Goal: Task Accomplishment & Management: Manage account settings

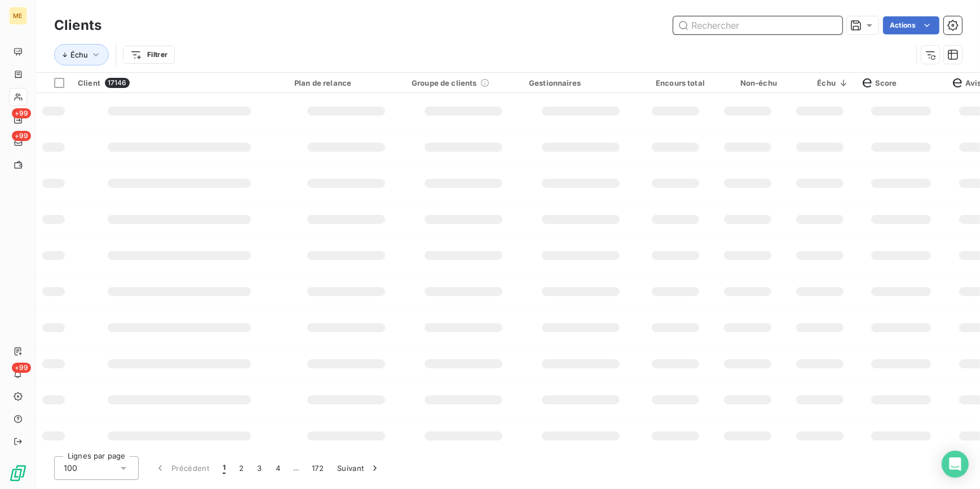
click at [795, 25] on input "text" at bounding box center [757, 25] width 169 height 18
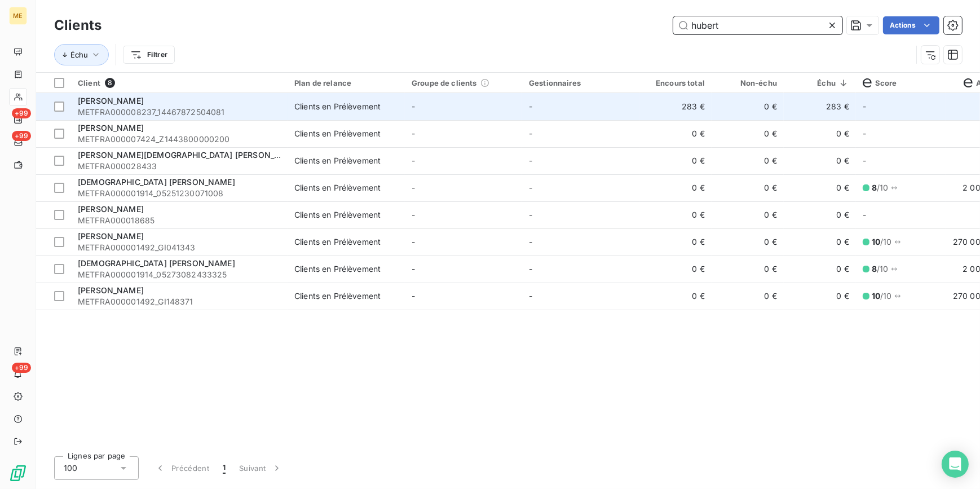
type input "hubert"
click at [397, 111] on span "Clients en Prélèvement" at bounding box center [346, 106] width 104 height 11
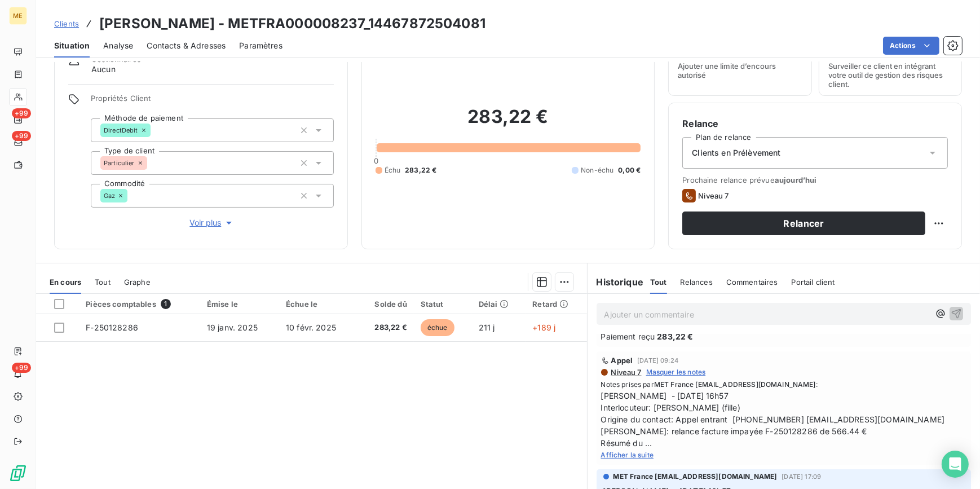
scroll to position [51, 0]
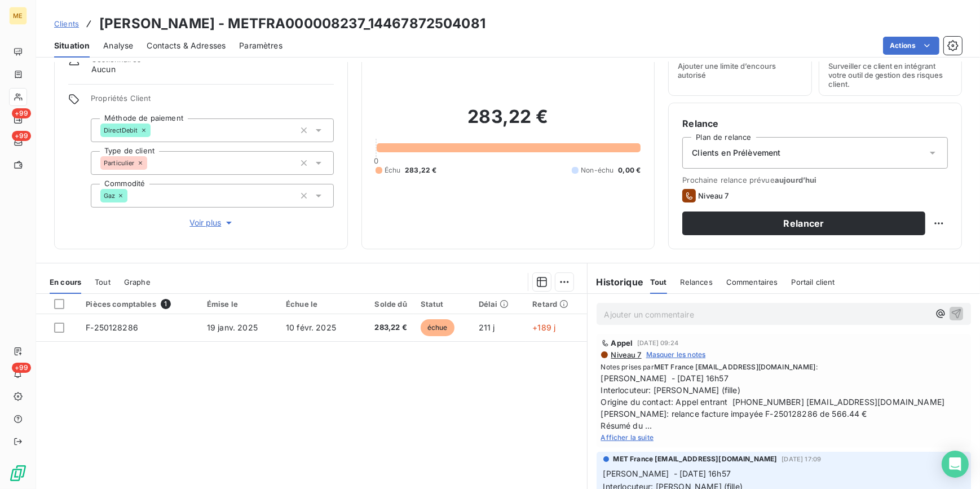
click at [637, 438] on span "Afficher la suite" at bounding box center [627, 437] width 53 height 8
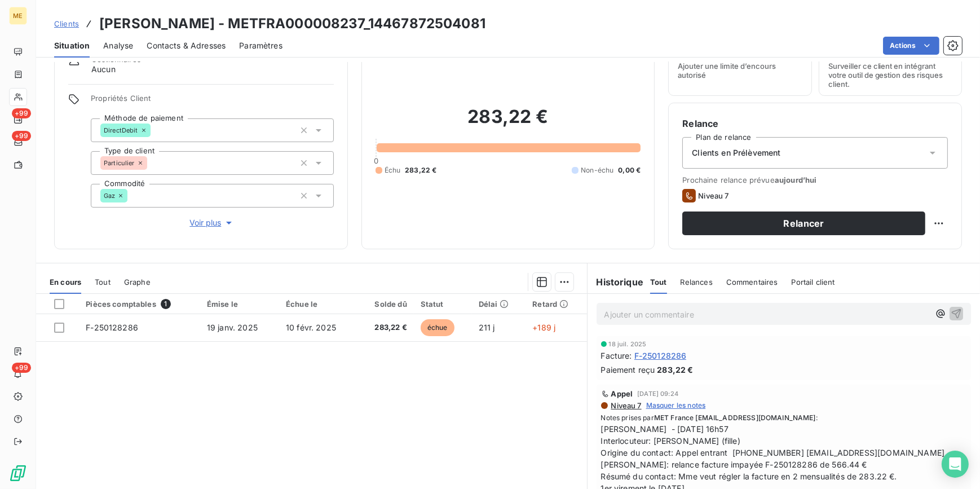
scroll to position [0, 0]
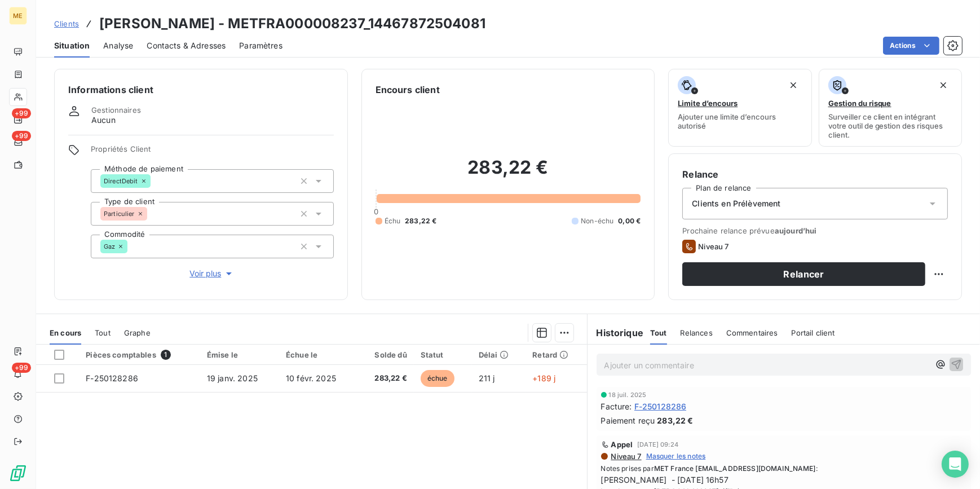
click at [67, 30] on div "Clients [PERSON_NAME] - METFRA000008237_14467872504081" at bounding box center [269, 24] width 431 height 20
click at [67, 27] on span "Clients" at bounding box center [66, 23] width 25 height 9
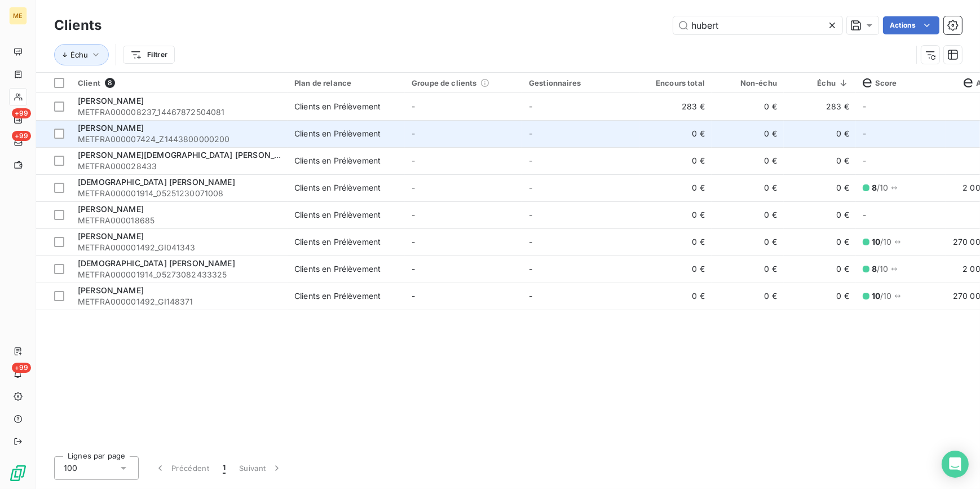
click at [209, 136] on span "METFRA000007424_Z1443800000200" at bounding box center [179, 139] width 203 height 11
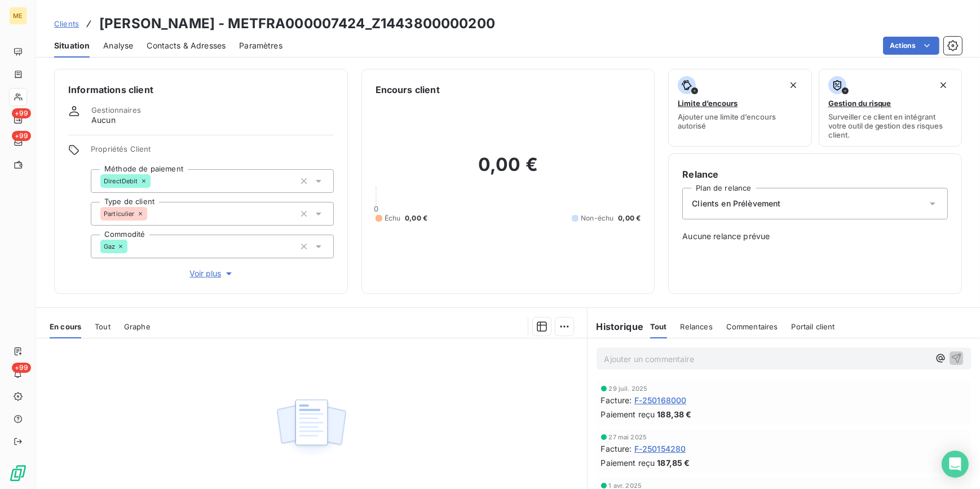
click at [51, 24] on div "Clients [PERSON_NAME] - METFRA000007424_Z1443800000200" at bounding box center [508, 24] width 944 height 20
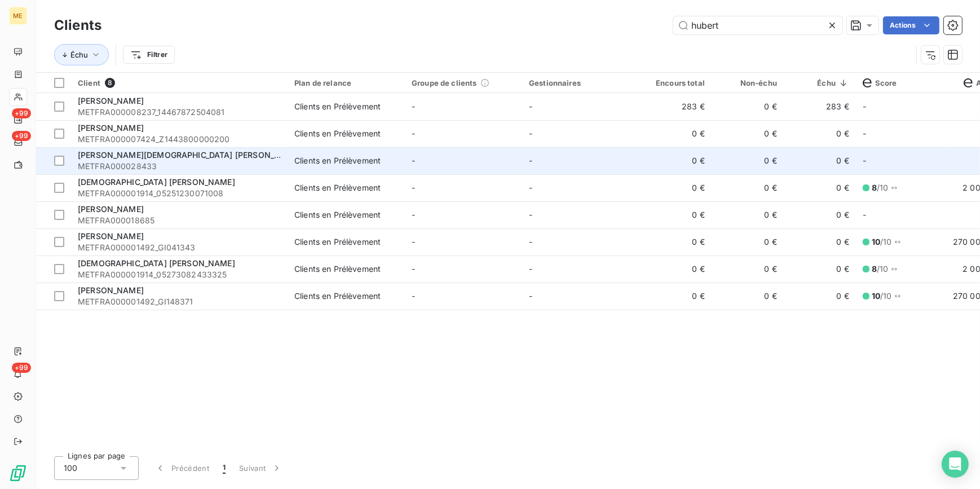
click at [185, 156] on span "[PERSON_NAME][DEMOGRAPHIC_DATA] [PERSON_NAME]" at bounding box center [189, 155] width 223 height 10
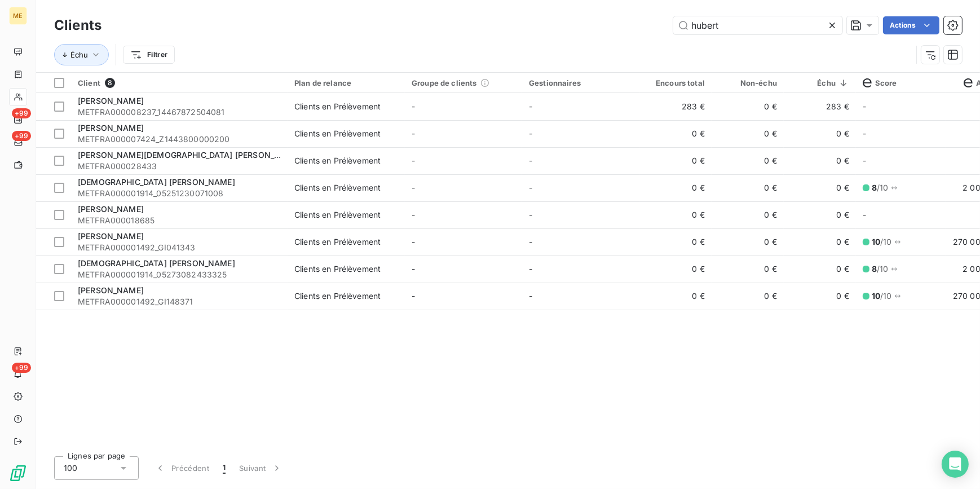
click at [833, 22] on icon at bounding box center [832, 25] width 11 height 11
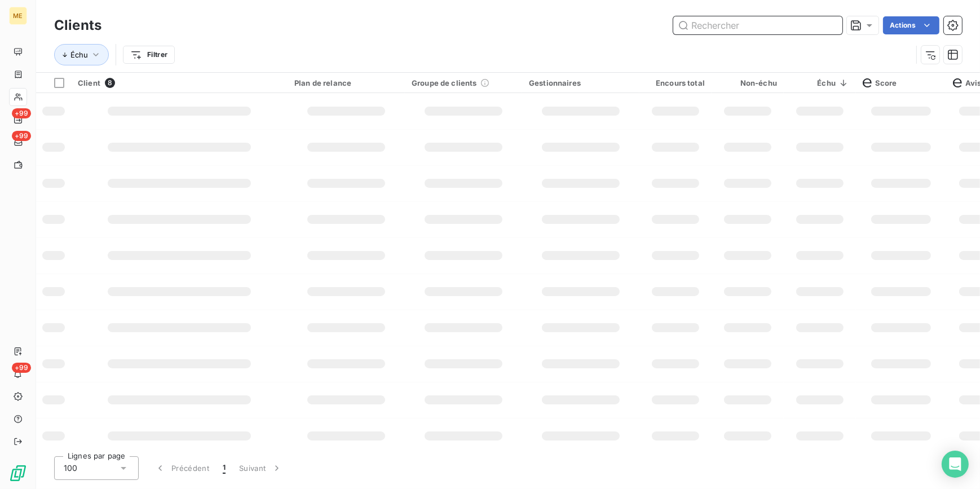
click at [820, 21] on input "text" at bounding box center [757, 25] width 169 height 18
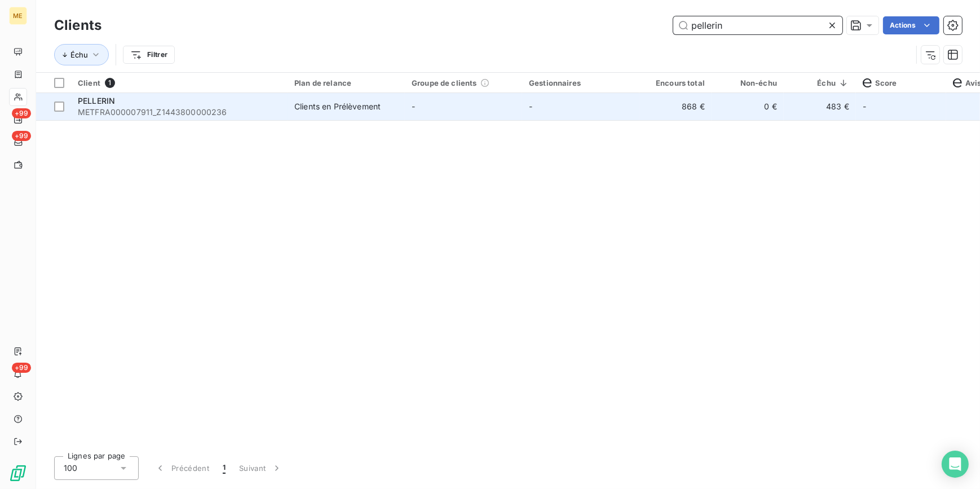
type input "pellerin"
click at [645, 113] on td "868 €" at bounding box center [675, 106] width 72 height 27
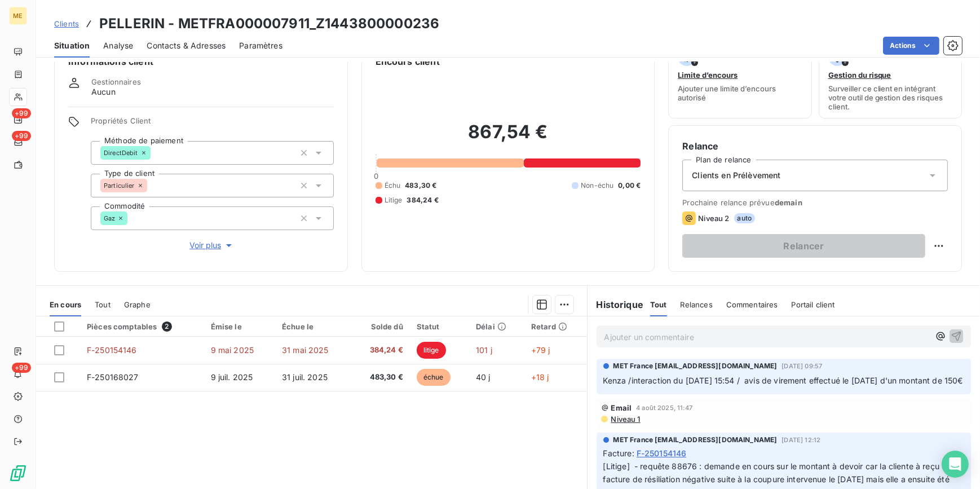
scroll to position [102, 0]
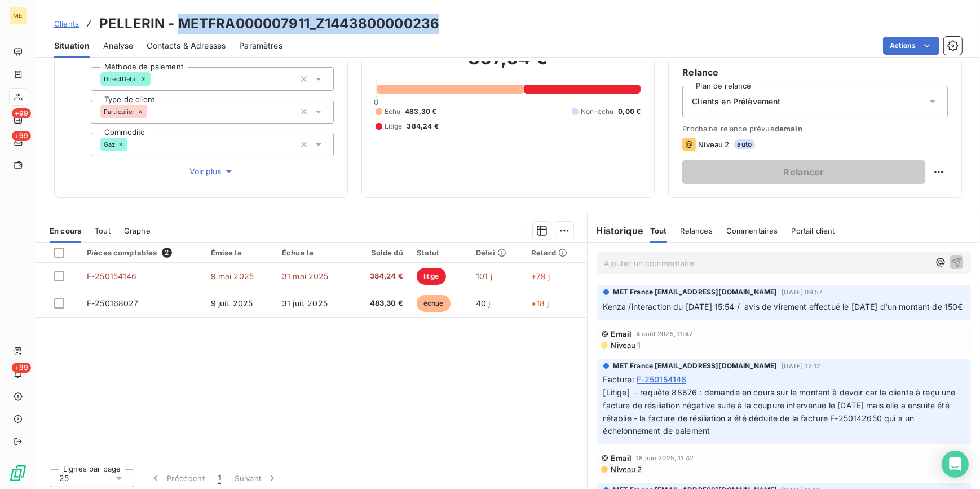
drag, startPoint x: 443, startPoint y: 24, endPoint x: 176, endPoint y: 27, distance: 266.2
click at [176, 27] on div "Clients PELLERIN - METFRA000007911_Z1443800000236" at bounding box center [508, 24] width 944 height 20
copy h3 "METFRA000007911_Z1443800000236"
click at [390, 24] on h3 "PELLERIN - METFRA000007911_Z1443800000236" at bounding box center [269, 24] width 340 height 20
drag, startPoint x: 414, startPoint y: 23, endPoint x: 180, endPoint y: 28, distance: 234.1
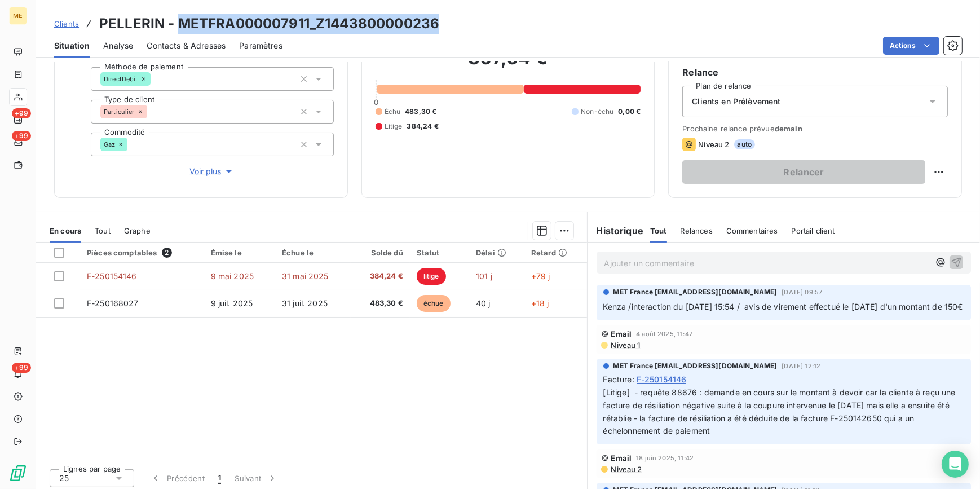
click at [180, 28] on div "Clients PELLERIN - METFRA000007911_Z1443800000236" at bounding box center [508, 24] width 944 height 20
click at [59, 27] on span "Clients" at bounding box center [66, 23] width 25 height 9
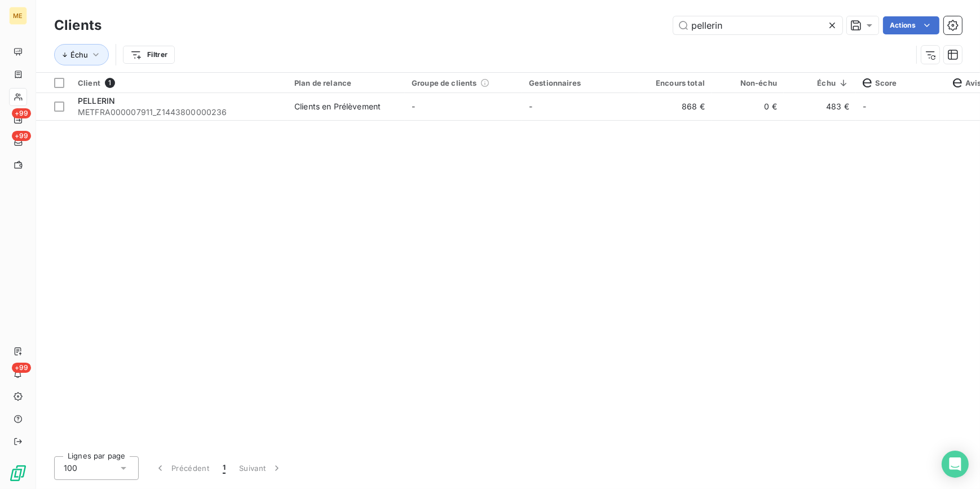
click at [831, 27] on icon at bounding box center [832, 25] width 11 height 11
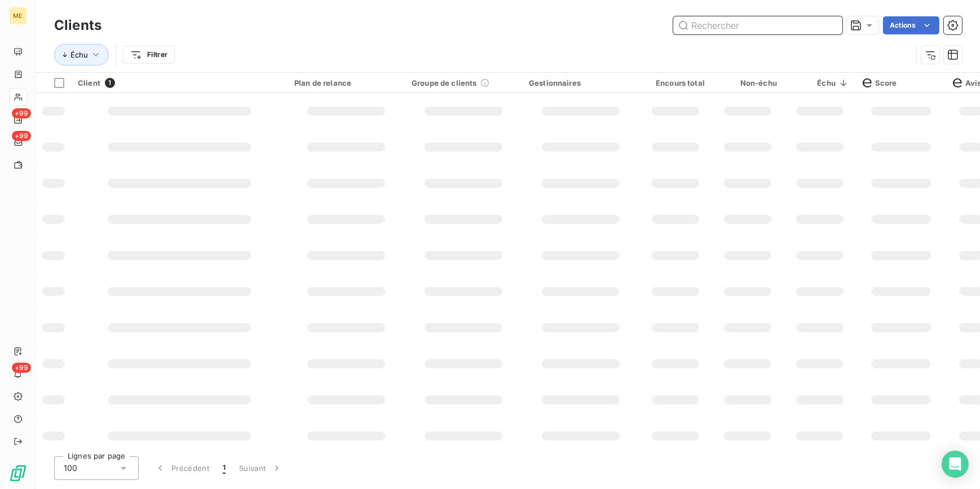
click at [827, 23] on input "text" at bounding box center [757, 25] width 169 height 18
paste input "BACLAWA"
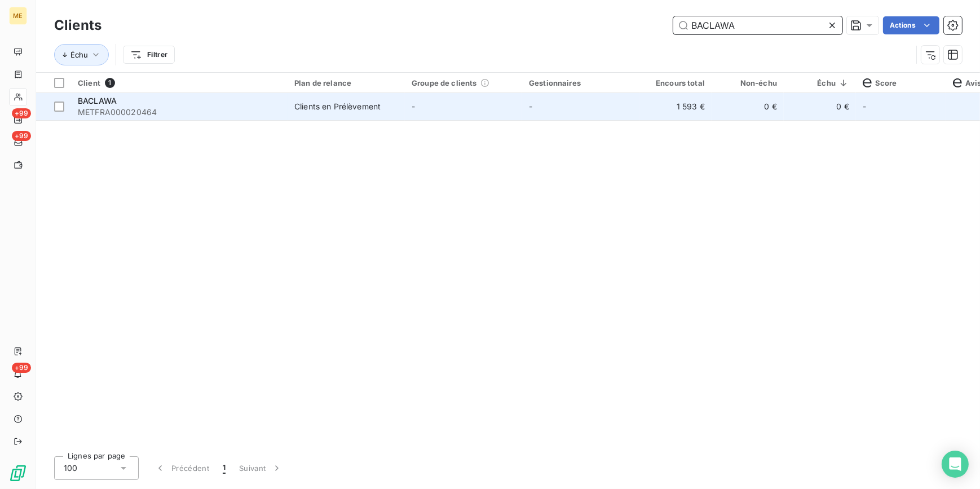
type input "BACLAWA"
click at [613, 109] on td "-" at bounding box center [580, 106] width 117 height 27
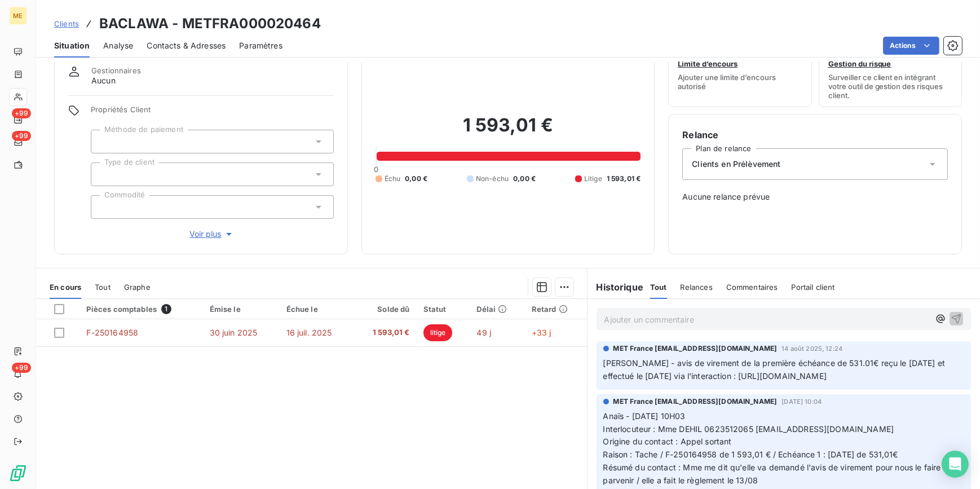
scroll to position [51, 0]
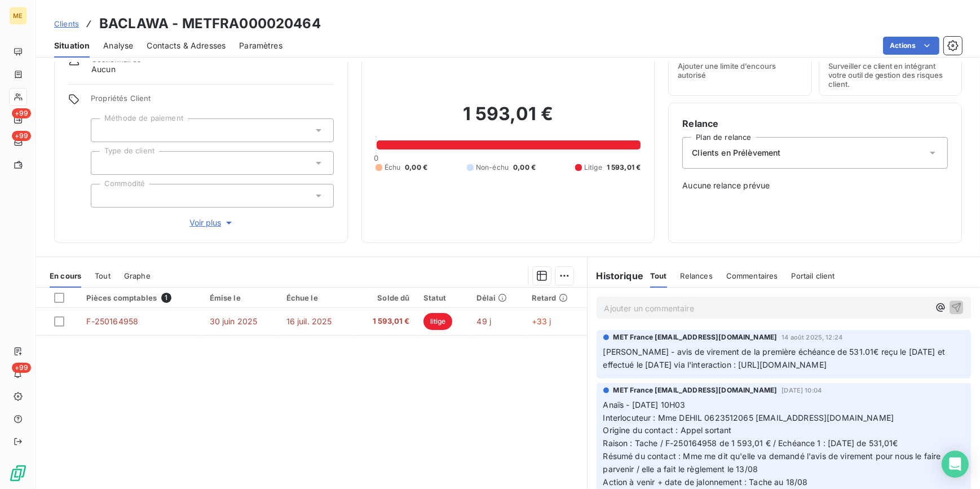
click at [73, 25] on span "Clients" at bounding box center [66, 23] width 25 height 9
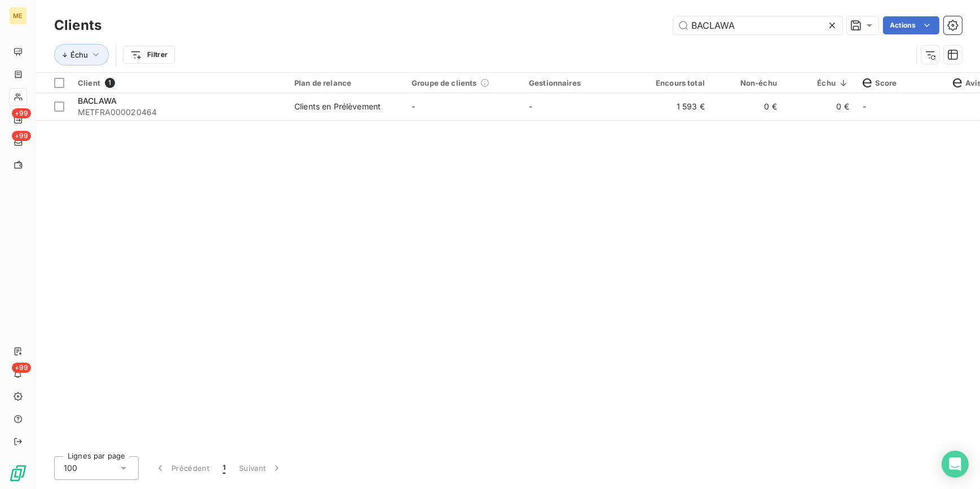
click at [835, 28] on icon at bounding box center [832, 25] width 11 height 11
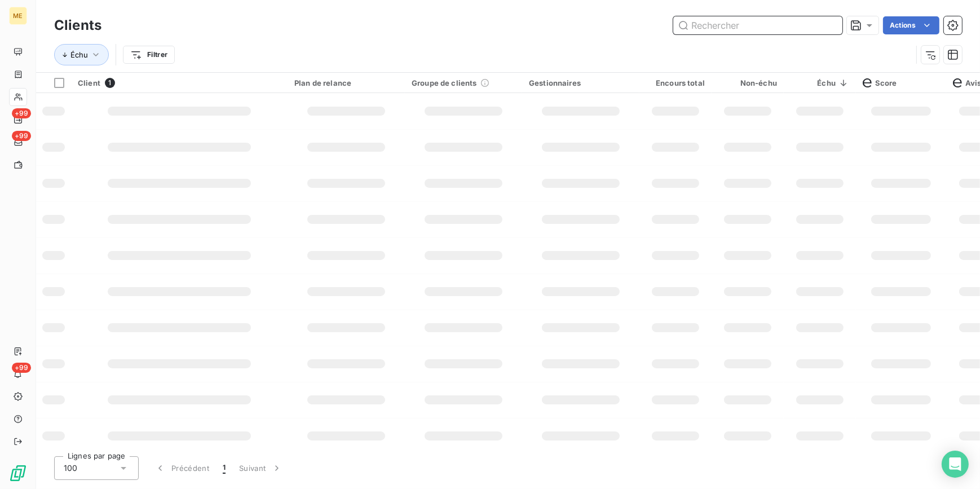
click at [773, 27] on input "text" at bounding box center [757, 25] width 169 height 18
paste input "METFRA000018492"
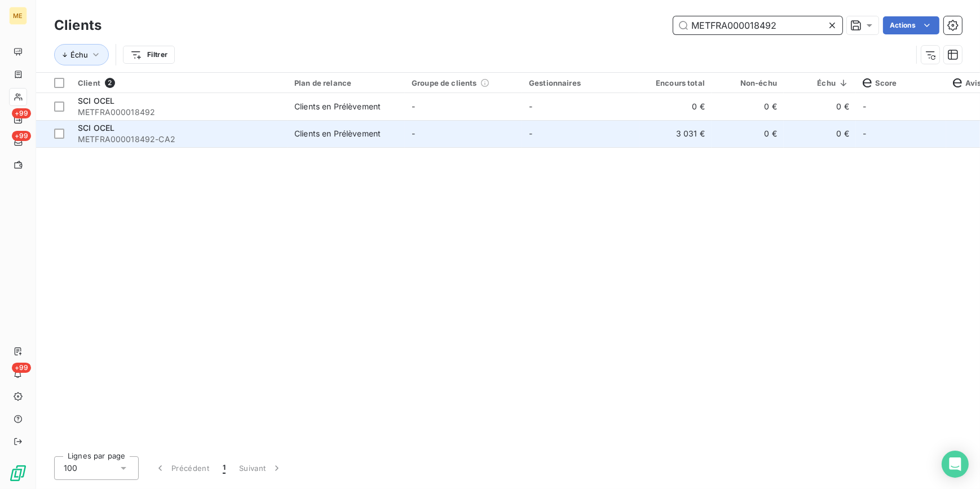
type input "METFRA000018492"
click at [667, 127] on td "3 031 €" at bounding box center [675, 133] width 72 height 27
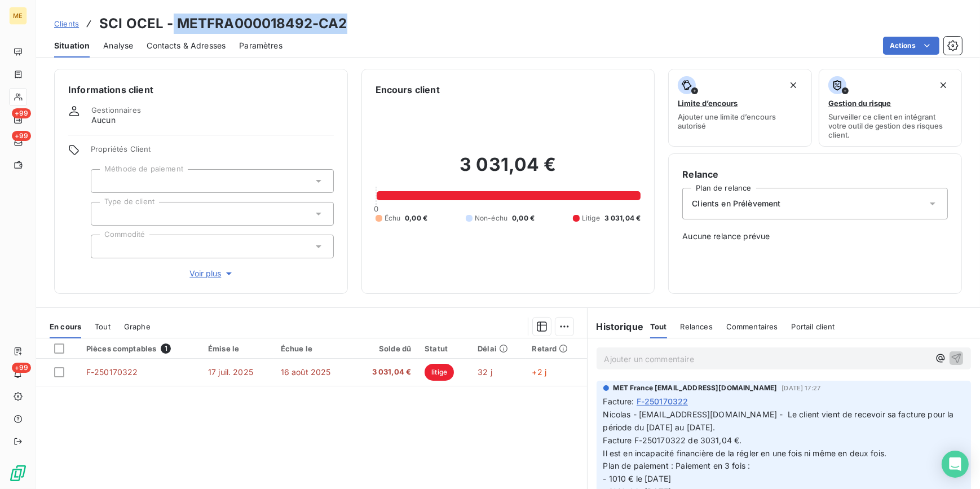
drag, startPoint x: 358, startPoint y: 12, endPoint x: 169, endPoint y: 13, distance: 189.5
click at [169, 13] on div "Clients SCI OCEL - METFRA000018492-CA2 Situation Analyse Contacts & Adresses Pa…" at bounding box center [508, 29] width 944 height 58
copy h3 "METFRA000018492-CA2"
click at [61, 21] on span "Clients" at bounding box center [66, 23] width 25 height 9
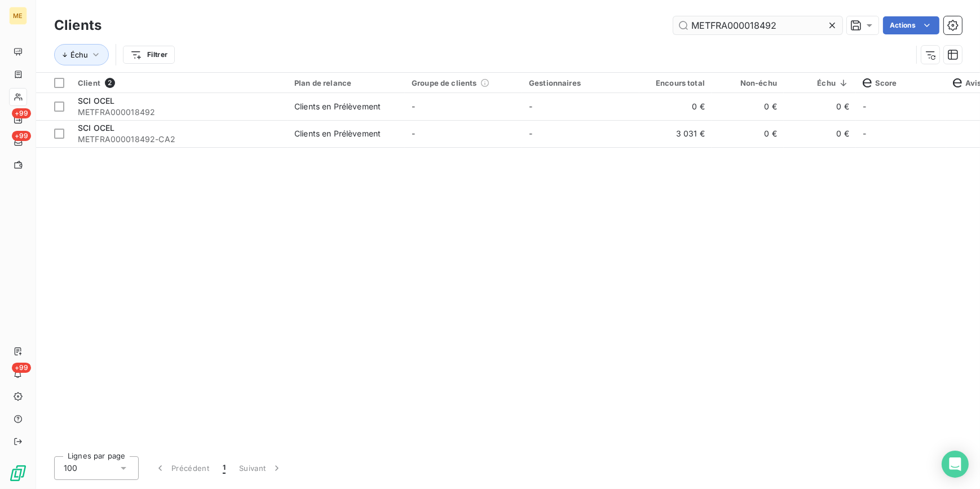
click at [838, 24] on div at bounding box center [835, 25] width 16 height 18
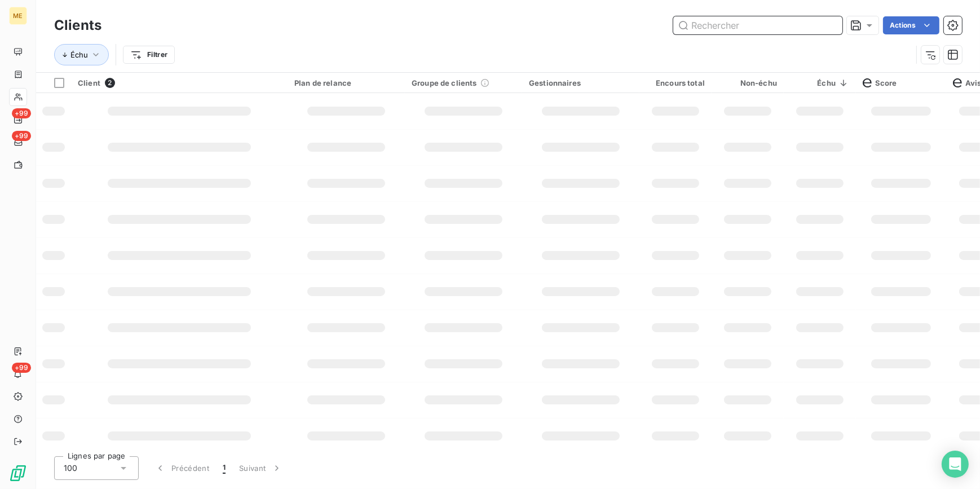
click at [827, 27] on input "text" at bounding box center [757, 25] width 169 height 18
paste input "METFRA000001836_34994"
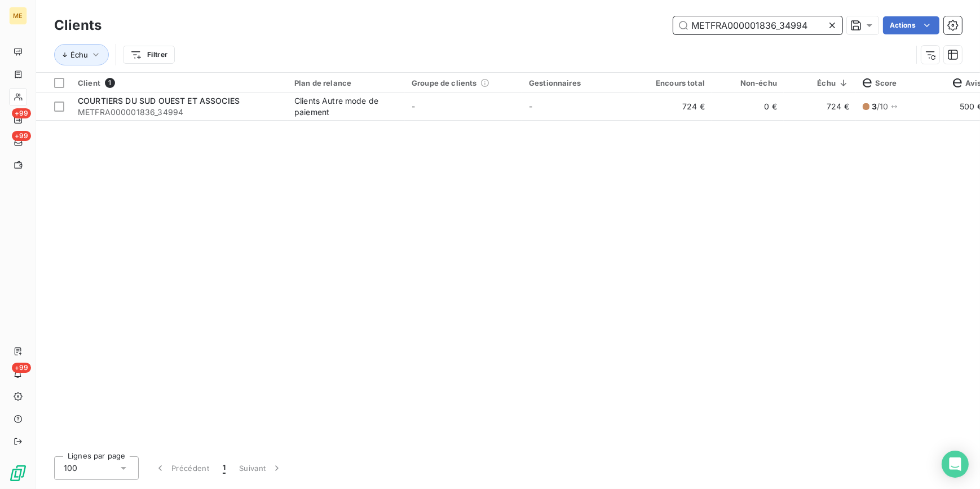
type input "METFRA000001836_34994"
click at [668, 122] on div "Client 1 Plan de relance Groupe de clients Gestionnaires Encours total Non-échu…" at bounding box center [508, 260] width 944 height 374
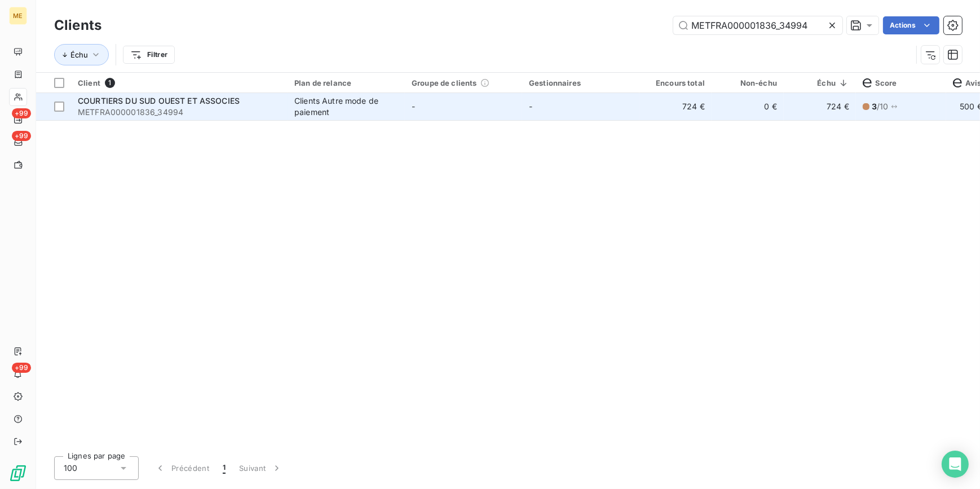
click at [668, 110] on td "724 €" at bounding box center [675, 106] width 72 height 27
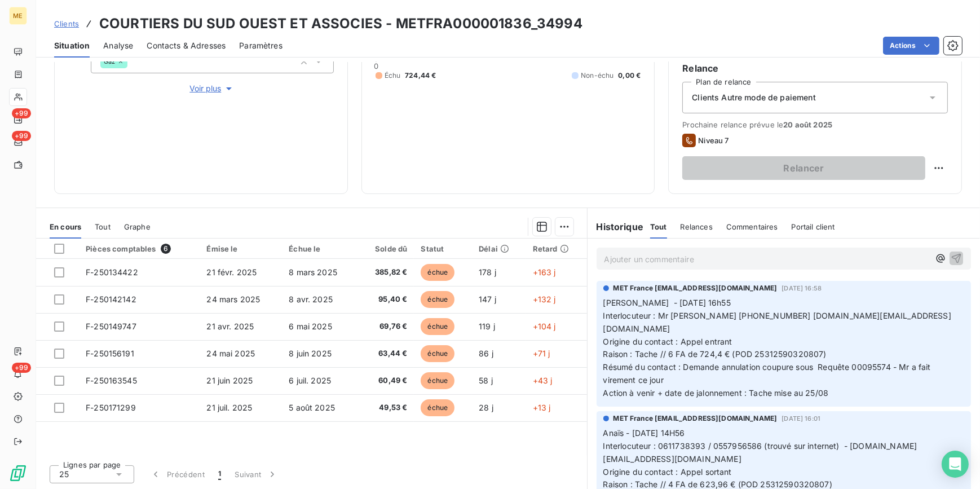
click at [69, 25] on span "Clients" at bounding box center [66, 23] width 25 height 9
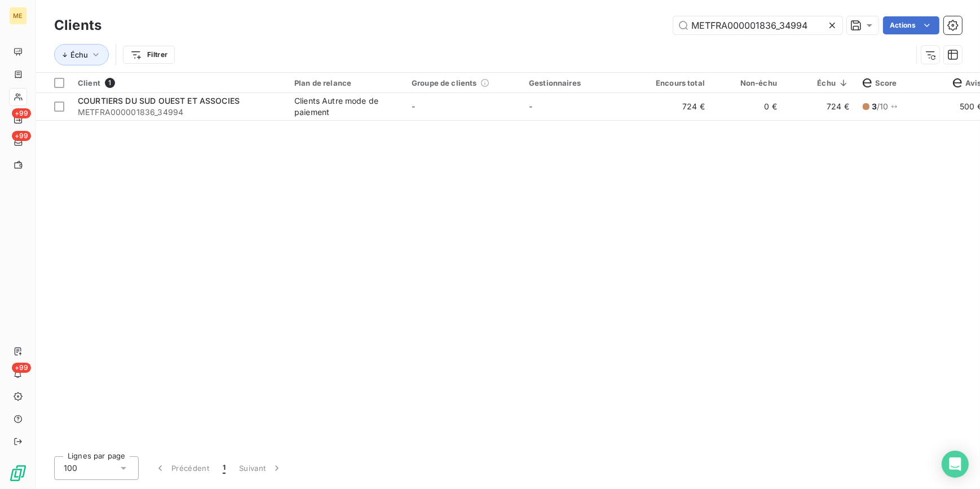
click at [834, 26] on icon at bounding box center [832, 25] width 11 height 11
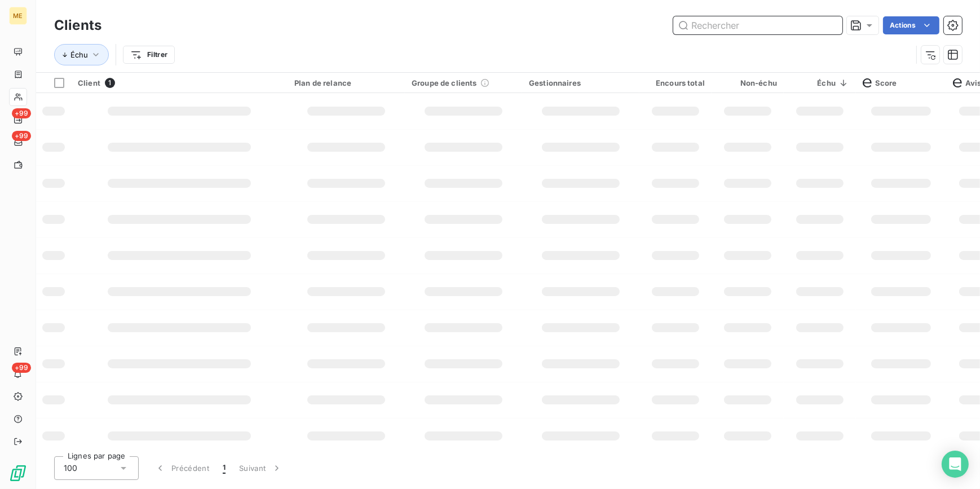
click at [828, 21] on input "text" at bounding box center [757, 25] width 169 height 18
paste input "METFRA000006735_GI082416"
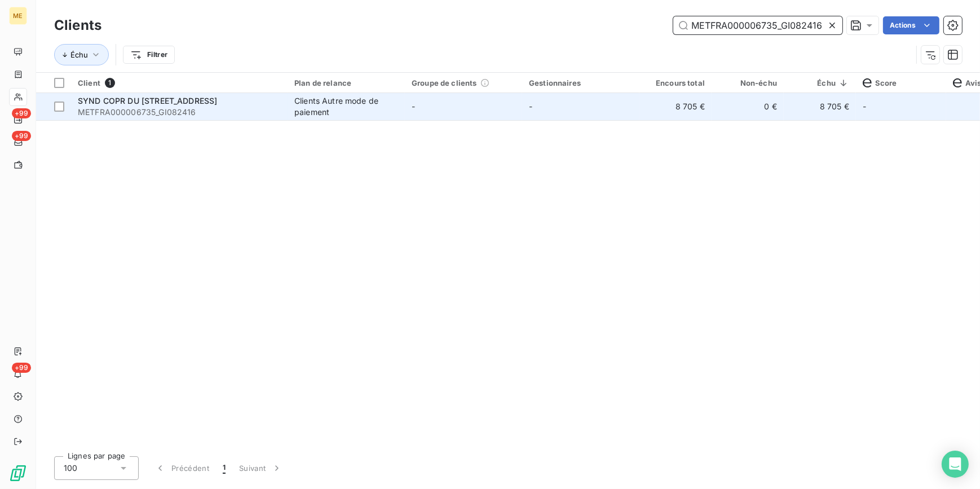
type input "METFRA000006735_GI082416"
click at [761, 110] on td "0 €" at bounding box center [748, 106] width 72 height 27
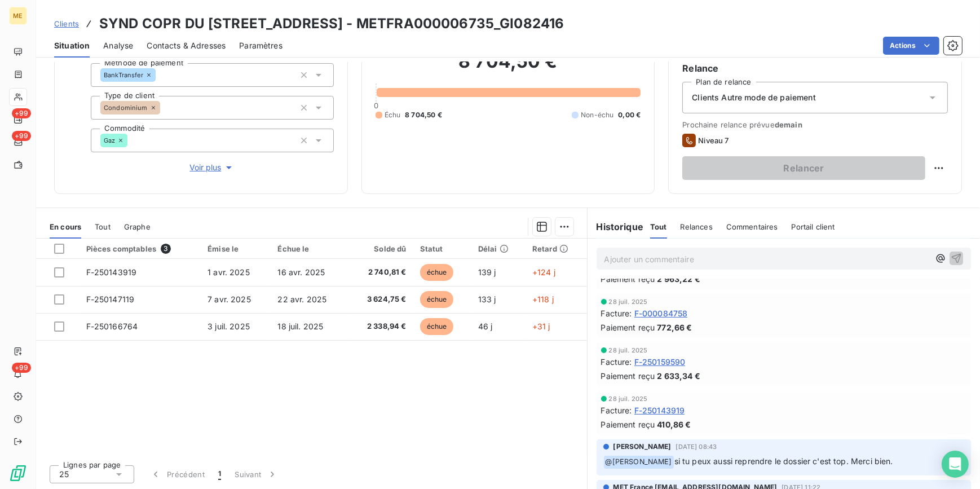
scroll to position [256, 0]
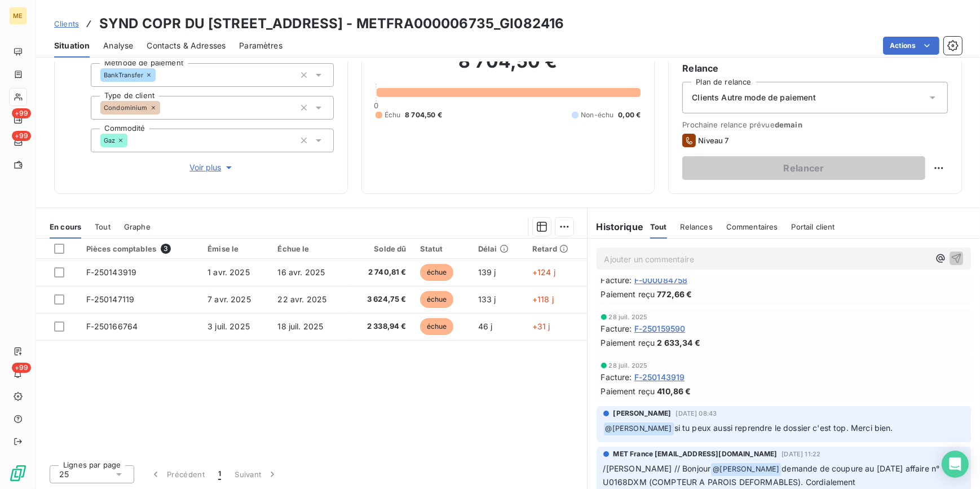
click at [69, 21] on span "Clients" at bounding box center [66, 23] width 25 height 9
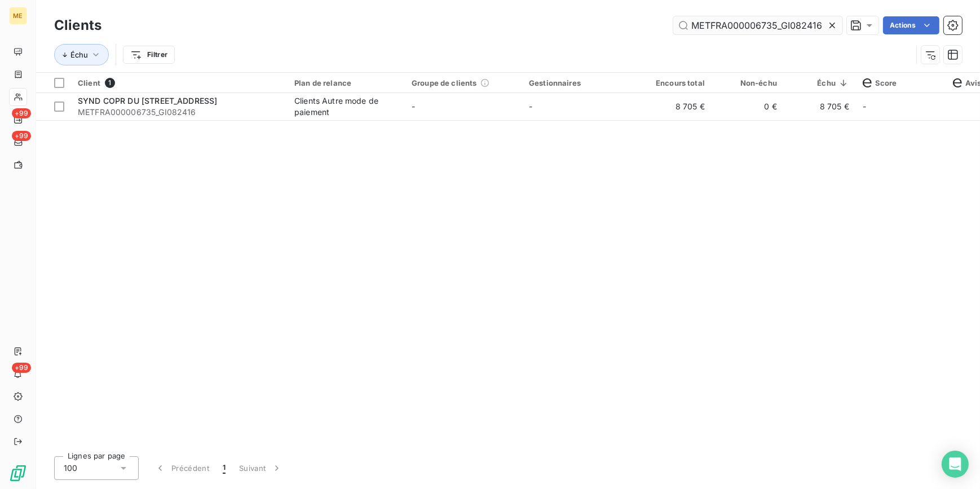
click at [836, 17] on div at bounding box center [835, 25] width 16 height 18
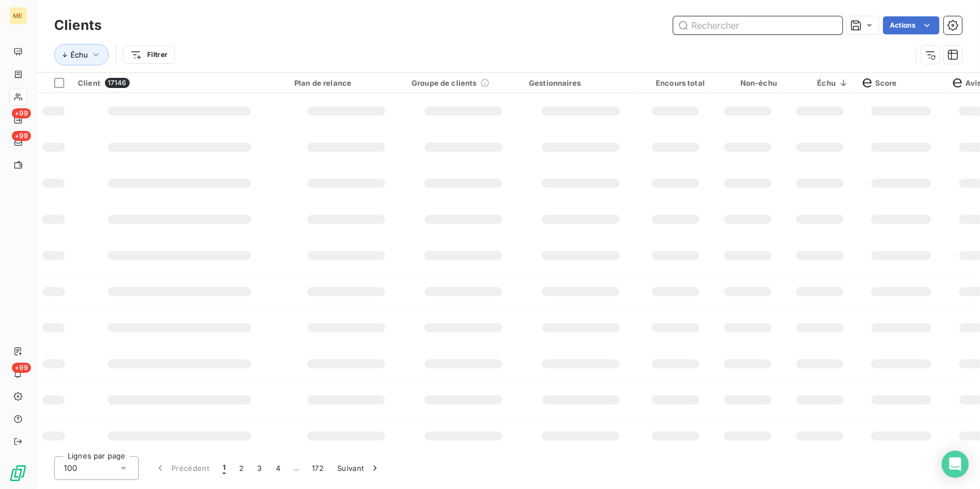
click at [830, 23] on input "text" at bounding box center [757, 25] width 169 height 18
paste input "VIANOVA"
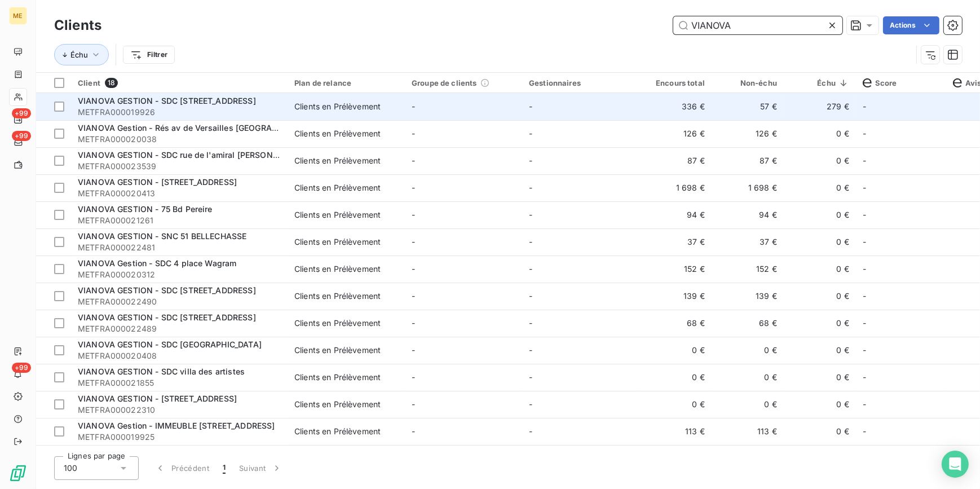
type input "VIANOVA"
click at [673, 115] on td "336 €" at bounding box center [675, 106] width 72 height 27
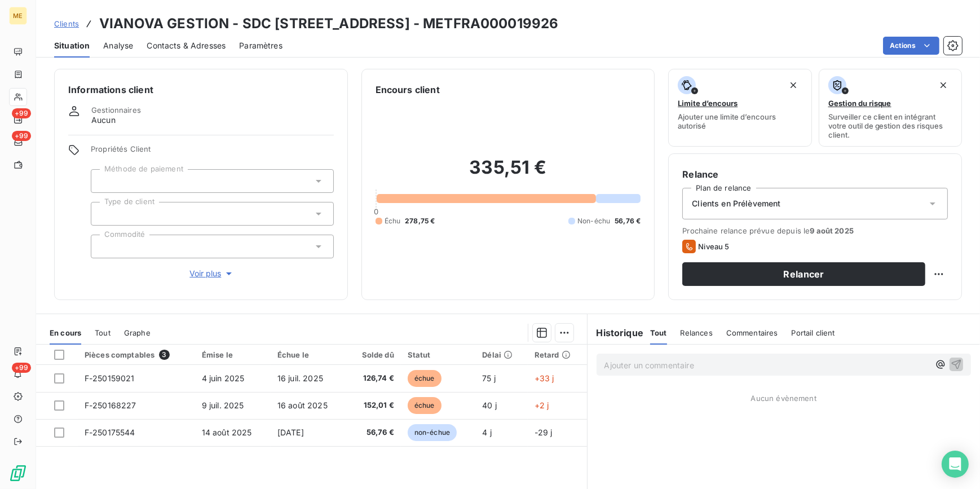
scroll to position [51, 0]
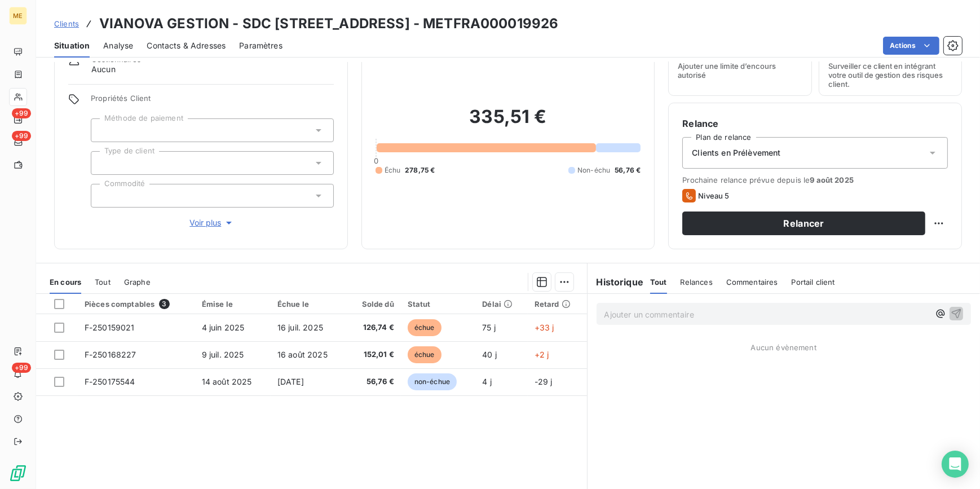
click at [63, 22] on span "Clients" at bounding box center [66, 23] width 25 height 9
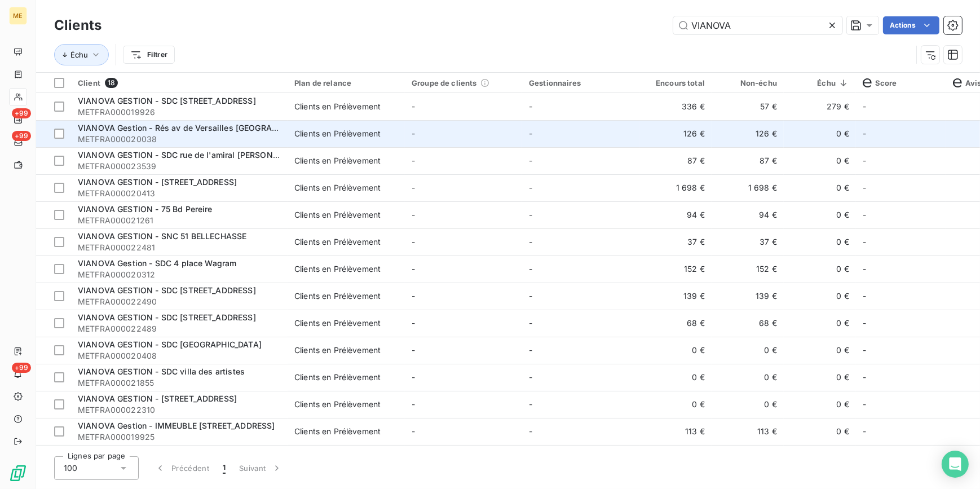
click at [752, 134] on td "126 €" at bounding box center [748, 133] width 72 height 27
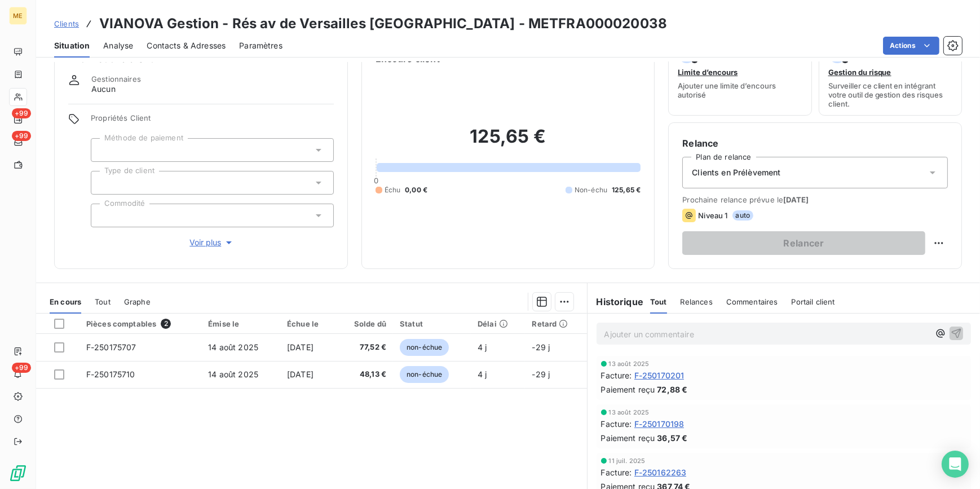
scroll to position [106, 0]
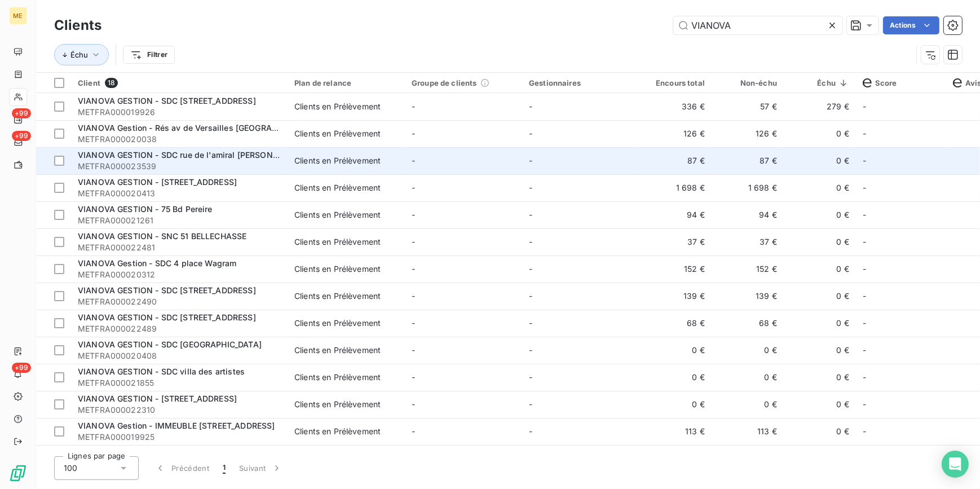
click at [456, 164] on td "-" at bounding box center [463, 160] width 117 height 27
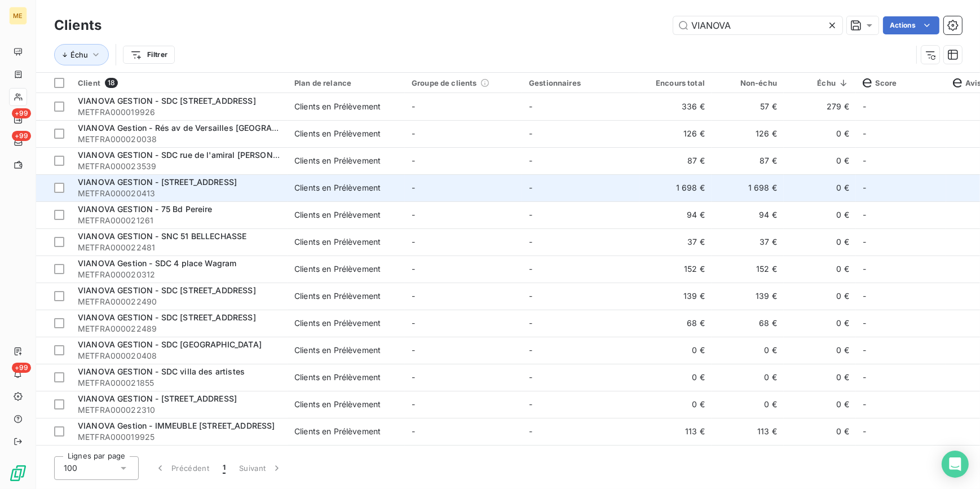
click at [421, 192] on td "-" at bounding box center [463, 187] width 117 height 27
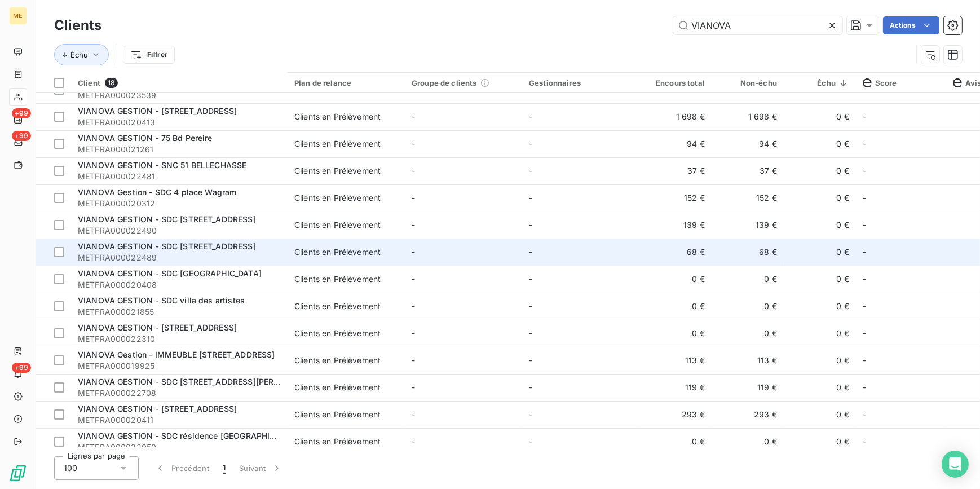
scroll to position [136, 0]
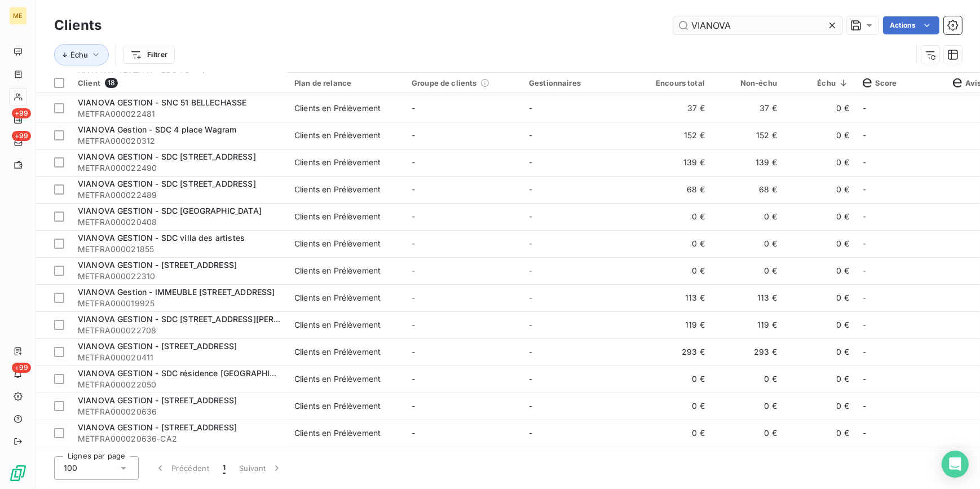
drag, startPoint x: 833, startPoint y: 26, endPoint x: 800, endPoint y: 28, distance: 33.3
click at [833, 26] on icon at bounding box center [832, 25] width 11 height 11
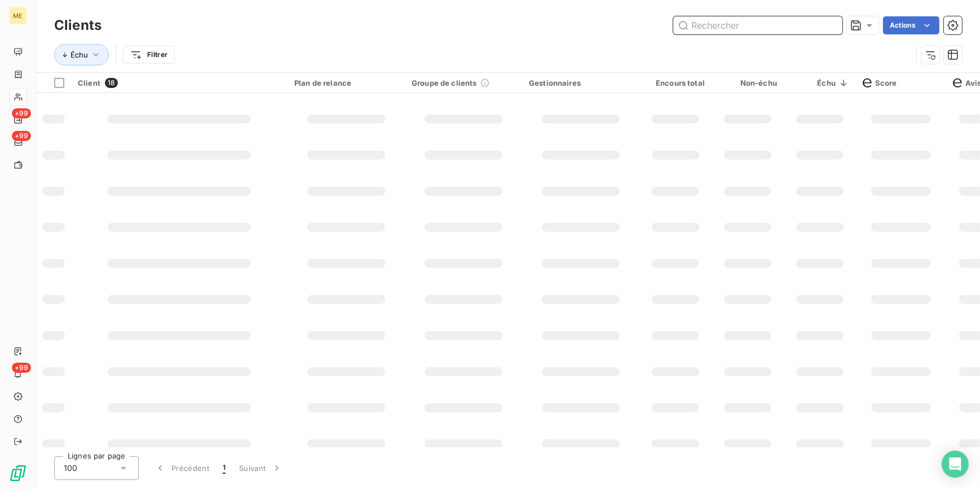
click at [800, 28] on input "text" at bounding box center [757, 25] width 169 height 18
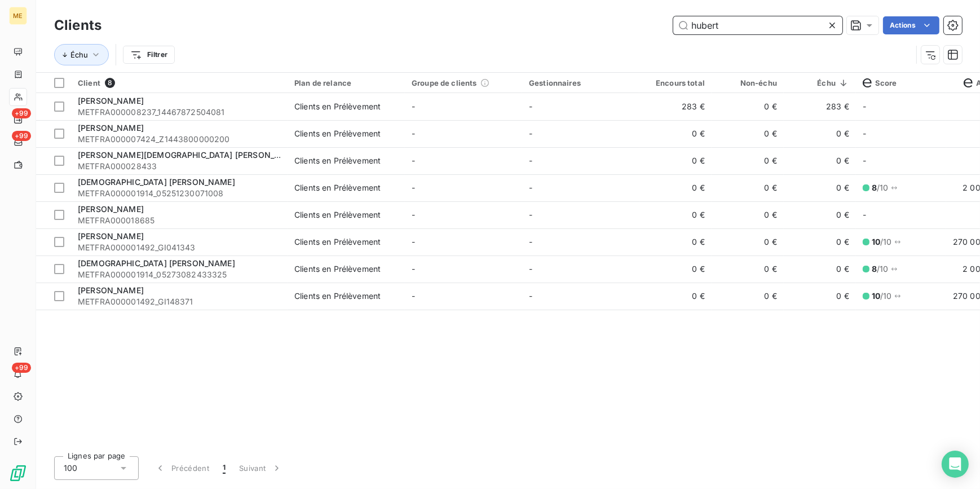
scroll to position [0, 0]
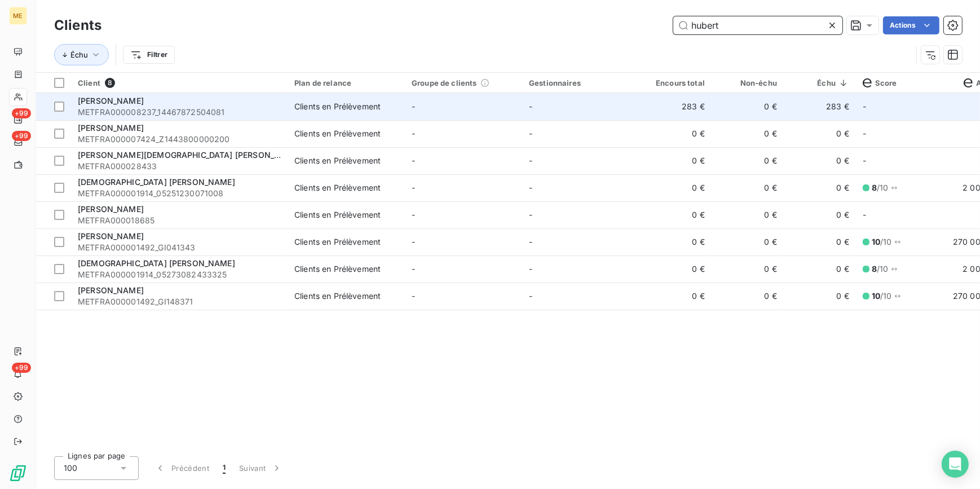
type input "hubert"
click at [544, 113] on td "-" at bounding box center [580, 106] width 117 height 27
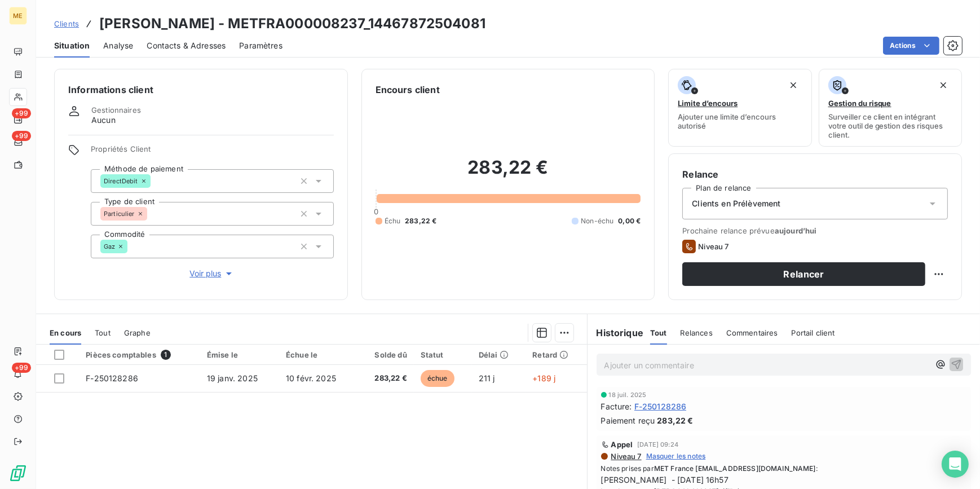
click at [214, 43] on span "Contacts & Adresses" at bounding box center [186, 45] width 79 height 11
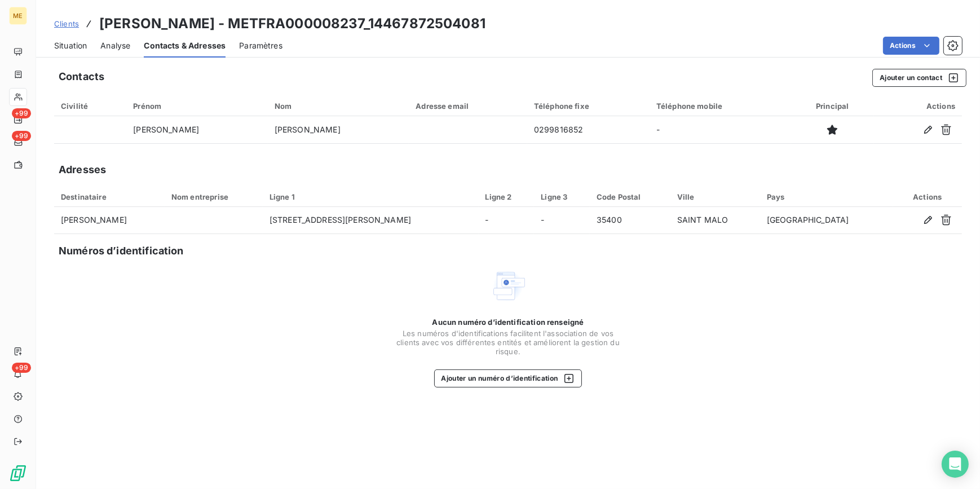
click at [61, 41] on span "Situation" at bounding box center [70, 45] width 33 height 11
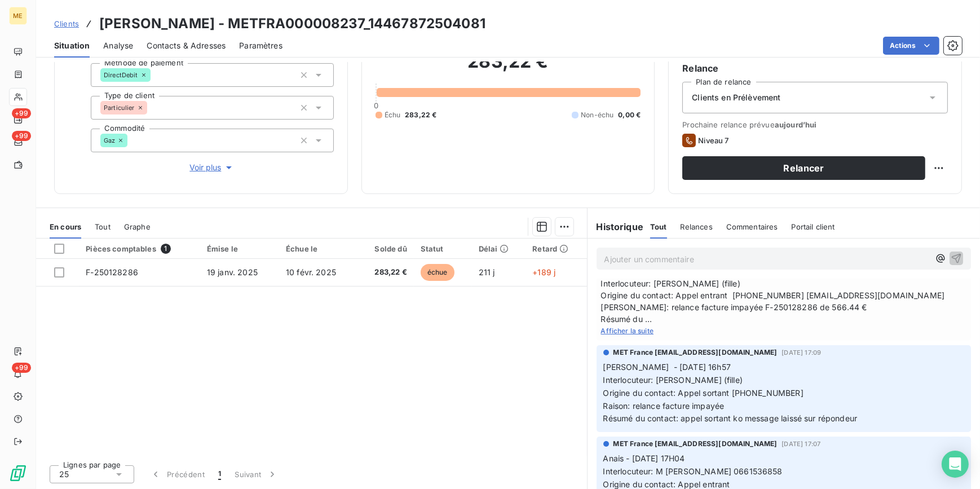
scroll to position [51, 0]
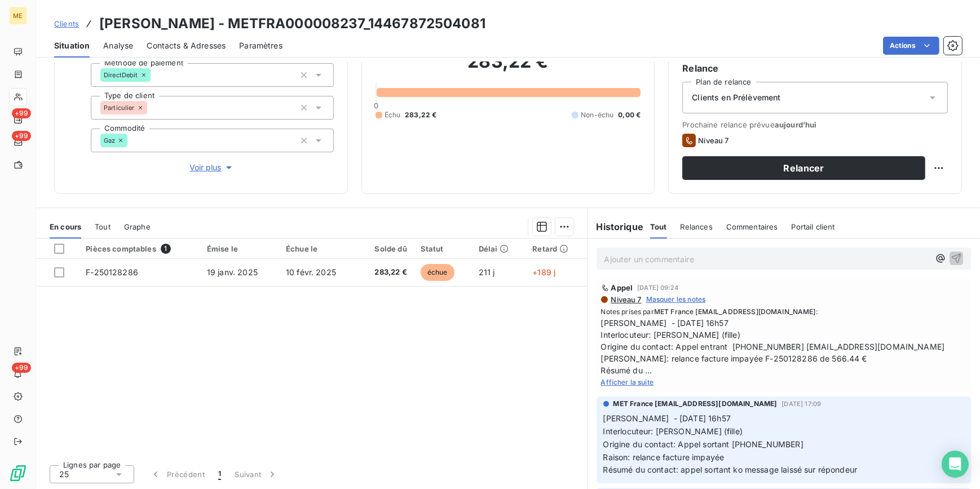
click at [639, 381] on span "Afficher la suite" at bounding box center [627, 382] width 53 height 8
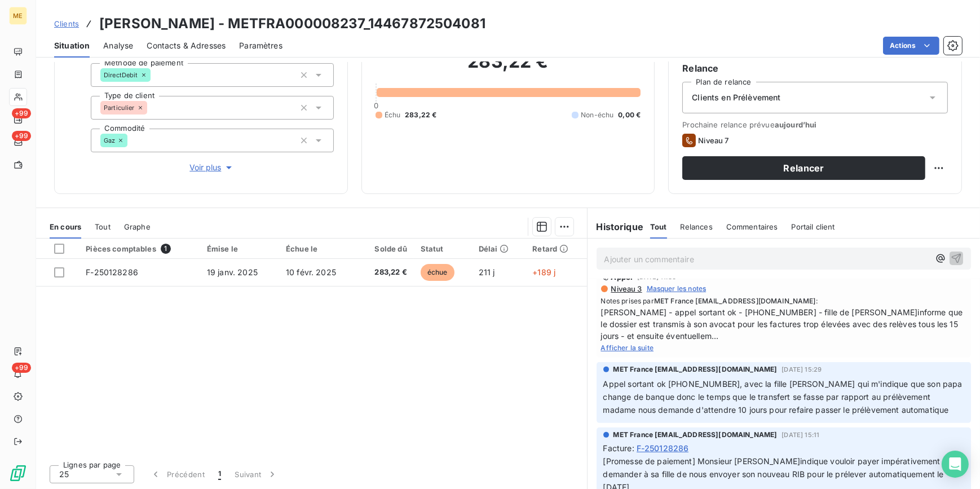
scroll to position [564, 0]
click at [630, 347] on span "Afficher la suite" at bounding box center [627, 347] width 53 height 8
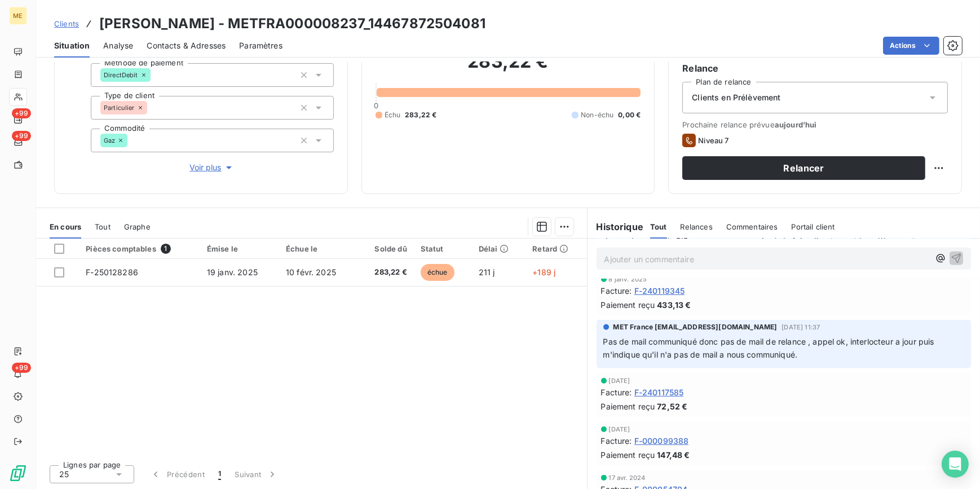
scroll to position [926, 0]
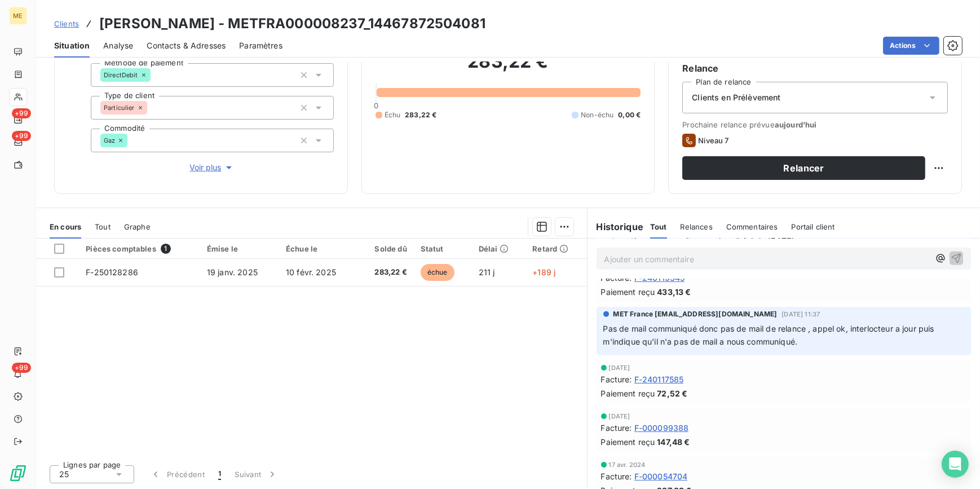
click at [162, 45] on span "Contacts & Adresses" at bounding box center [186, 45] width 79 height 11
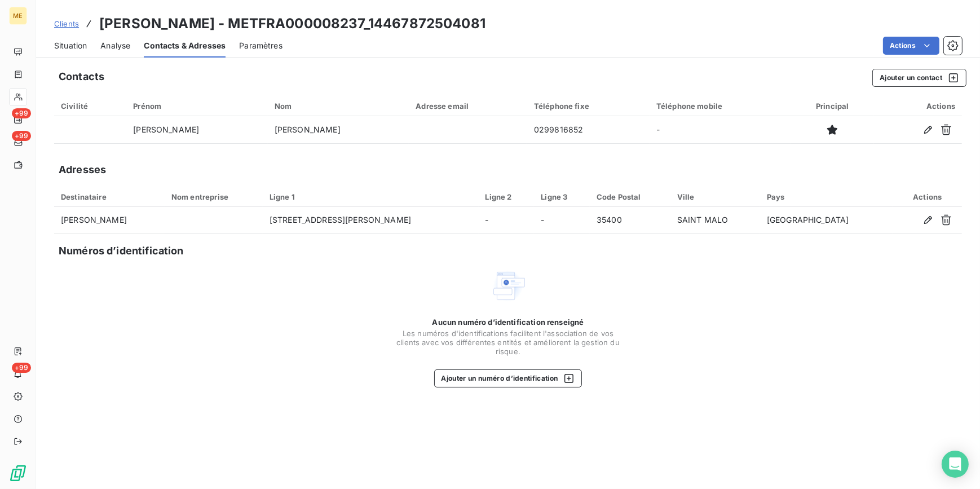
drag, startPoint x: 72, startPoint y: 46, endPoint x: 73, endPoint y: 54, distance: 8.6
click at [76, 51] on span "Situation" at bounding box center [70, 45] width 33 height 11
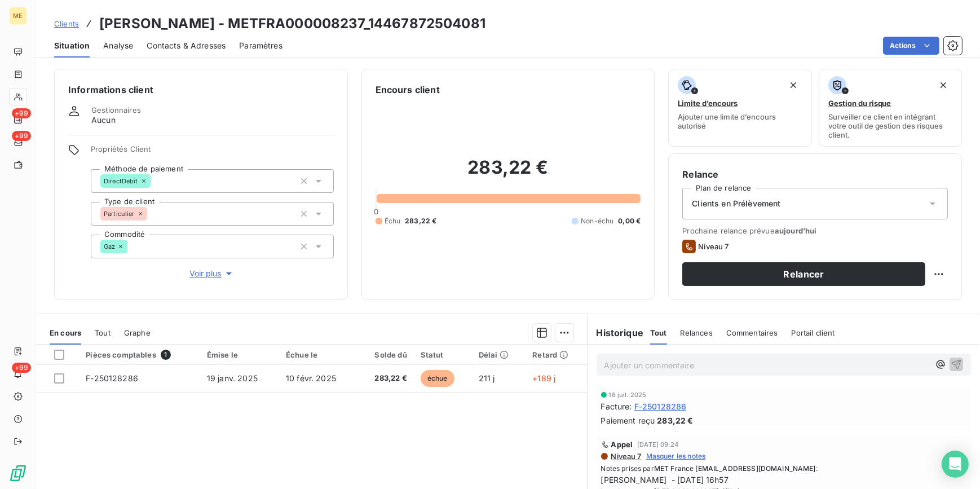
click at [100, 332] on span "Tout" at bounding box center [103, 332] width 16 height 9
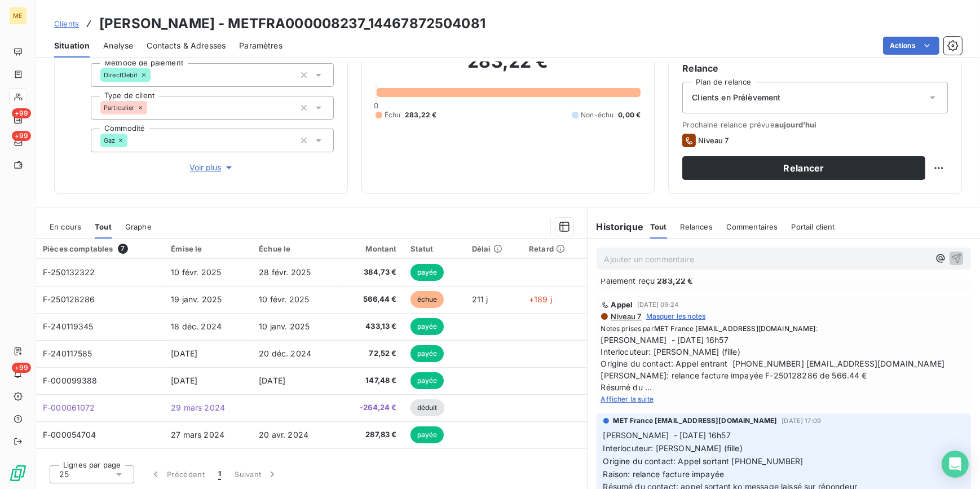
scroll to position [51, 0]
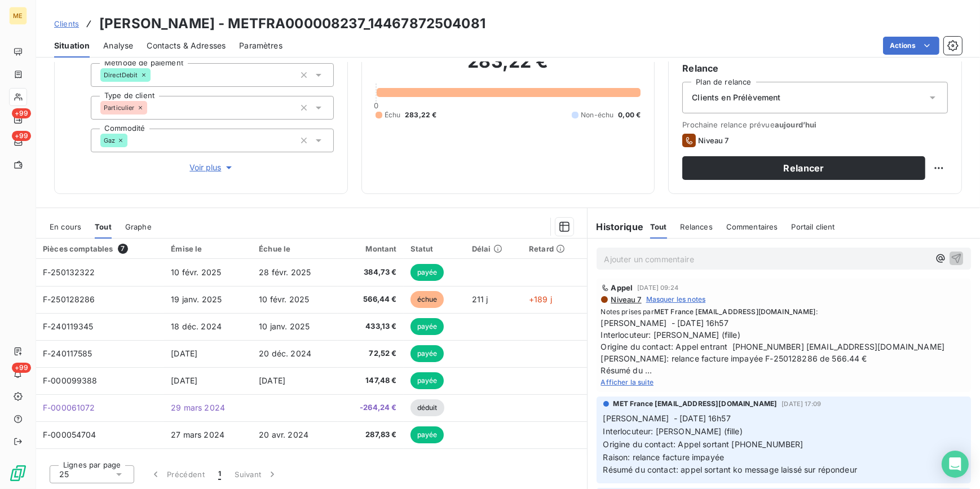
click at [639, 379] on span "Afficher la suite" at bounding box center [627, 382] width 53 height 8
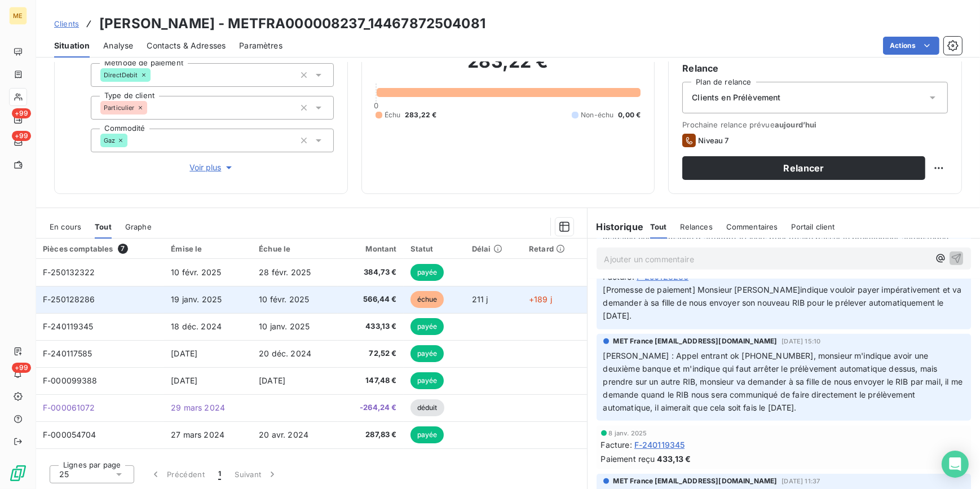
scroll to position [717, 0]
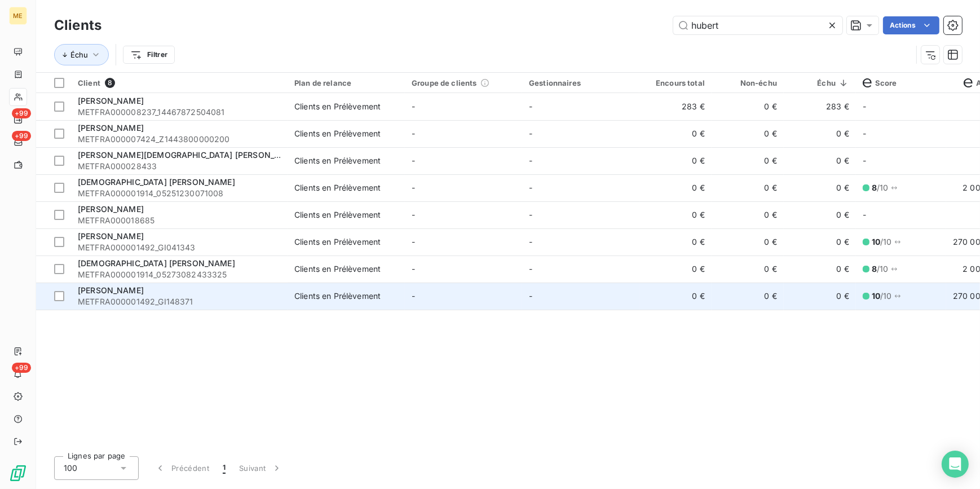
click at [251, 288] on div "[PERSON_NAME]" at bounding box center [179, 290] width 203 height 11
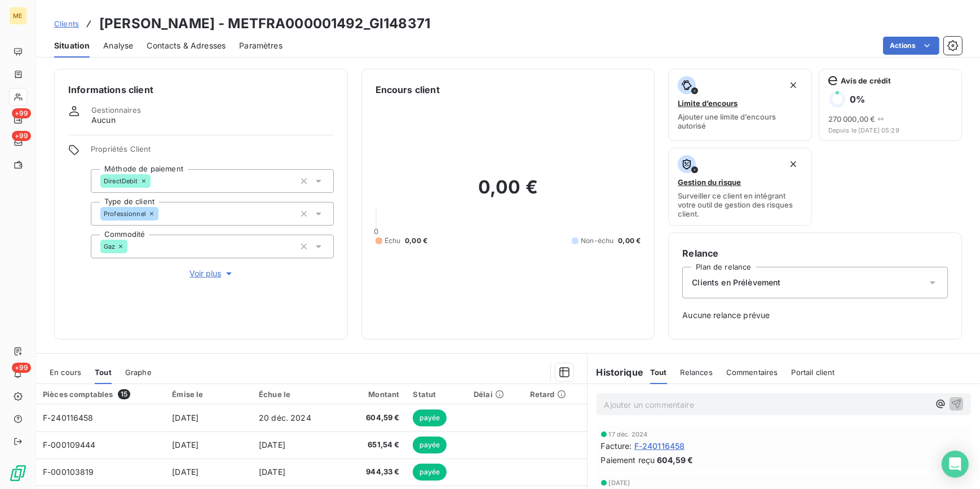
click at [189, 45] on span "Contacts & Adresses" at bounding box center [186, 45] width 79 height 11
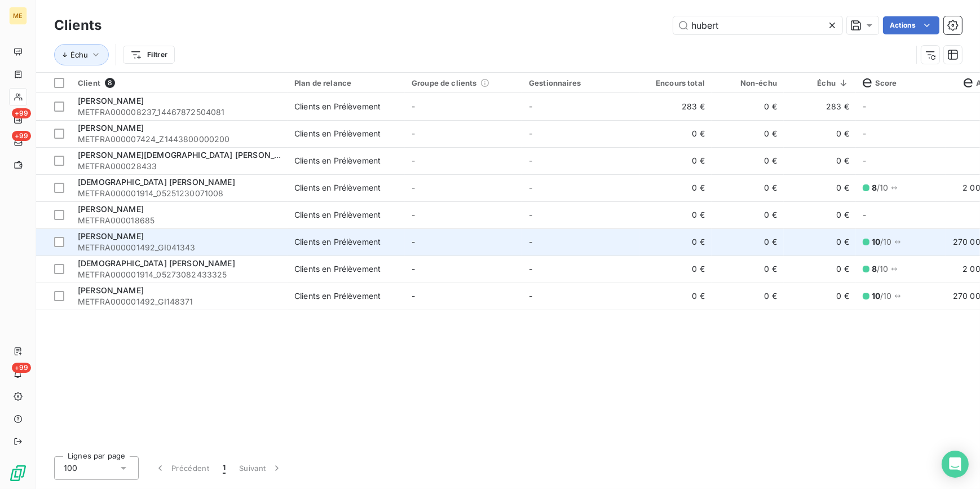
click at [262, 237] on div "[PERSON_NAME]" at bounding box center [179, 236] width 203 height 11
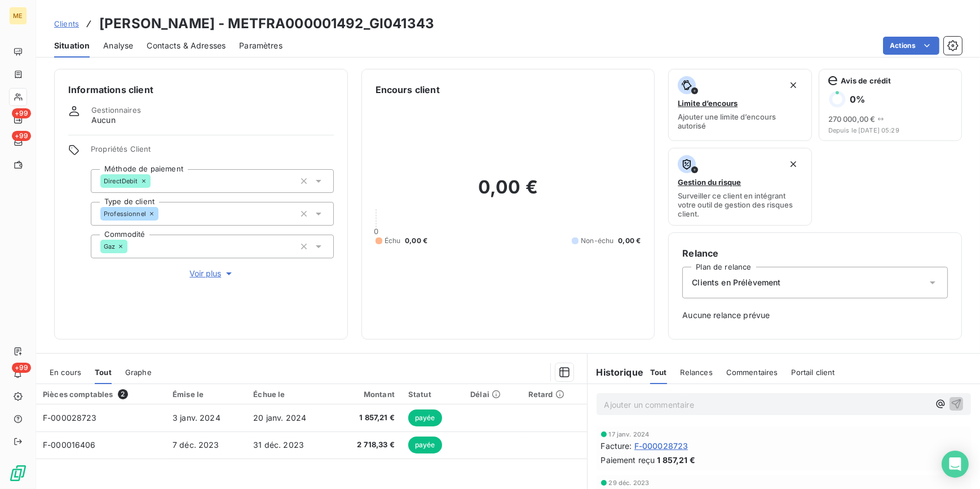
click at [195, 42] on span "Contacts & Adresses" at bounding box center [186, 45] width 79 height 11
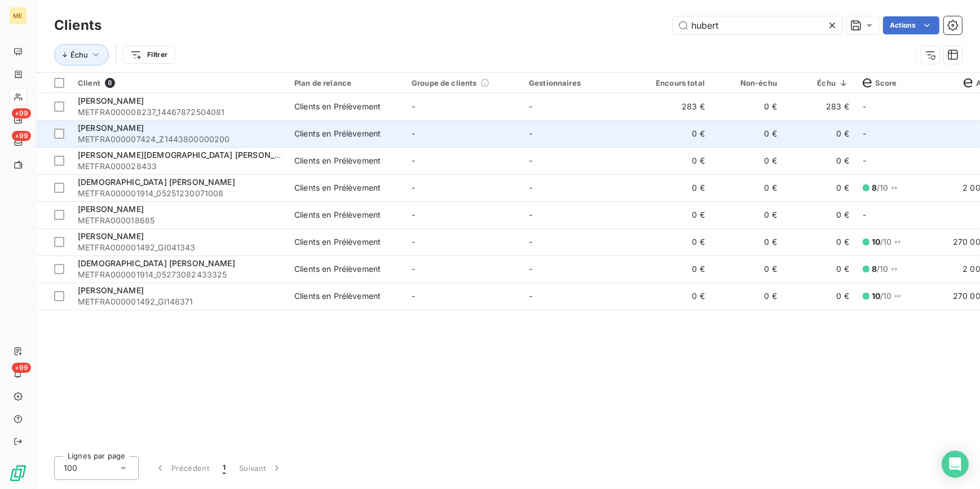
click at [309, 136] on div "Clients en Prélèvement" at bounding box center [337, 133] width 86 height 11
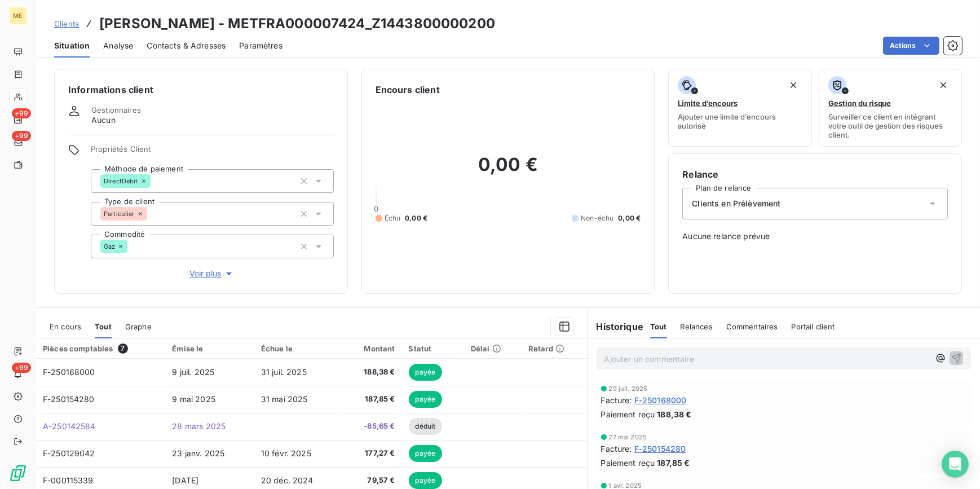
click at [184, 37] on div "Contacts & Adresses" at bounding box center [186, 46] width 79 height 24
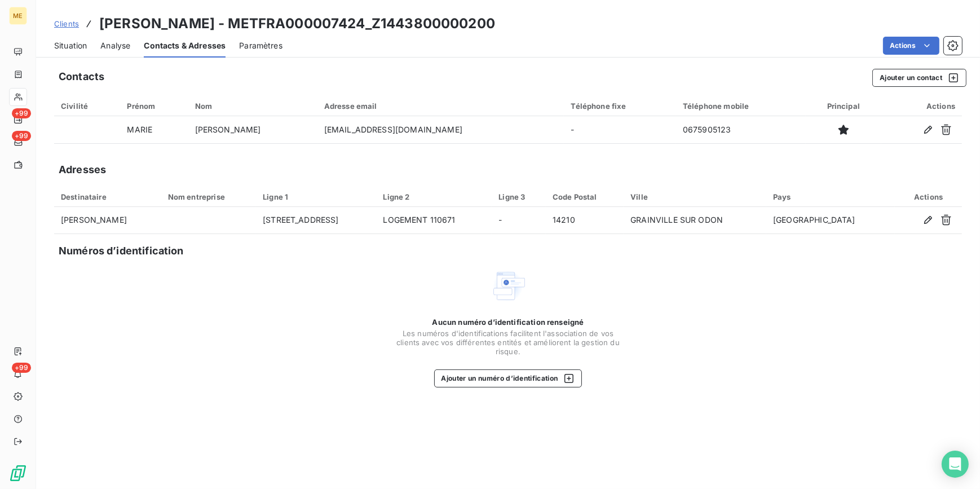
click at [111, 45] on span "Analyse" at bounding box center [115, 45] width 30 height 11
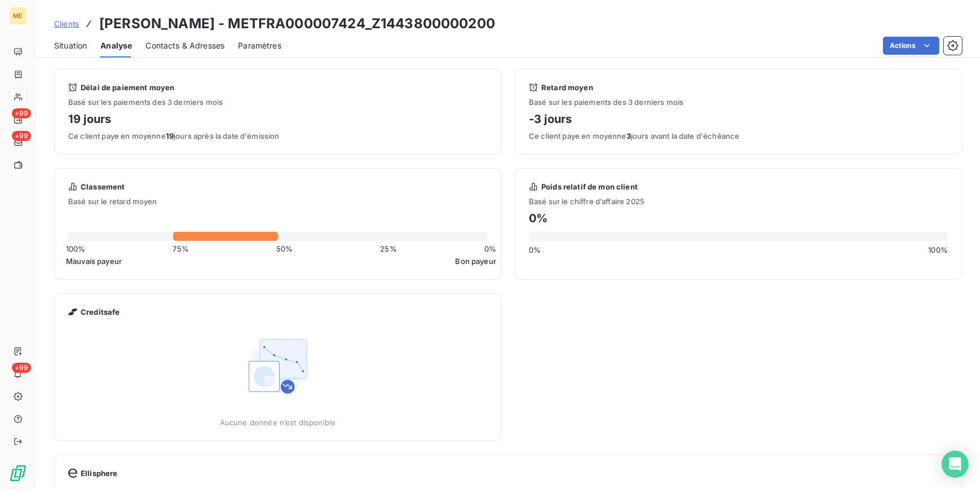
click at [78, 45] on span "Situation" at bounding box center [70, 45] width 33 height 11
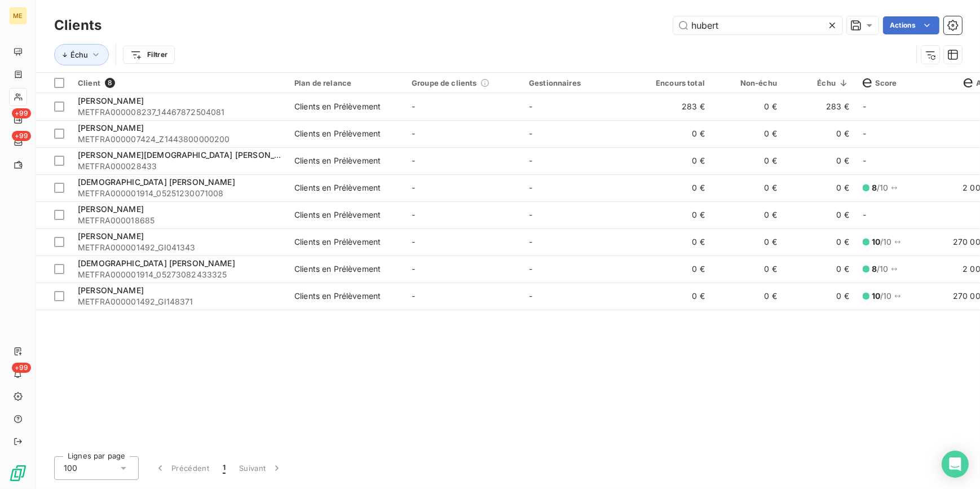
click at [835, 23] on icon at bounding box center [832, 25] width 11 height 11
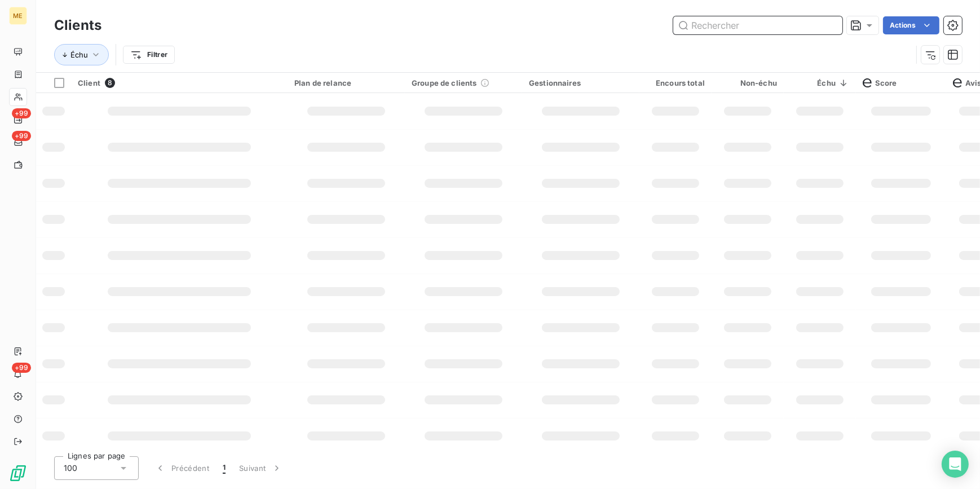
click at [825, 23] on input "text" at bounding box center [757, 25] width 169 height 18
paste input "METFRA000007432_Z1443800000190"
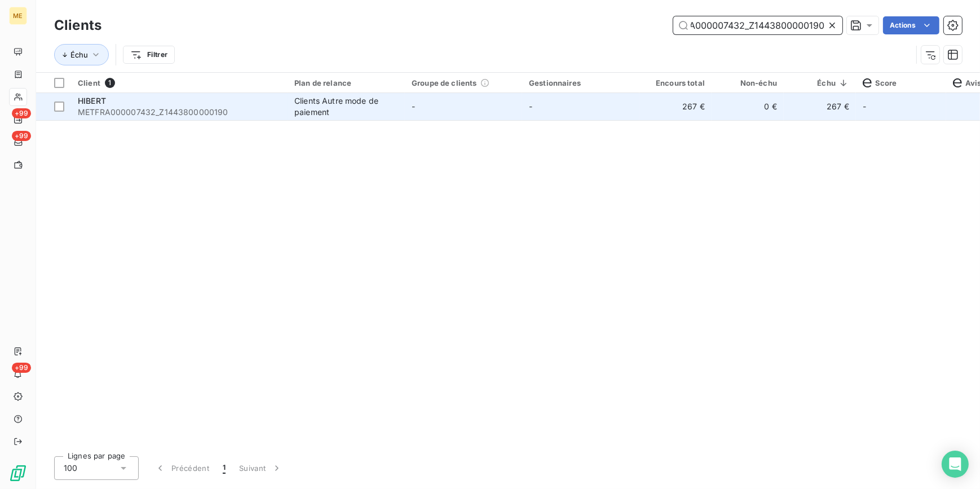
type input "METFRA000007432_Z1443800000190"
click at [529, 107] on span "-" at bounding box center [530, 106] width 3 height 10
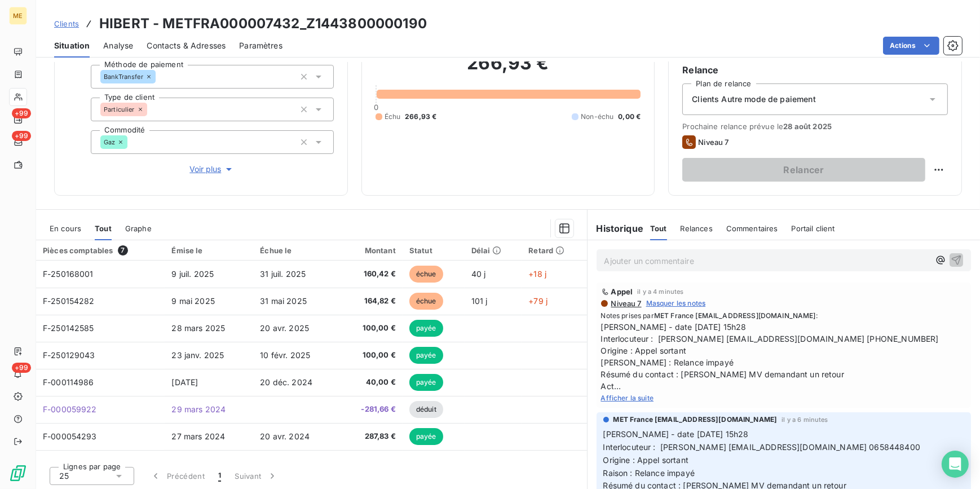
scroll to position [106, 0]
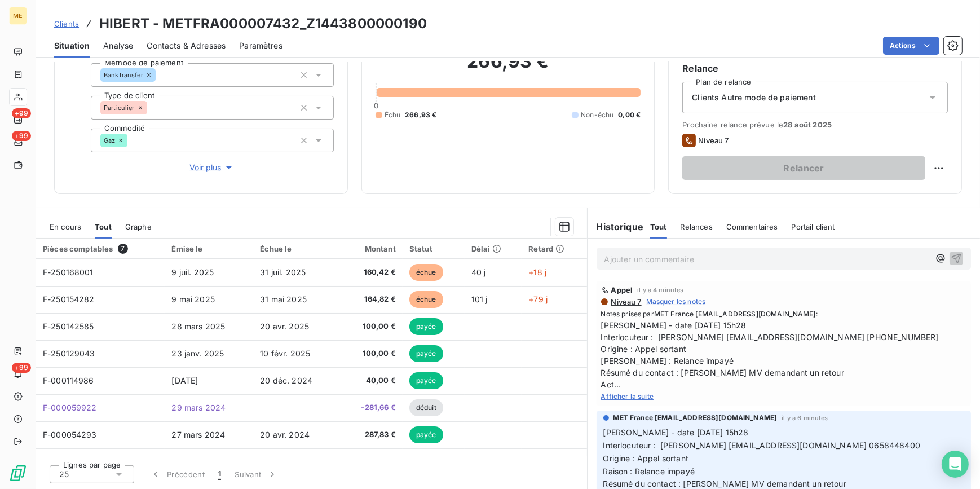
click at [630, 392] on span "Afficher la suite" at bounding box center [627, 396] width 53 height 8
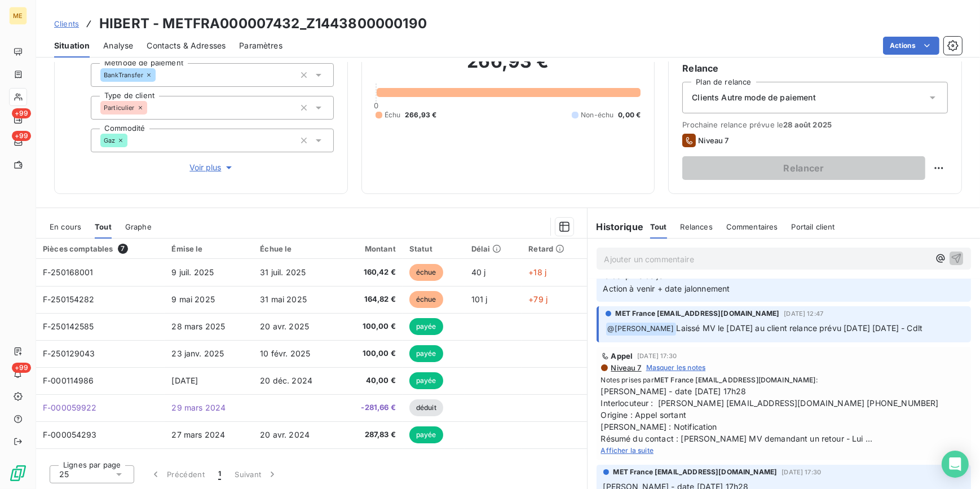
scroll to position [461, 0]
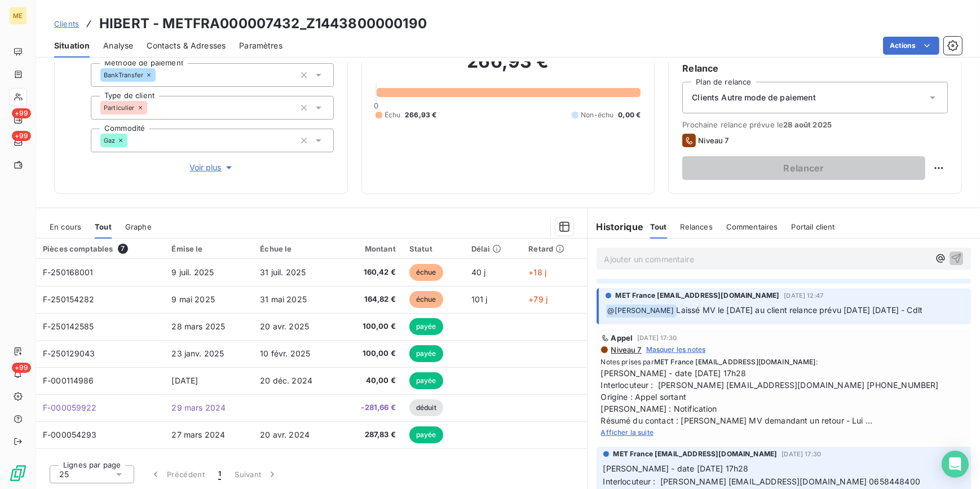
click at [636, 434] on span "Afficher la suite" at bounding box center [627, 432] width 53 height 8
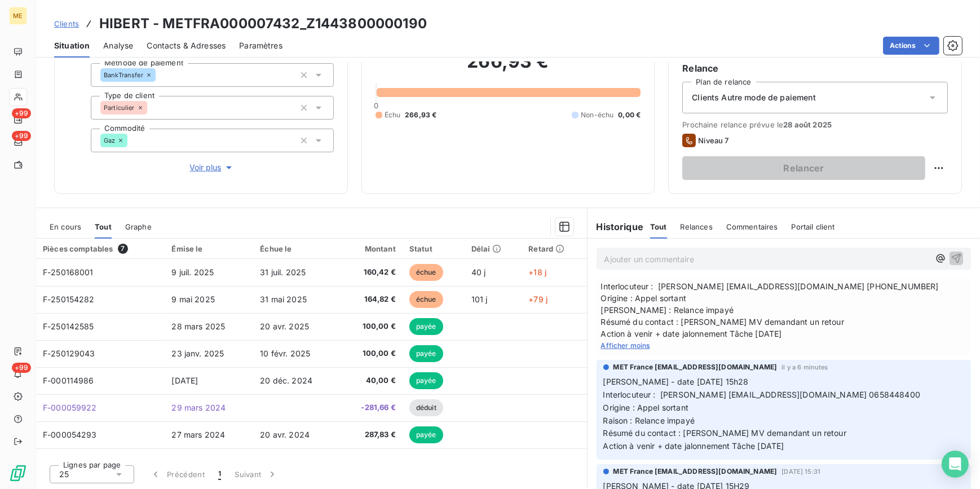
scroll to position [0, 0]
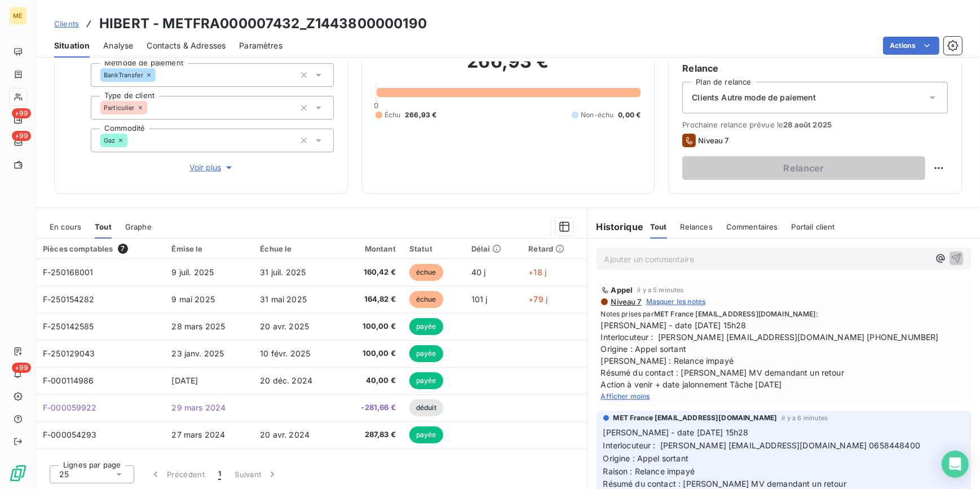
click at [637, 392] on span "Afficher moins" at bounding box center [625, 396] width 49 height 8
click at [635, 397] on span "Afficher la suite" at bounding box center [627, 396] width 53 height 8
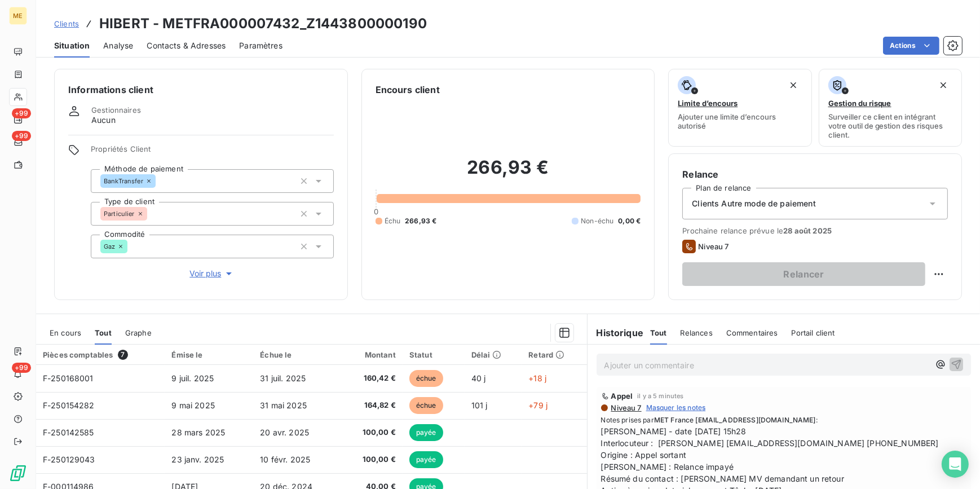
click at [203, 50] on span "Contacts & Adresses" at bounding box center [186, 45] width 79 height 11
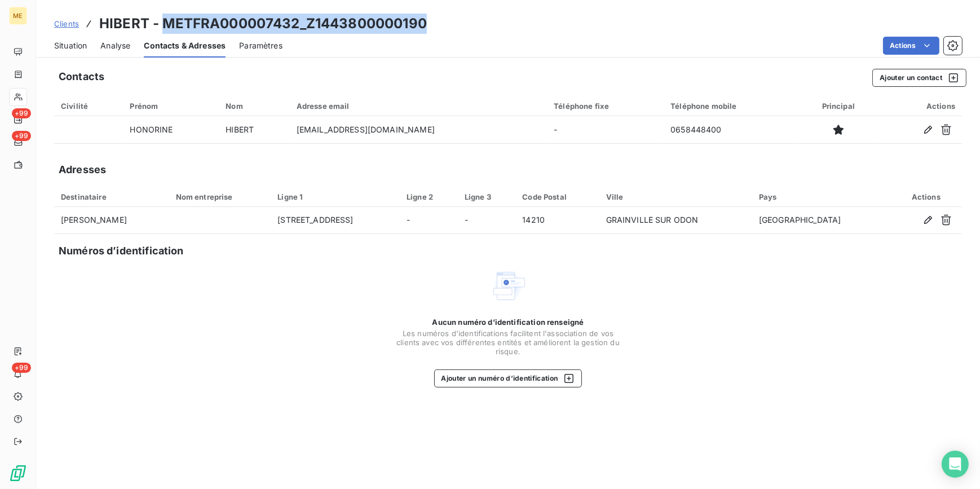
drag, startPoint x: 445, startPoint y: 24, endPoint x: 166, endPoint y: 19, distance: 278.6
click at [166, 19] on div "Clients [PERSON_NAME] - METFRA000007432_Z1443800000190" at bounding box center [508, 24] width 944 height 20
copy h3 "METFRA000007432_Z1443800000190"
click at [67, 47] on span "Situation" at bounding box center [70, 45] width 33 height 11
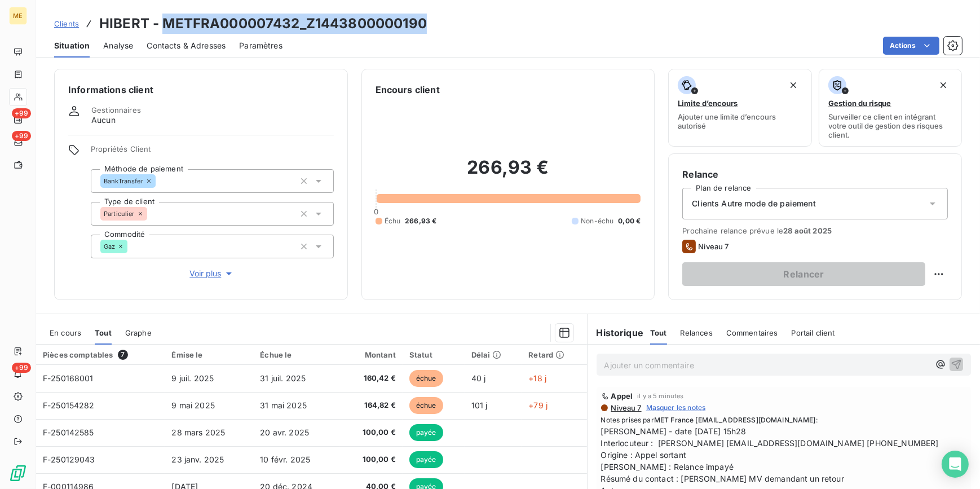
click at [171, 46] on span "Contacts & Adresses" at bounding box center [186, 45] width 79 height 11
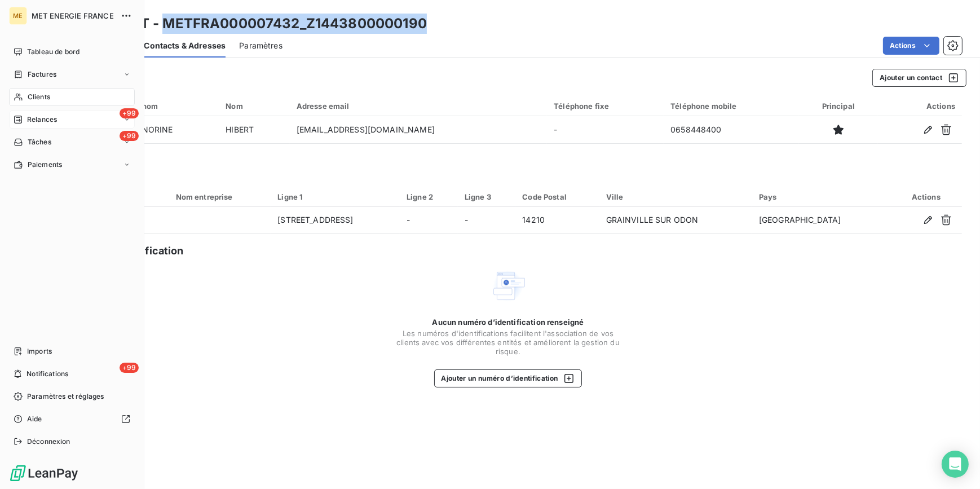
click at [55, 121] on span "Relances" at bounding box center [42, 119] width 30 height 10
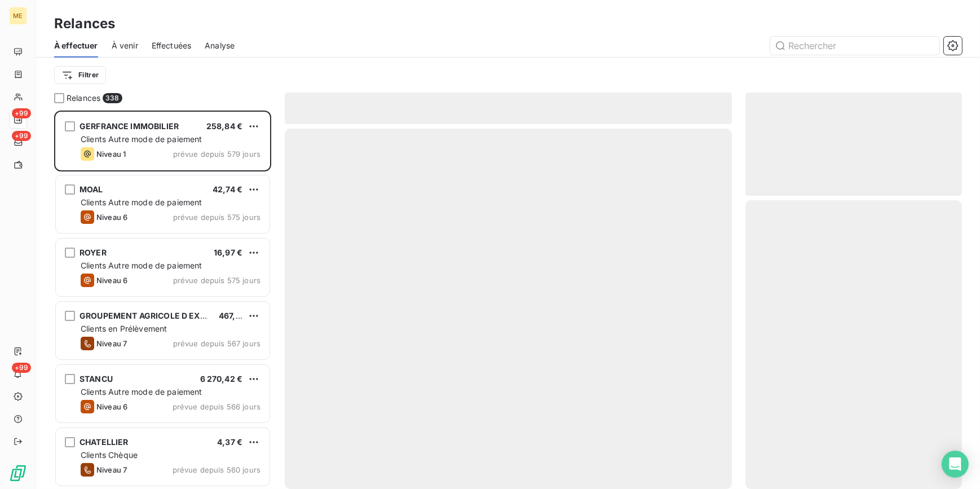
scroll to position [371, 209]
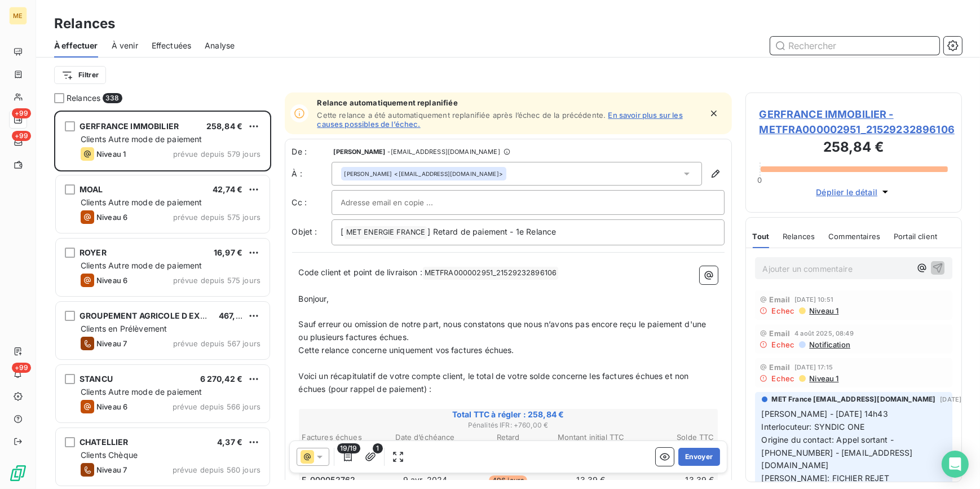
click at [188, 51] on span "Effectuées" at bounding box center [172, 45] width 40 height 11
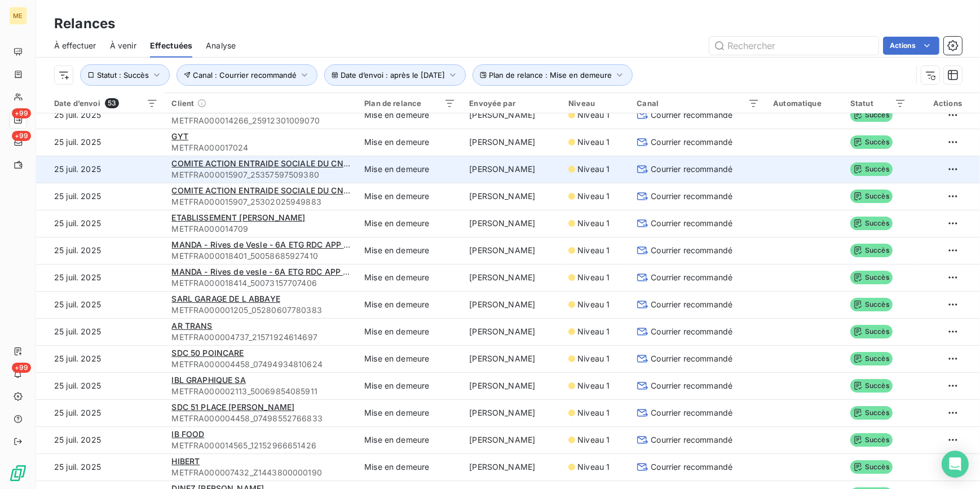
scroll to position [136, 0]
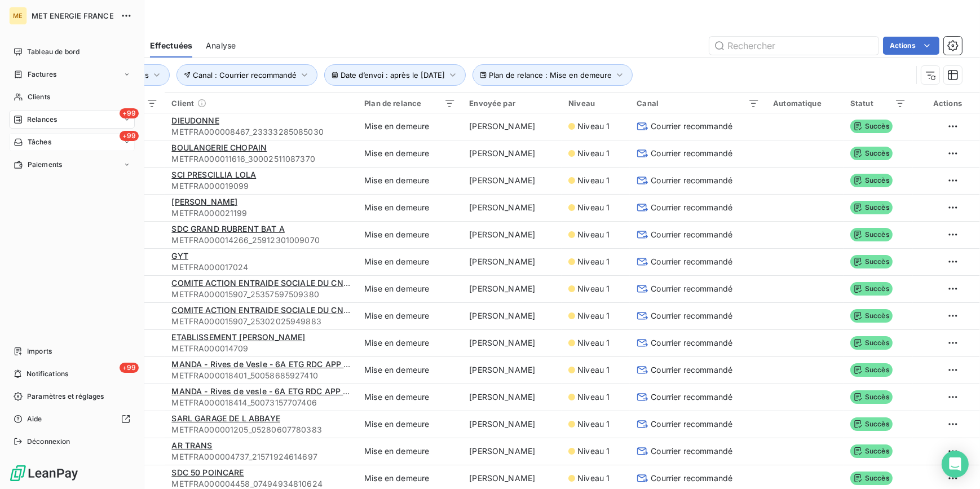
click at [51, 139] on span "Tâches" at bounding box center [40, 142] width 24 height 10
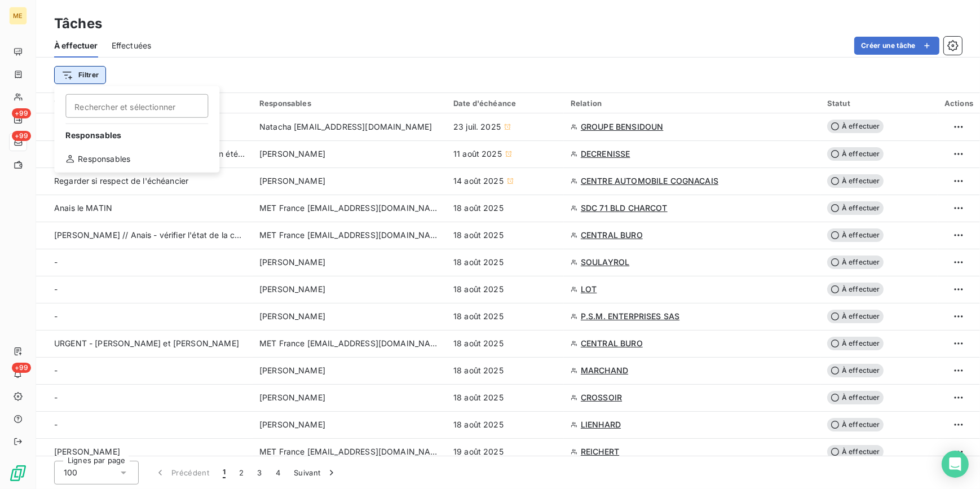
click at [84, 70] on html "ME +99 +99 +99 Tâches À effectuer Effectuées Créer une tâche Filtrer Rechercher…" at bounding box center [490, 244] width 980 height 489
click at [136, 158] on div "Responsables" at bounding box center [137, 159] width 156 height 18
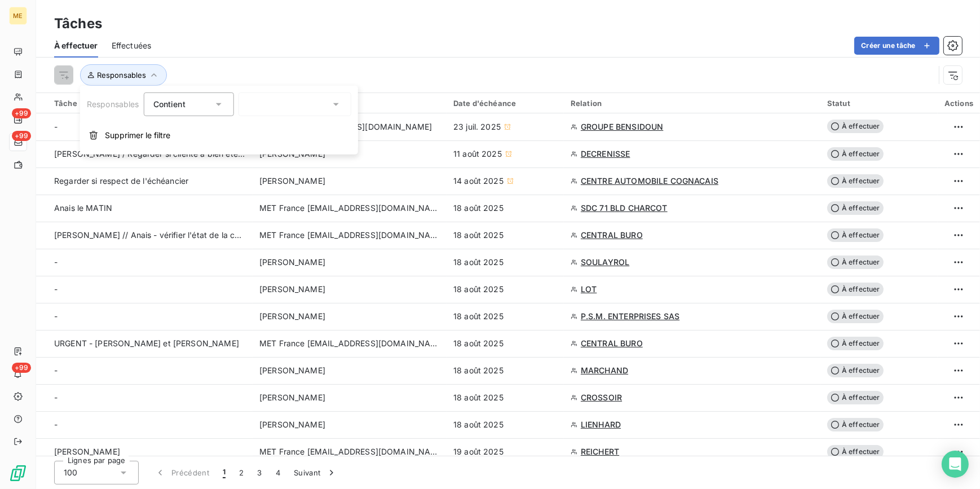
click at [304, 102] on div at bounding box center [295, 104] width 113 height 24
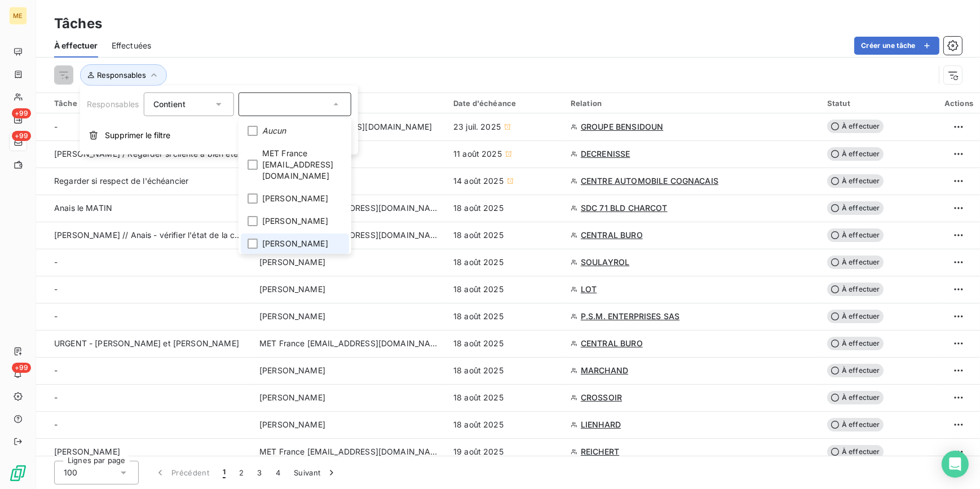
click at [293, 238] on span "[PERSON_NAME]" at bounding box center [295, 243] width 66 height 11
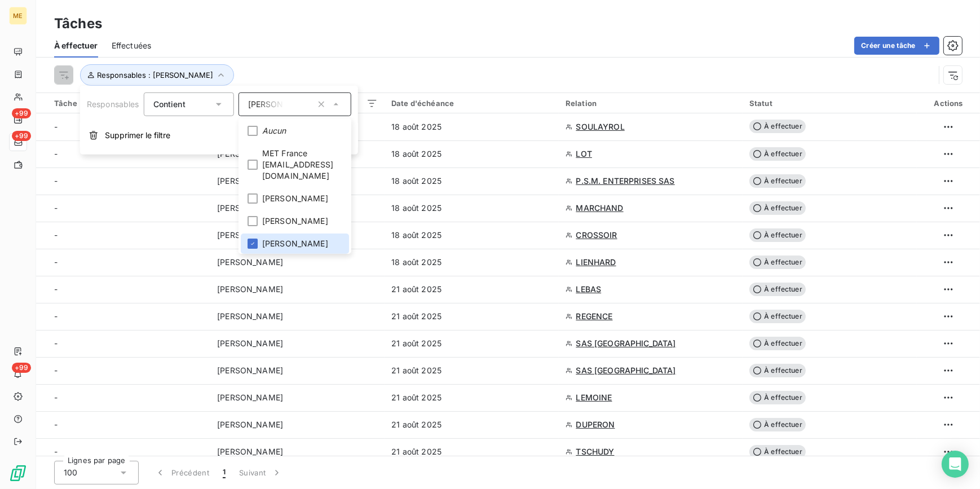
click at [422, 54] on div "Créer une tâche" at bounding box center [563, 46] width 797 height 18
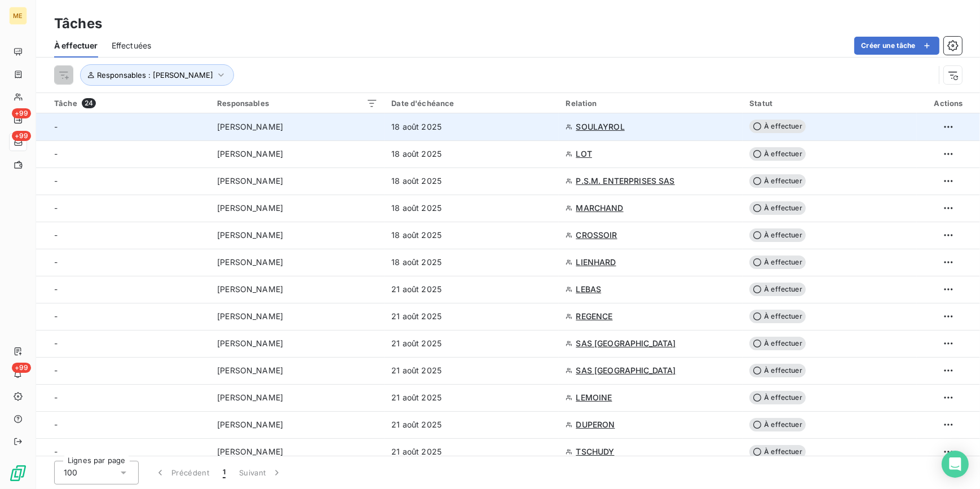
click at [606, 125] on span "SOULAYROL" at bounding box center [600, 126] width 48 height 11
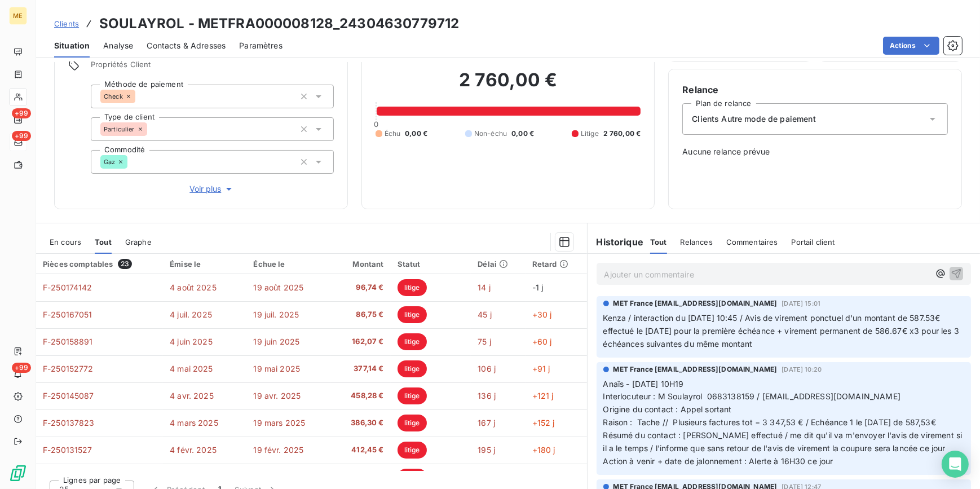
scroll to position [100, 0]
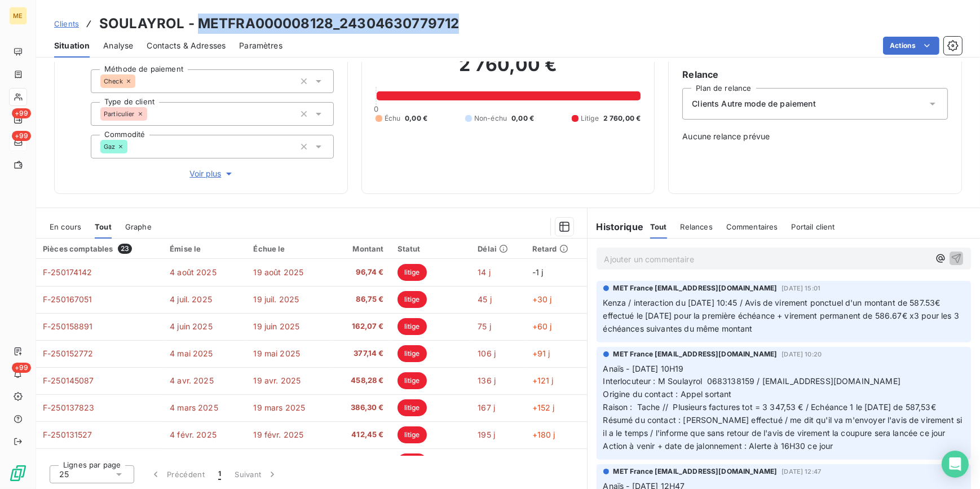
drag, startPoint x: 462, startPoint y: 23, endPoint x: 197, endPoint y: 25, distance: 265.6
click at [197, 25] on div "Clients SOULAYROL - METFRA000008128_24304630779712" at bounding box center [508, 24] width 944 height 20
copy h3 "METFRA000008128_24304630779712"
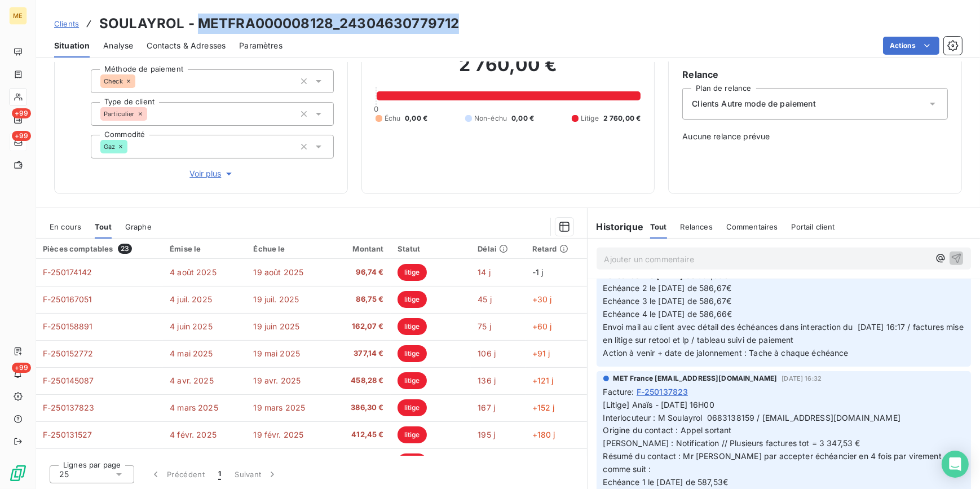
scroll to position [1486, 0]
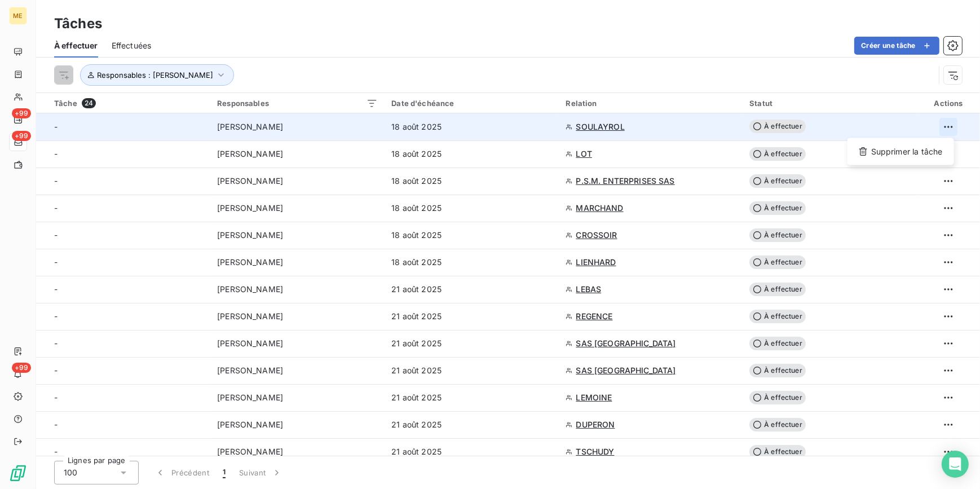
click at [941, 129] on html "ME +99 +99 +99 Tâches À effectuer Effectuées Créer une tâche Responsables : [PE…" at bounding box center [490, 244] width 980 height 489
click at [924, 150] on div "Supprimer la tâche" at bounding box center [901, 152] width 98 height 18
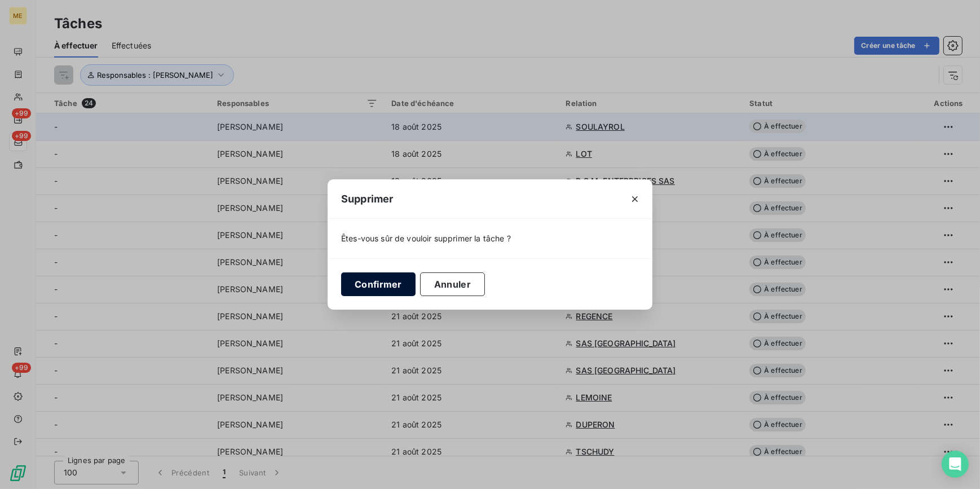
click at [388, 282] on button "Confirmer" at bounding box center [378, 284] width 74 height 24
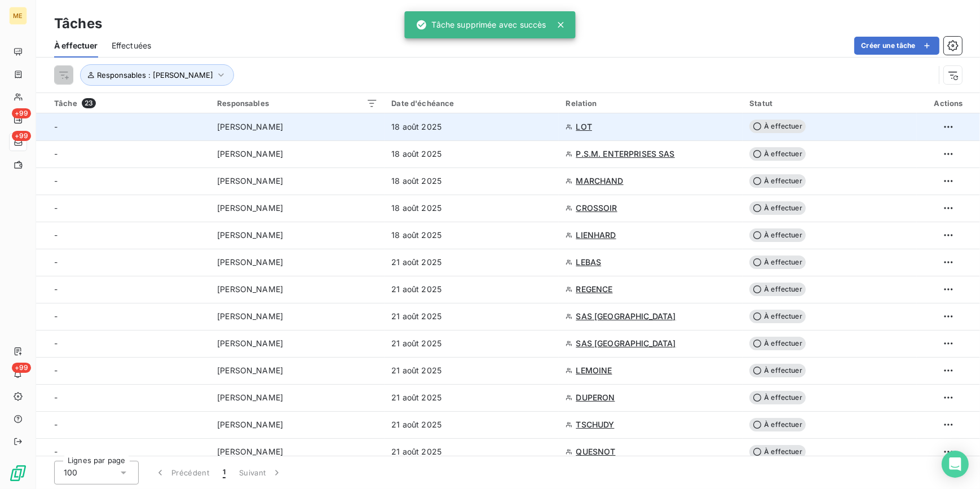
click at [580, 128] on span "LOT" at bounding box center [584, 126] width 16 height 11
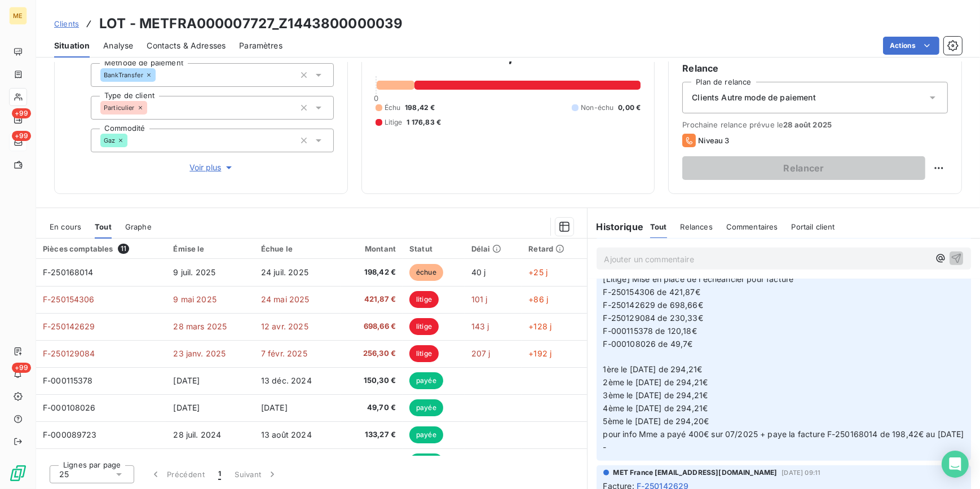
scroll to position [717, 0]
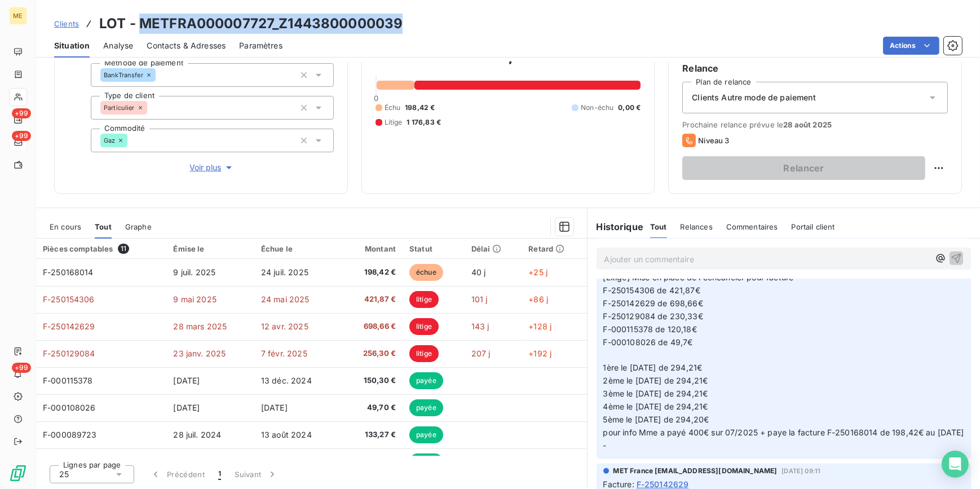
drag, startPoint x: 405, startPoint y: 28, endPoint x: 141, endPoint y: 29, distance: 264.5
click at [141, 29] on div "Clients LOT - METFRA000007727_Z1443800000039" at bounding box center [508, 24] width 944 height 20
copy h3 "METFRA000007727_Z1443800000039"
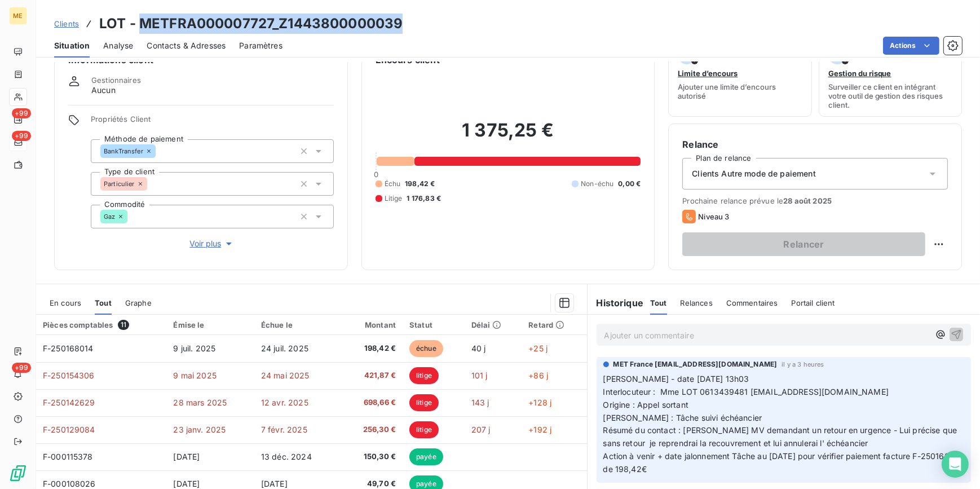
scroll to position [0, 0]
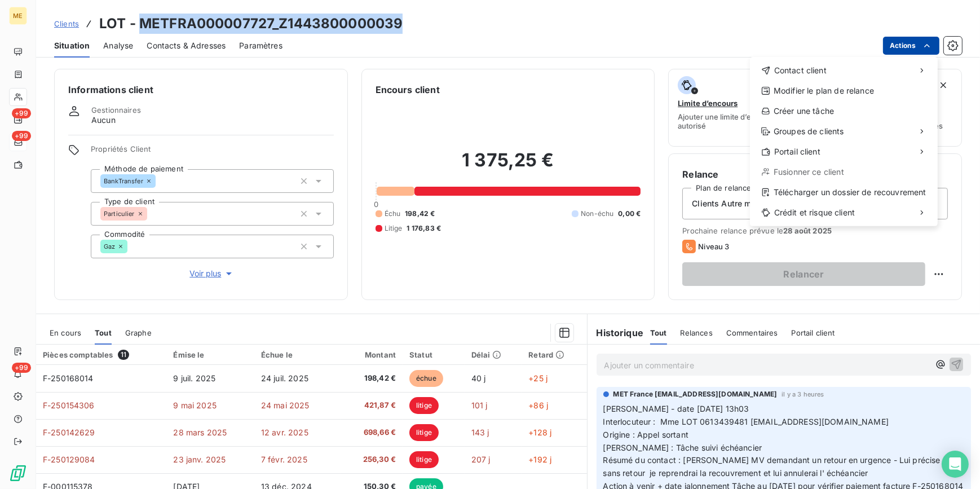
click at [920, 50] on html "ME +99 +99 +99 Clients LOT - METFRA000007727_Z1443800000039 Situation Analyse C…" at bounding box center [490, 244] width 980 height 489
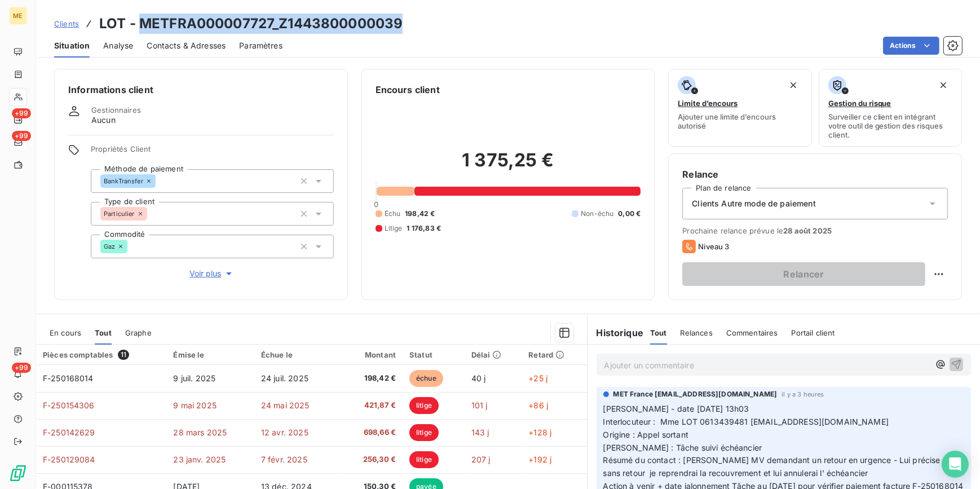
click at [665, 15] on html "ME +99 +99 +99 Clients LOT - METFRA000007727_Z1443800000039 Situation Analyse C…" at bounding box center [490, 244] width 980 height 489
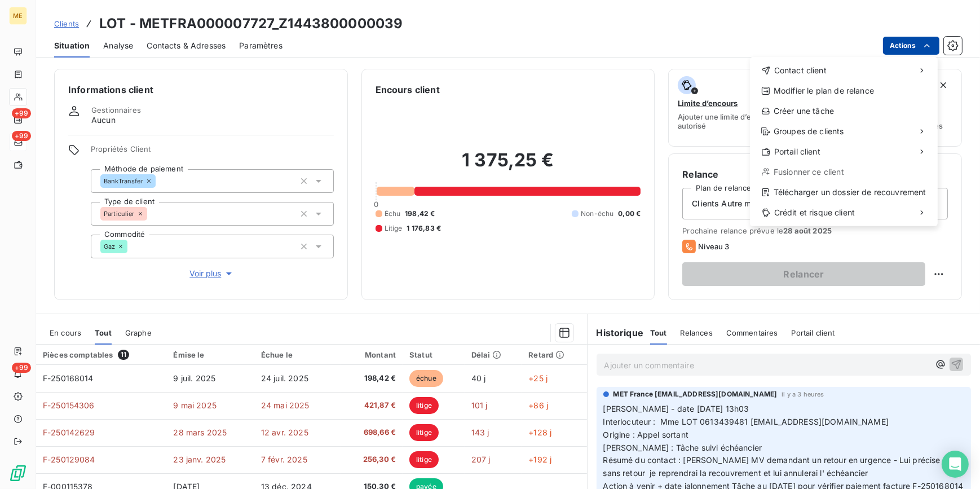
click at [936, 44] on html "ME +99 +99 +99 Clients LOT - METFRA000007727_Z1443800000039 Situation Analyse C…" at bounding box center [490, 244] width 980 height 489
click at [829, 114] on div "Créer une tâche" at bounding box center [843, 111] width 179 height 18
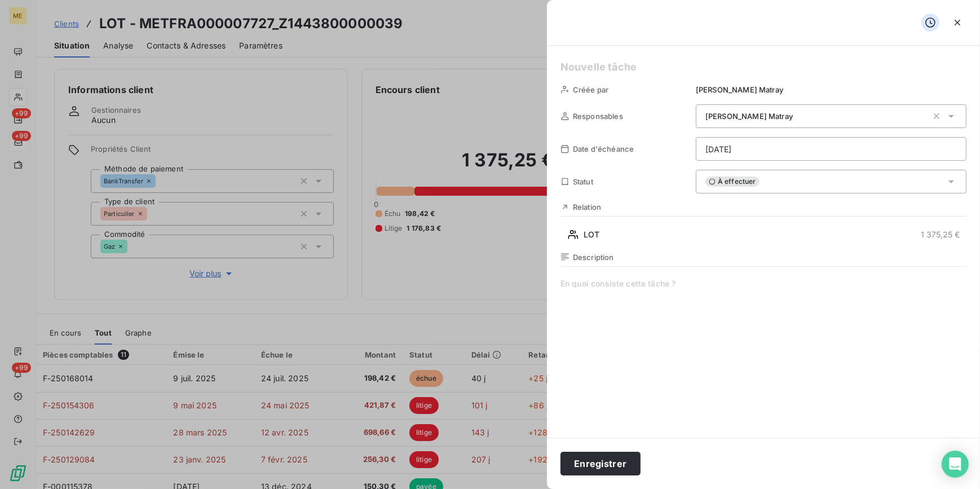
drag, startPoint x: 634, startPoint y: 307, endPoint x: 638, endPoint y: 300, distance: 8.6
click at [634, 306] on span at bounding box center [763, 386] width 406 height 217
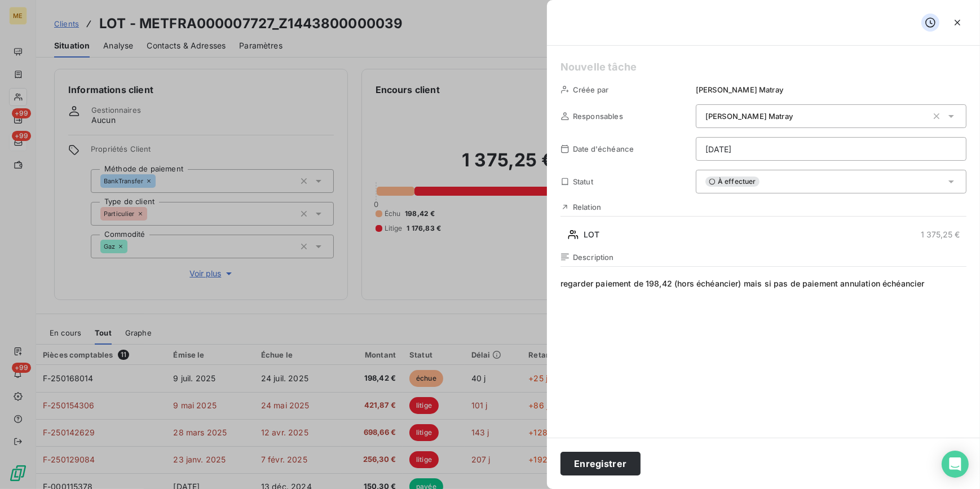
click at [767, 153] on html "ME +99 +99 +99 Clients LOT - METFRA000007727_Z1443800000039 Situation Analyse C…" at bounding box center [490, 244] width 980 height 489
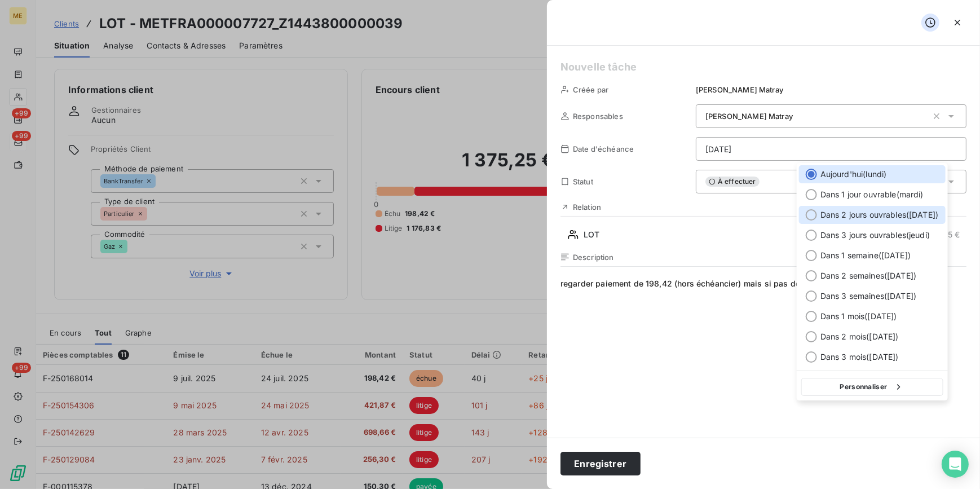
click at [844, 214] on span "Dans 2 jours ouvrables ( [DATE] )" at bounding box center [879, 214] width 118 height 11
type input "[DATE]"
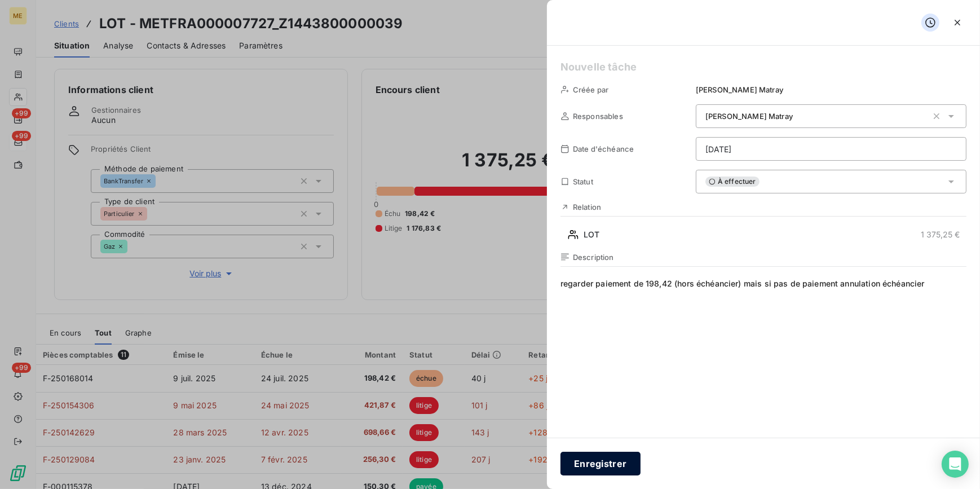
click at [613, 462] on button "Enregistrer" at bounding box center [600, 464] width 80 height 24
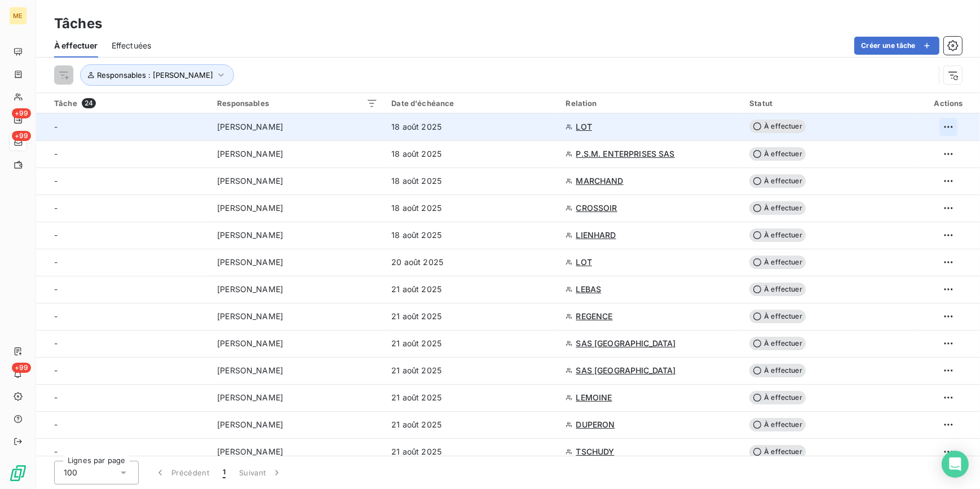
click at [944, 125] on html "ME +99 +99 +99 Tâches À effectuer Effectuées Créer une tâche Responsables : [PE…" at bounding box center [490, 244] width 980 height 489
click at [925, 153] on div "Supprimer la tâche" at bounding box center [901, 152] width 98 height 18
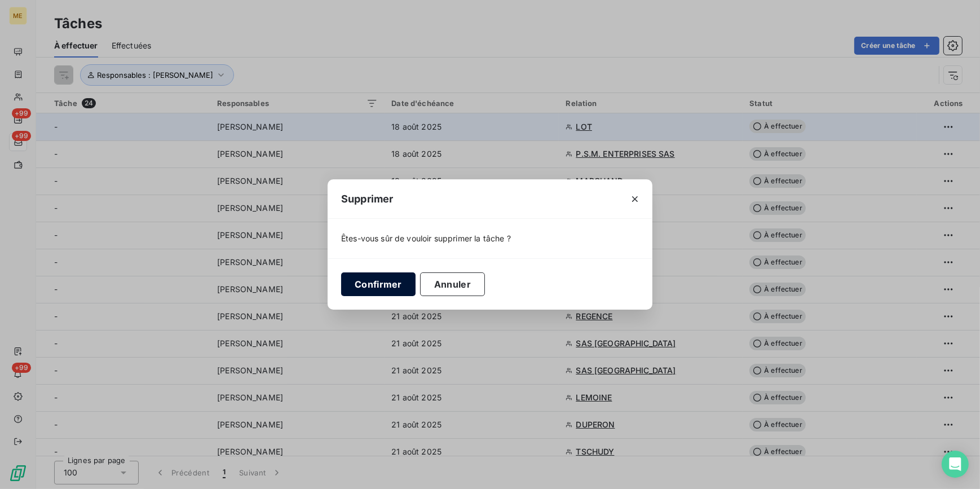
click at [382, 290] on button "Confirmer" at bounding box center [378, 284] width 74 height 24
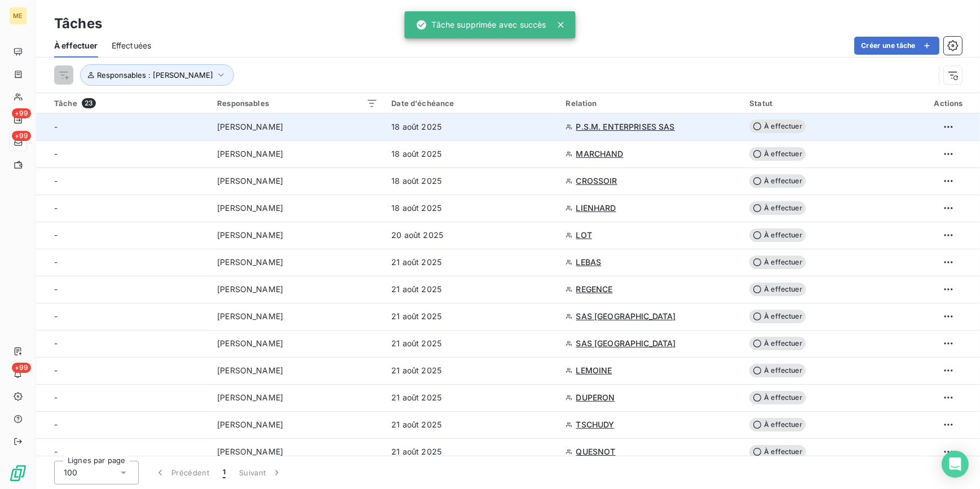
click at [620, 126] on span "P.S.M. ENTERPRISES SAS" at bounding box center [625, 126] width 99 height 11
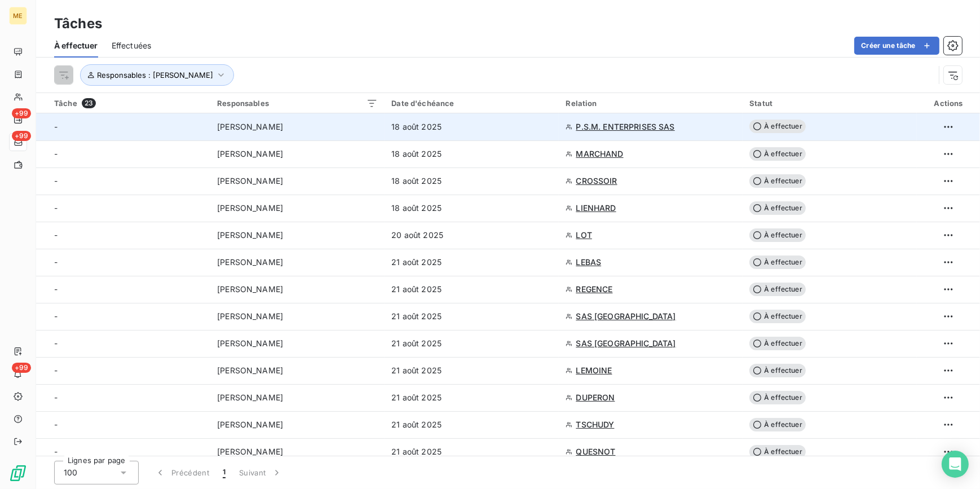
click at [691, 127] on div "P.S.M. ENTERPRISES SAS" at bounding box center [651, 126] width 170 height 11
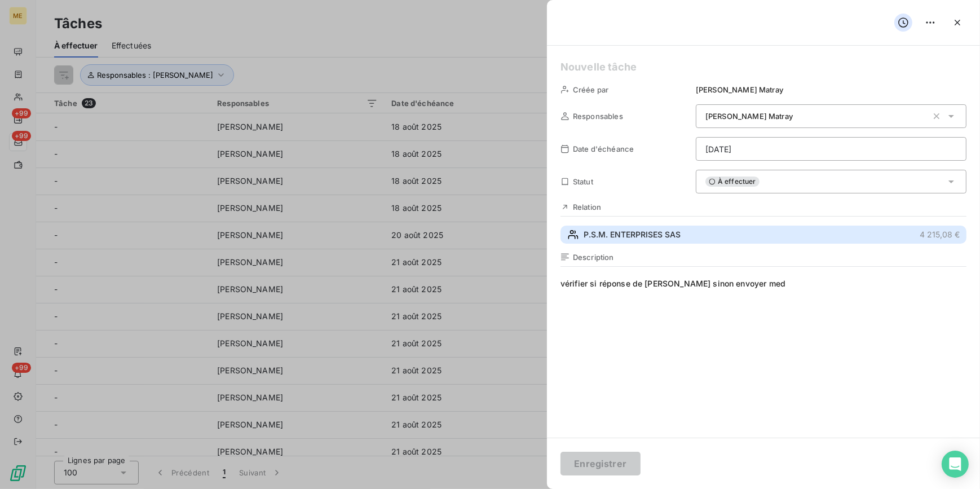
click at [606, 233] on span "P.S.M. ENTERPRISES SAS" at bounding box center [632, 234] width 97 height 11
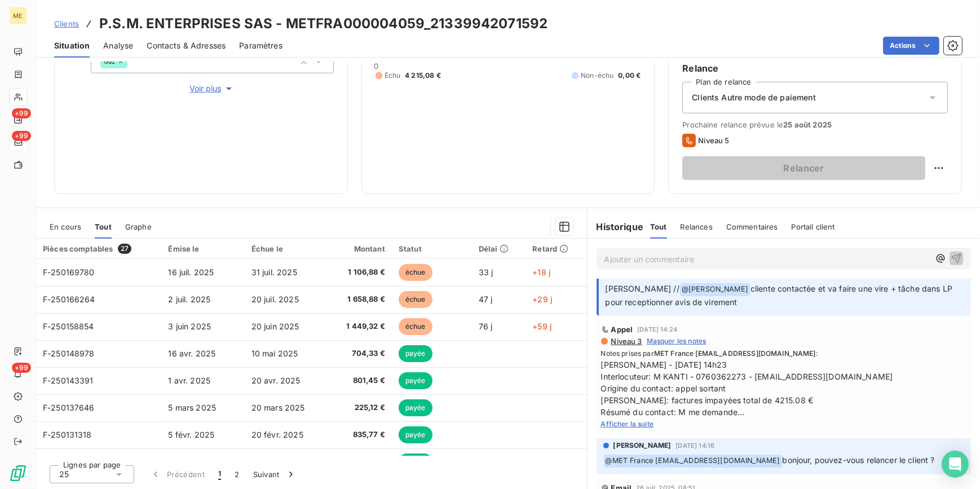
scroll to position [102, 0]
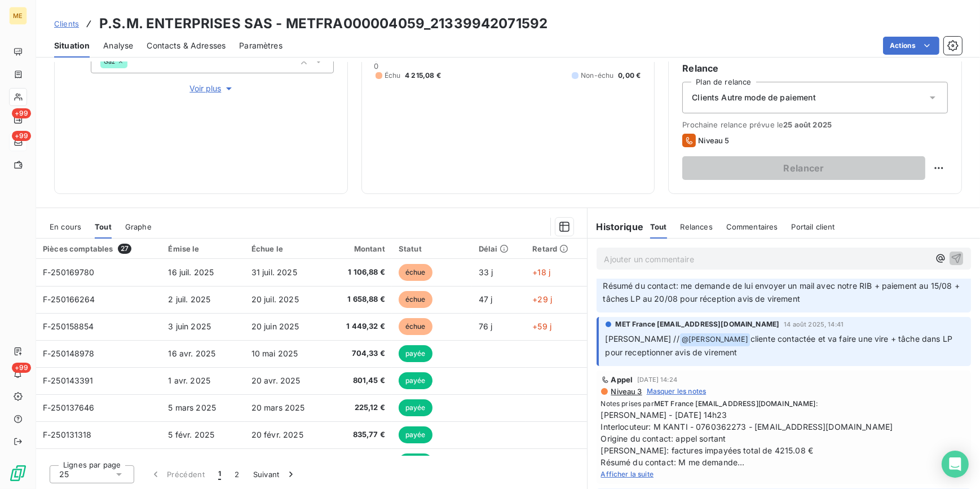
click at [640, 473] on span "Afficher la suite" at bounding box center [627, 474] width 53 height 8
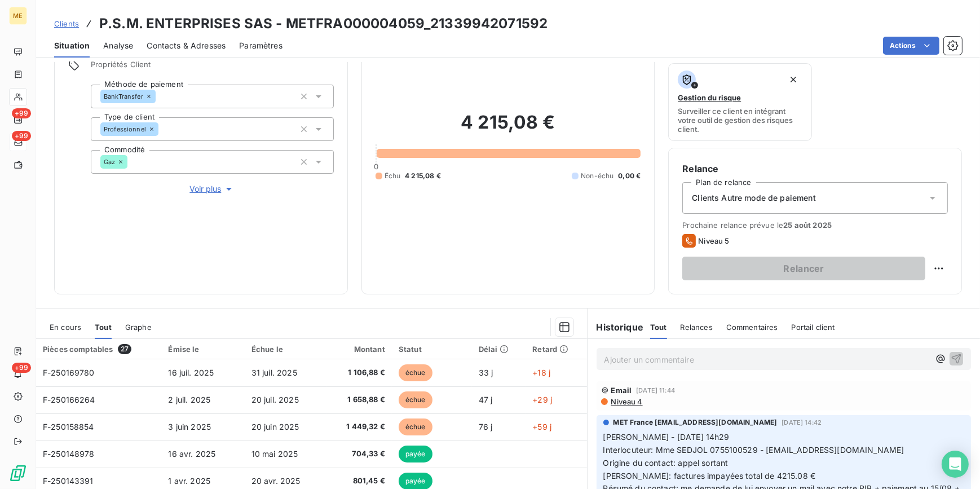
scroll to position [82, 0]
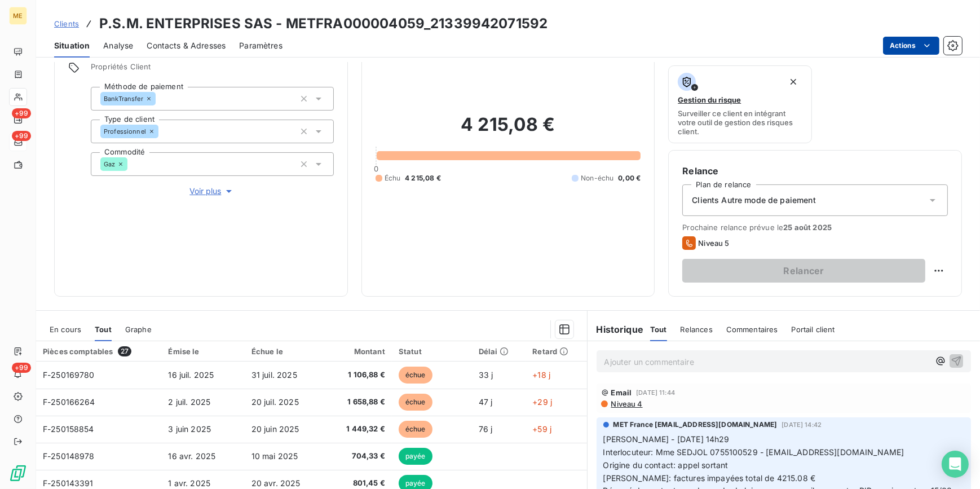
click at [934, 46] on html "ME +99 +99 +99 Clients P.S.M. ENTERPRISES SAS - METFRA000004059_21339942071592 …" at bounding box center [490, 244] width 980 height 489
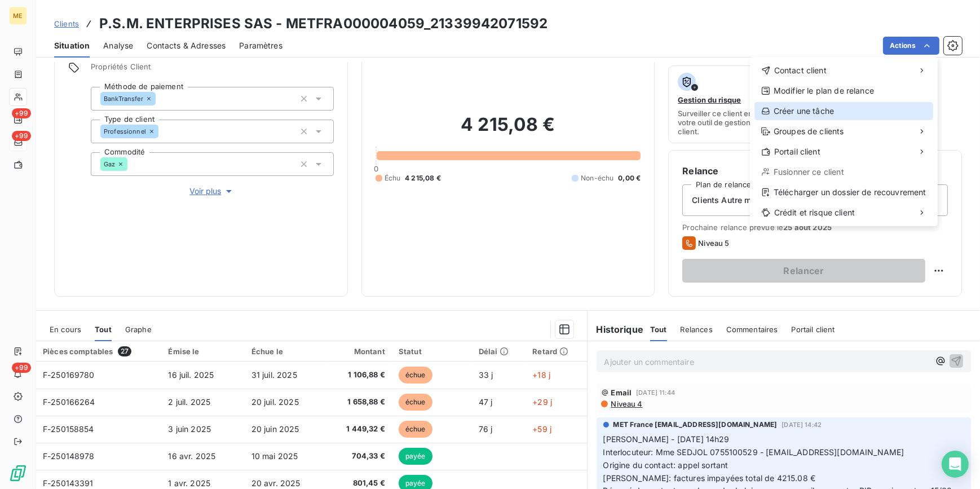
click at [840, 117] on div "Créer une tâche" at bounding box center [843, 111] width 179 height 18
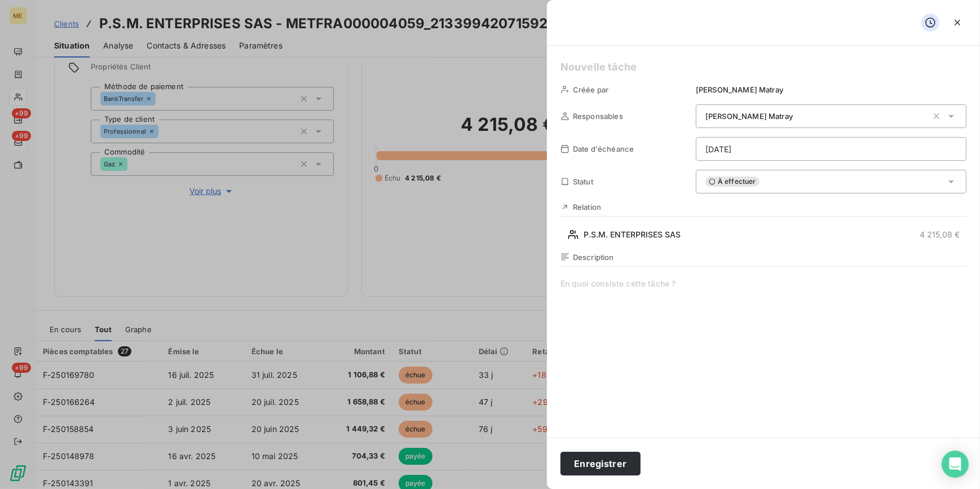
click at [791, 150] on html "ME +99 +99 +99 Clients P.S.M. ENTERPRISES SAS - METFRA000004059_21339942071592 …" at bounding box center [490, 244] width 980 height 489
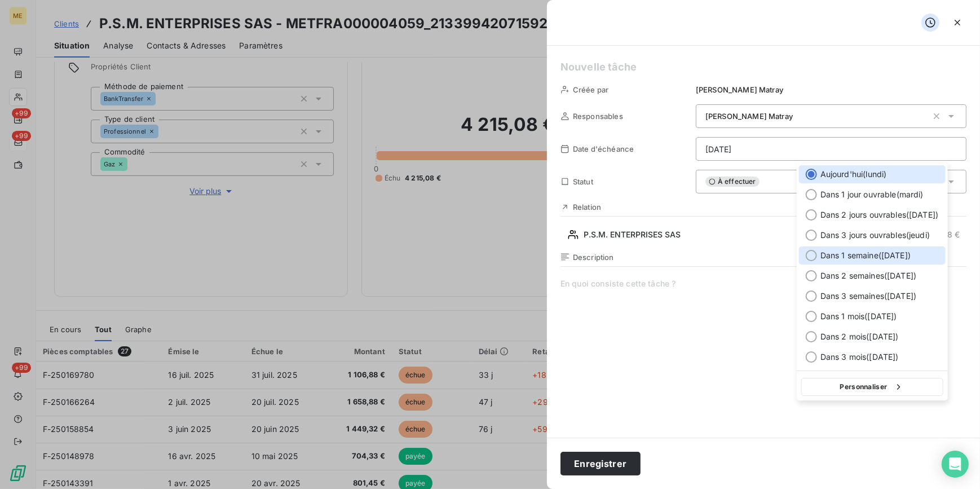
click at [831, 255] on span "Dans 1 semaine ( [DATE] )" at bounding box center [865, 255] width 90 height 11
type input "[DATE]"
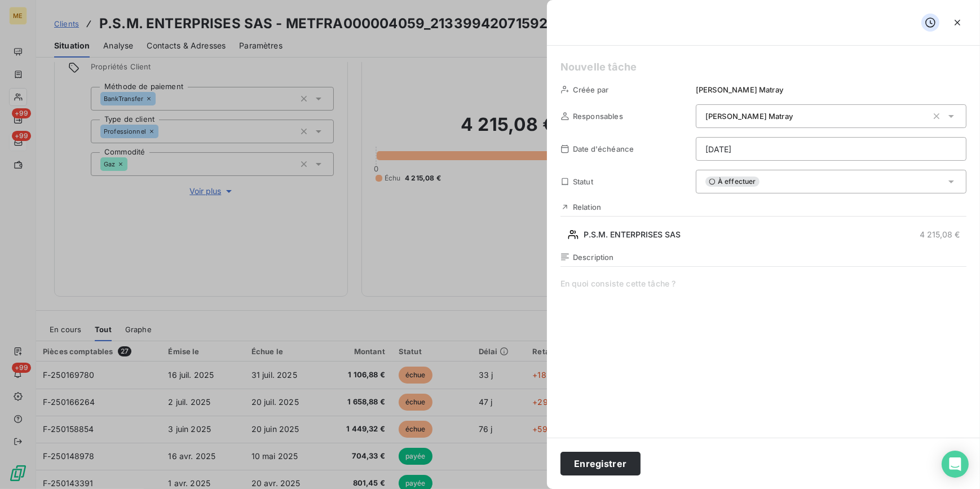
click at [669, 300] on span at bounding box center [763, 386] width 406 height 217
click at [597, 463] on button "Enregistrer" at bounding box center [600, 464] width 80 height 24
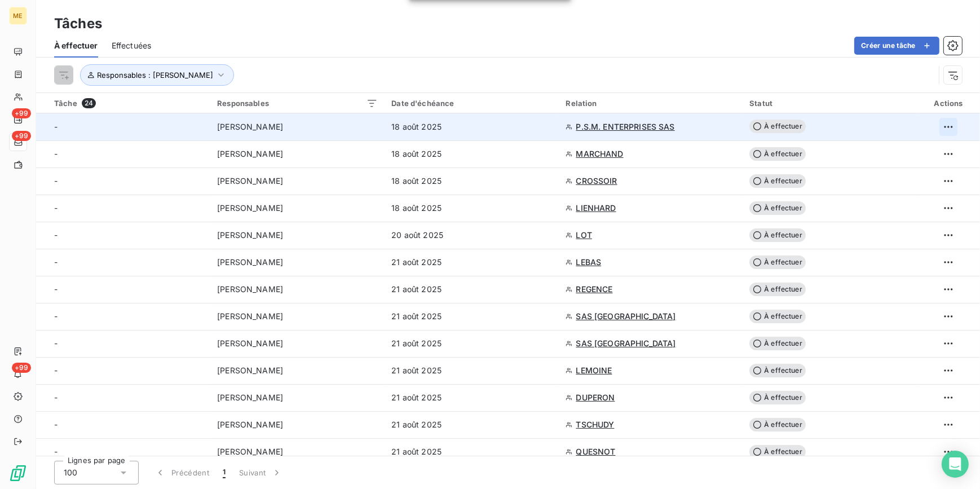
click at [947, 127] on html "ME +99 +99 +99 Tâches À effectuer Effectuées Créer une tâche Responsables : [PE…" at bounding box center [490, 244] width 980 height 489
click at [931, 155] on div "Supprimer la tâche" at bounding box center [901, 152] width 98 height 18
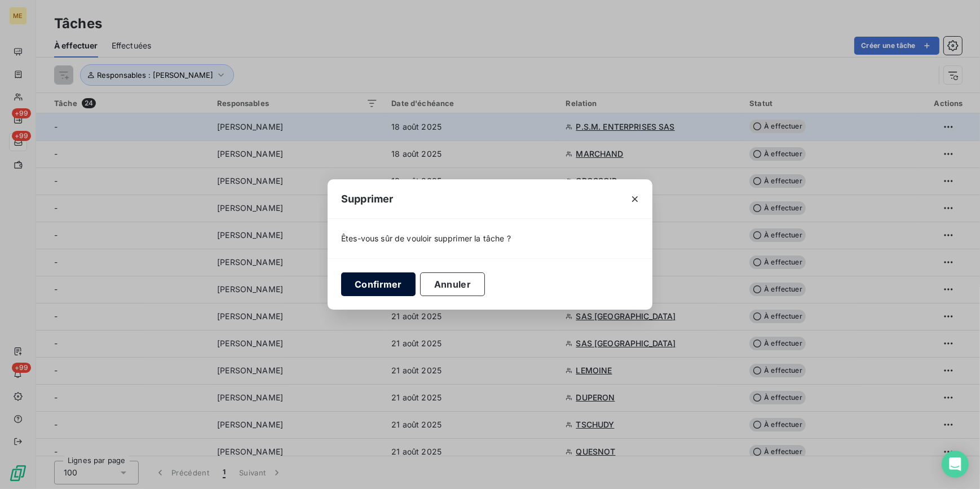
click at [373, 290] on button "Confirmer" at bounding box center [378, 284] width 74 height 24
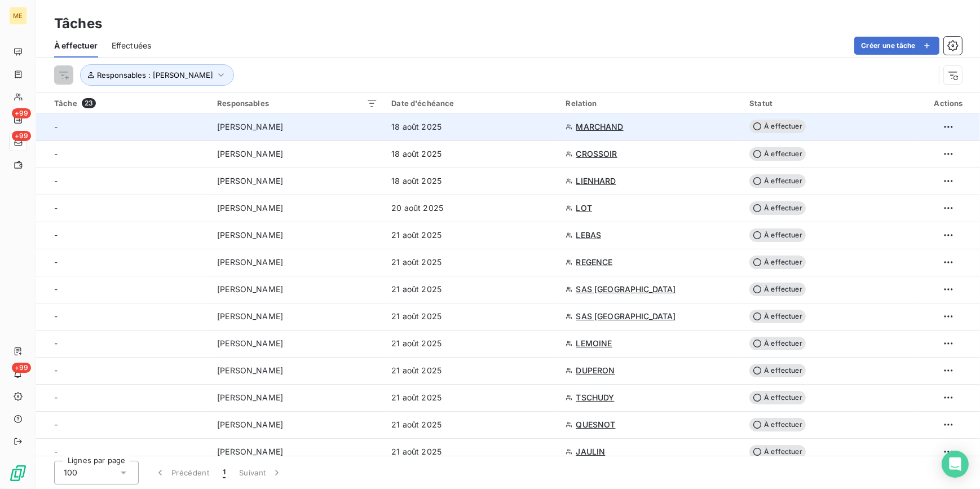
click at [464, 135] on td "18 août 2025" at bounding box center [472, 126] width 174 height 27
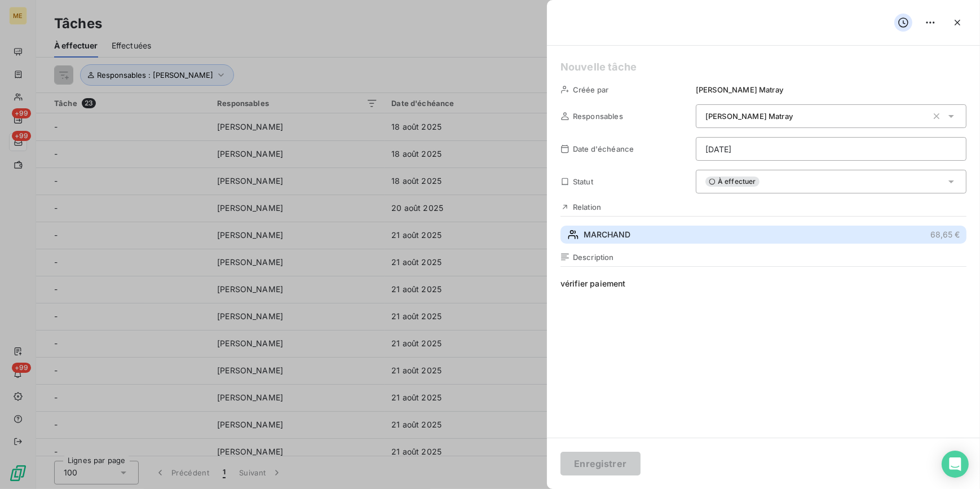
click at [611, 235] on span "MARCHAND" at bounding box center [607, 234] width 47 height 11
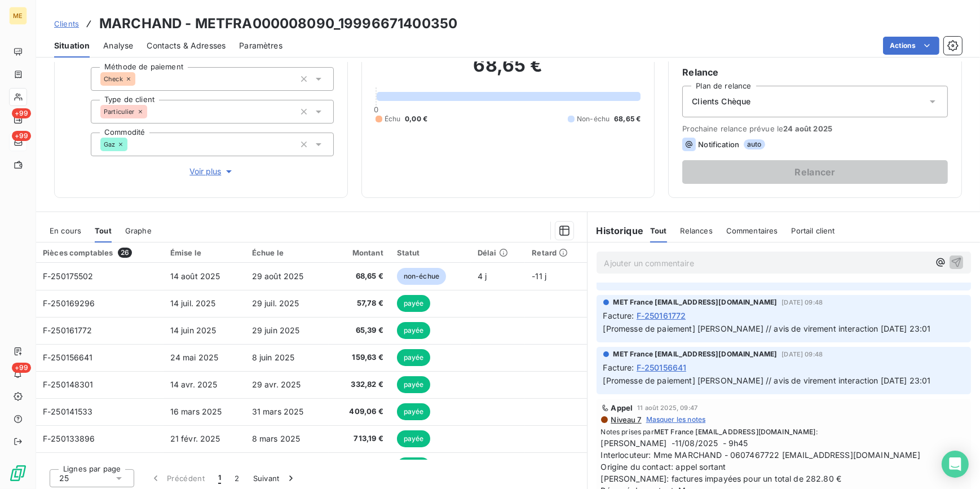
scroll to position [102, 0]
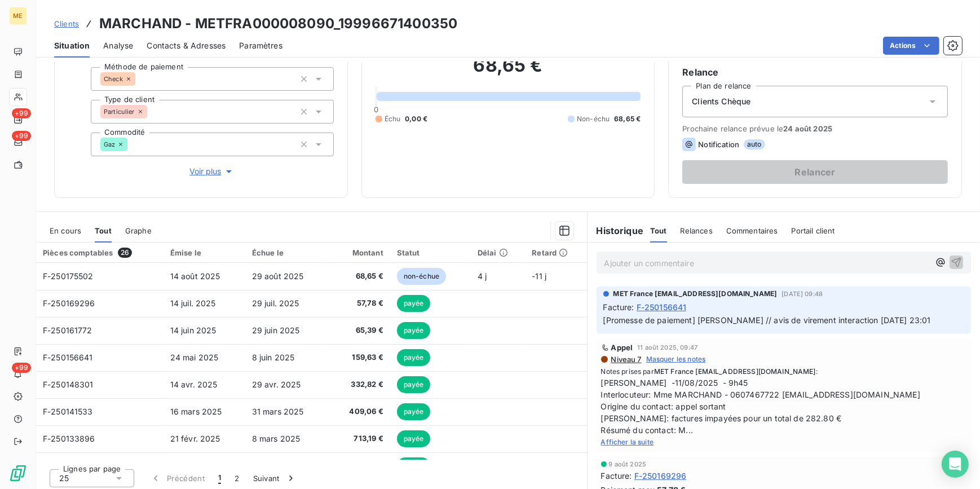
click at [627, 438] on span "Afficher la suite" at bounding box center [627, 442] width 53 height 8
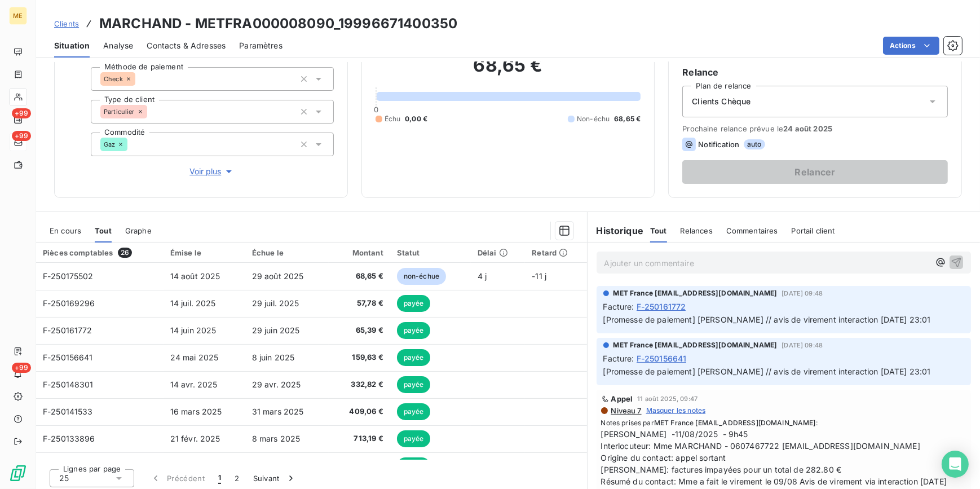
scroll to position [0, 0]
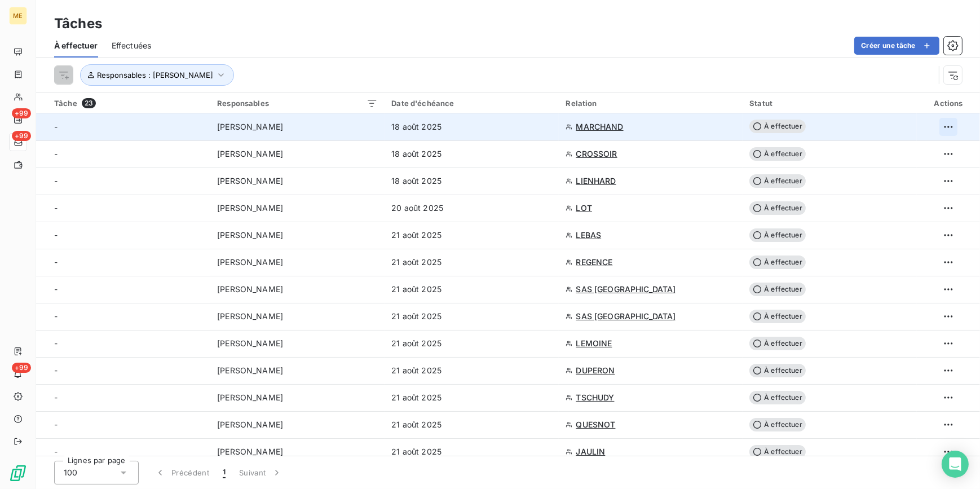
click at [941, 126] on html "ME +99 +99 +99 Tâches À effectuer Effectuées Créer une tâche Responsables : [PE…" at bounding box center [490, 244] width 980 height 489
click at [911, 158] on div "Supprimer la tâche" at bounding box center [901, 152] width 98 height 18
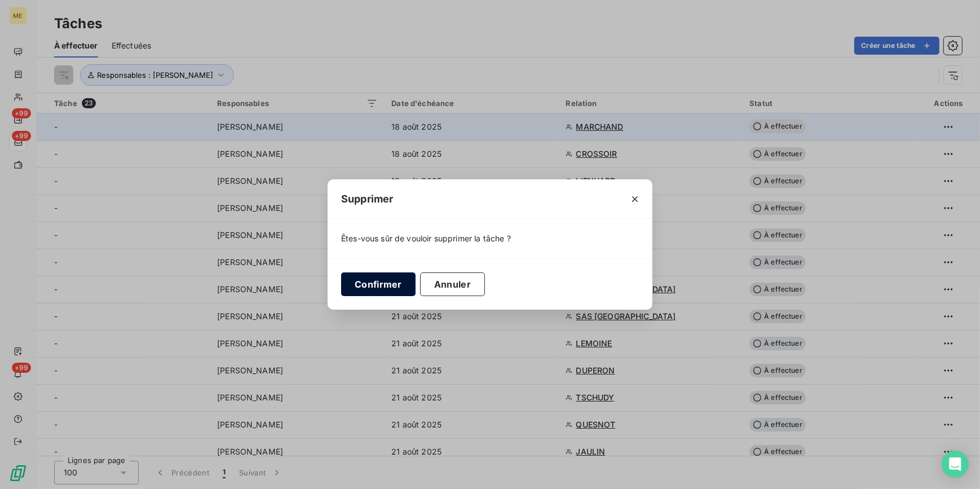
click at [377, 278] on button "Confirmer" at bounding box center [378, 284] width 74 height 24
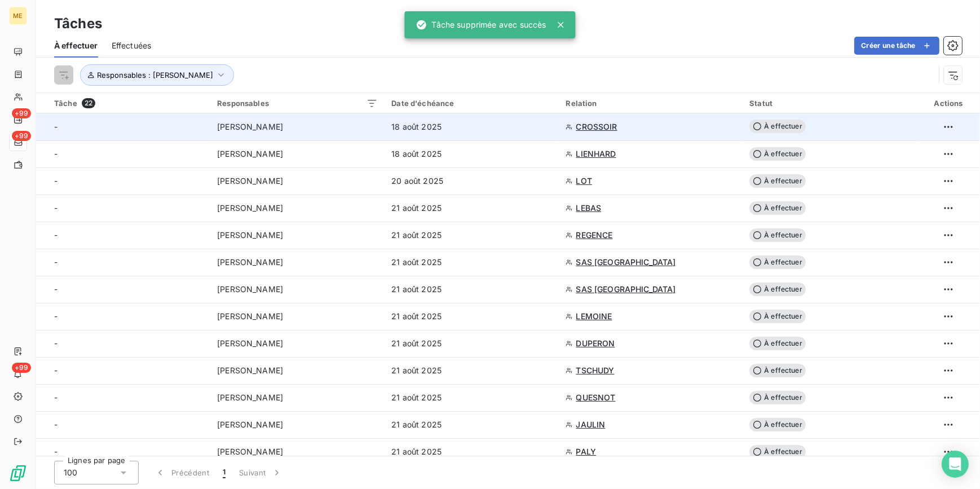
click at [502, 136] on td "18 août 2025" at bounding box center [472, 126] width 174 height 27
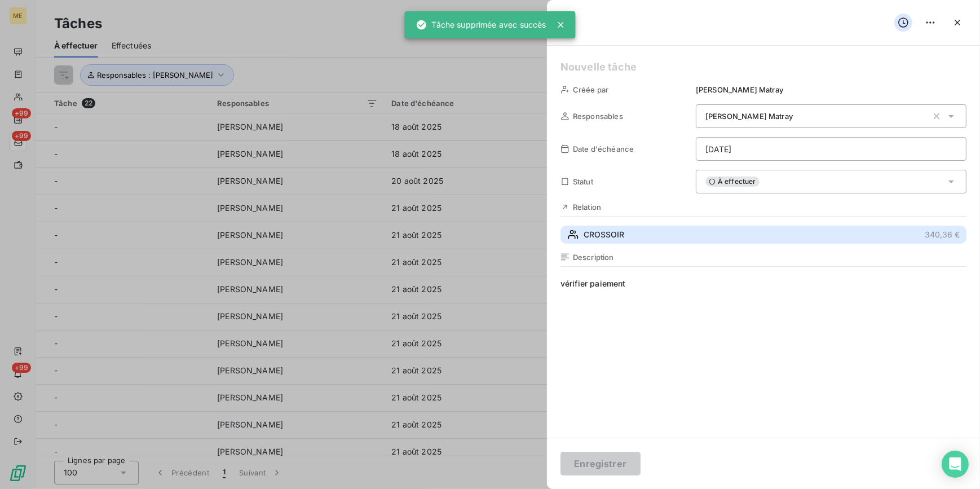
click at [602, 233] on span "CROSSOIR" at bounding box center [604, 234] width 41 height 11
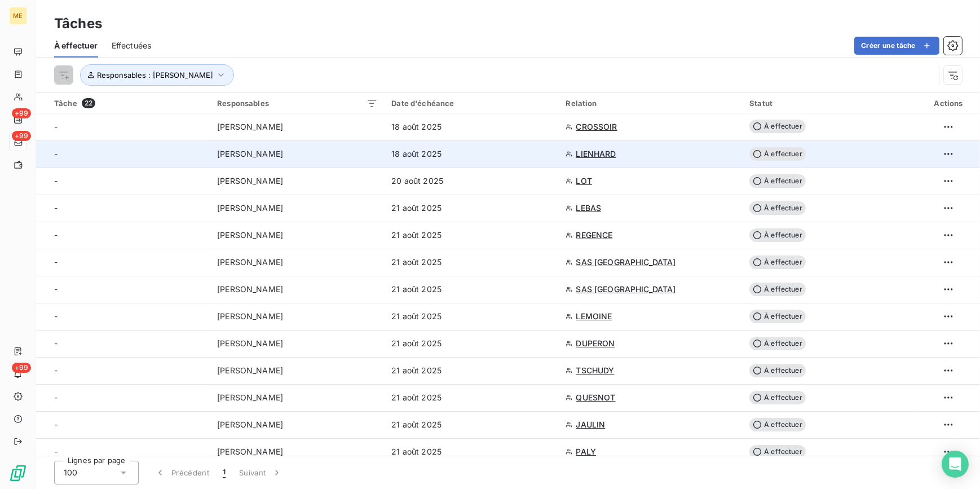
click at [498, 154] on div "18 août 2025" at bounding box center [471, 153] width 161 height 11
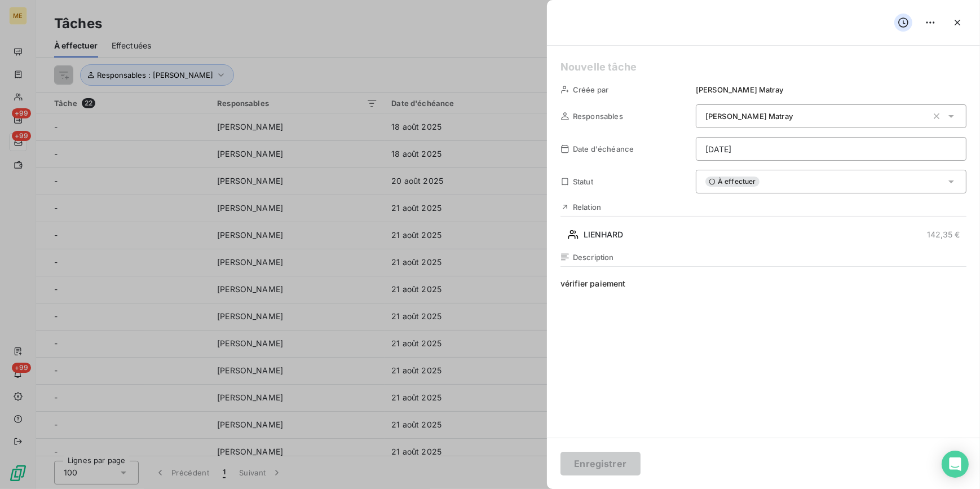
click at [620, 275] on div "Description vérifier paiement" at bounding box center [763, 374] width 406 height 242
click at [603, 285] on span "vérifier paiement" at bounding box center [763, 386] width 406 height 217
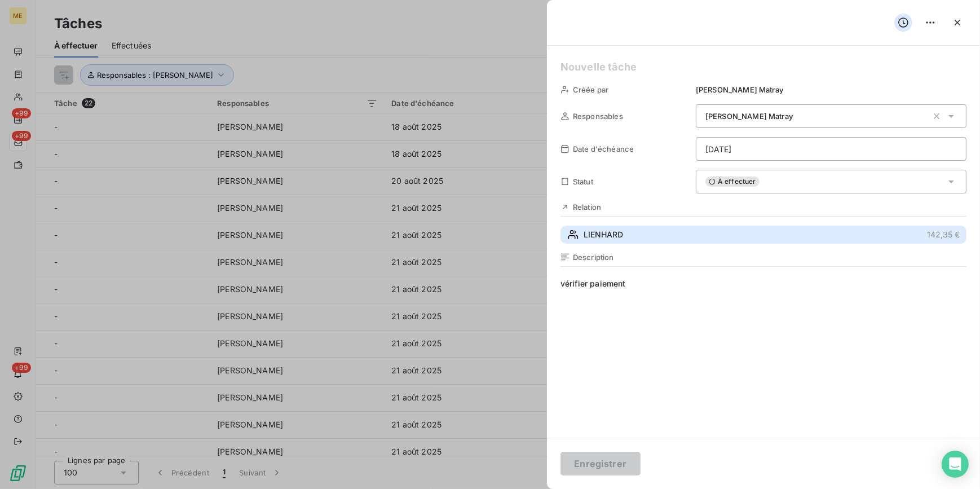
click at [610, 236] on span "LIENHARD" at bounding box center [603, 234] width 39 height 11
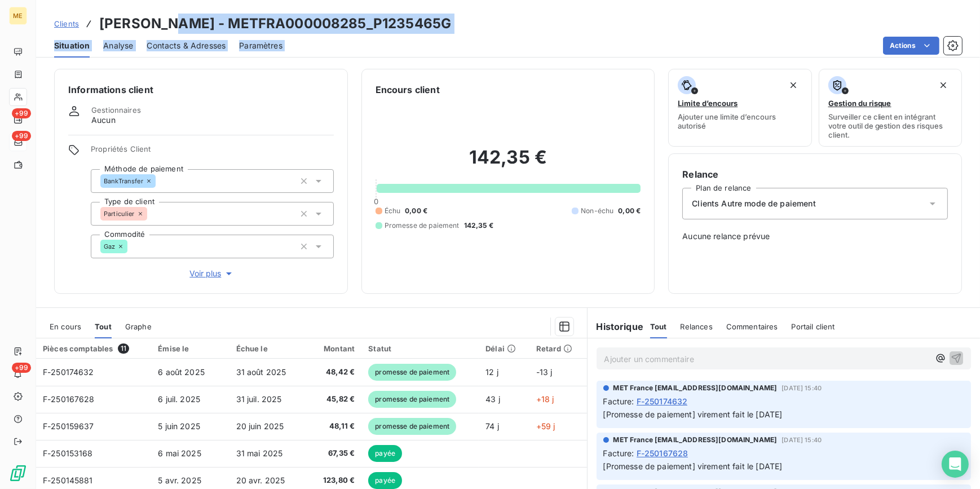
drag, startPoint x: 408, startPoint y: 36, endPoint x: 170, endPoint y: 22, distance: 238.9
click at [170, 22] on div "Clients [PERSON_NAME] - METFRA000008285_P1235465G Situation Analyse Contacts & …" at bounding box center [508, 29] width 944 height 58
click at [468, 31] on div "Clients [PERSON_NAME] - METFRA000008285_P1235465G" at bounding box center [508, 24] width 944 height 20
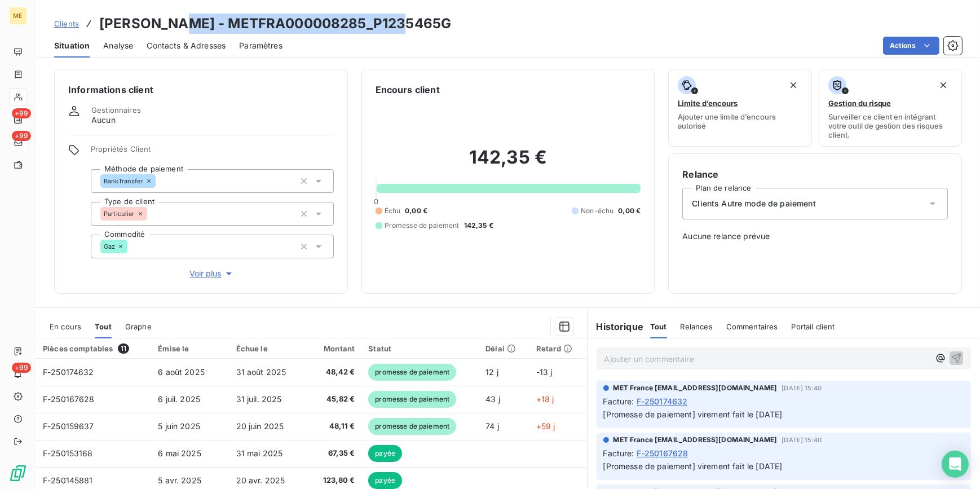
drag, startPoint x: 413, startPoint y: 19, endPoint x: 178, endPoint y: 17, distance: 235.7
click at [178, 17] on div "Clients [PERSON_NAME] - METFRA000008285_P1235465G" at bounding box center [508, 24] width 944 height 20
copy h3 "METFRA000008285_P1235465G"
click at [443, 15] on div "Clients [PERSON_NAME] - METFRA000008285_P1235465G" at bounding box center [508, 24] width 944 height 20
copy h3 "METFRA000008285_P1235465G"
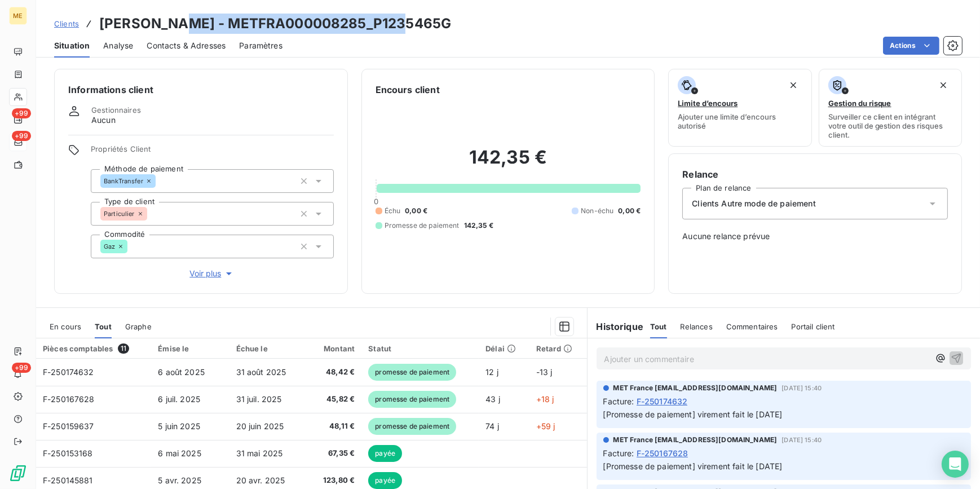
click at [67, 22] on span "Clients" at bounding box center [66, 23] width 25 height 9
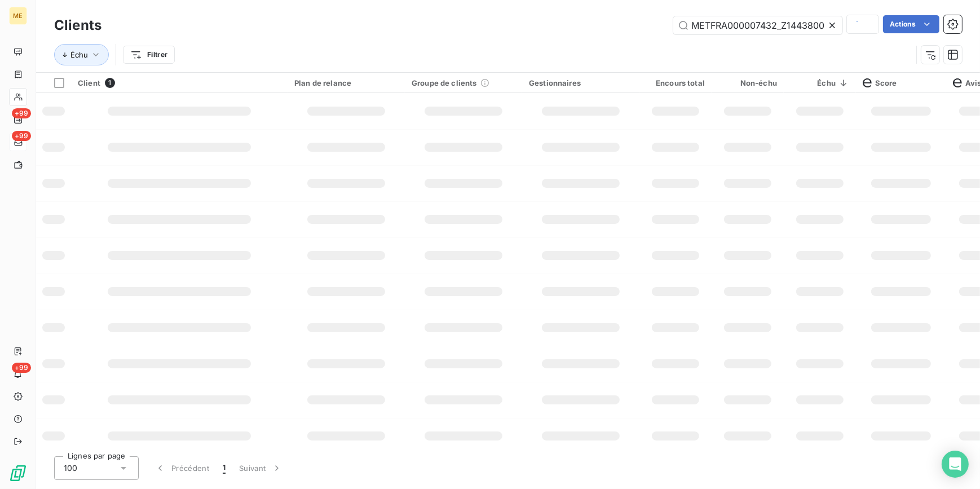
scroll to position [0, 33]
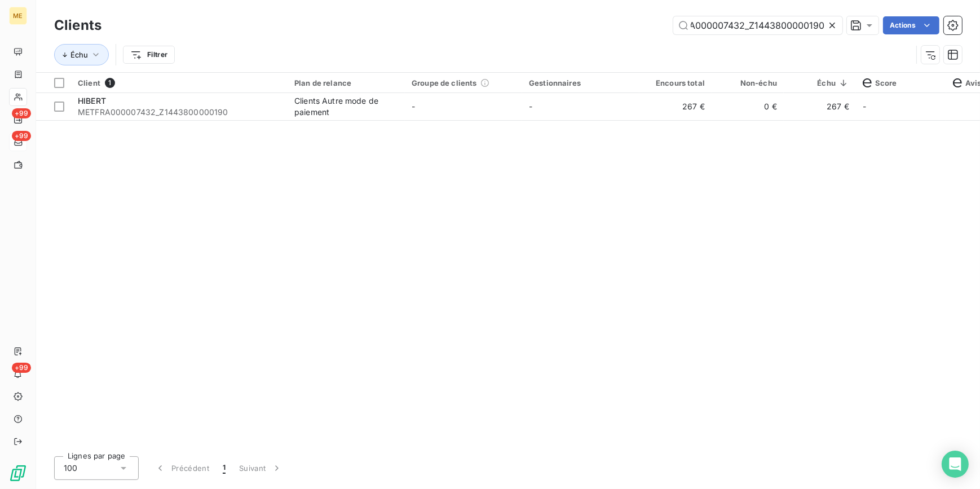
click at [832, 25] on icon at bounding box center [832, 26] width 6 height 6
click at [826, 25] on input "text" at bounding box center [757, 25] width 169 height 18
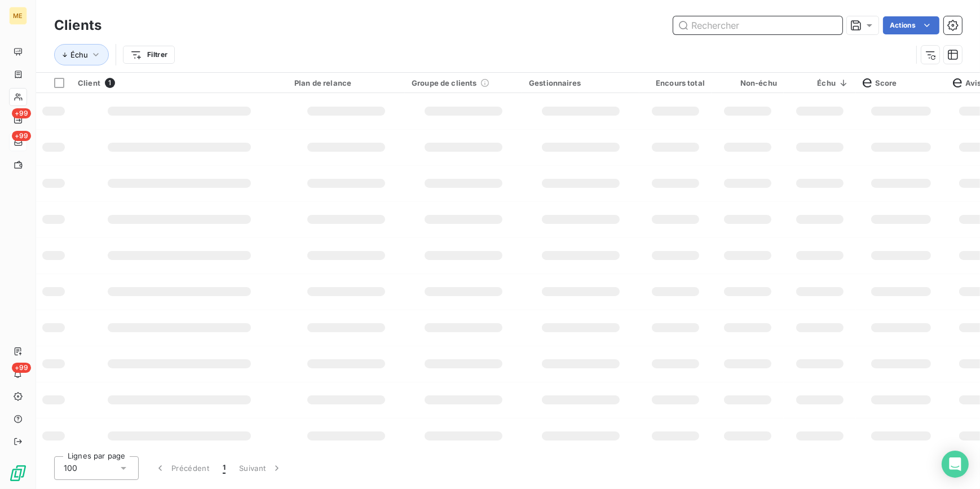
paste input "METFRA000008132_Z1420200000024"
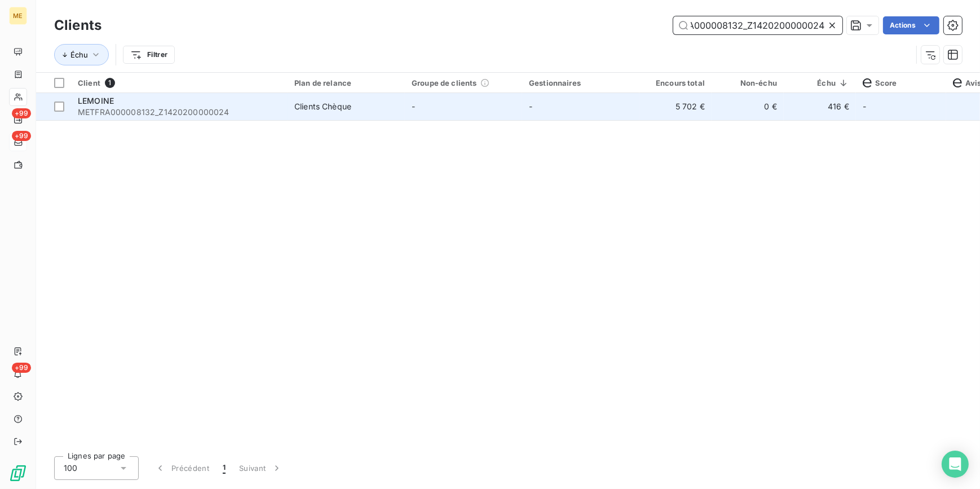
type input "METFRA000008132_Z1420200000024"
click at [623, 109] on td "-" at bounding box center [580, 106] width 117 height 27
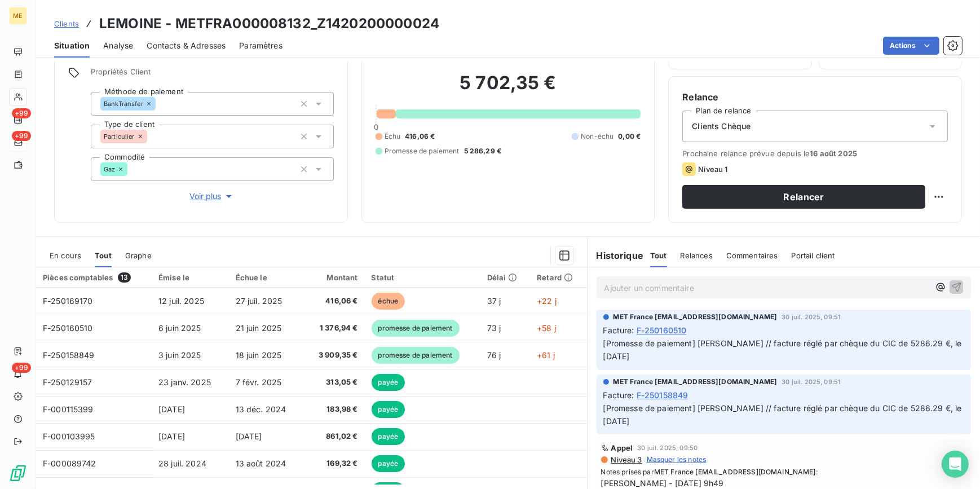
scroll to position [102, 0]
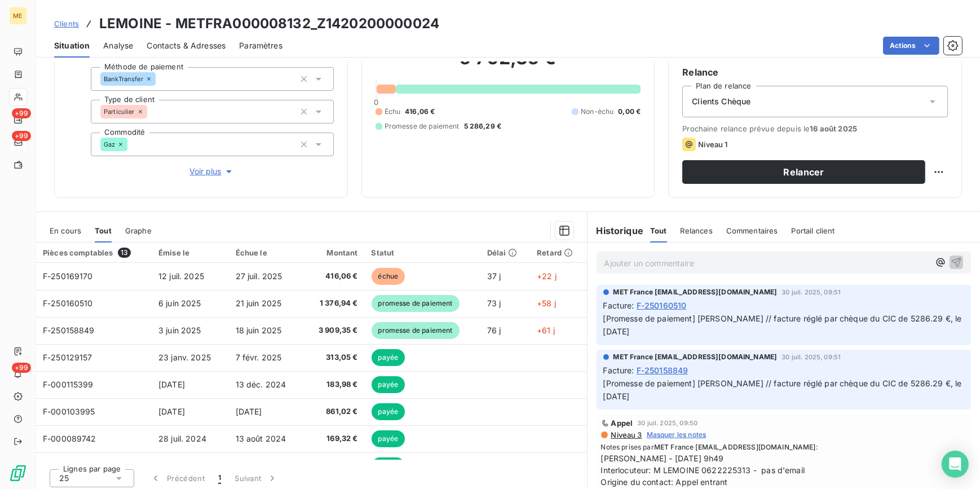
click at [69, 24] on span "Clients" at bounding box center [66, 23] width 25 height 9
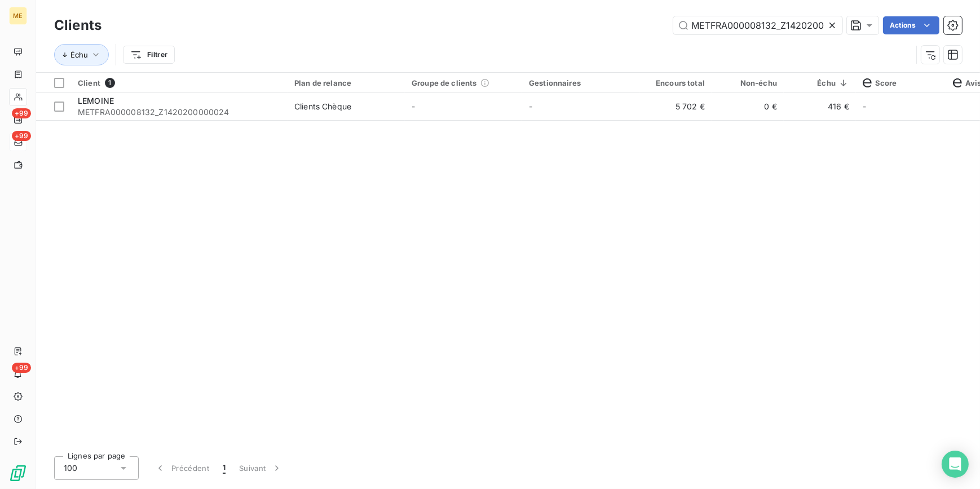
click at [832, 21] on icon at bounding box center [832, 25] width 11 height 11
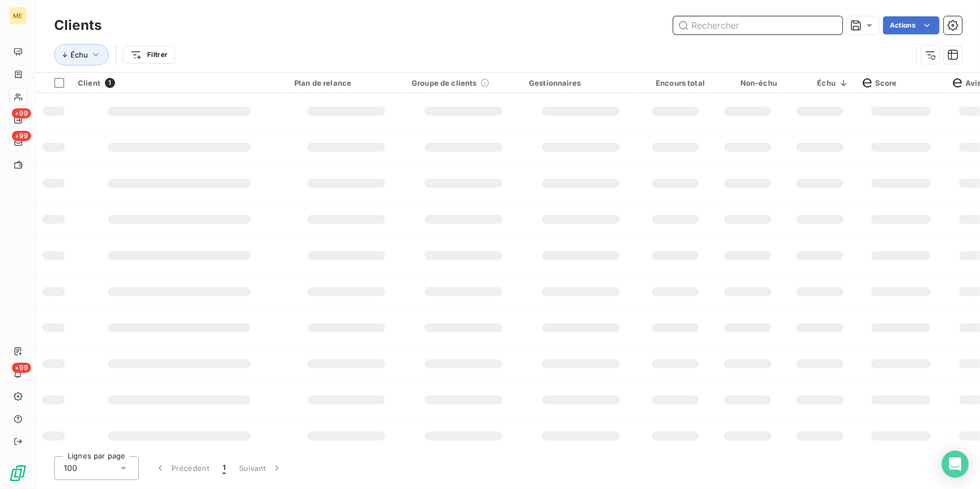
click at [814, 22] on input "text" at bounding box center [757, 25] width 169 height 18
paste input "METFRA000008128_24304630779712"
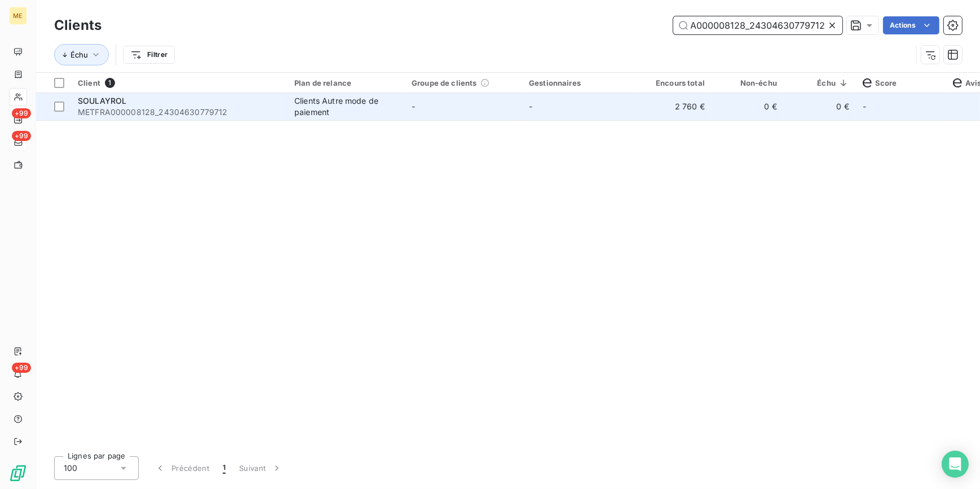
type input "METFRA000008128_24304630779712"
click at [573, 118] on td "-" at bounding box center [580, 106] width 117 height 27
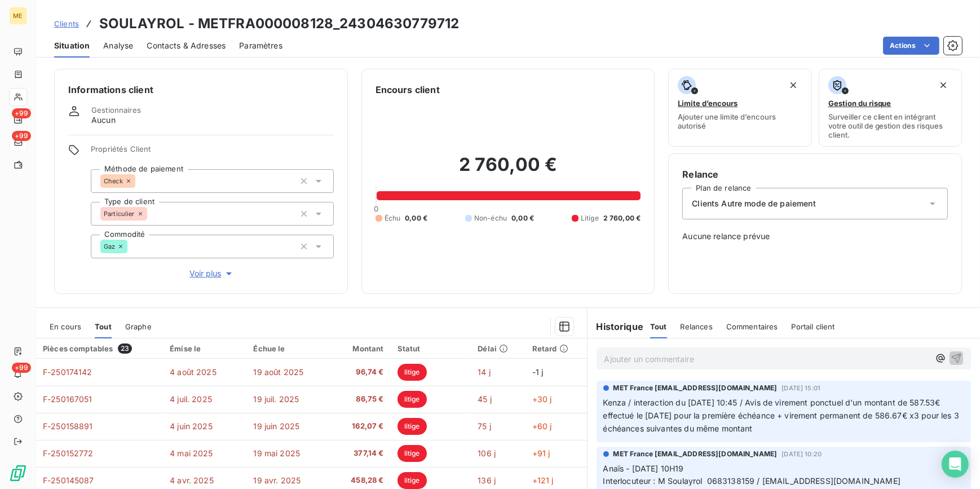
click at [67, 22] on span "Clients" at bounding box center [66, 23] width 25 height 9
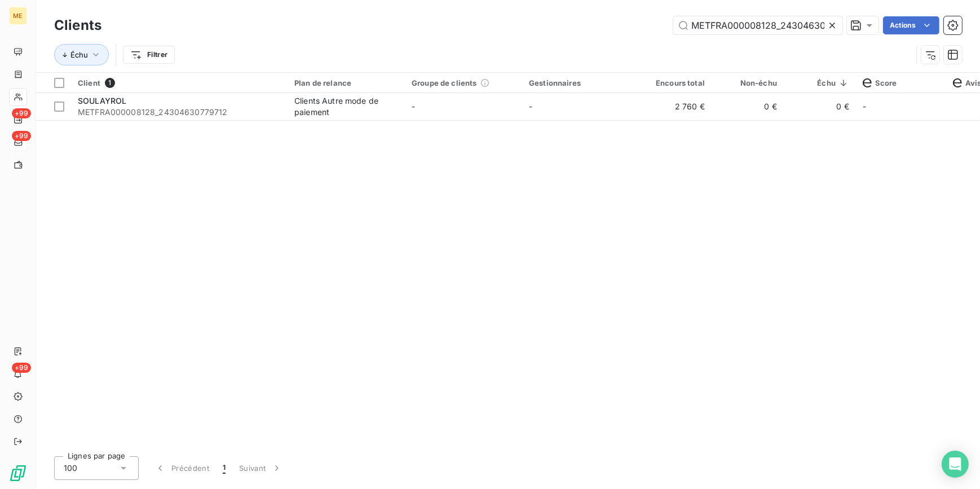
drag, startPoint x: 833, startPoint y: 22, endPoint x: 810, endPoint y: 24, distance: 23.2
click at [833, 22] on icon at bounding box center [832, 25] width 11 height 11
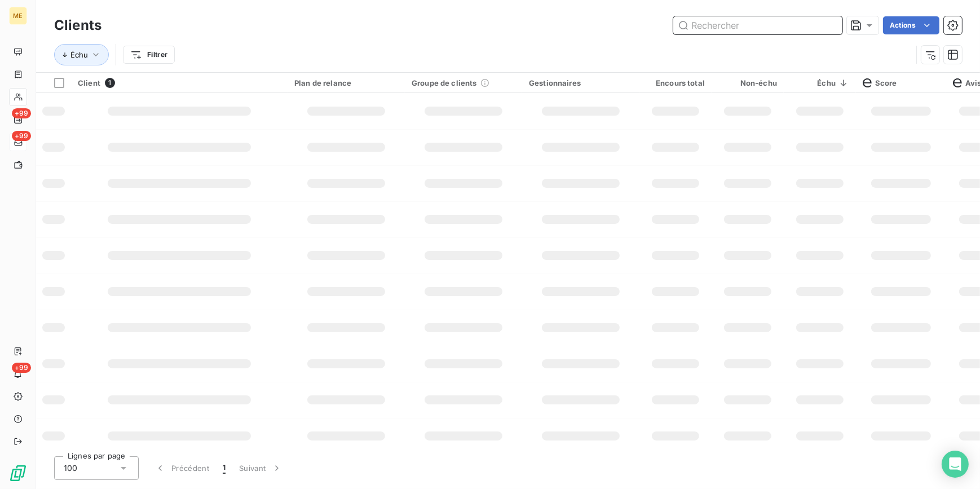
click at [802, 24] on input "text" at bounding box center [757, 25] width 169 height 18
paste input "METFRA000007346_04595803150999"
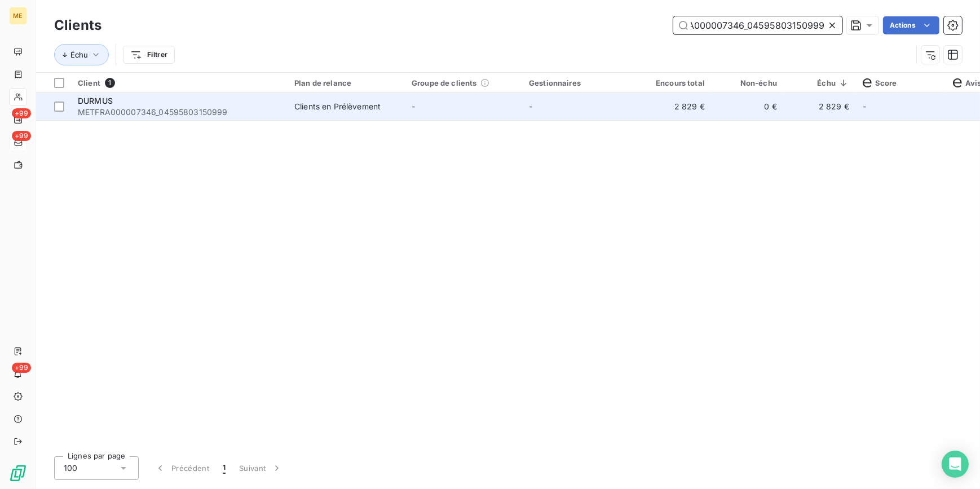
type input "METFRA000007346_04595803150999"
click at [574, 107] on td "-" at bounding box center [580, 106] width 117 height 27
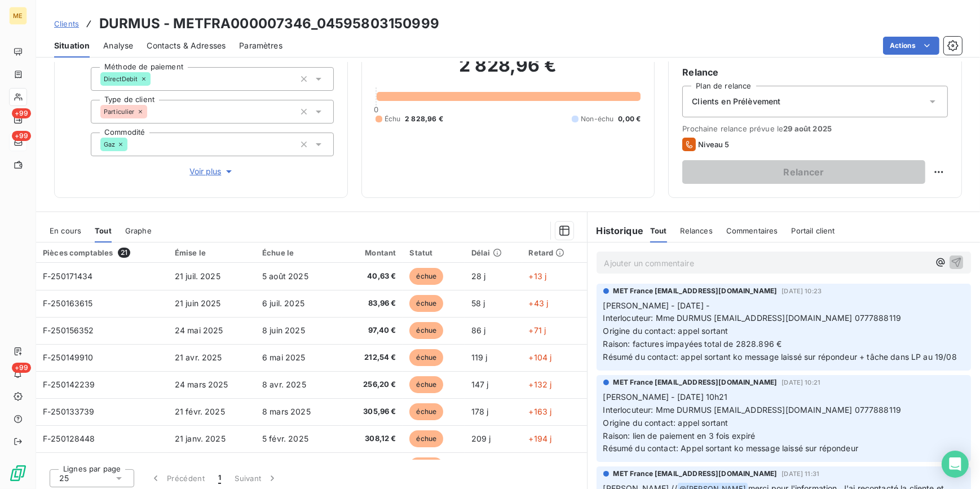
scroll to position [102, 0]
click at [208, 170] on span "Voir plus" at bounding box center [211, 171] width 45 height 11
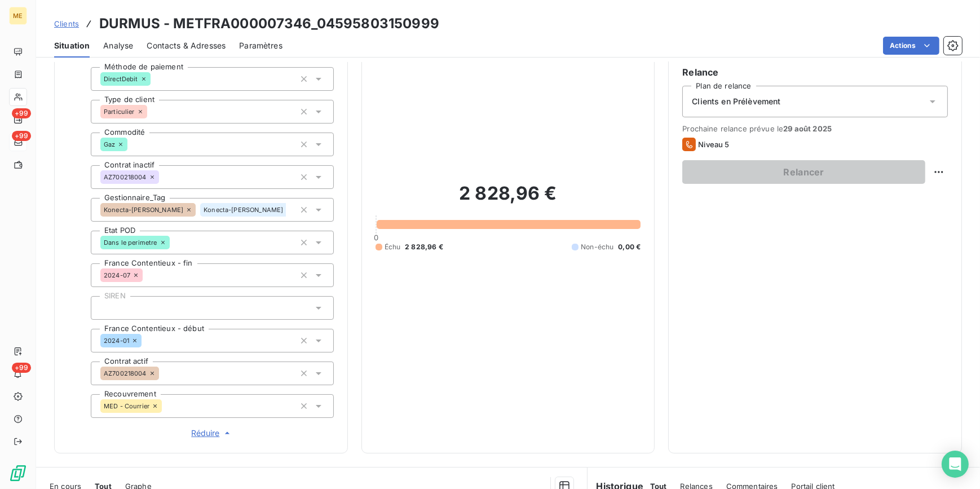
drag, startPoint x: 198, startPoint y: 431, endPoint x: 201, endPoint y: 436, distance: 6.1
click at [201, 436] on span "Réduire" at bounding box center [212, 432] width 42 height 11
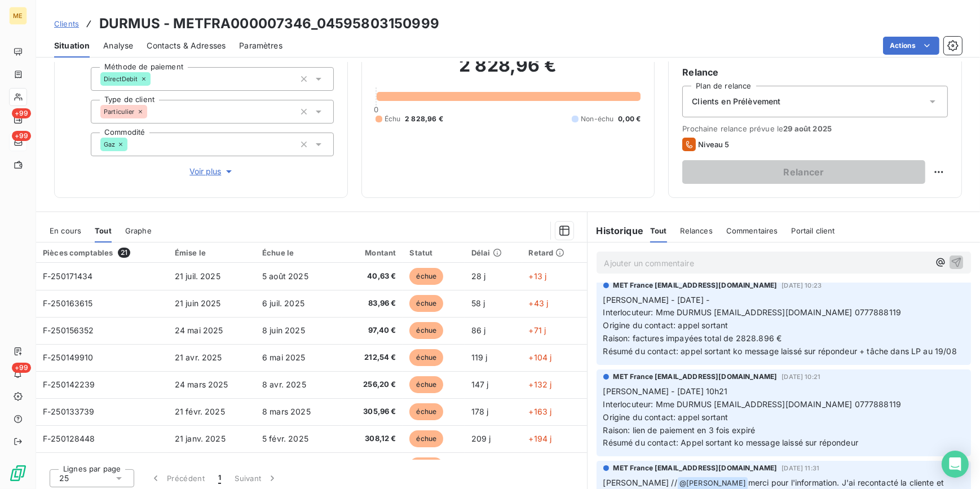
scroll to position [0, 0]
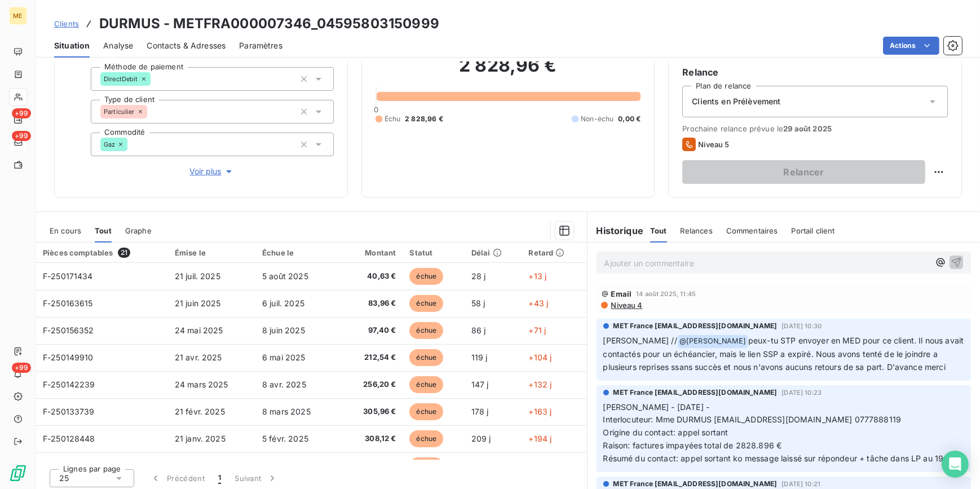
click at [750, 109] on div "Clients en Prélèvement" at bounding box center [815, 102] width 266 height 32
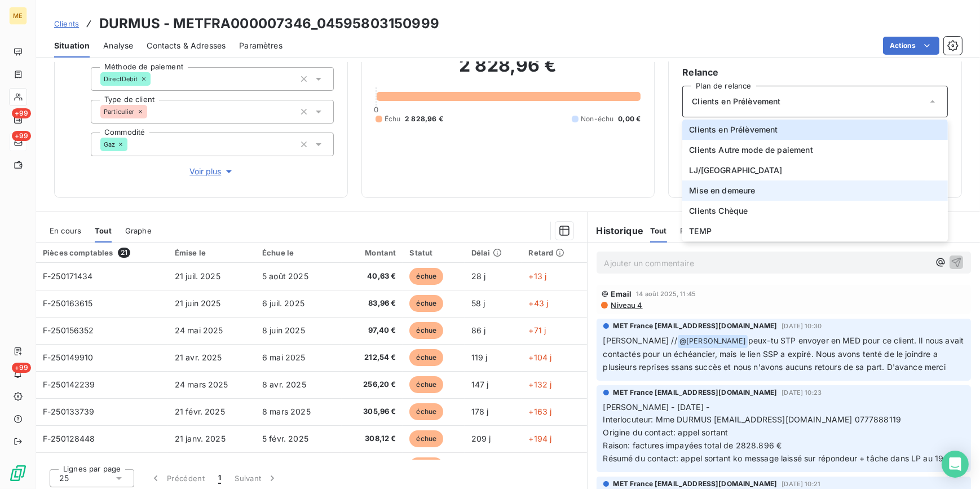
click at [742, 188] on span "Mise en demeure" at bounding box center [722, 190] width 66 height 11
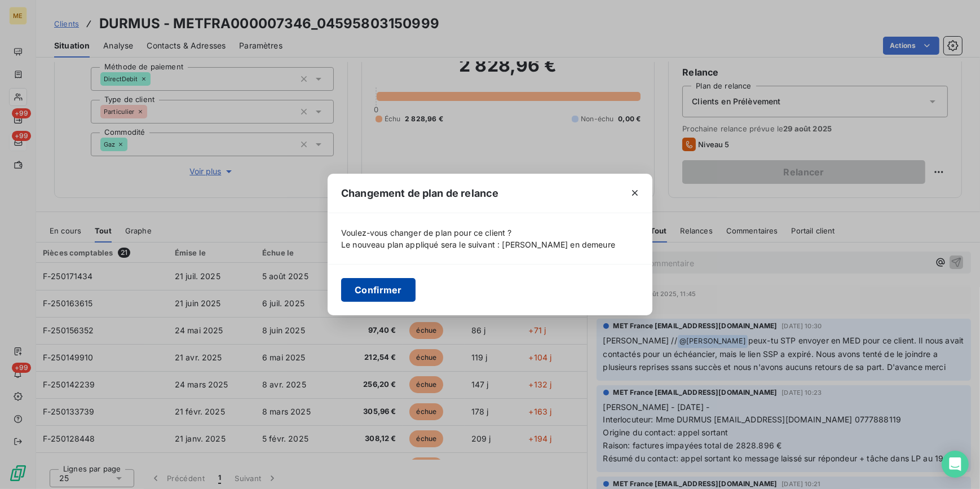
click at [381, 287] on button "Confirmer" at bounding box center [378, 290] width 74 height 24
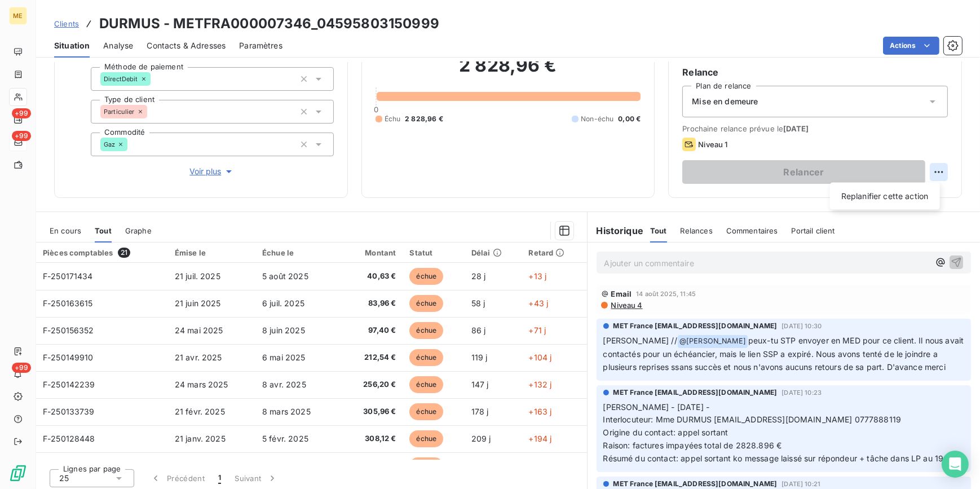
click at [923, 171] on html "ME +99 +99 +99 Clients DURMUS - METFRA000007346_04595803150999 Situation Analys…" at bounding box center [490, 244] width 980 height 489
click at [915, 193] on div "Replanifier cette action" at bounding box center [885, 196] width 101 height 18
select select "7"
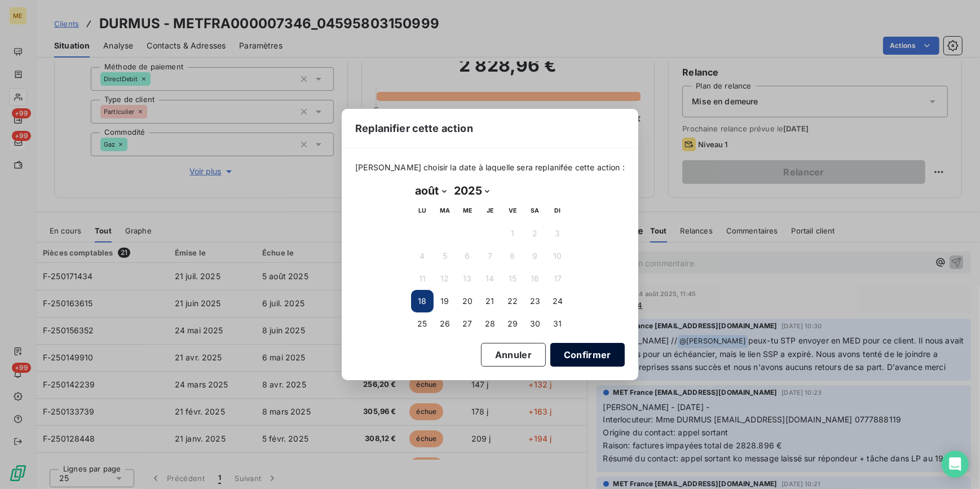
click at [582, 355] on button "Confirmer" at bounding box center [587, 355] width 74 height 24
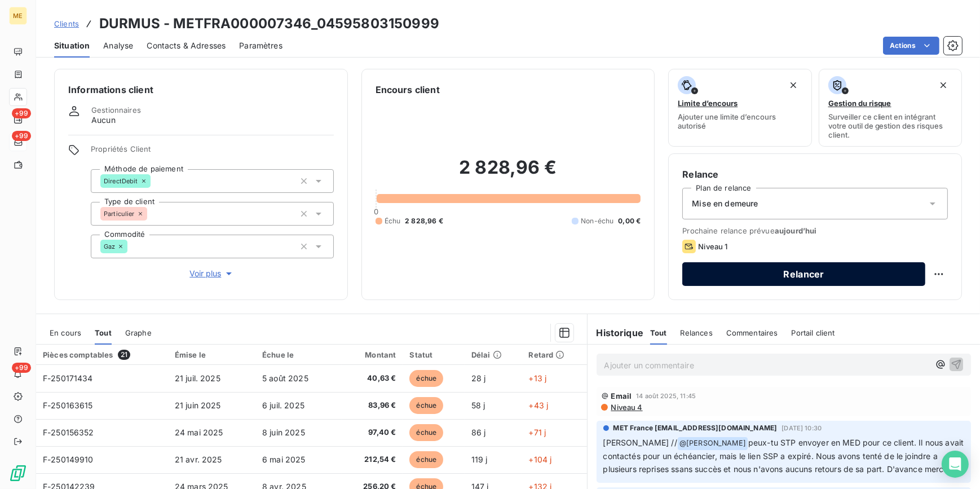
click at [789, 274] on button "Relancer" at bounding box center [803, 274] width 243 height 24
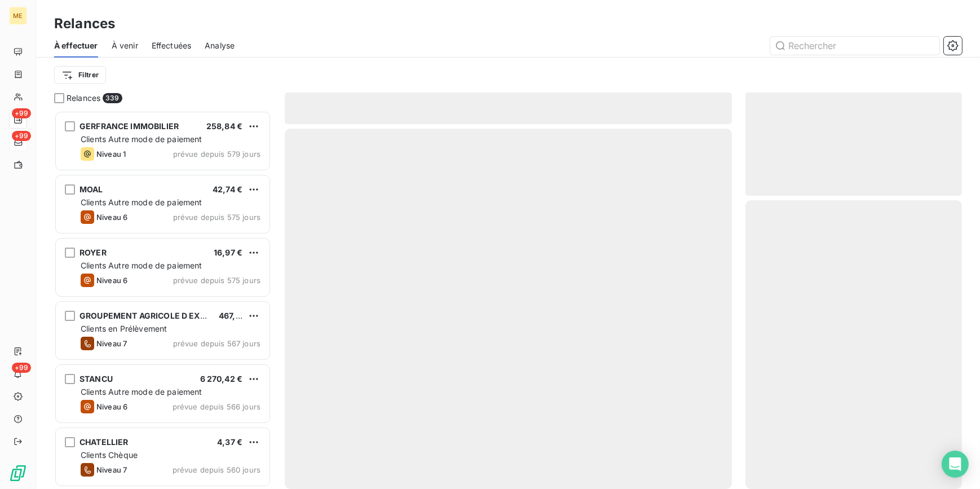
scroll to position [371, 209]
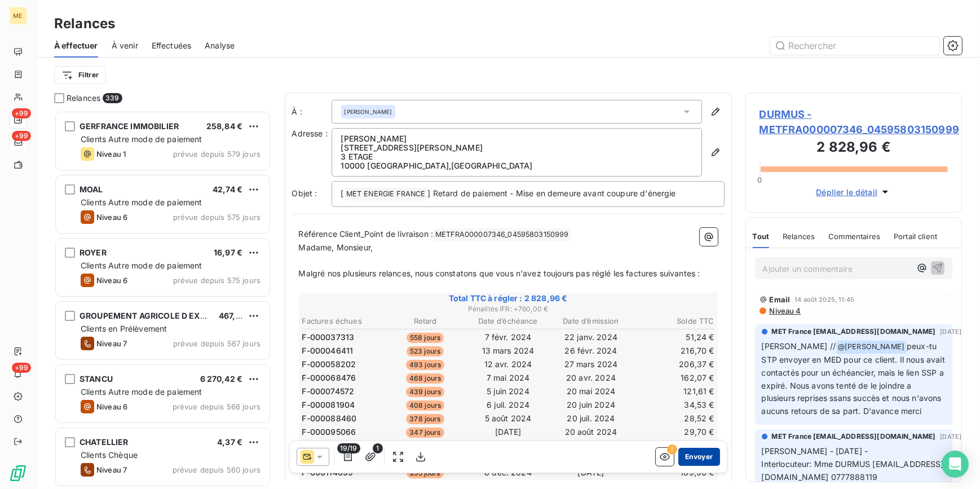
click at [688, 455] on button "Envoyer" at bounding box center [698, 457] width 41 height 18
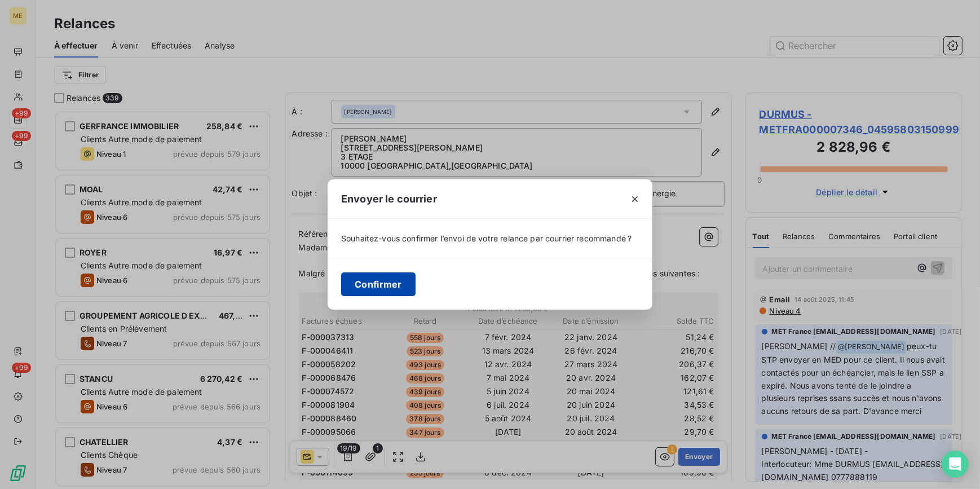
click at [395, 281] on button "Confirmer" at bounding box center [378, 284] width 74 height 24
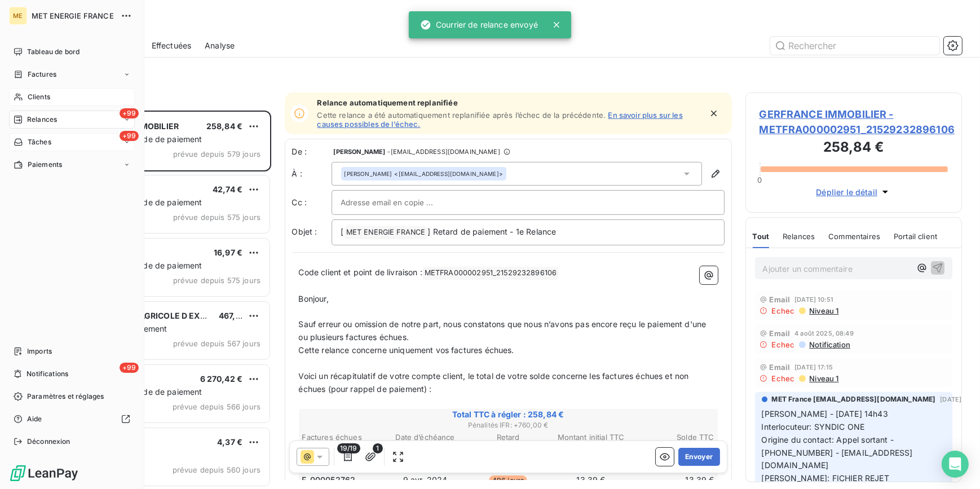
drag, startPoint x: 38, startPoint y: 98, endPoint x: 112, endPoint y: 96, distance: 73.9
click at [38, 98] on span "Clients" at bounding box center [39, 97] width 23 height 10
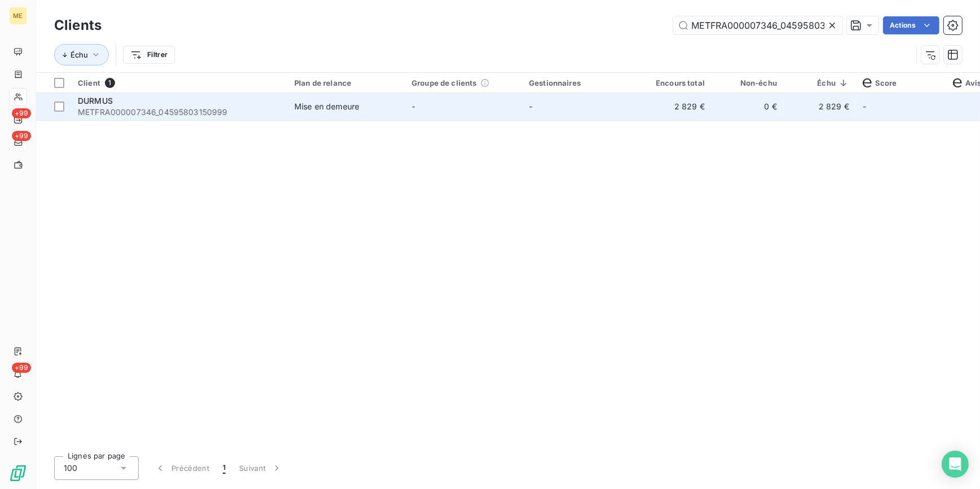
click at [327, 101] on div "Mise en demeure" at bounding box center [326, 106] width 65 height 11
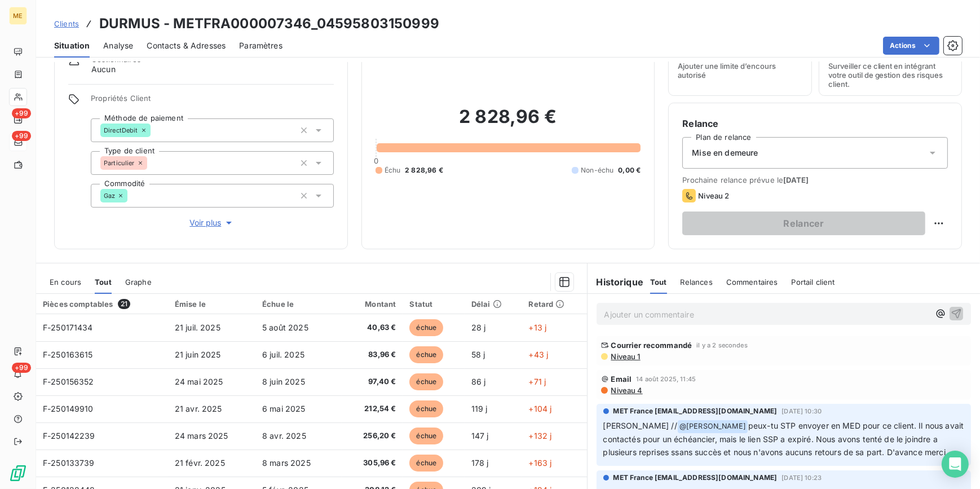
click at [688, 308] on p "Ajouter un commentaire ﻿" at bounding box center [766, 314] width 325 height 14
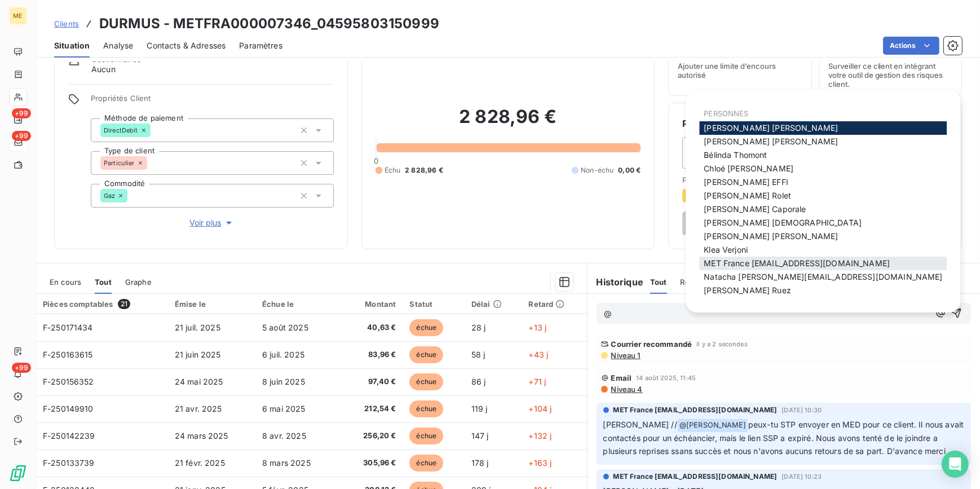
click at [743, 268] on div "MET France [EMAIL_ADDRESS][DOMAIN_NAME]" at bounding box center [823, 264] width 248 height 14
click at [751, 264] on span "MET France [EMAIL_ADDRESS][DOMAIN_NAME]" at bounding box center [797, 263] width 186 height 10
click at [751, 264] on div "Historique Tout Relances Commentaires Portail client Tout Relances Commentaires…" at bounding box center [784, 278] width 393 height 30
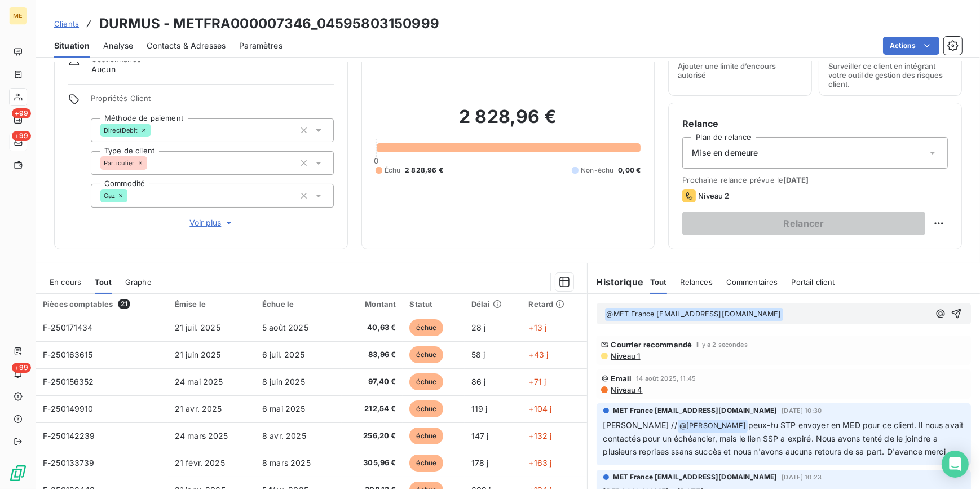
drag, startPoint x: 751, startPoint y: 264, endPoint x: 800, endPoint y: 308, distance: 65.5
click at [800, 308] on p "﻿ @ MET [GEOGRAPHIC_DATA] [EMAIL_ADDRESS][DOMAIN_NAME] ﻿ ﻿" at bounding box center [766, 314] width 325 height 14
click at [952, 314] on icon "button" at bounding box center [957, 314] width 10 height 10
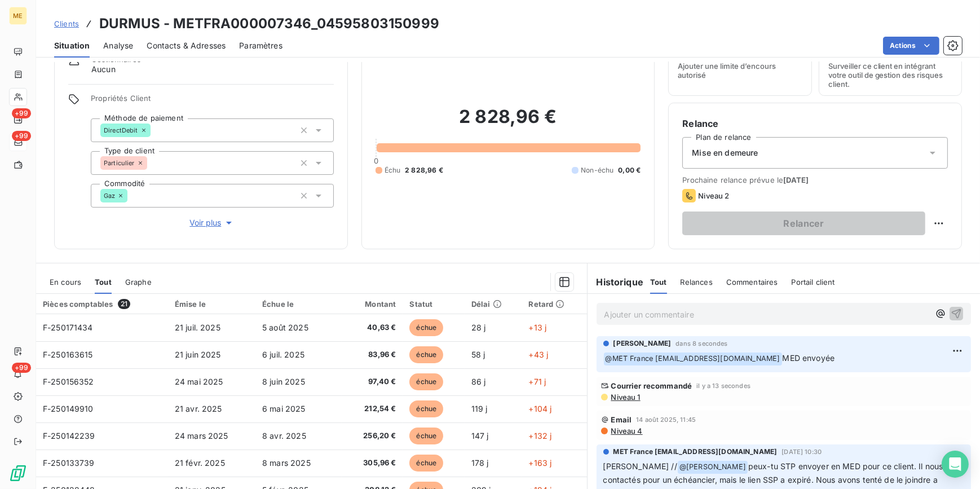
click at [64, 23] on span "Clients" at bounding box center [66, 23] width 25 height 9
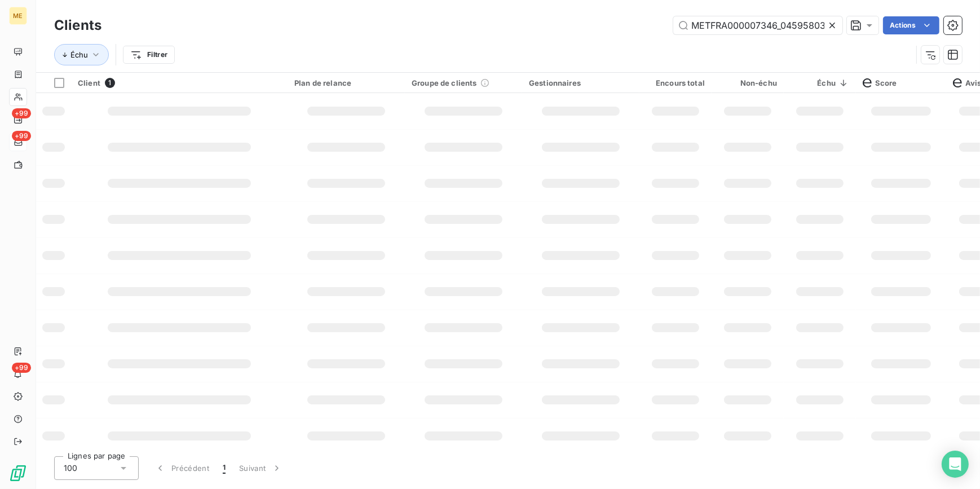
scroll to position [0, 33]
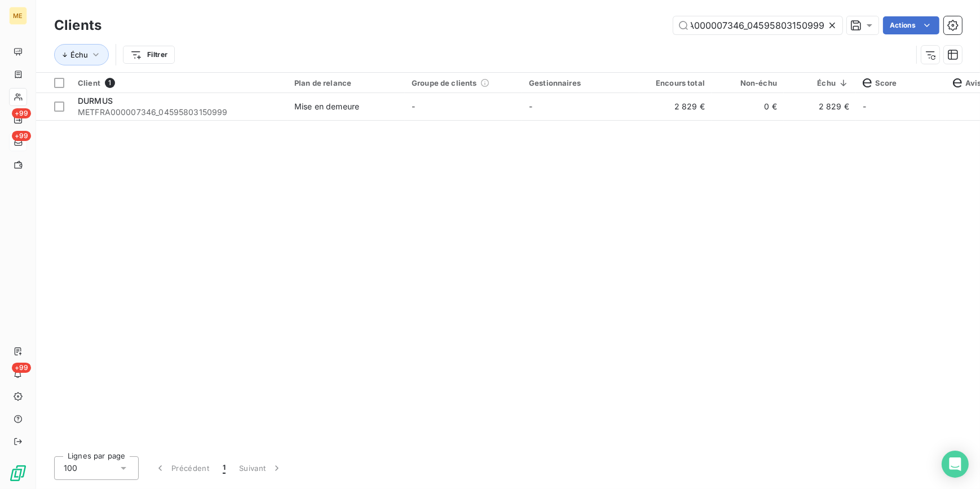
click at [832, 24] on icon at bounding box center [832, 26] width 6 height 6
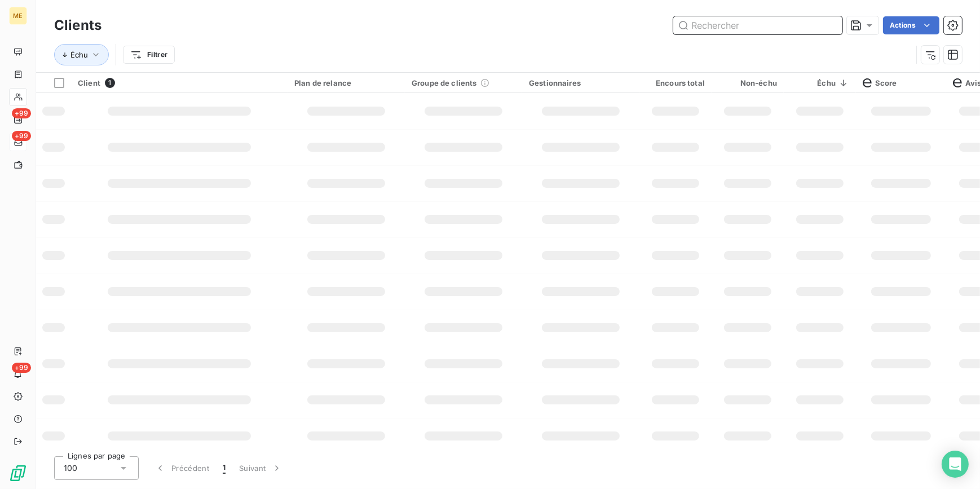
click at [820, 23] on input "text" at bounding box center [757, 25] width 169 height 18
paste input "METFRA000007727_Z1443800000039"
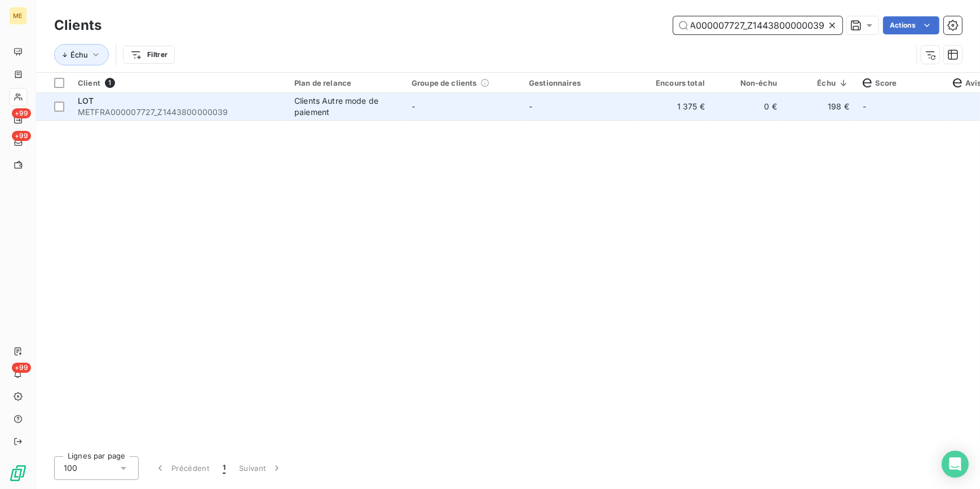
type input "METFRA000007727_Z1443800000039"
click at [678, 107] on td "1 375 €" at bounding box center [675, 106] width 72 height 27
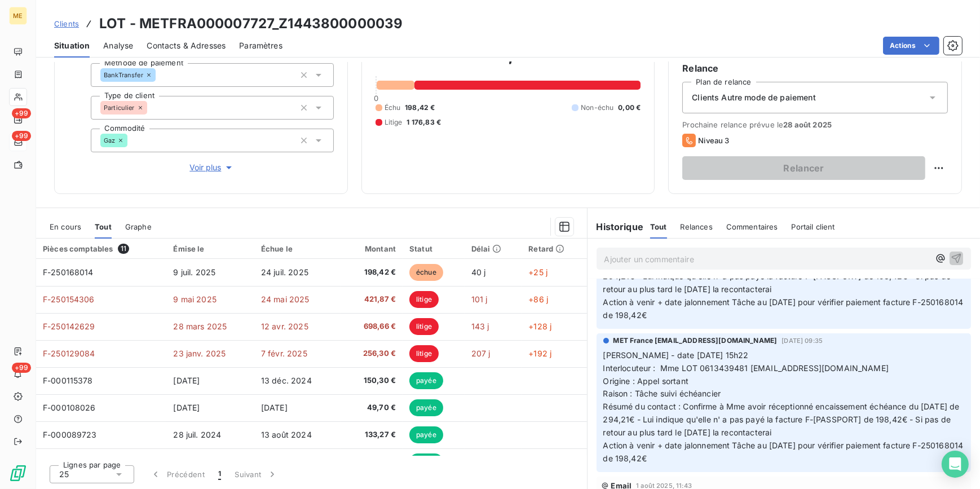
scroll to position [256, 0]
click at [71, 18] on link "Clients" at bounding box center [66, 23] width 25 height 11
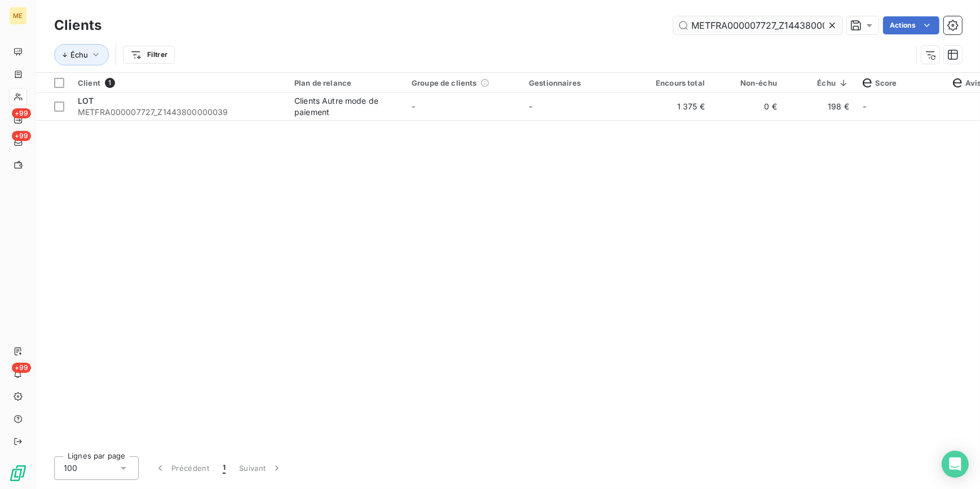
scroll to position [0, 33]
click at [832, 28] on icon at bounding box center [832, 25] width 11 height 11
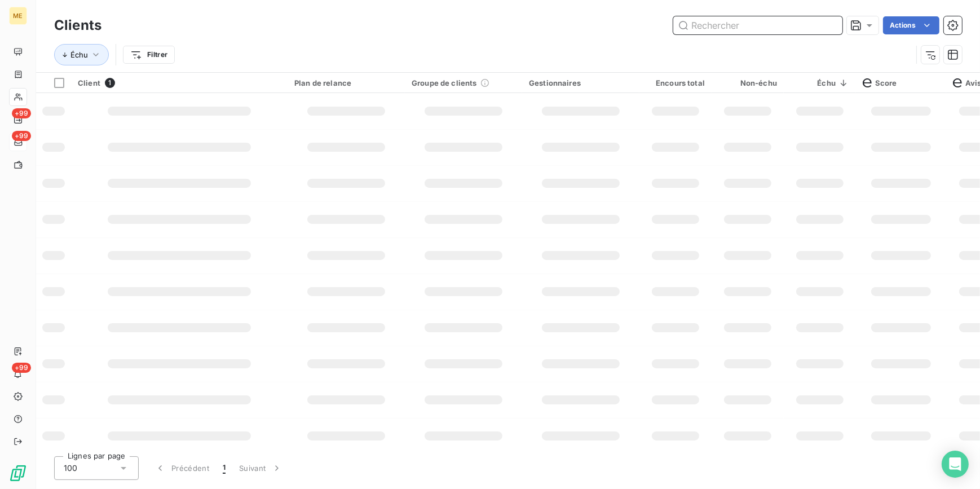
click at [818, 22] on input "text" at bounding box center [757, 25] width 169 height 18
paste input "METFRA000007857_Z1443800000245"
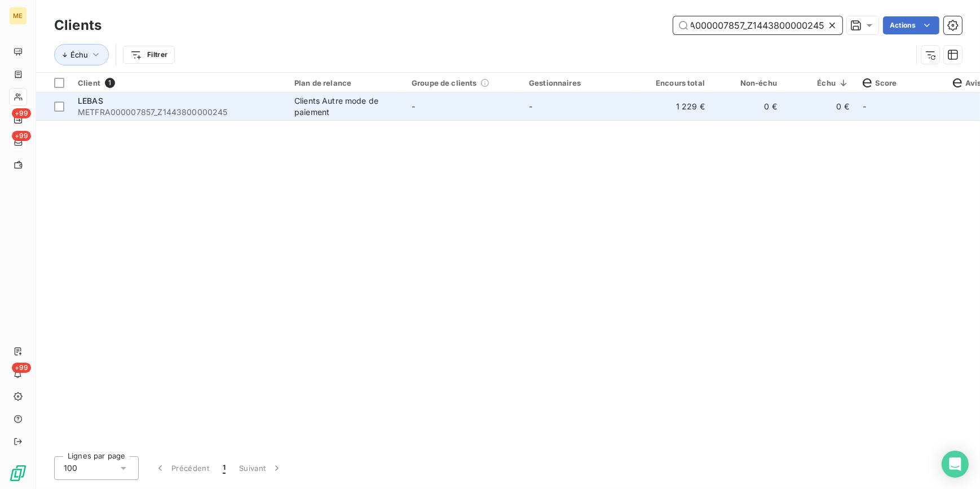
type input "METFRA000007857_Z1443800000245"
click at [568, 112] on td "-" at bounding box center [580, 106] width 117 height 27
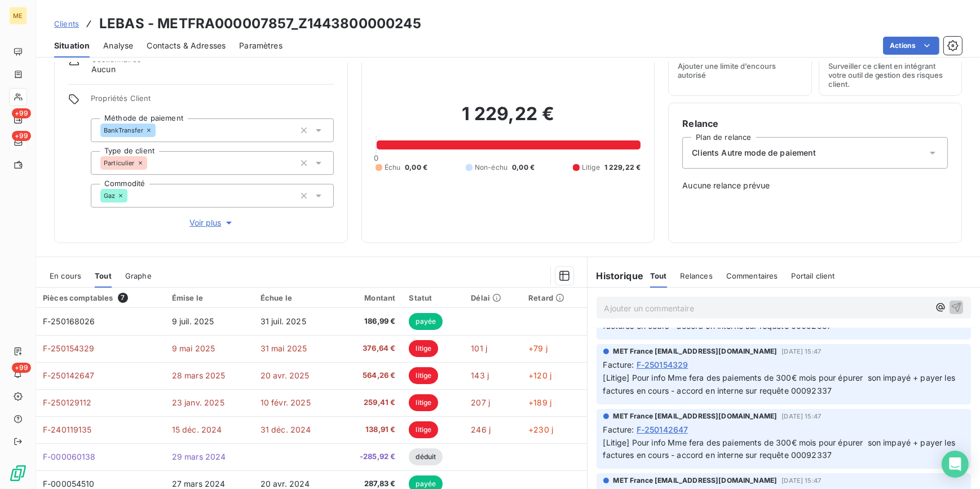
scroll to position [666, 0]
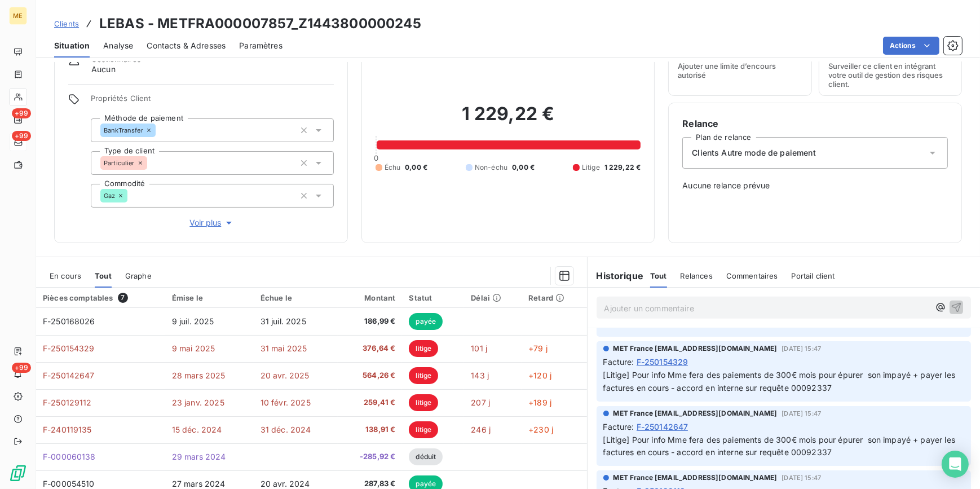
click at [68, 24] on span "Clients" at bounding box center [66, 23] width 25 height 9
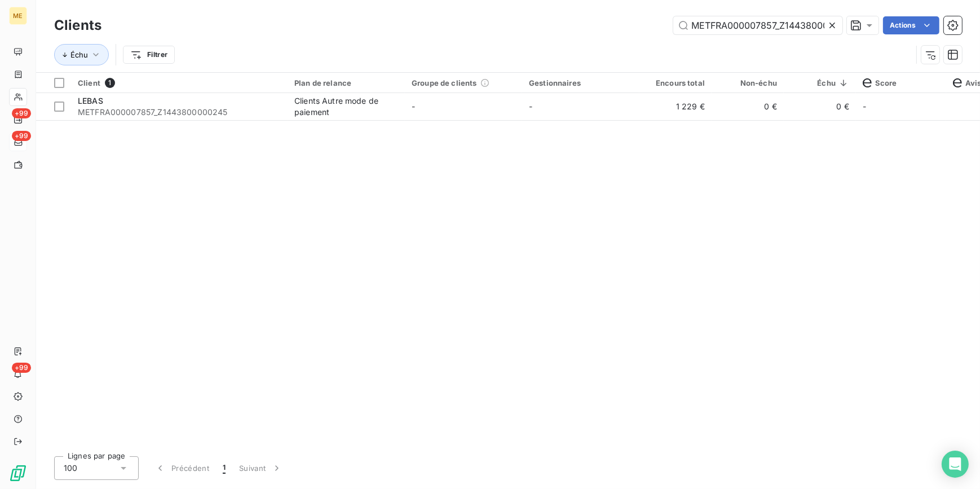
click at [838, 23] on div at bounding box center [835, 25] width 16 height 18
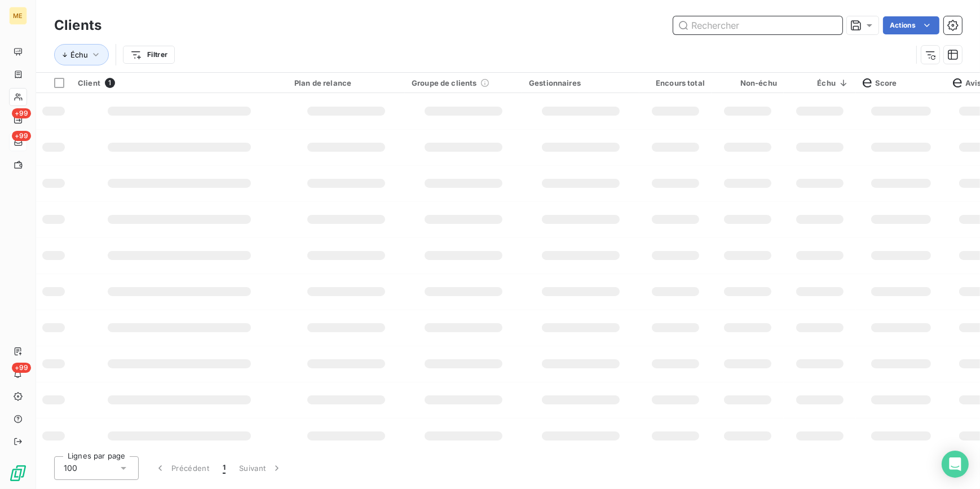
click at [822, 23] on input "text" at bounding box center [757, 25] width 169 height 18
paste input "METFRA000008804_Z1443800000239"
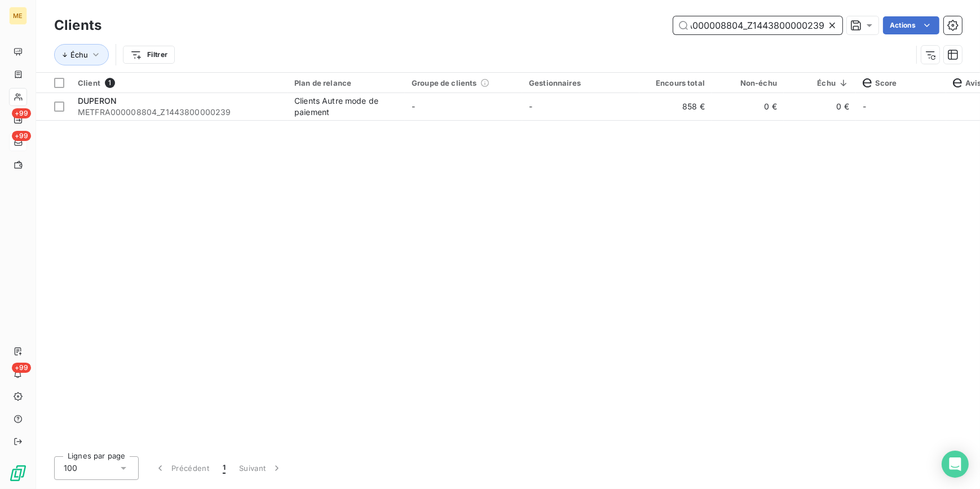
type input "METFRA000008804_Z1443800000239"
click at [654, 122] on div "Client 1 Plan de relance Groupe de clients Gestionnaires Encours total Non-échu…" at bounding box center [508, 260] width 944 height 374
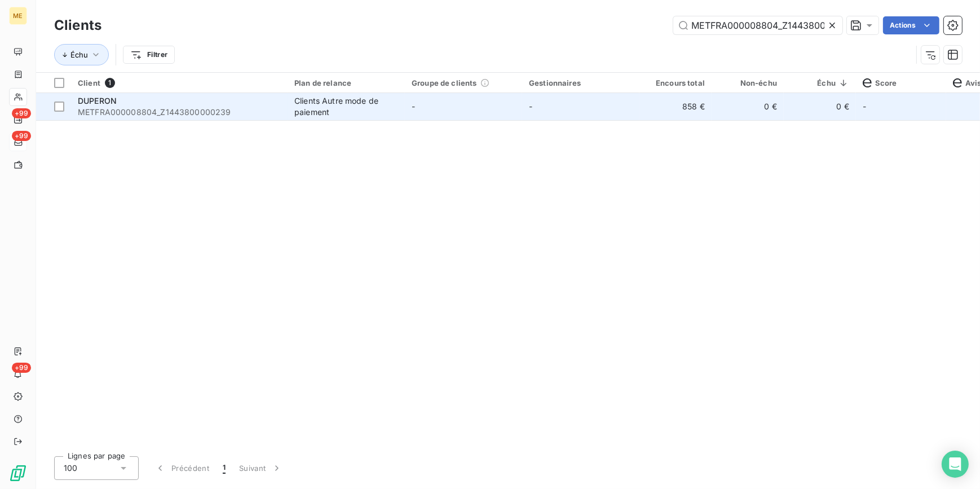
click at [654, 118] on td "858 €" at bounding box center [675, 106] width 72 height 27
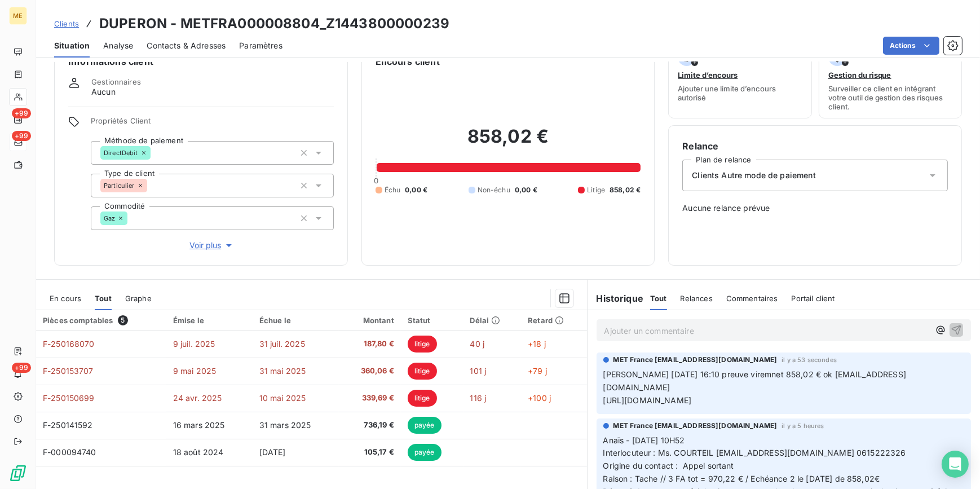
scroll to position [51, 0]
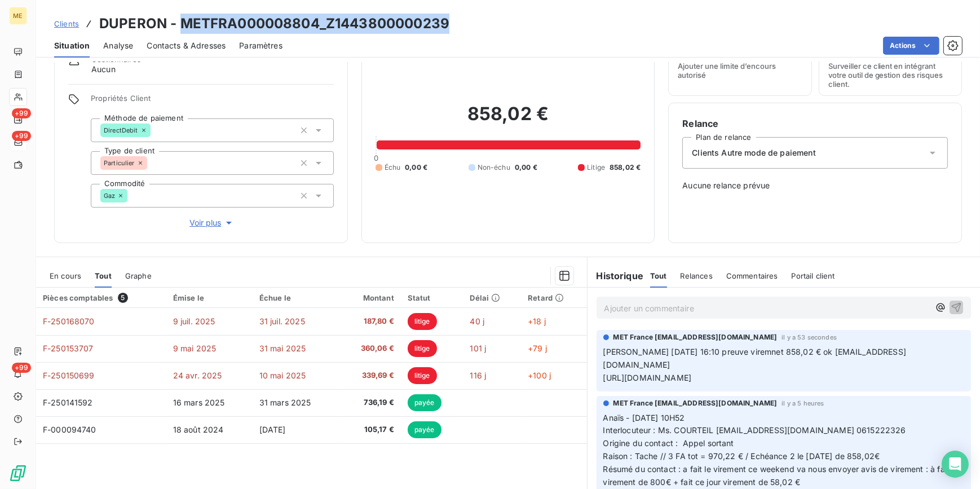
drag, startPoint x: 456, startPoint y: 26, endPoint x: 181, endPoint y: 23, distance: 275.2
click at [181, 23] on div "Clients DUPERON - METFRA000008804_Z1443800000239" at bounding box center [508, 24] width 944 height 20
click at [54, 21] on span "Clients" at bounding box center [66, 23] width 25 height 9
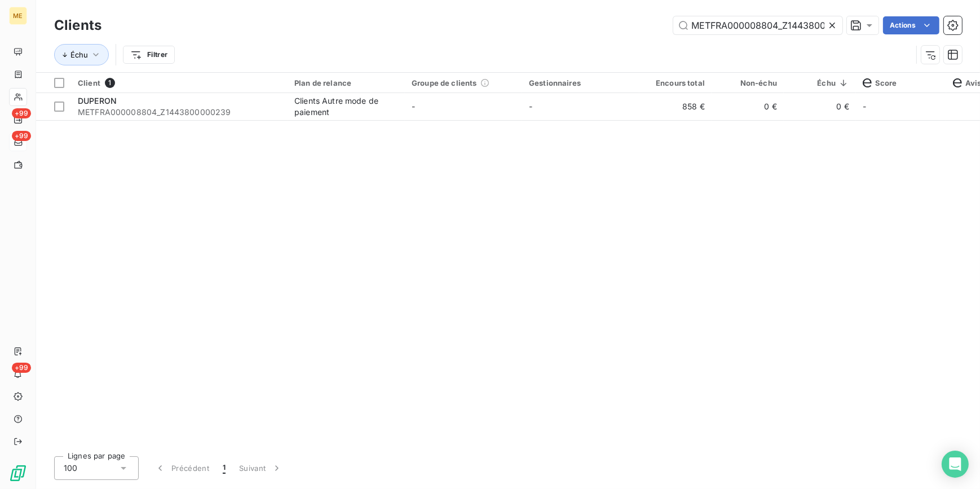
click at [827, 18] on div at bounding box center [835, 25] width 16 height 18
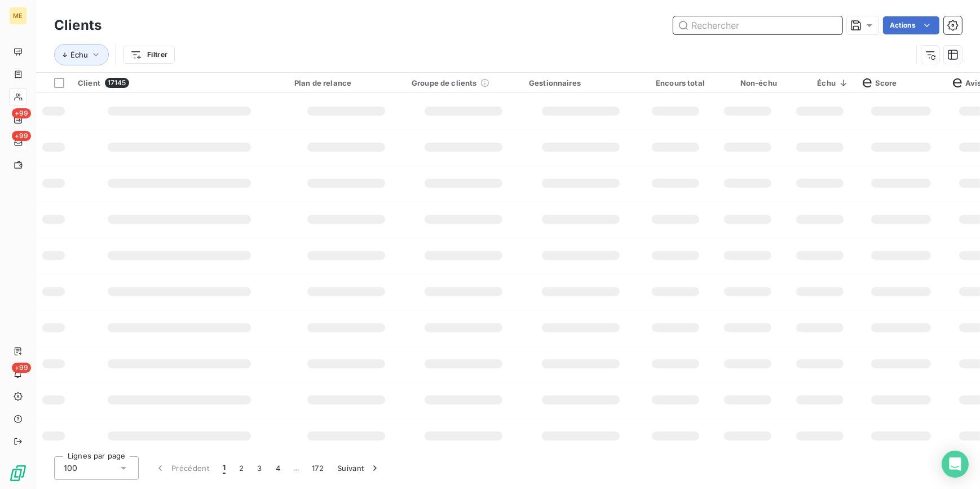
click at [819, 17] on input "text" at bounding box center [757, 25] width 169 height 18
paste input "METFRA000008133_Z1443800000058"
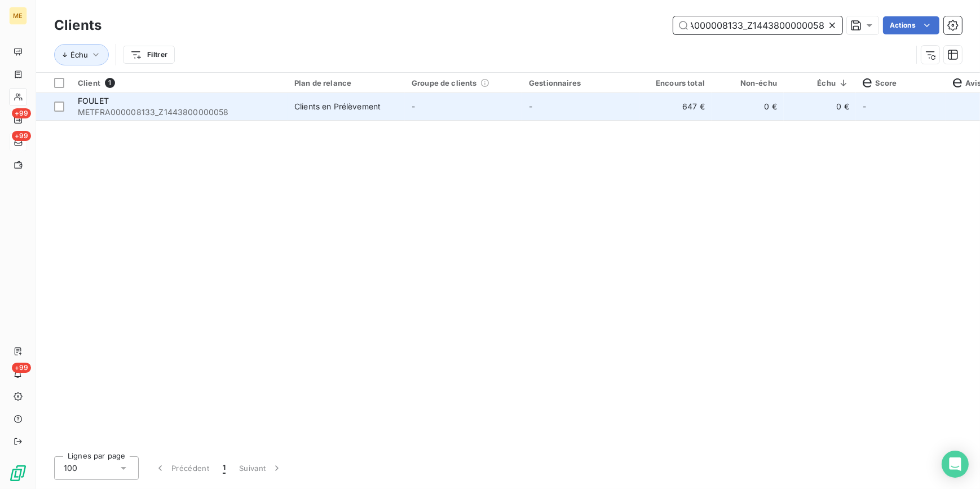
type input "METFRA000008133_Z1443800000058"
click at [620, 102] on td "-" at bounding box center [580, 106] width 117 height 27
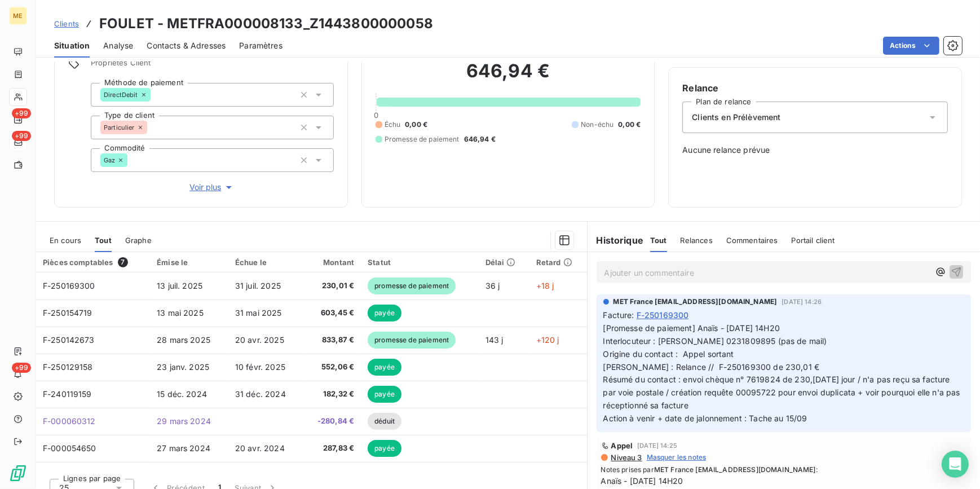
scroll to position [100, 0]
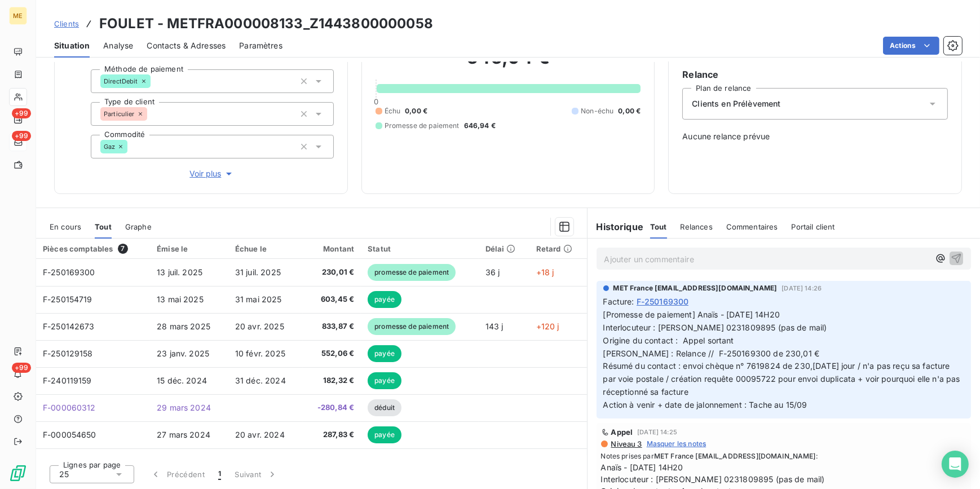
click at [67, 23] on span "Clients" at bounding box center [66, 23] width 25 height 9
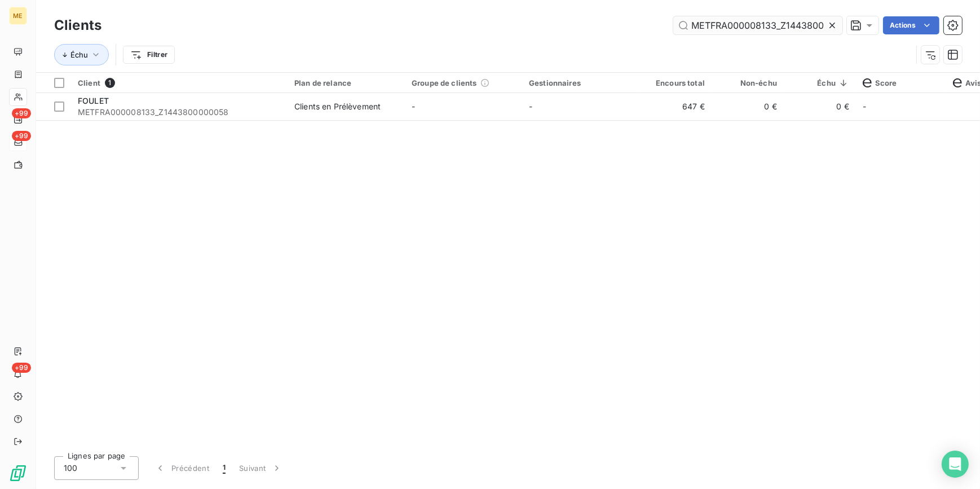
scroll to position [0, 34]
click at [829, 24] on icon at bounding box center [832, 25] width 11 height 11
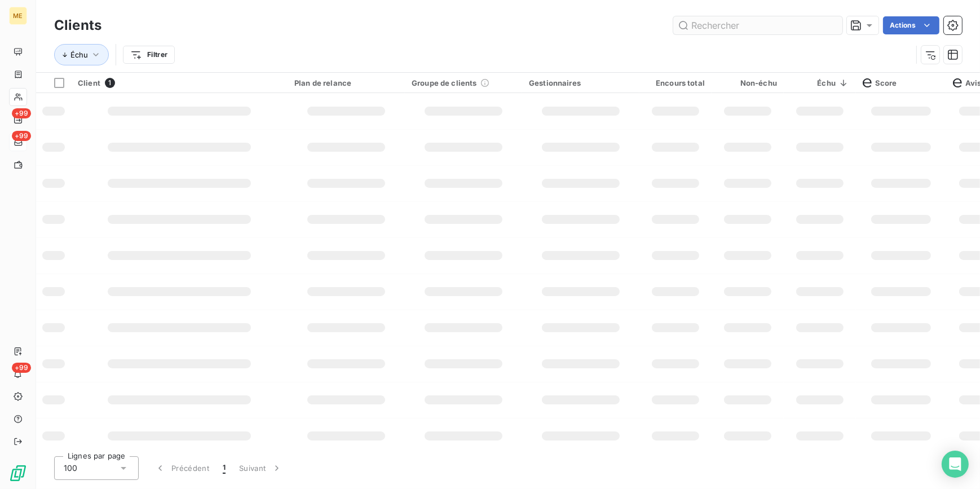
scroll to position [0, 0]
click at [813, 24] on input "text" at bounding box center [757, 25] width 169 height 18
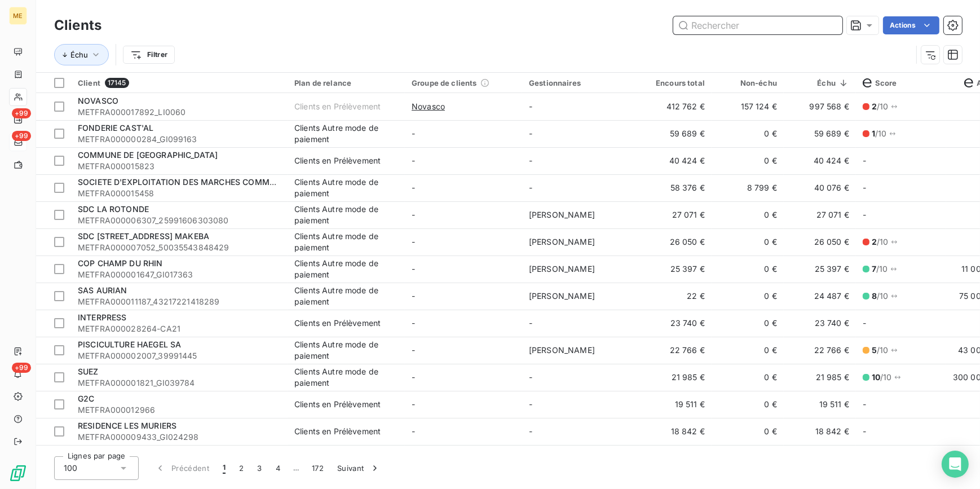
paste input "METFRA000006806_Z6852000000059"
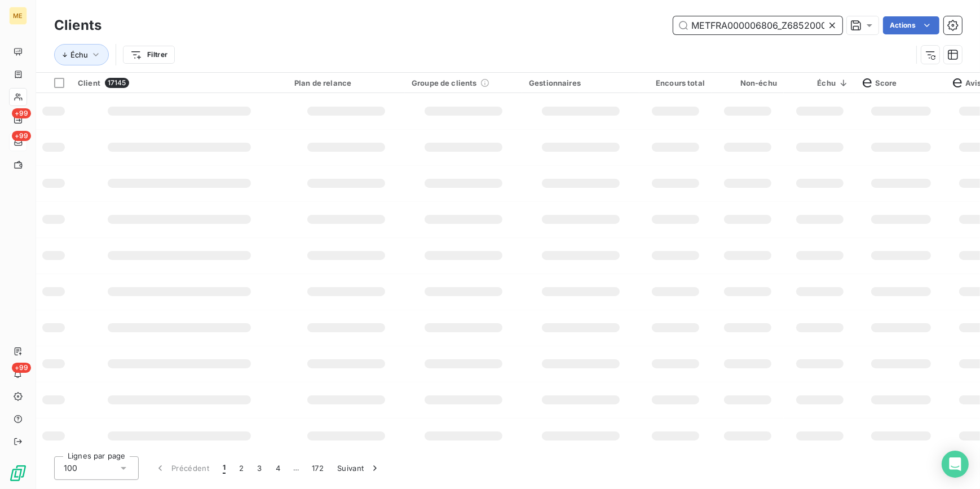
scroll to position [0, 36]
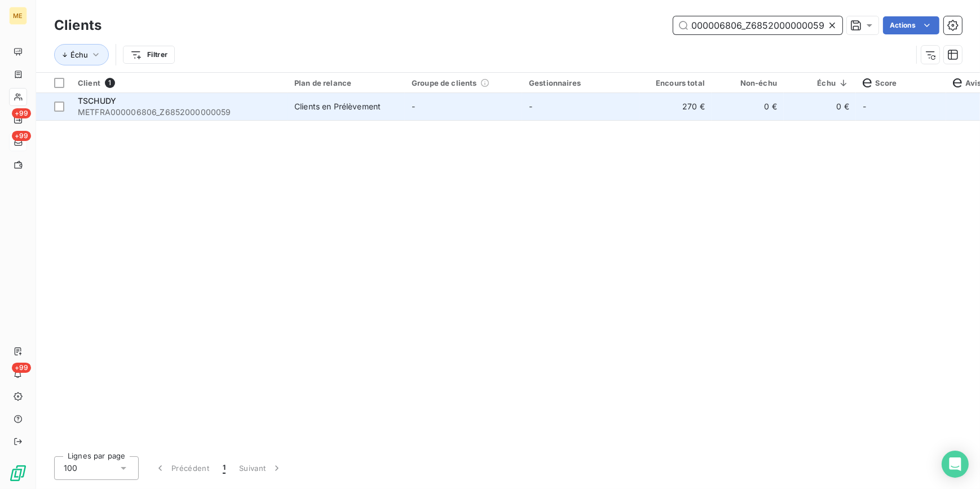
type input "METFRA000006806_Z6852000000059"
click at [702, 105] on td "270 €" at bounding box center [675, 106] width 72 height 27
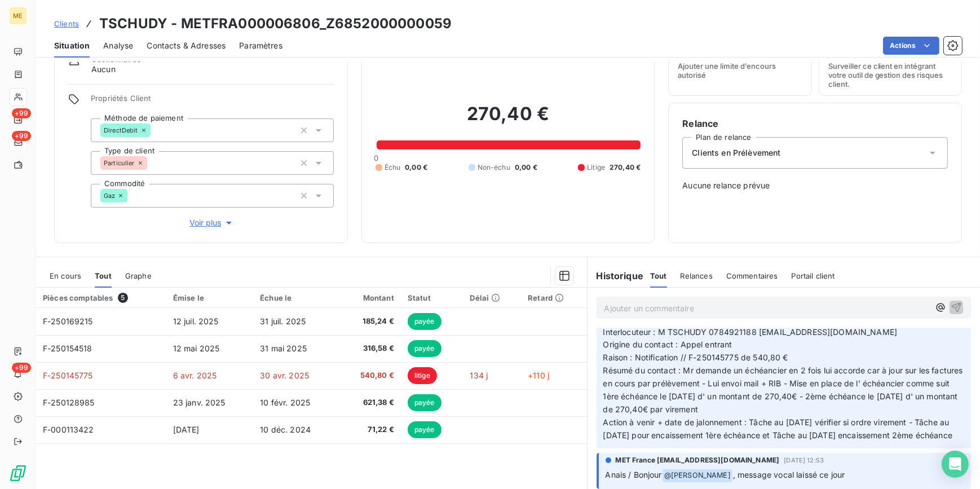
scroll to position [307, 0]
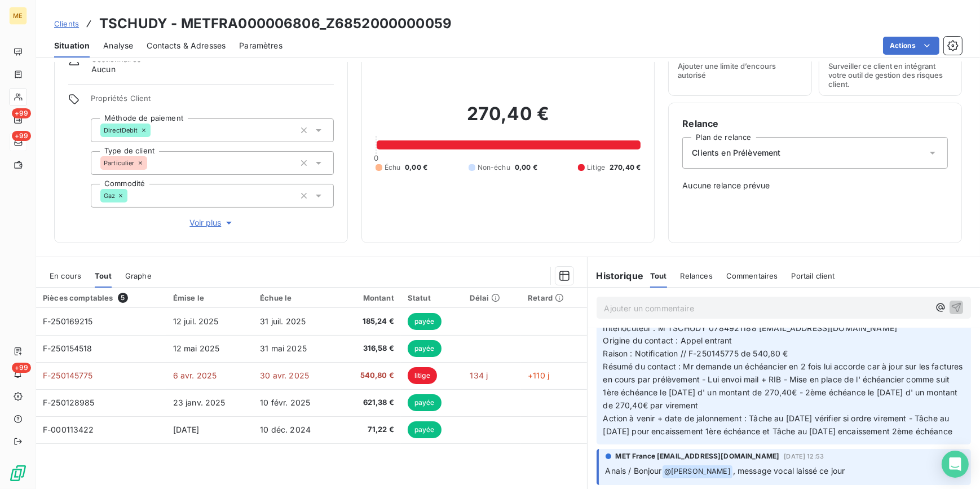
click at [73, 21] on span "Clients" at bounding box center [66, 23] width 25 height 9
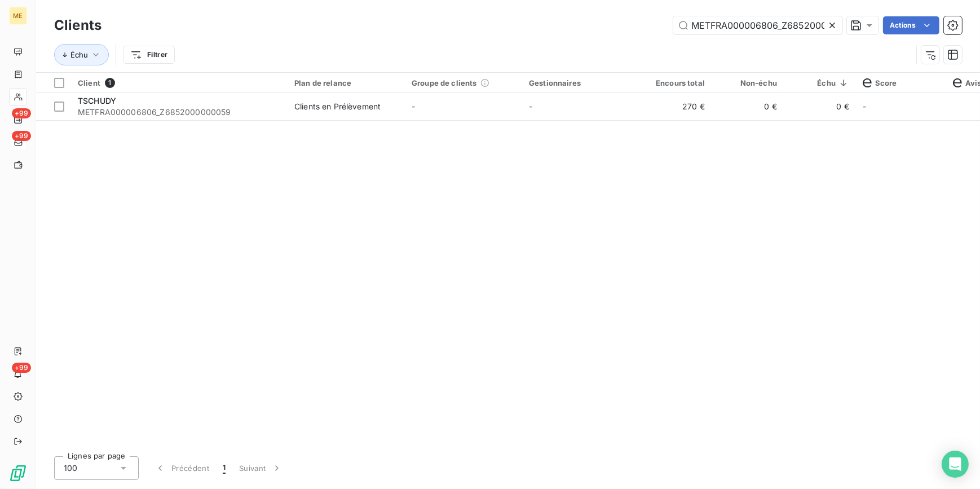
click at [834, 23] on icon at bounding box center [832, 26] width 6 height 6
click at [820, 24] on input "text" at bounding box center [757, 25] width 169 height 18
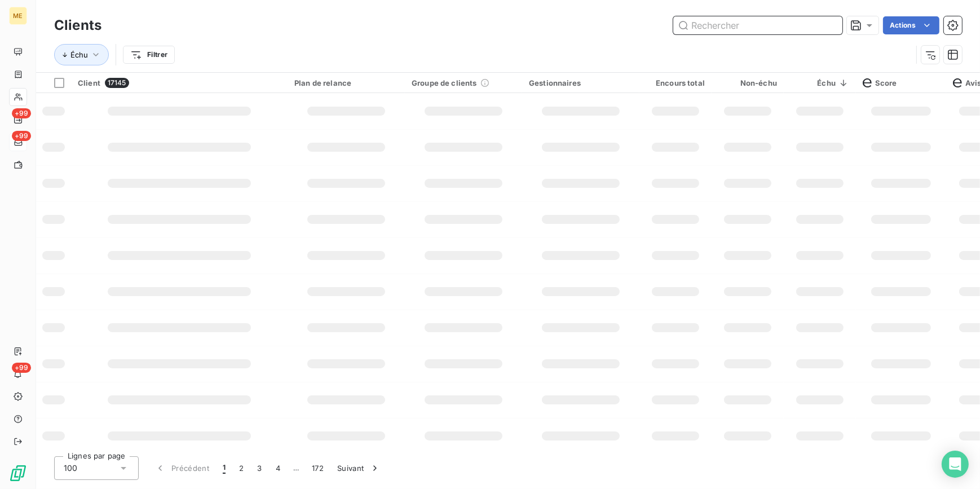
paste input "METFRA000008373_Z1443800000242"
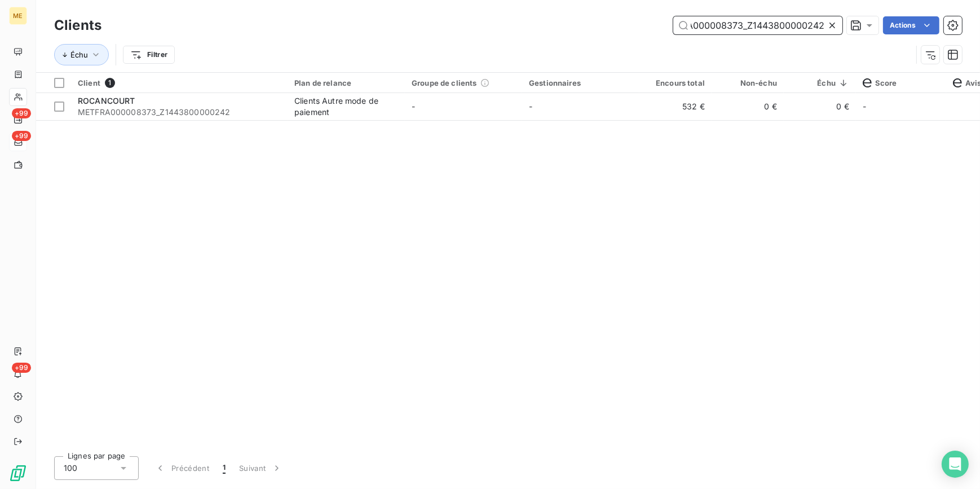
type input "METFRA000008373_Z1443800000242"
click at [655, 122] on div "Client 1 Plan de relance Groupe de clients Gestionnaires Encours total Non-échu…" at bounding box center [508, 260] width 944 height 374
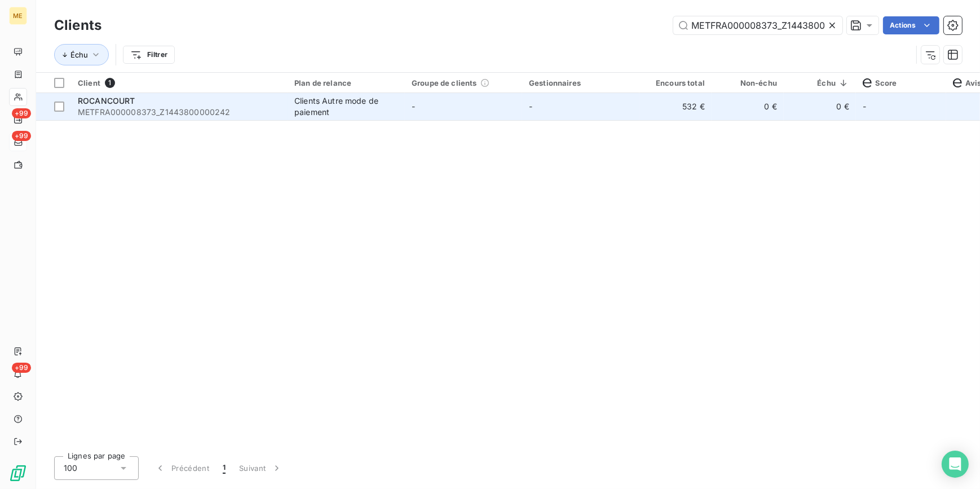
click at [648, 109] on td "532 €" at bounding box center [675, 106] width 72 height 27
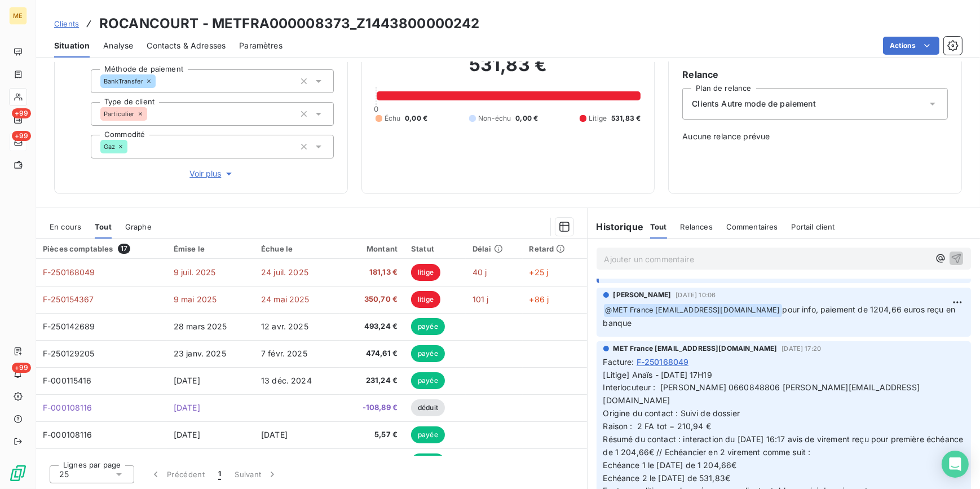
scroll to position [51, 0]
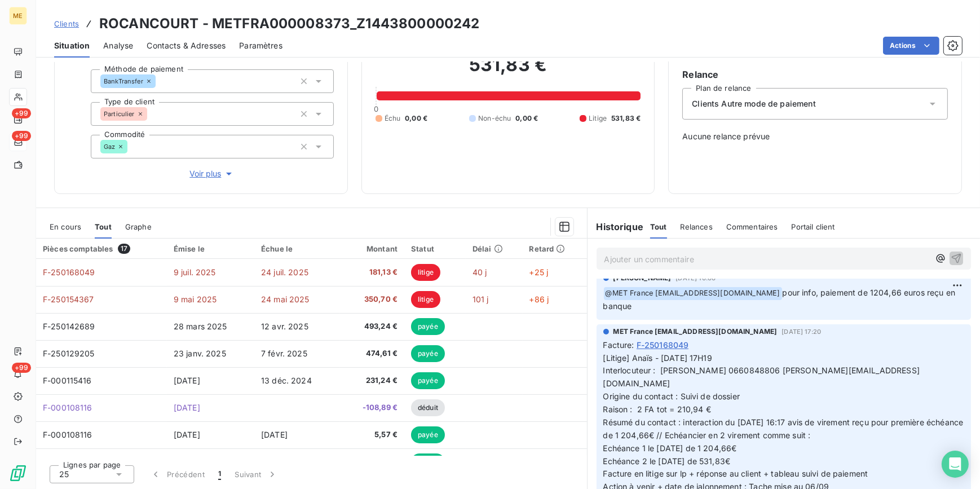
click at [69, 23] on span "Clients" at bounding box center [66, 23] width 25 height 9
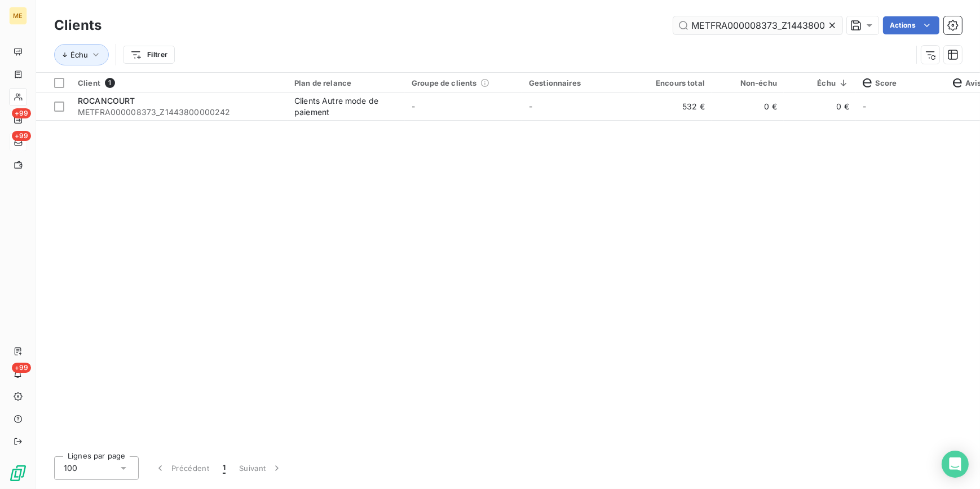
drag, startPoint x: 829, startPoint y: 30, endPoint x: 823, endPoint y: 25, distance: 8.5
click at [829, 29] on icon at bounding box center [832, 25] width 11 height 11
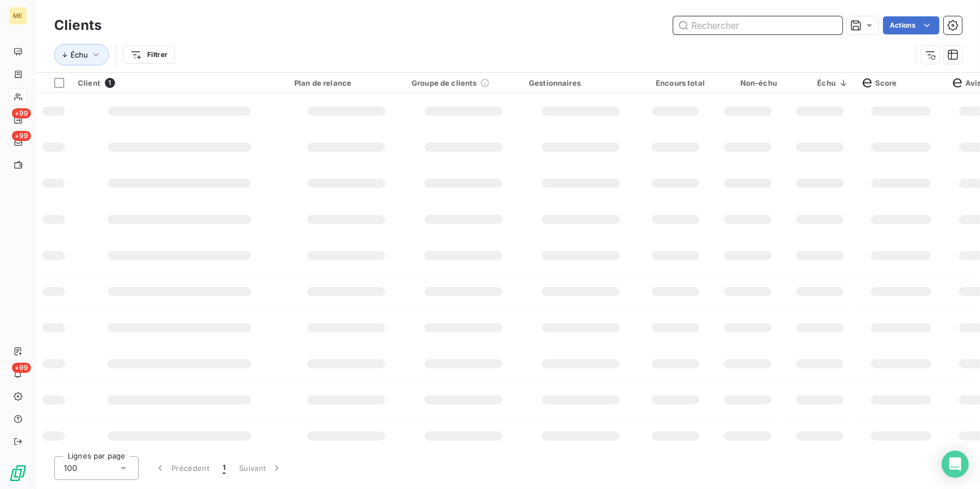
click at [823, 25] on input "text" at bounding box center [757, 25] width 169 height 18
paste input "METFRA000011070_Z1443800000230"
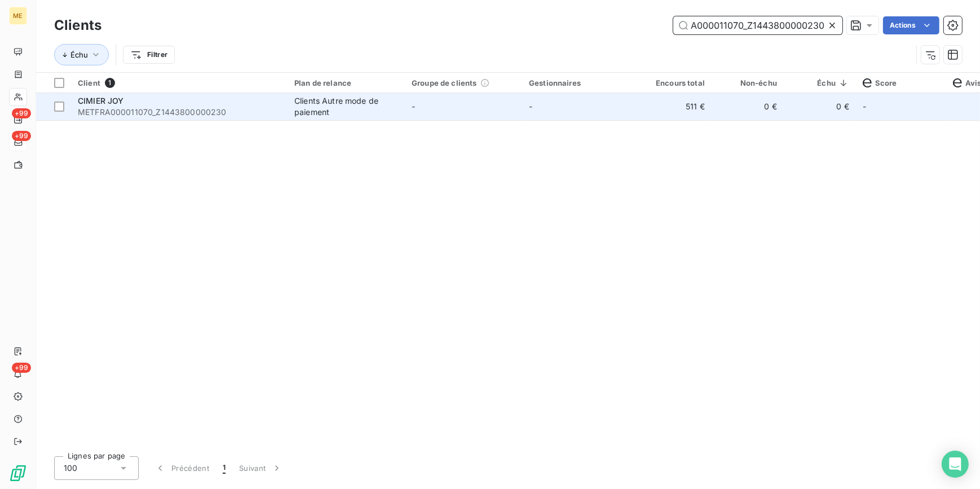
type input "METFRA000011070_Z1443800000230"
click at [568, 105] on td "-" at bounding box center [580, 106] width 117 height 27
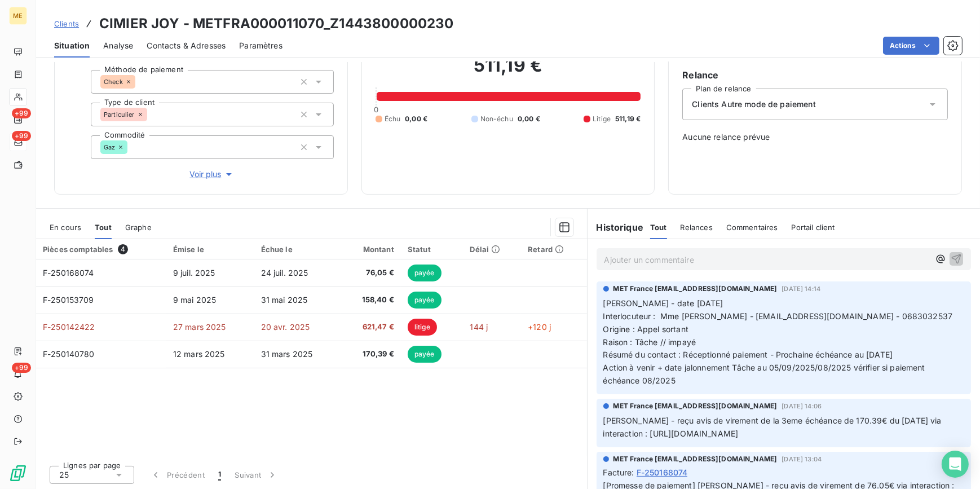
scroll to position [100, 0]
click at [75, 21] on span "Clients" at bounding box center [66, 23] width 25 height 9
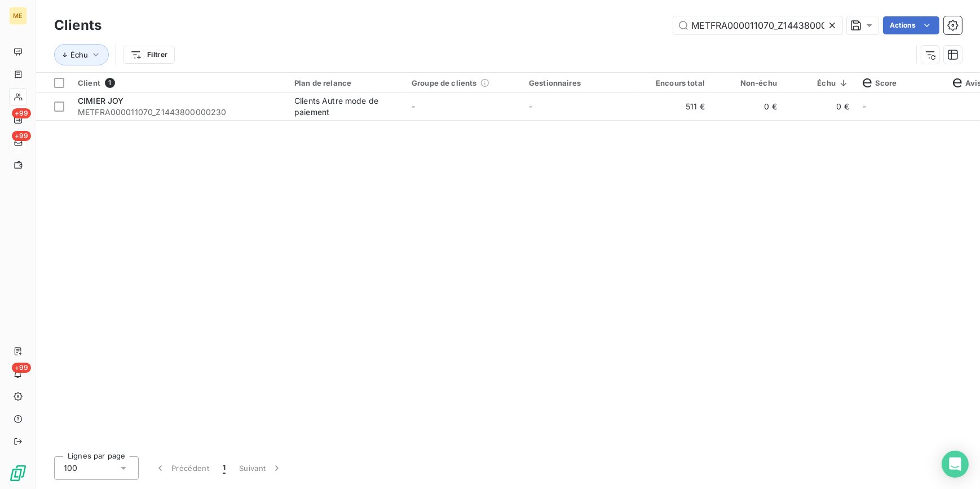
click at [832, 24] on icon at bounding box center [832, 26] width 6 height 6
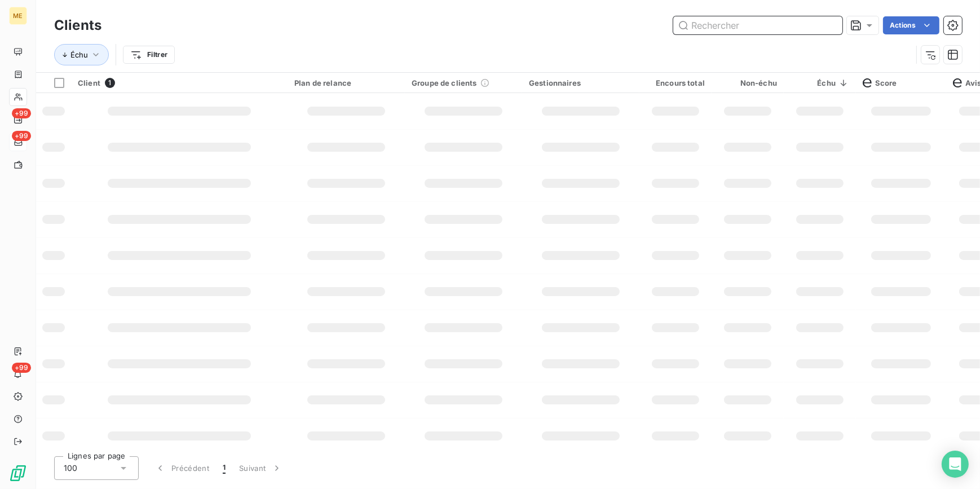
click at [826, 23] on input "text" at bounding box center [757, 25] width 169 height 18
paste input "METFRA000007601_13148755"
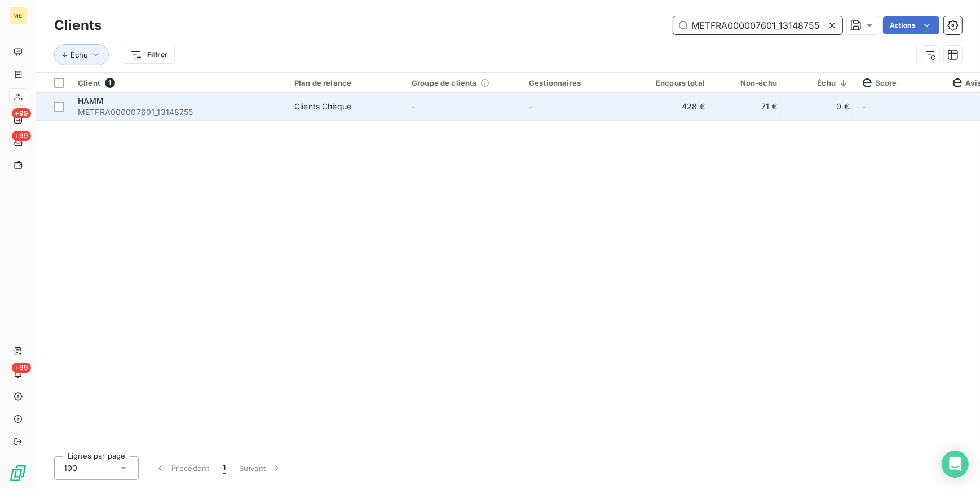
type input "METFRA000007601_13148755"
click at [633, 114] on td "-" at bounding box center [580, 106] width 117 height 27
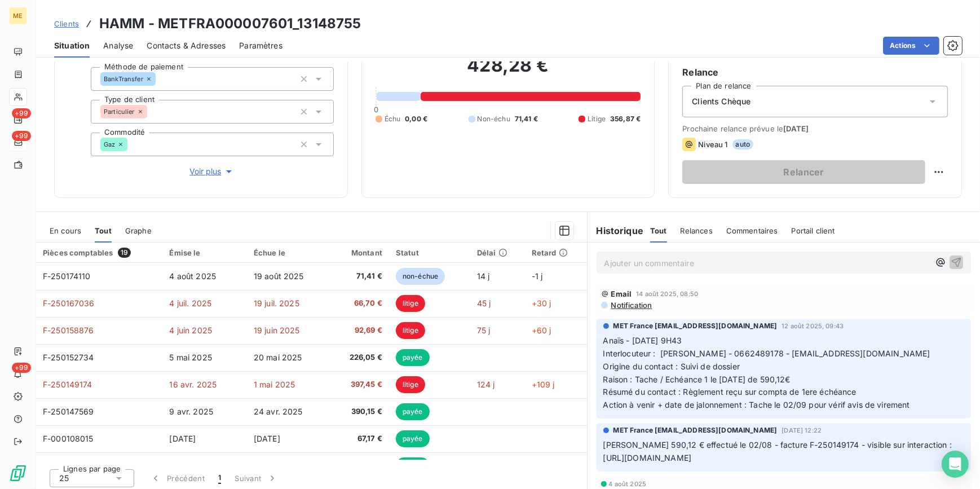
click at [72, 19] on span "Clients" at bounding box center [66, 23] width 25 height 9
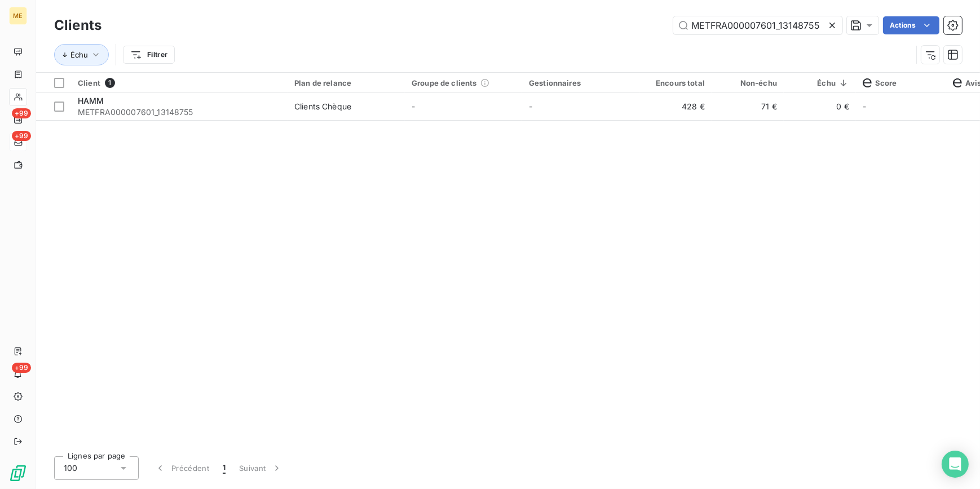
click at [835, 25] on icon at bounding box center [832, 25] width 11 height 11
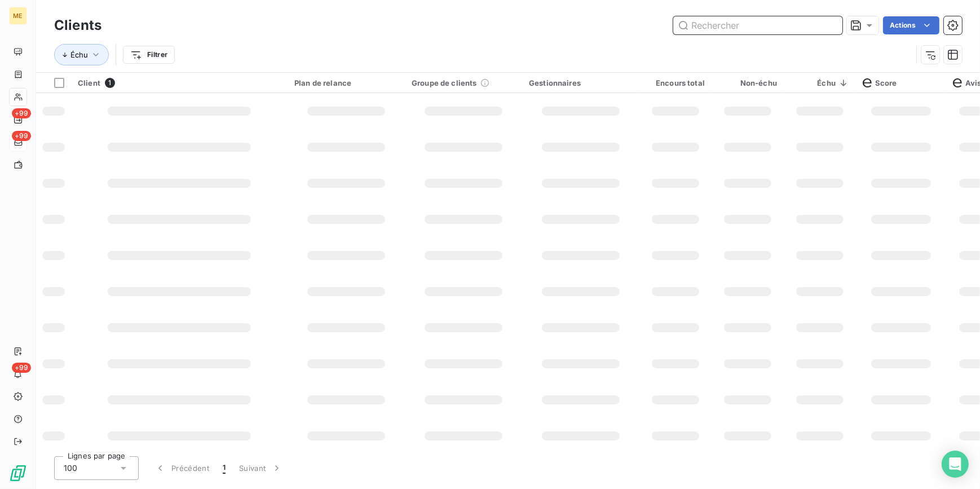
click at [826, 25] on input "text" at bounding box center [757, 25] width 169 height 18
paste input "METFRA000007748_15129850"
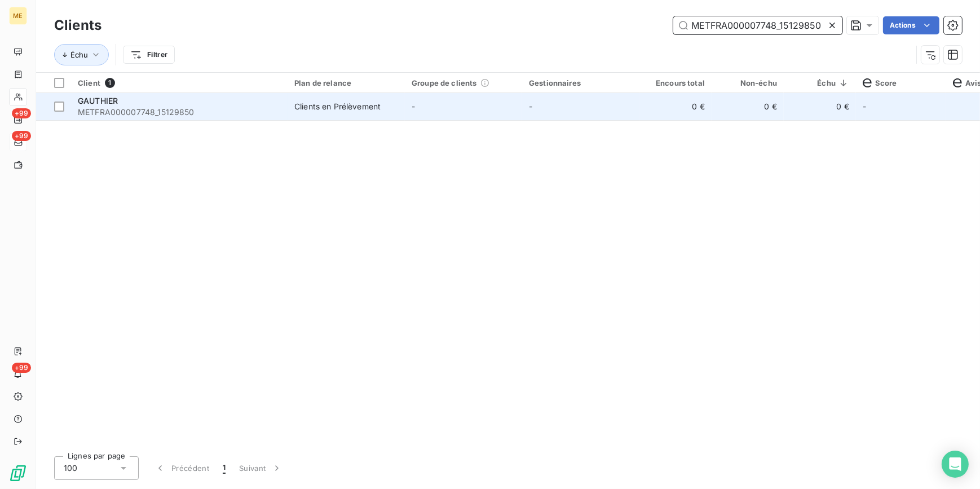
type input "METFRA000007748_15129850"
click at [698, 104] on td "0 €" at bounding box center [675, 106] width 72 height 27
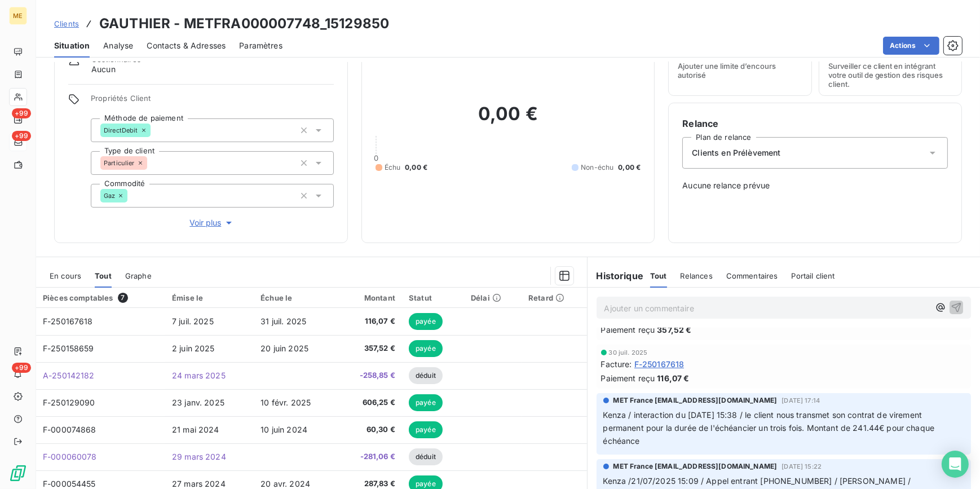
scroll to position [51, 0]
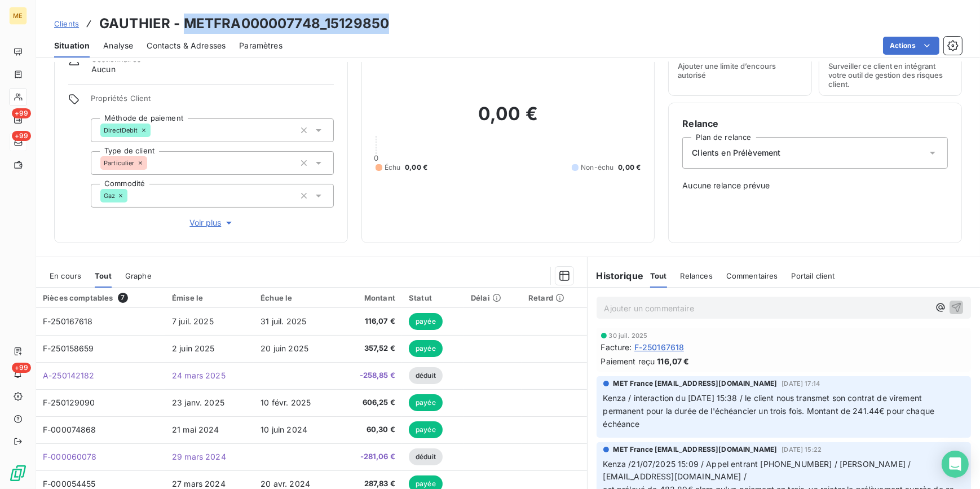
drag, startPoint x: 395, startPoint y: 20, endPoint x: 187, endPoint y: 19, distance: 208.1
click at [187, 19] on div "Clients GAUTHIER - METFRA000007748_15129850" at bounding box center [508, 24] width 944 height 20
copy h3 "METFRA000007748_15129850"
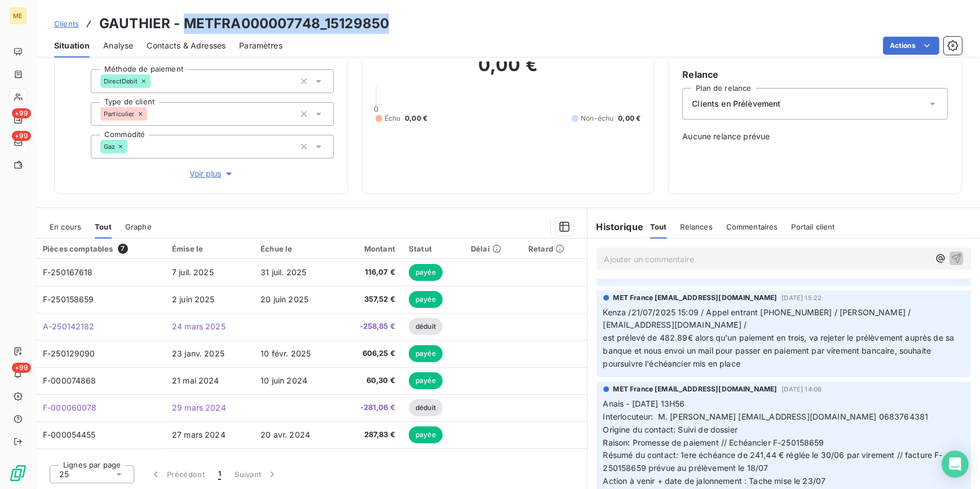
scroll to position [205, 0]
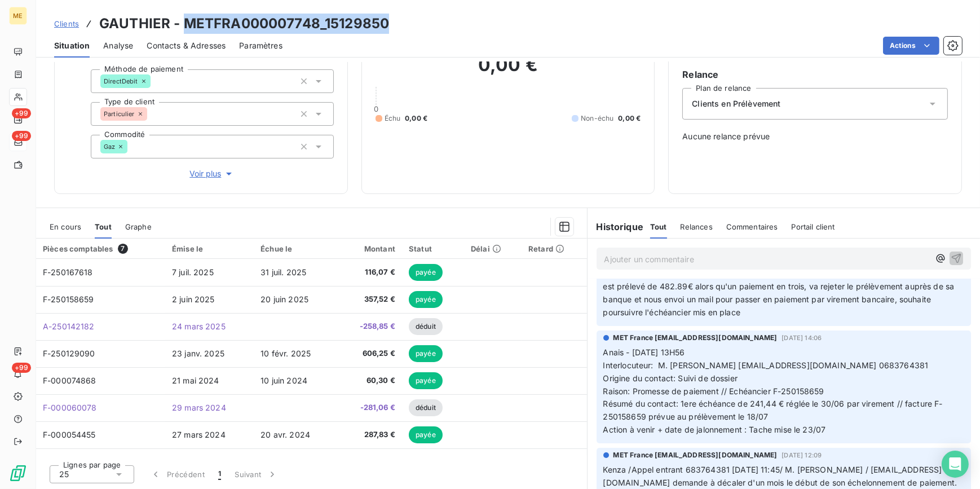
click at [67, 20] on span "Clients" at bounding box center [66, 23] width 25 height 9
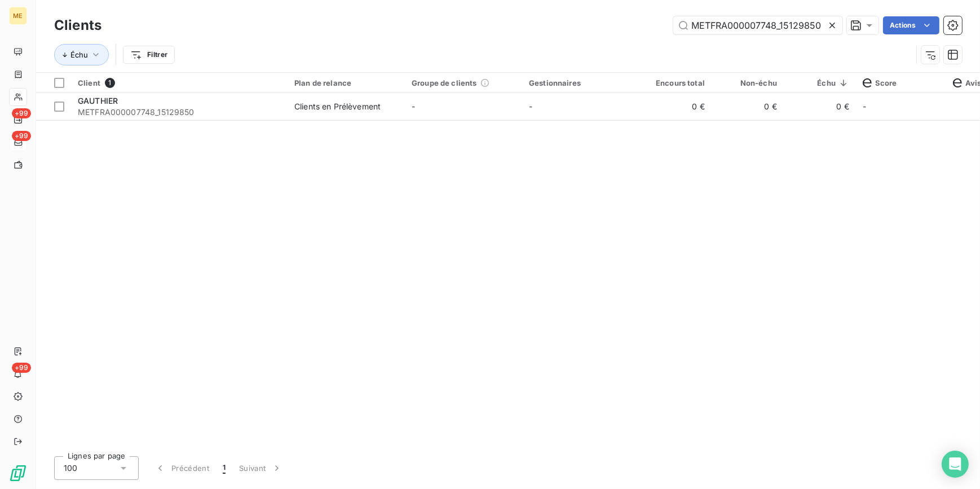
click at [828, 28] on icon at bounding box center [832, 25] width 11 height 11
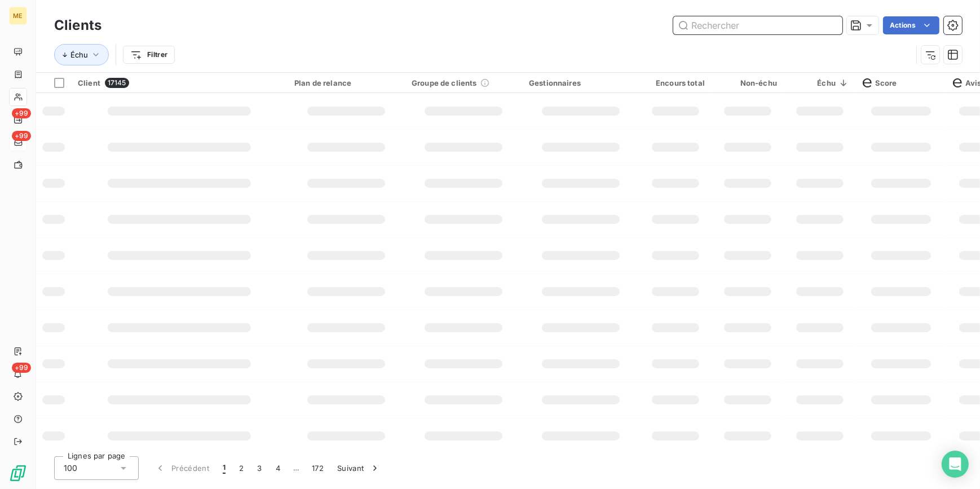
click at [821, 24] on input "text" at bounding box center [757, 25] width 169 height 18
paste input "METFRA000008375_14491606202175"
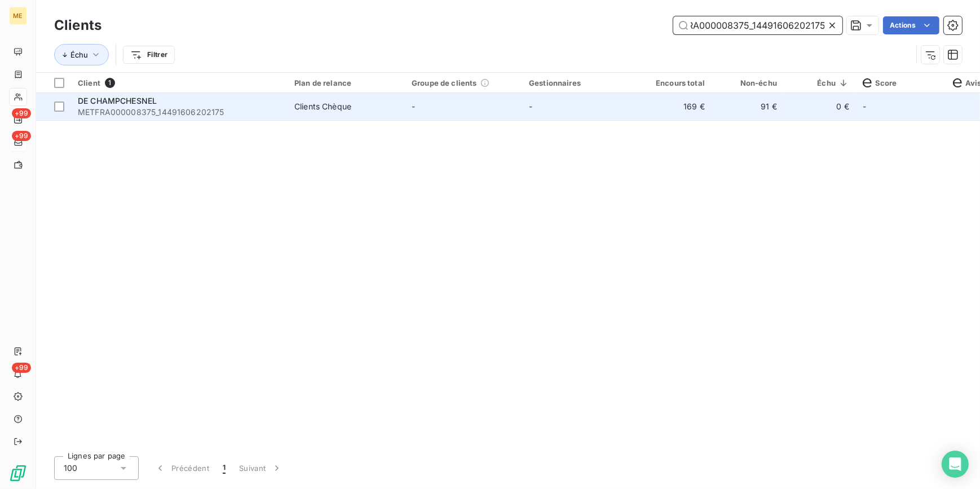
type input "METFRA000008375_14491606202175"
click at [647, 98] on td "169 €" at bounding box center [675, 106] width 72 height 27
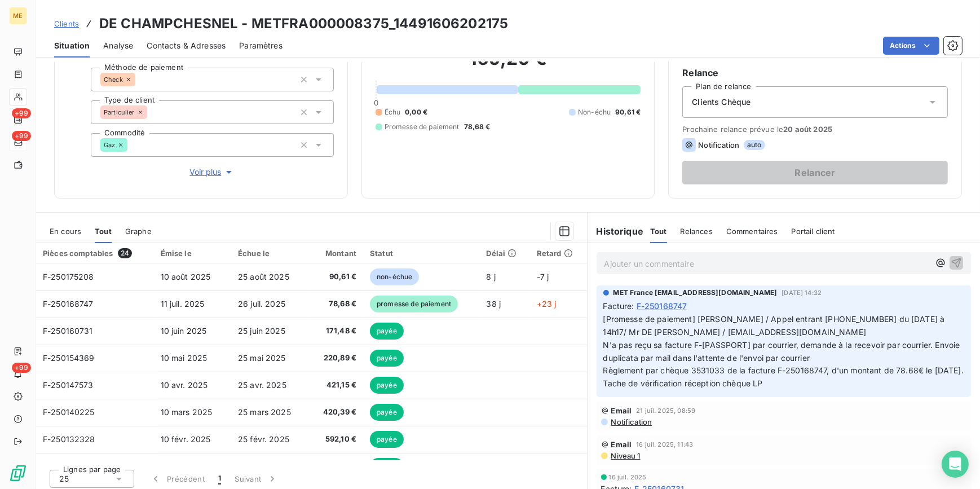
scroll to position [102, 0]
click at [77, 23] on span "Clients" at bounding box center [66, 23] width 25 height 9
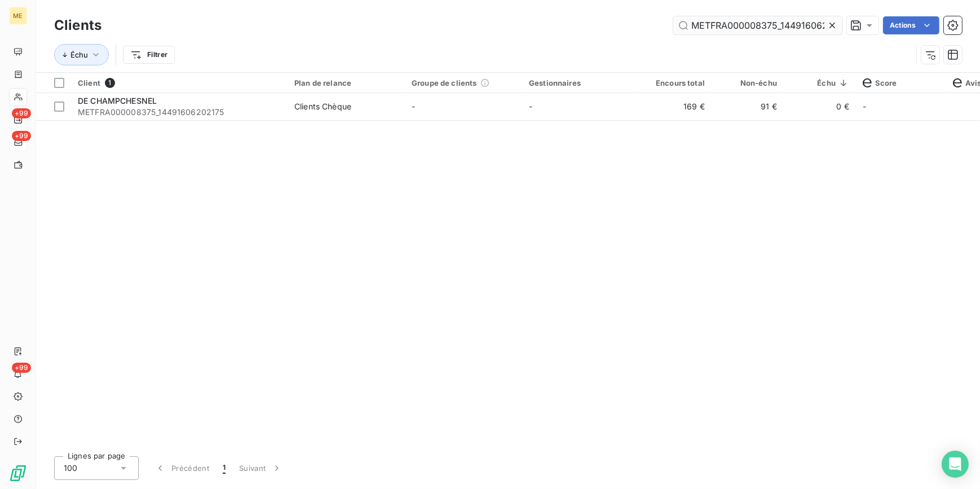
drag, startPoint x: 835, startPoint y: 24, endPoint x: 823, endPoint y: 25, distance: 11.3
click at [834, 24] on icon at bounding box center [832, 25] width 11 height 11
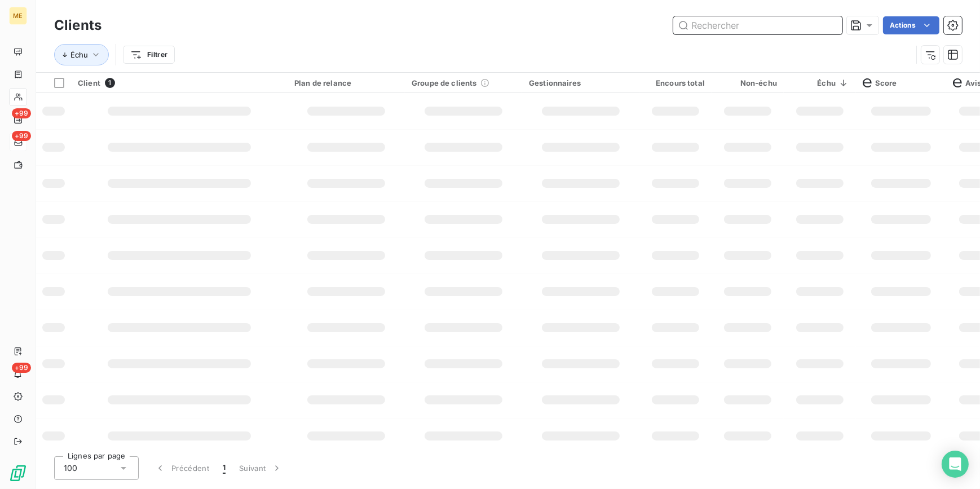
click at [823, 25] on input "text" at bounding box center [757, 25] width 169 height 18
paste input "METFRA000007485_14335889948677"
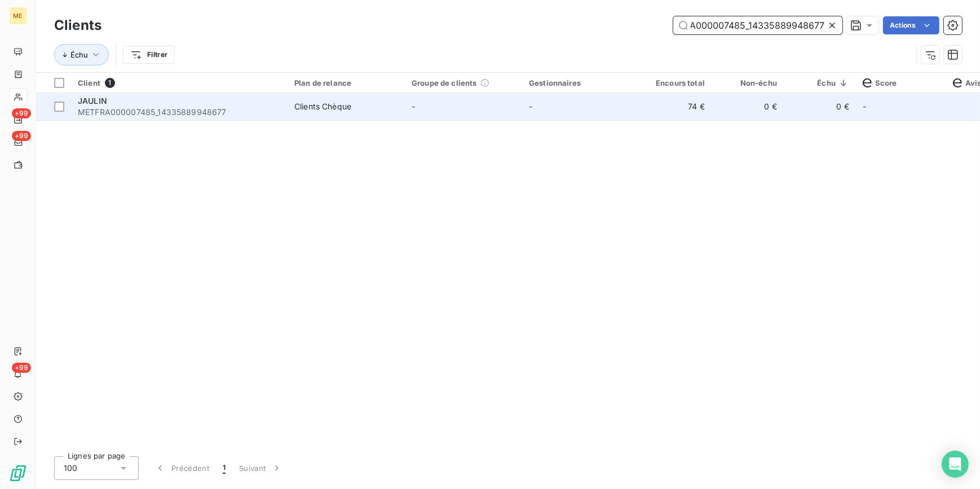
type input "METFRA000007485_14335889948677"
click at [754, 114] on td "0 €" at bounding box center [748, 106] width 72 height 27
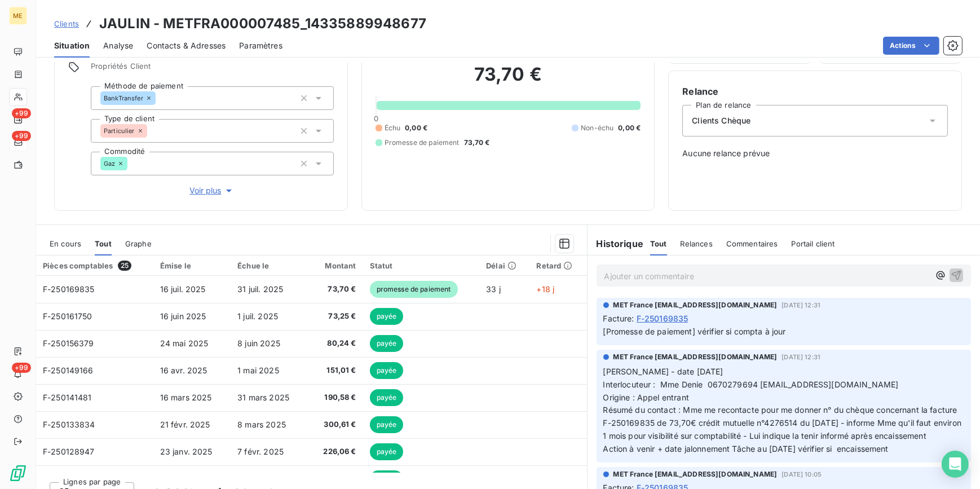
scroll to position [100, 0]
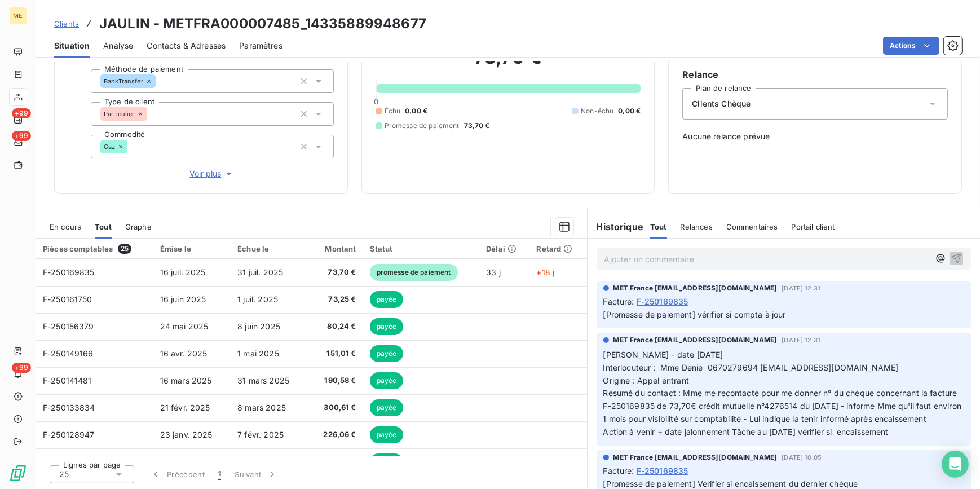
click at [73, 22] on span "Clients" at bounding box center [66, 23] width 25 height 9
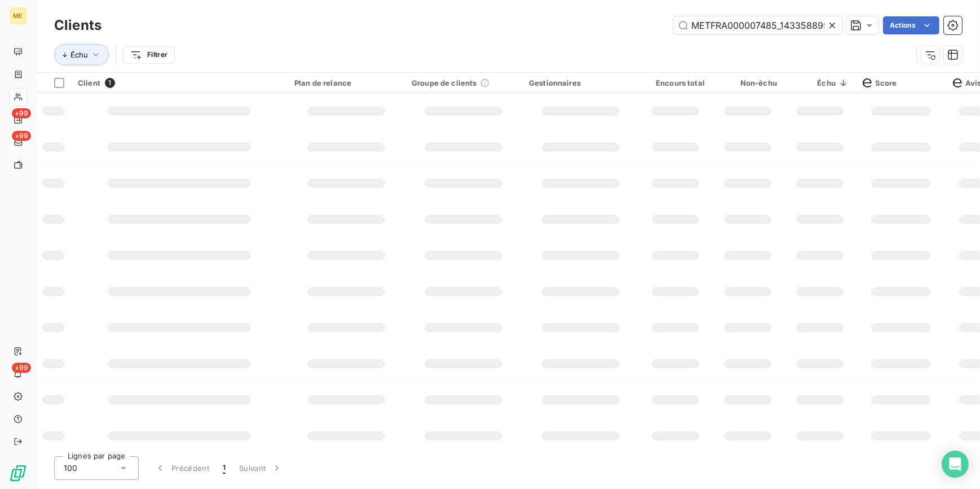
scroll to position [0, 32]
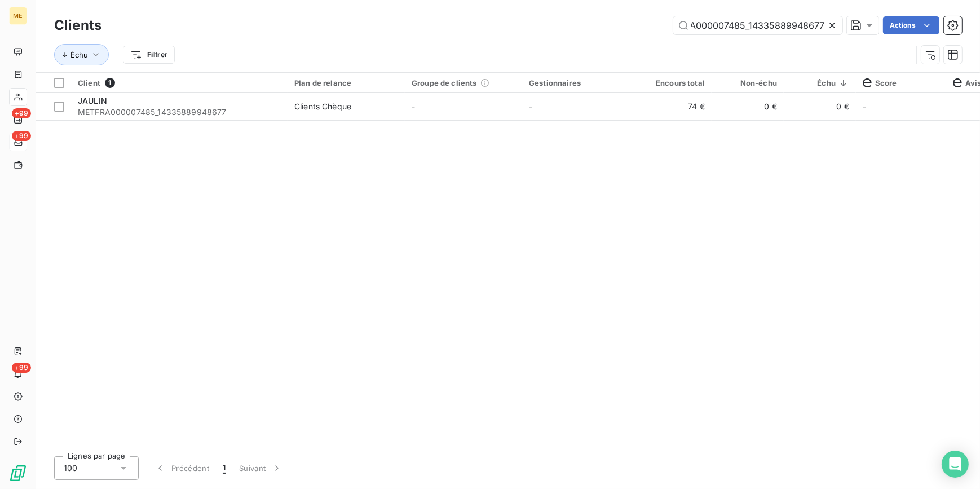
click at [836, 24] on icon at bounding box center [832, 25] width 11 height 11
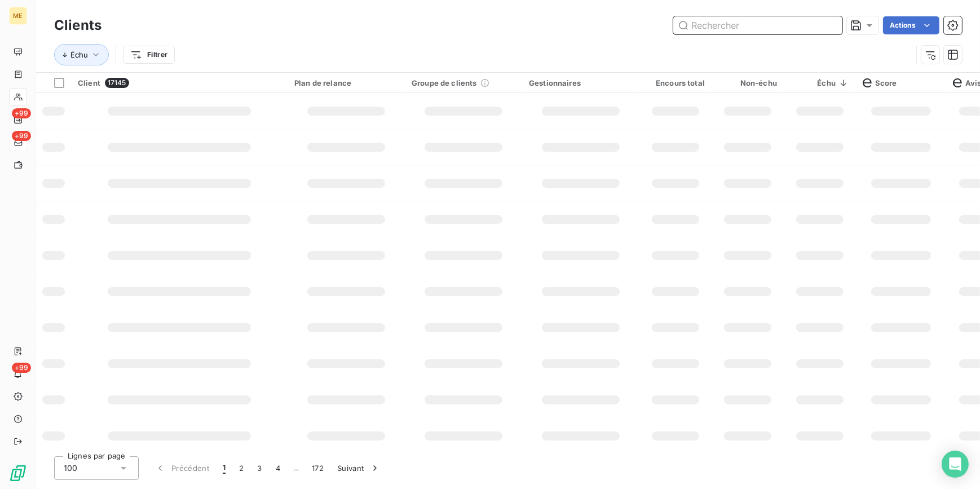
click at [749, 32] on input "text" at bounding box center [757, 25] width 169 height 18
paste input "METFRA000008118_Z1443800000192"
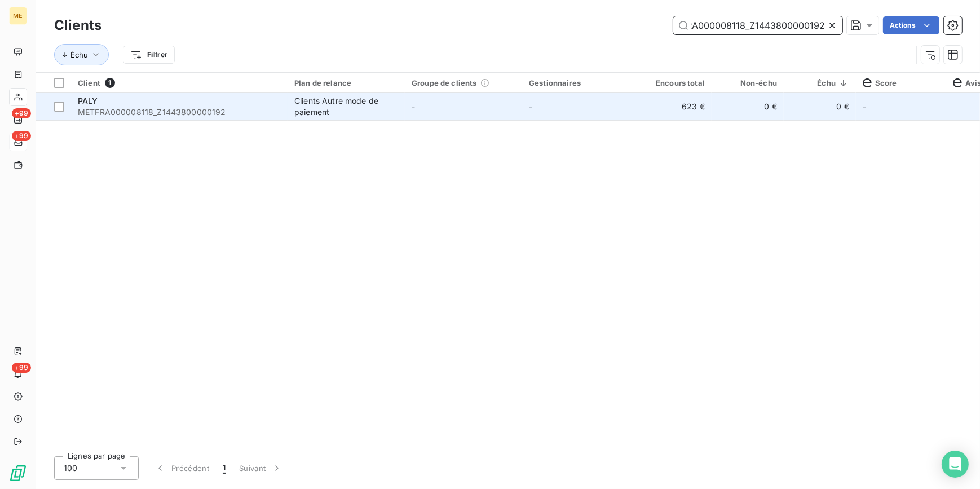
type input "METFRA000008118_Z1443800000192"
click at [635, 113] on td "-" at bounding box center [580, 106] width 117 height 27
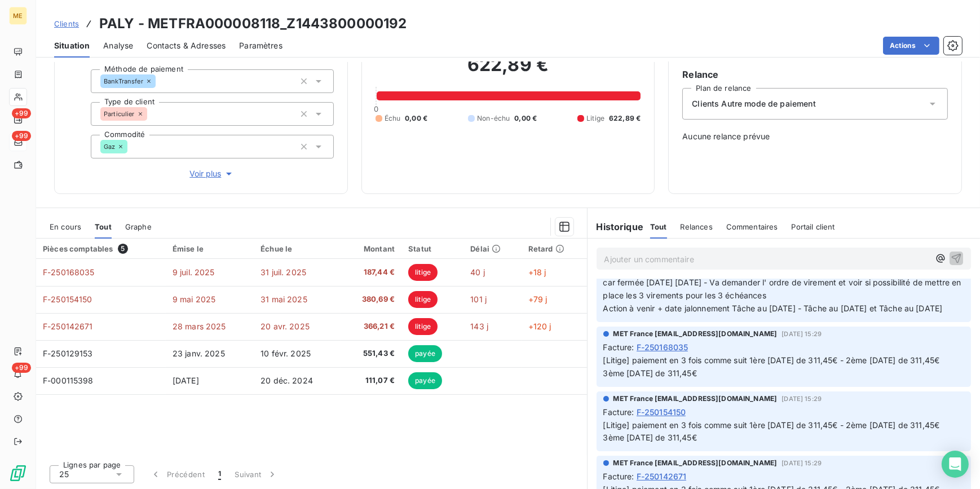
scroll to position [153, 0]
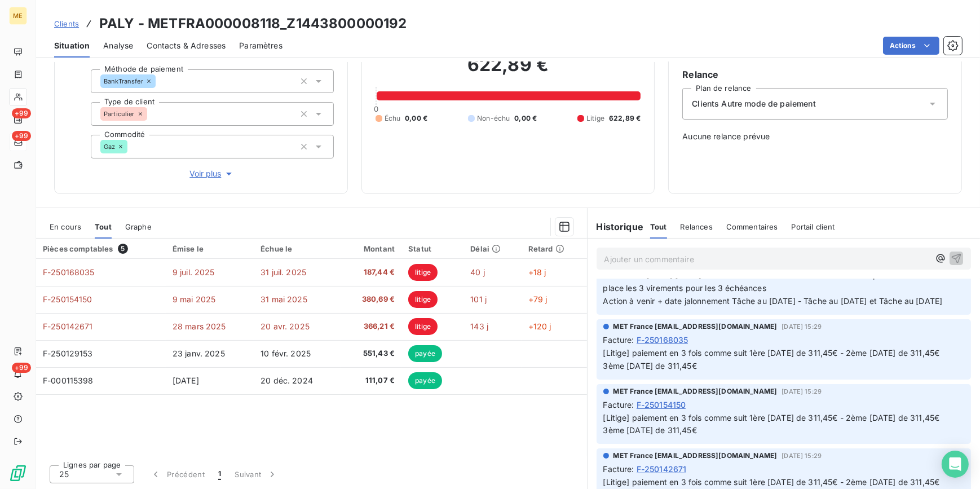
click at [73, 20] on span "Clients" at bounding box center [66, 23] width 25 height 9
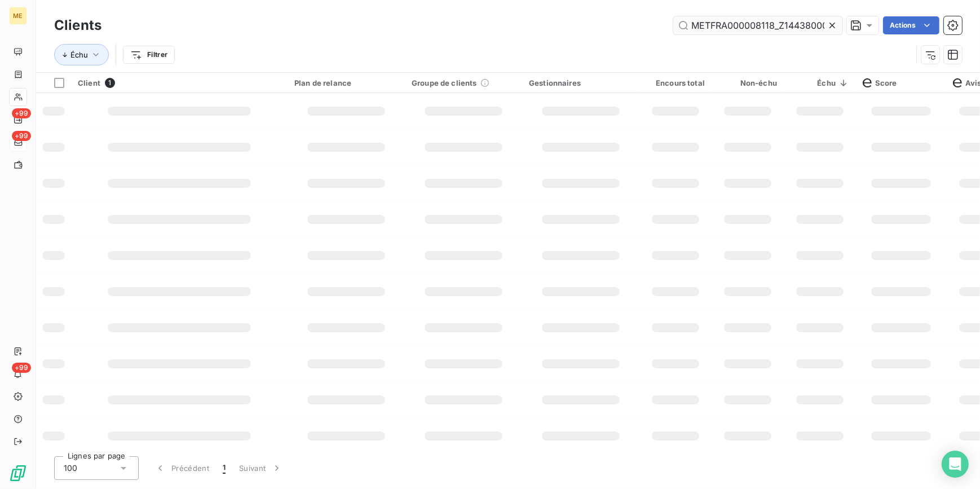
scroll to position [0, 29]
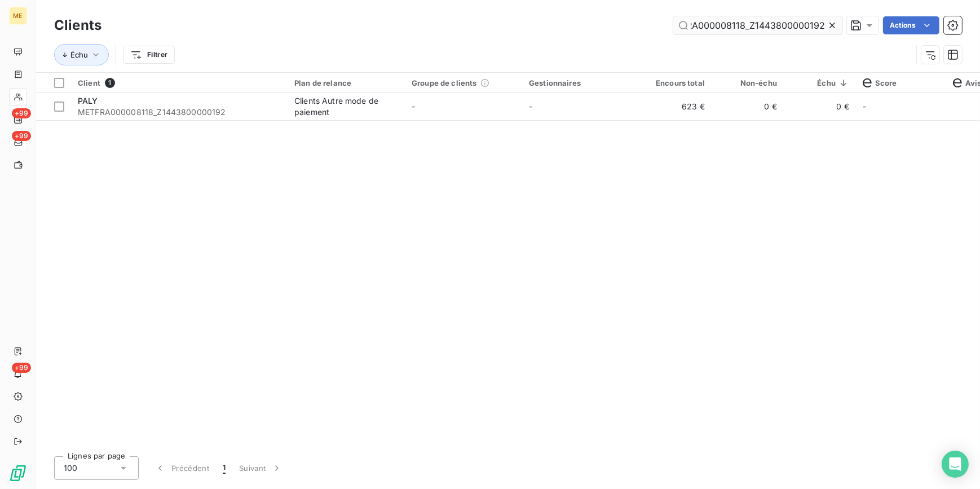
click at [831, 24] on icon at bounding box center [832, 26] width 6 height 6
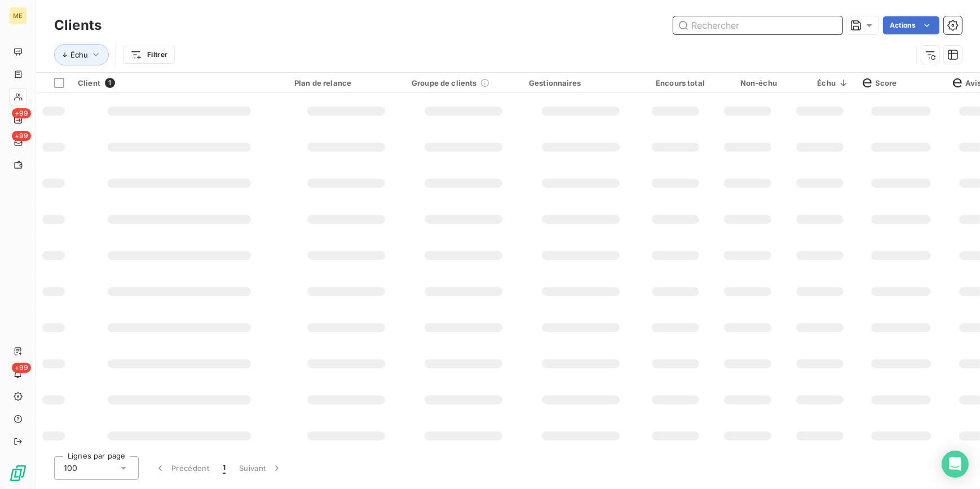
click at [825, 22] on input "text" at bounding box center [757, 25] width 169 height 18
paste input "METFRA000006683_23171056345773"
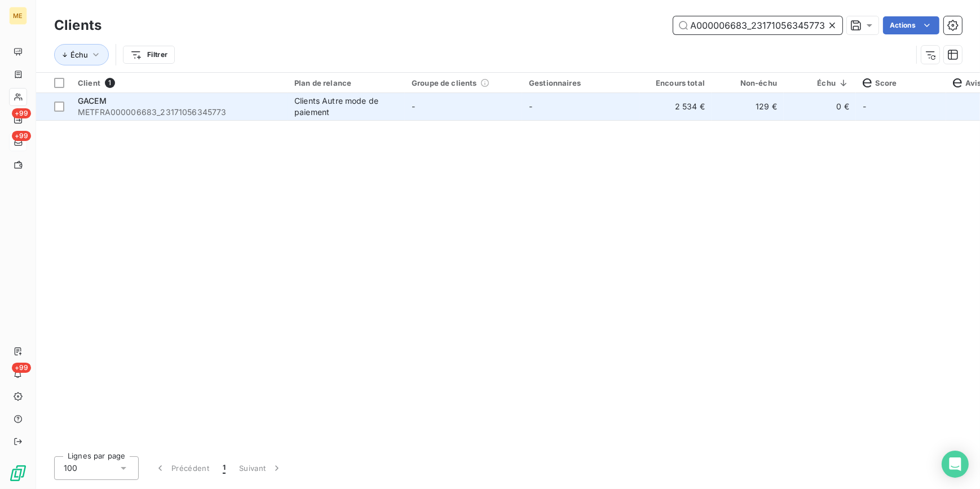
type input "METFRA000006683_23171056345773"
click at [643, 101] on td "2 534 €" at bounding box center [675, 106] width 72 height 27
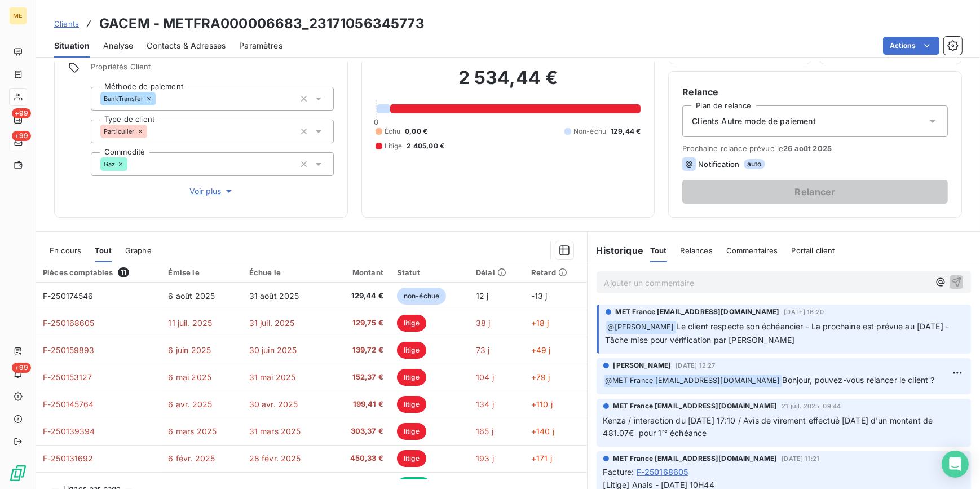
scroll to position [102, 0]
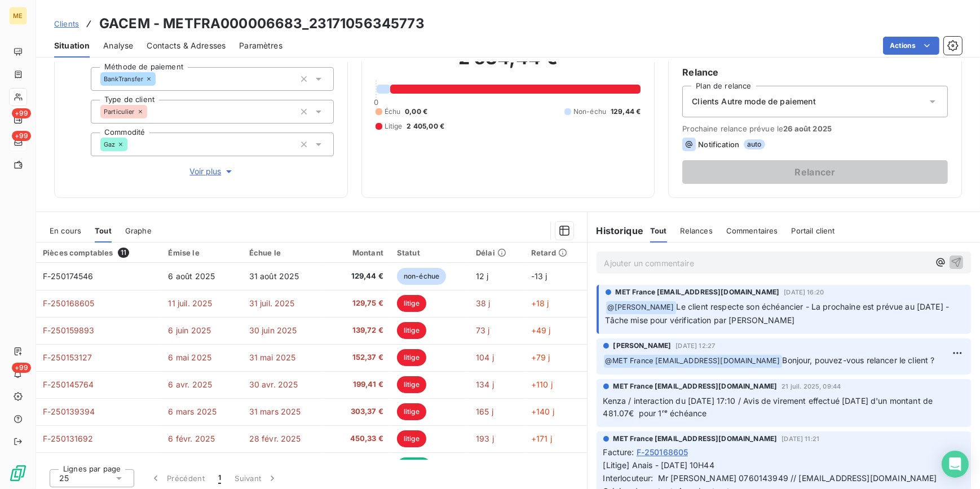
click at [65, 23] on span "Clients" at bounding box center [66, 23] width 25 height 9
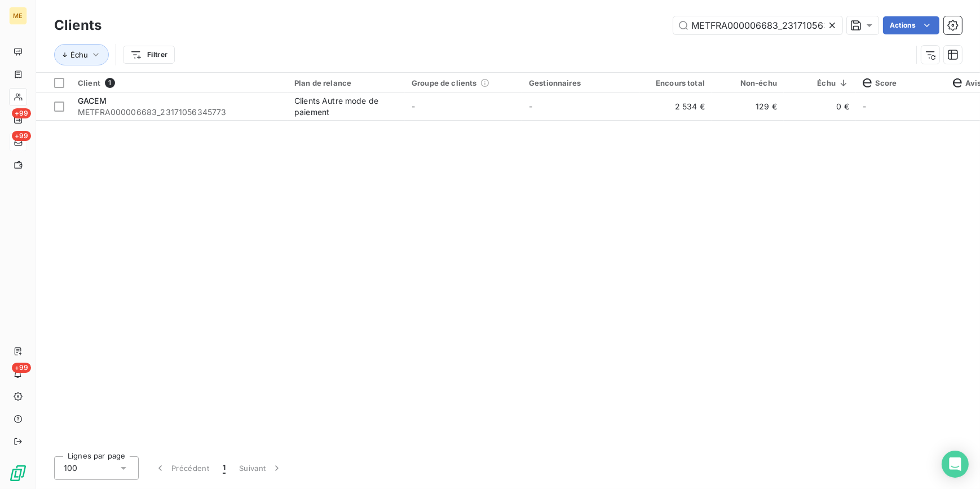
click at [831, 22] on icon at bounding box center [832, 25] width 11 height 11
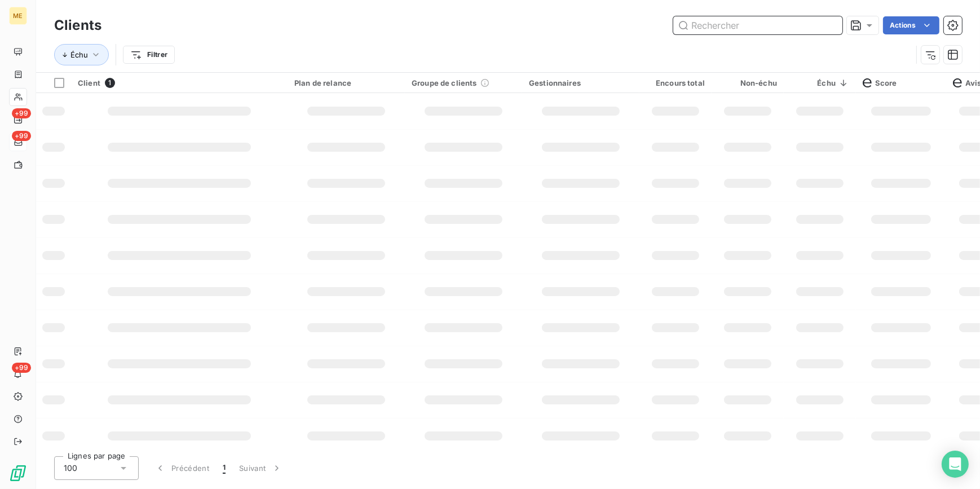
click at [825, 23] on input "text" at bounding box center [757, 25] width 169 height 18
paste input "METFRA000008046_Z1443800000076"
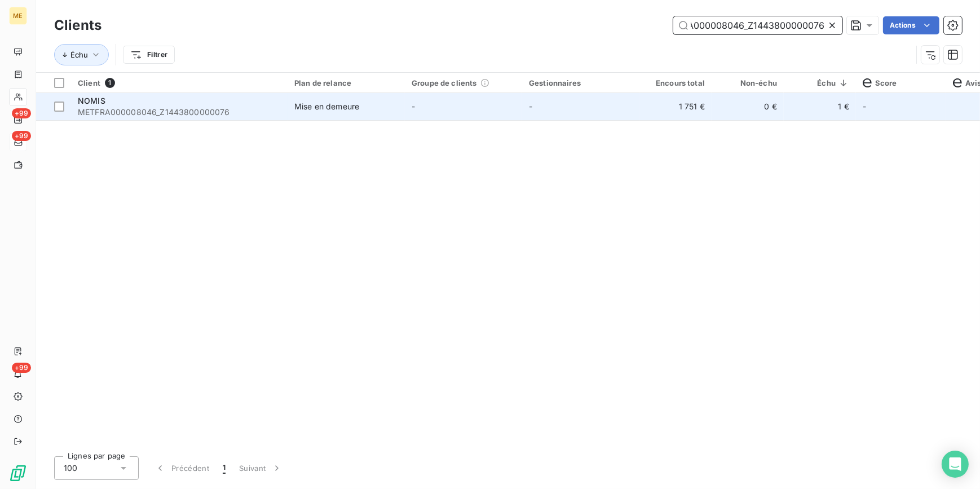
type input "METFRA000008046_Z1443800000076"
click at [538, 108] on td "-" at bounding box center [580, 106] width 117 height 27
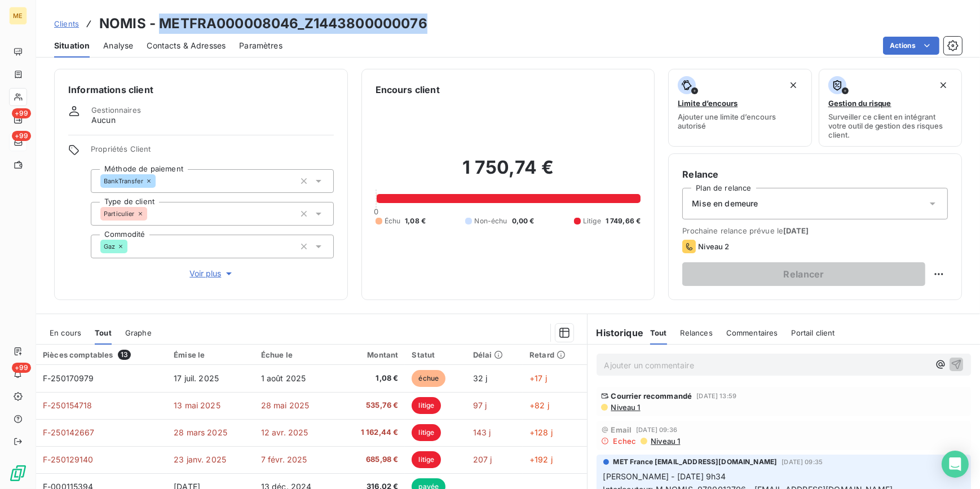
drag, startPoint x: 438, startPoint y: 23, endPoint x: 161, endPoint y: 24, distance: 276.3
click at [161, 24] on div "Clients NOMIS - METFRA000008046_Z1443800000076" at bounding box center [508, 24] width 944 height 20
copy h3 "METFRA000008046_Z1443800000076"
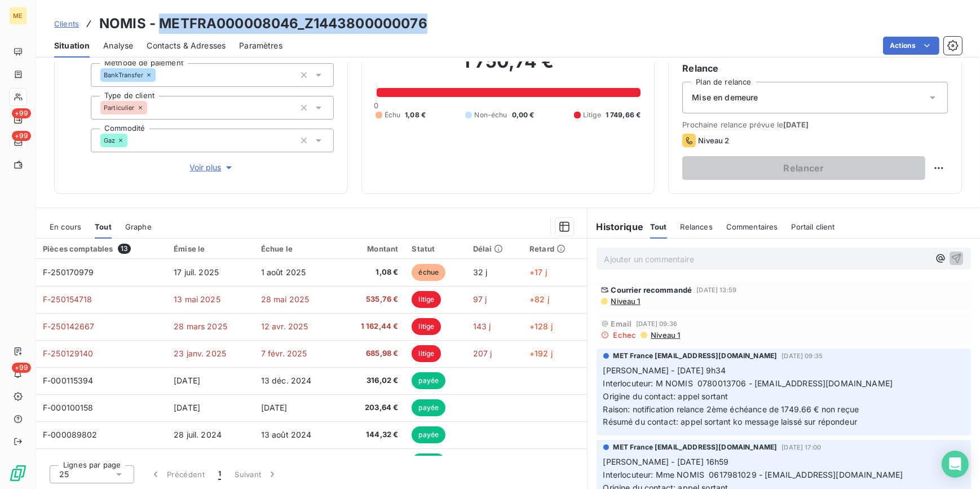
click at [69, 23] on span "Clients" at bounding box center [66, 23] width 25 height 9
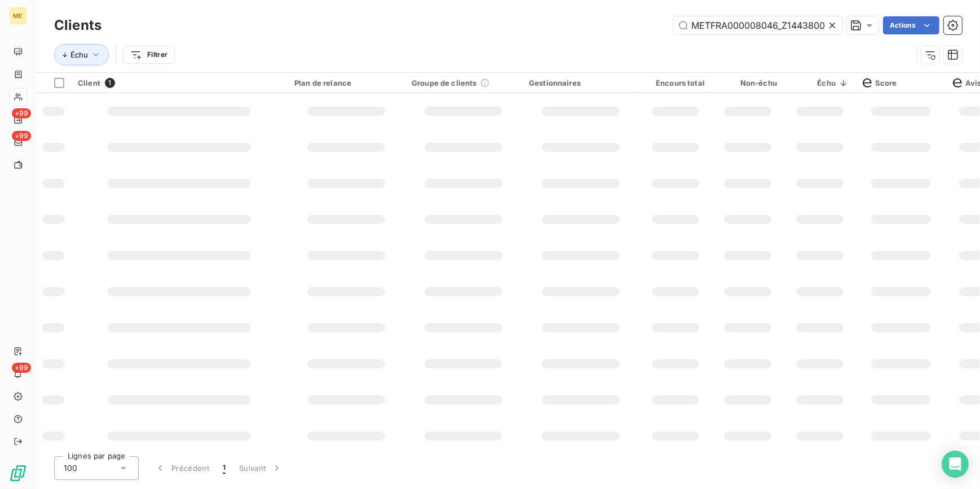
scroll to position [0, 34]
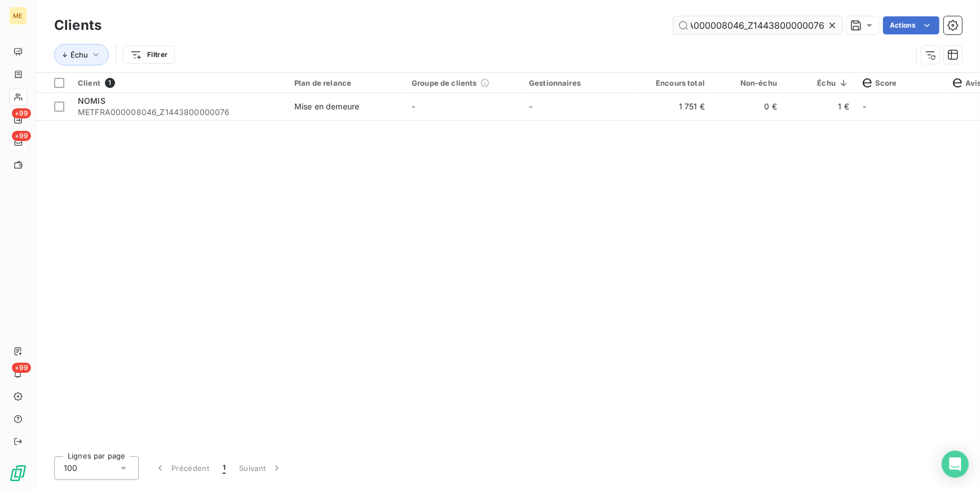
click at [823, 27] on input "METFRA000008046_Z1443800000076" at bounding box center [757, 25] width 169 height 18
click at [833, 19] on div at bounding box center [835, 25] width 16 height 18
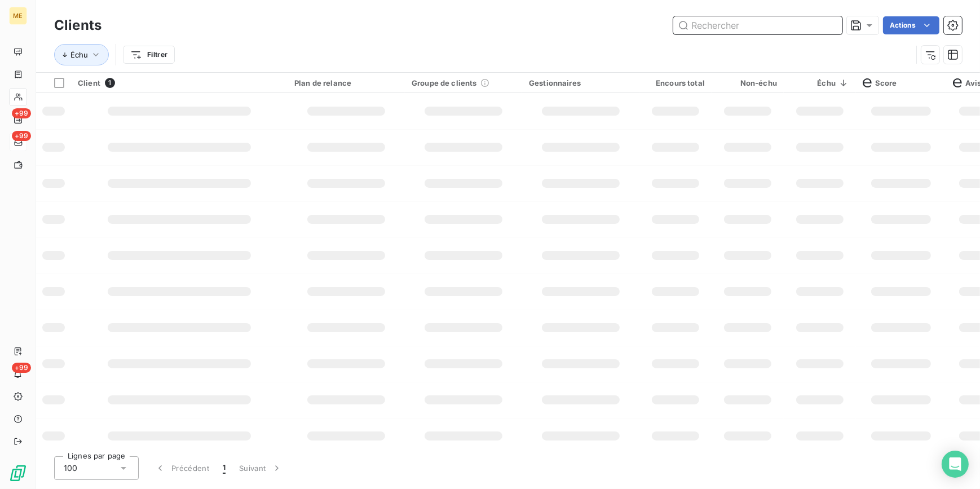
click at [814, 20] on input "text" at bounding box center [757, 25] width 169 height 18
paste input "METFRA000007427_14212445591882"
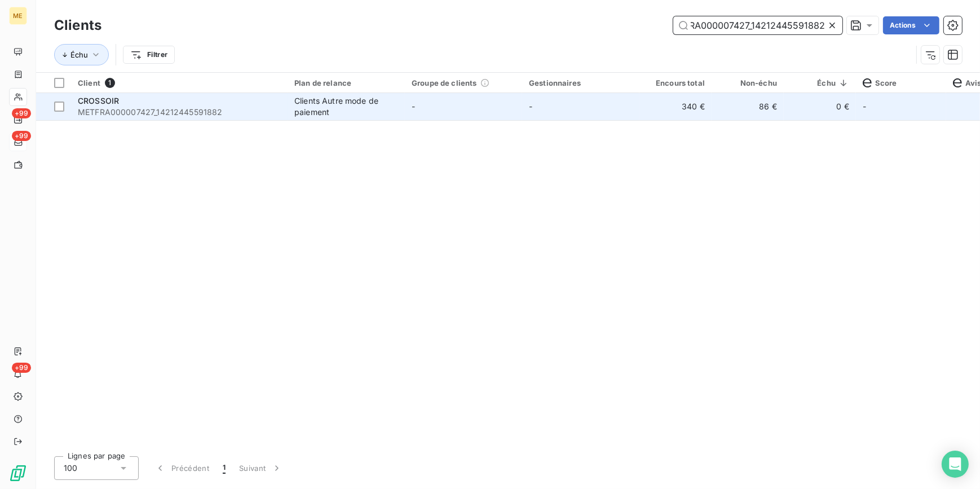
type input "METFRA000007427_14212445591882"
click at [641, 113] on td "340 €" at bounding box center [675, 106] width 72 height 27
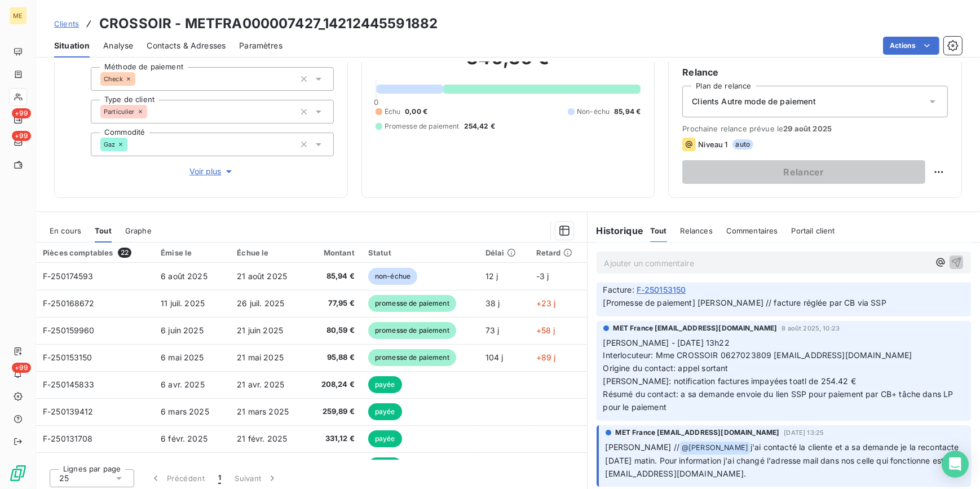
scroll to position [205, 0]
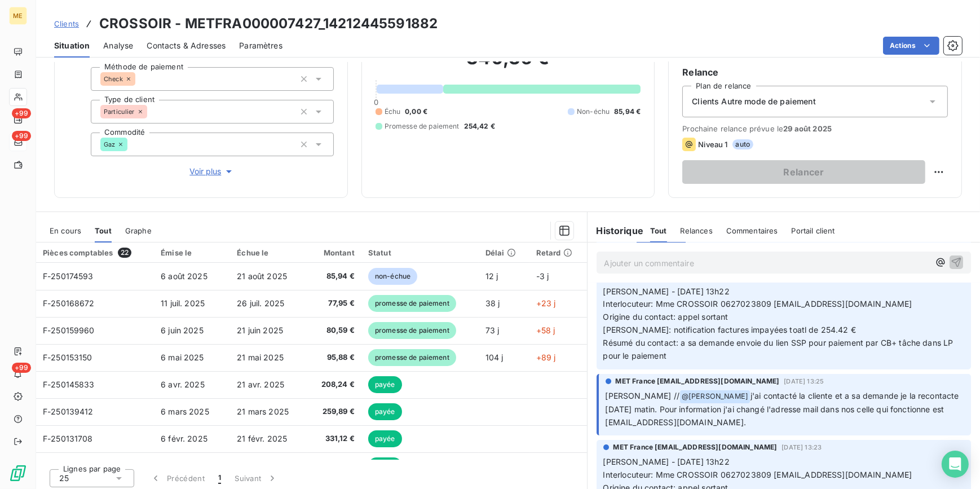
click at [70, 23] on span "Clients" at bounding box center [66, 23] width 25 height 9
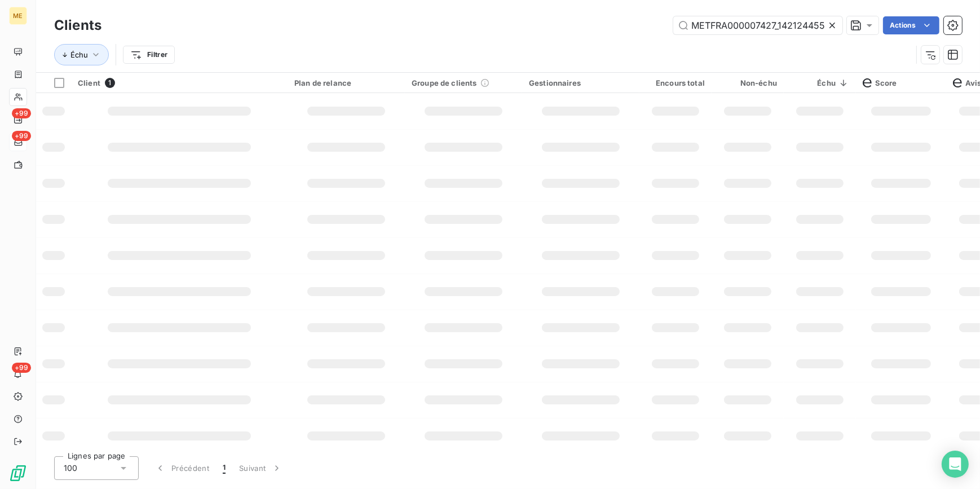
scroll to position [0, 27]
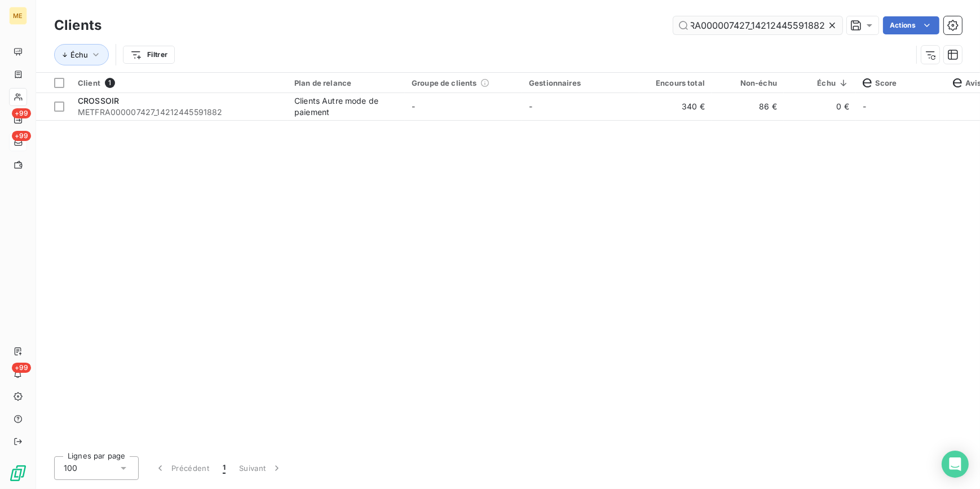
drag, startPoint x: 835, startPoint y: 24, endPoint x: 828, endPoint y: 24, distance: 7.4
click at [835, 24] on icon at bounding box center [832, 25] width 11 height 11
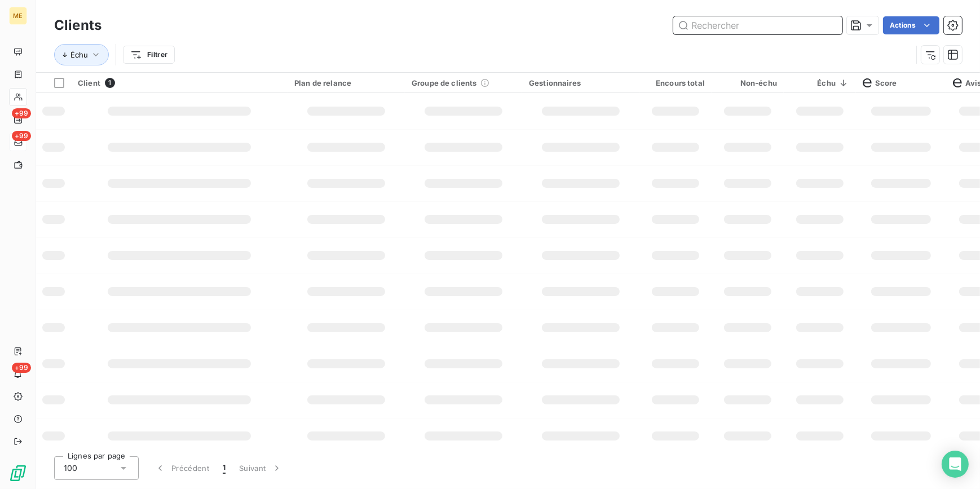
click at [828, 24] on input "text" at bounding box center [757, 25] width 169 height 18
paste input "METFRA000008090_19996671400350"
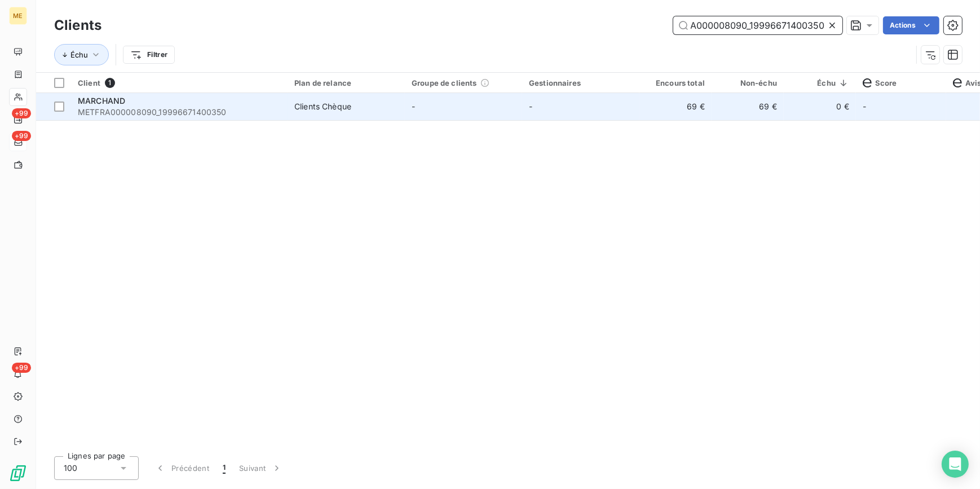
type input "METFRA000008090_19996671400350"
click at [510, 97] on td "-" at bounding box center [463, 106] width 117 height 27
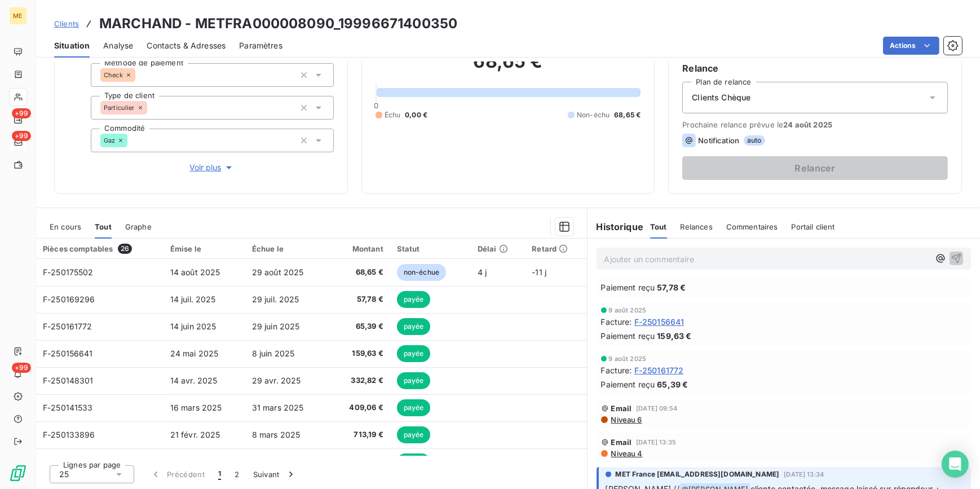
scroll to position [307, 0]
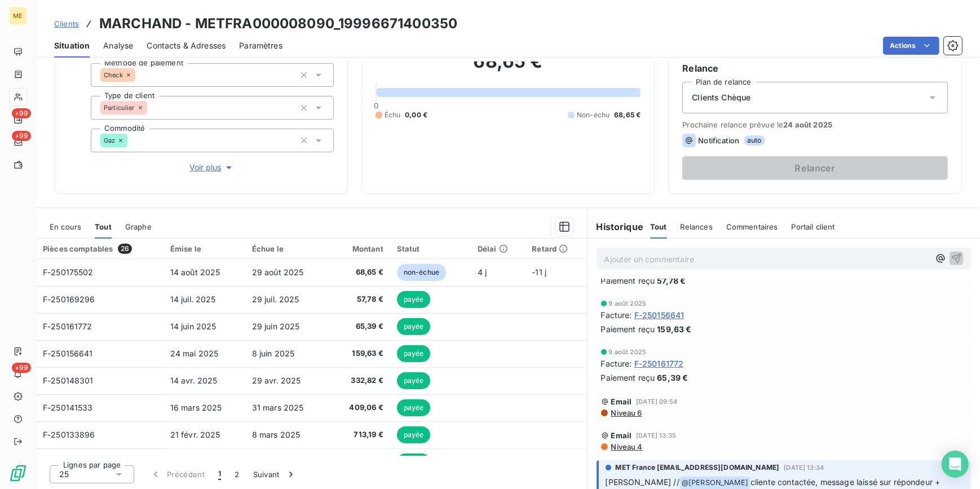
click at [68, 25] on span "Clients" at bounding box center [66, 23] width 25 height 9
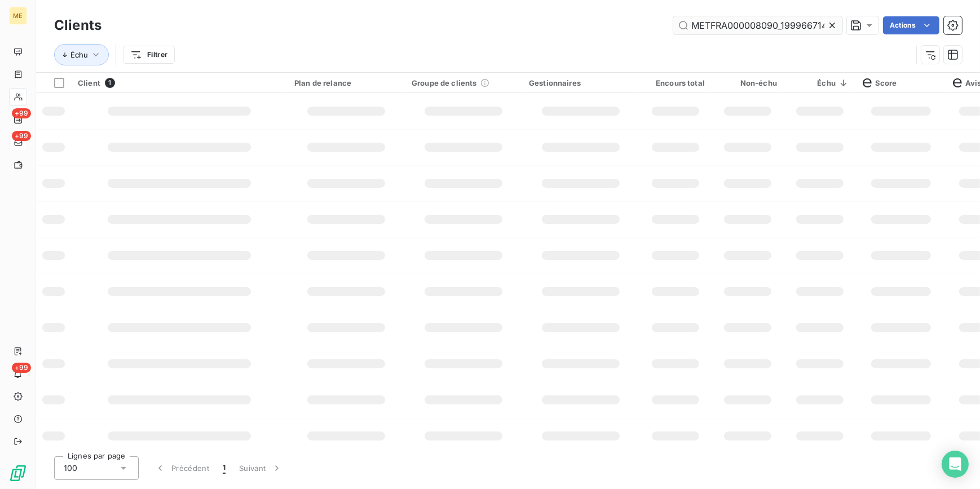
scroll to position [0, 31]
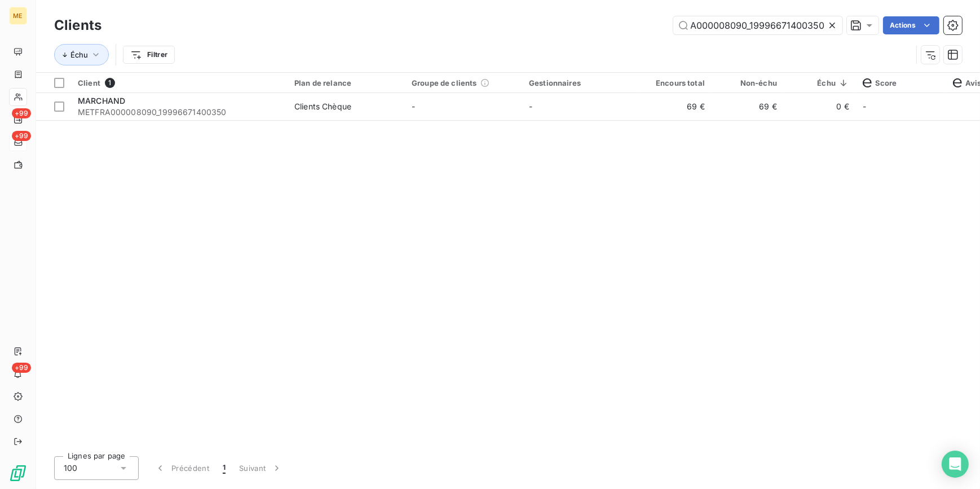
drag, startPoint x: 835, startPoint y: 23, endPoint x: 816, endPoint y: 26, distance: 18.3
click at [835, 23] on icon at bounding box center [832, 25] width 11 height 11
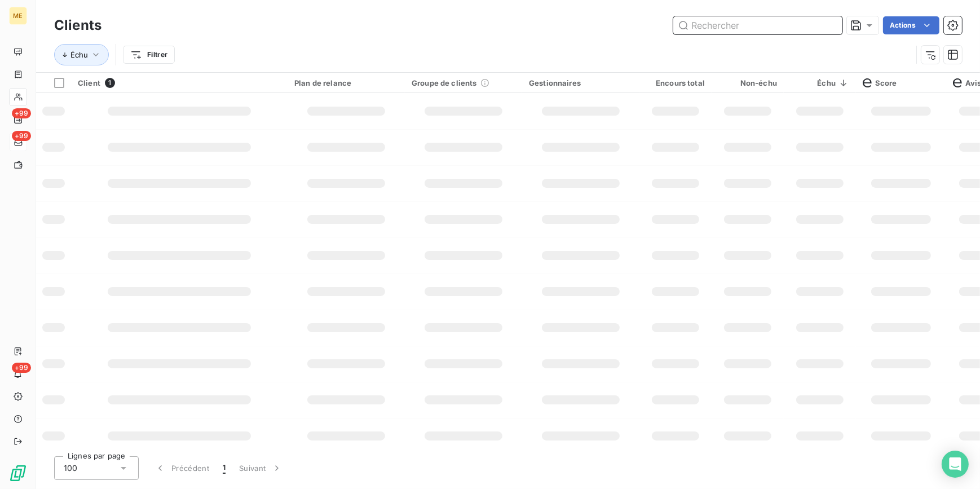
click at [810, 27] on input "text" at bounding box center [757, 25] width 169 height 18
paste input "METFRA000007540_43772937771015"
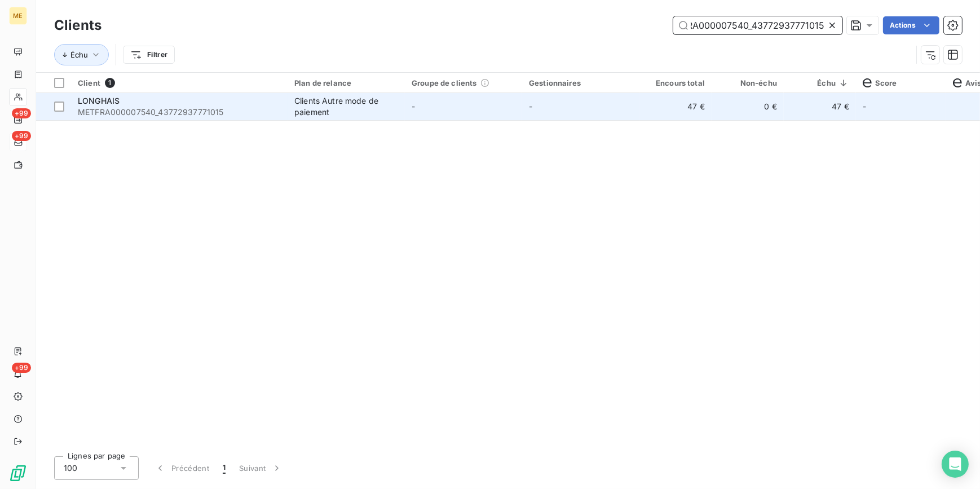
type input "METFRA000007540_43772937771015"
click at [641, 108] on td "47 €" at bounding box center [675, 106] width 72 height 27
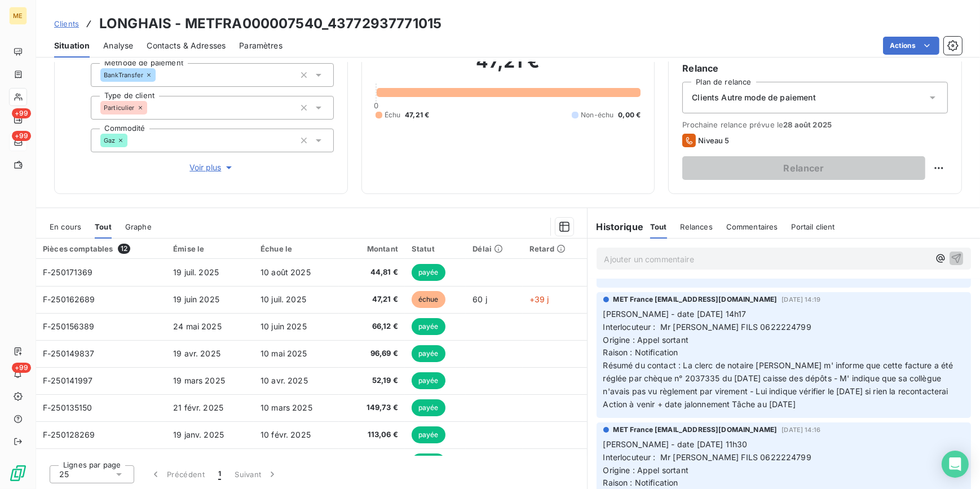
scroll to position [102, 0]
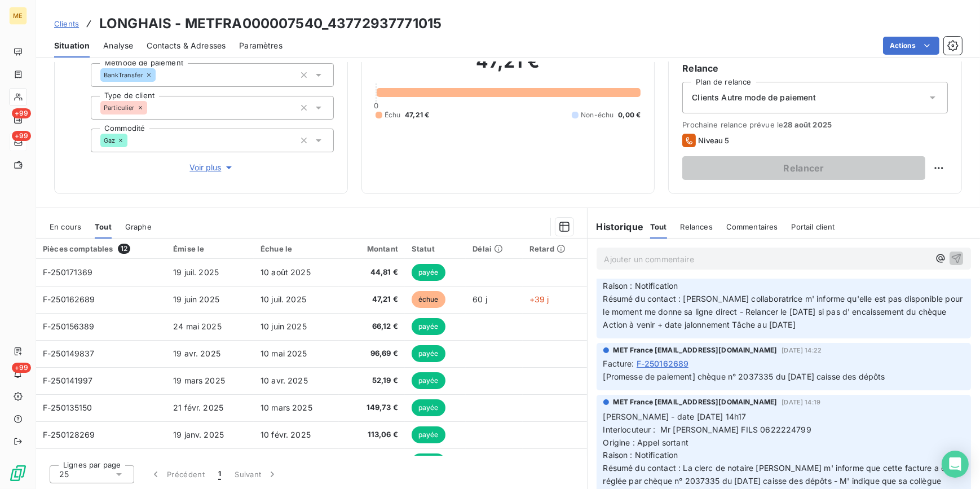
click at [65, 18] on link "Clients" at bounding box center [66, 23] width 25 height 11
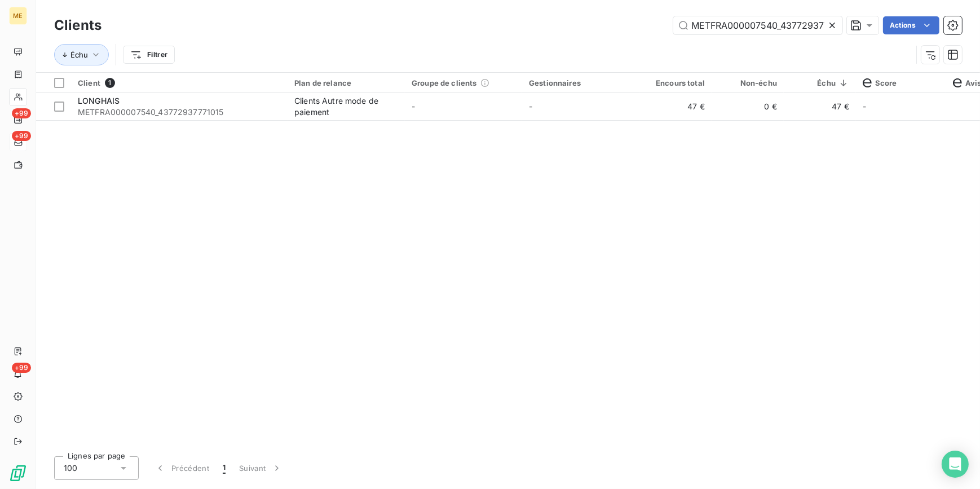
scroll to position [0, 29]
drag, startPoint x: 830, startPoint y: 27, endPoint x: 814, endPoint y: 24, distance: 16.0
click at [829, 27] on icon at bounding box center [832, 25] width 11 height 11
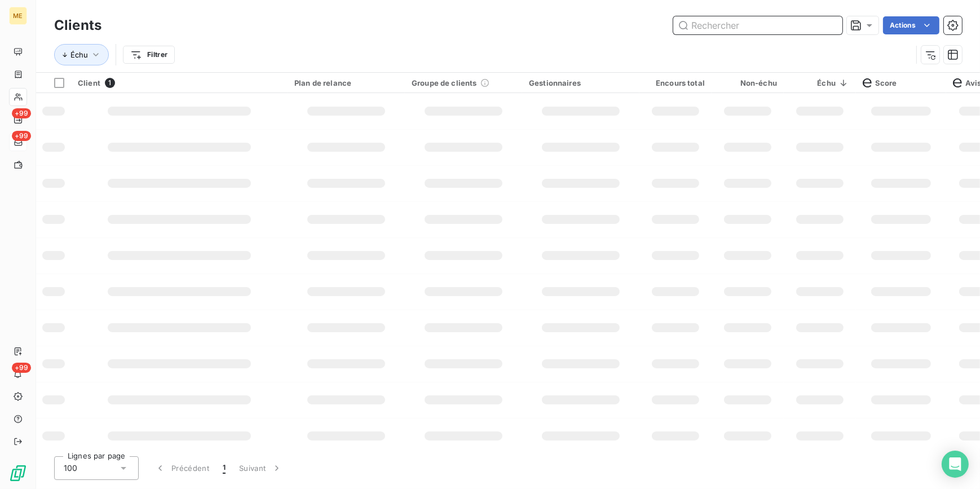
click at [814, 24] on input "text" at bounding box center [757, 25] width 169 height 18
paste input "METFRA000006724_65468L"
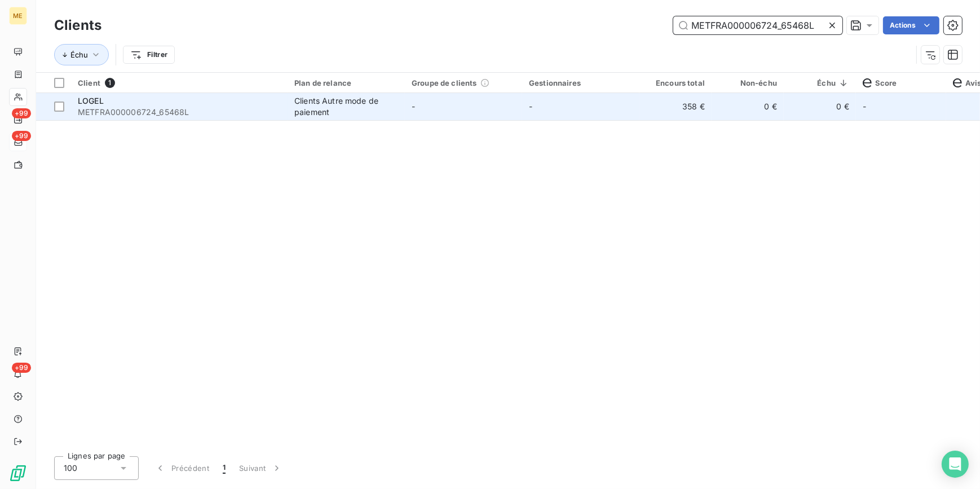
type input "METFRA000006724_65468L"
click at [637, 113] on td "-" at bounding box center [580, 106] width 117 height 27
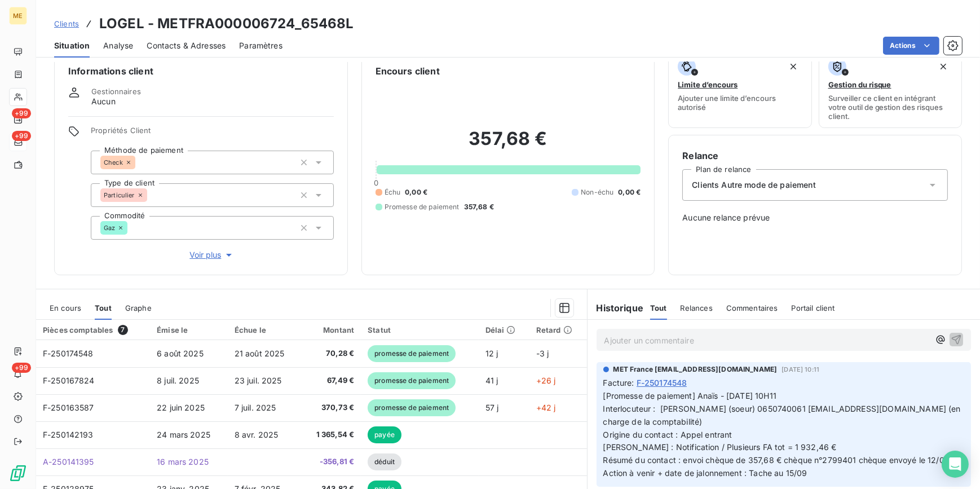
scroll to position [51, 0]
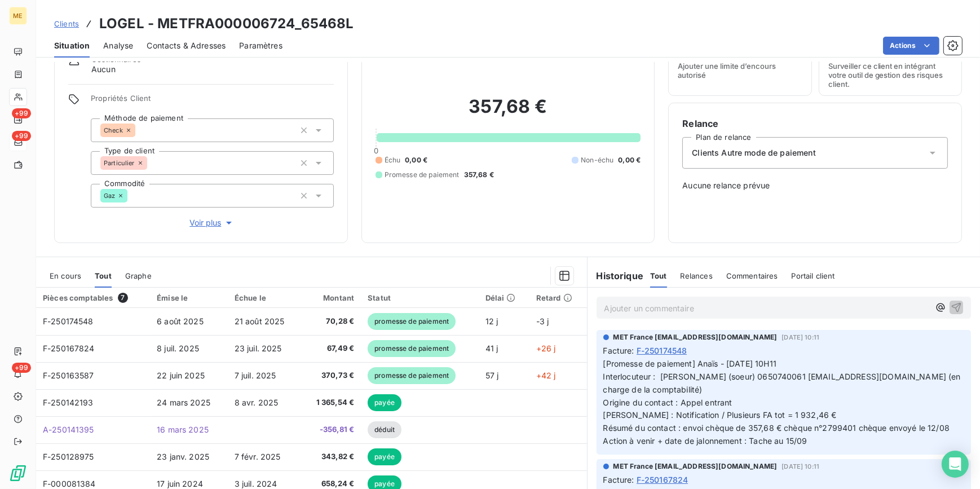
click at [68, 20] on span "Clients" at bounding box center [66, 23] width 25 height 9
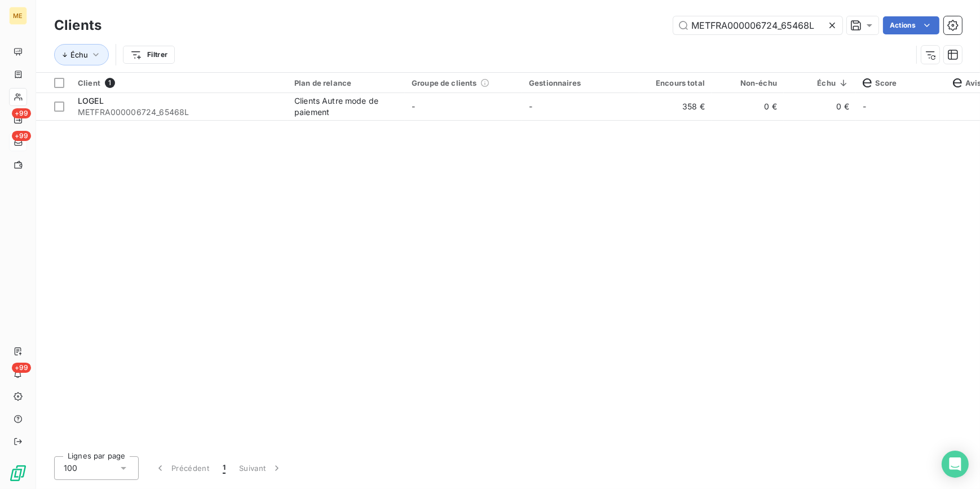
click at [833, 23] on icon at bounding box center [832, 26] width 6 height 6
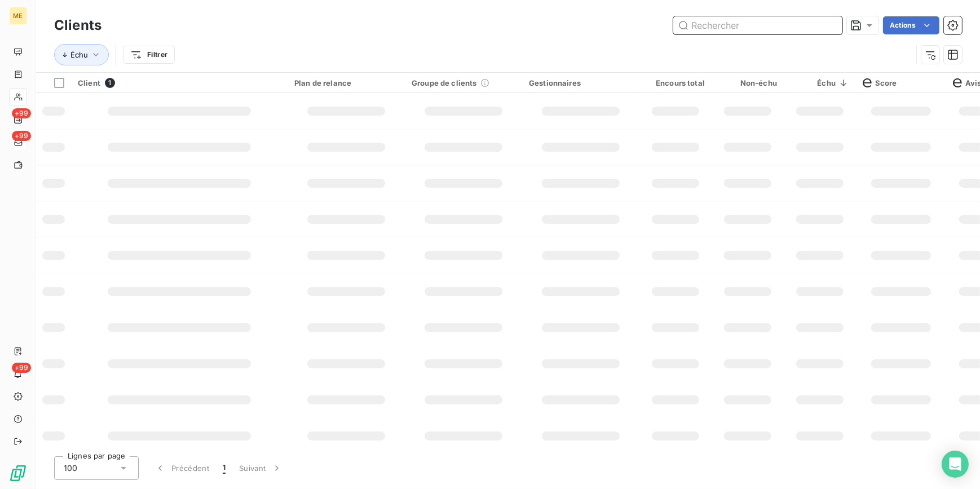
click at [810, 24] on input "text" at bounding box center [757, 25] width 169 height 18
paste input "METFRA000007596_Z6852000000097"
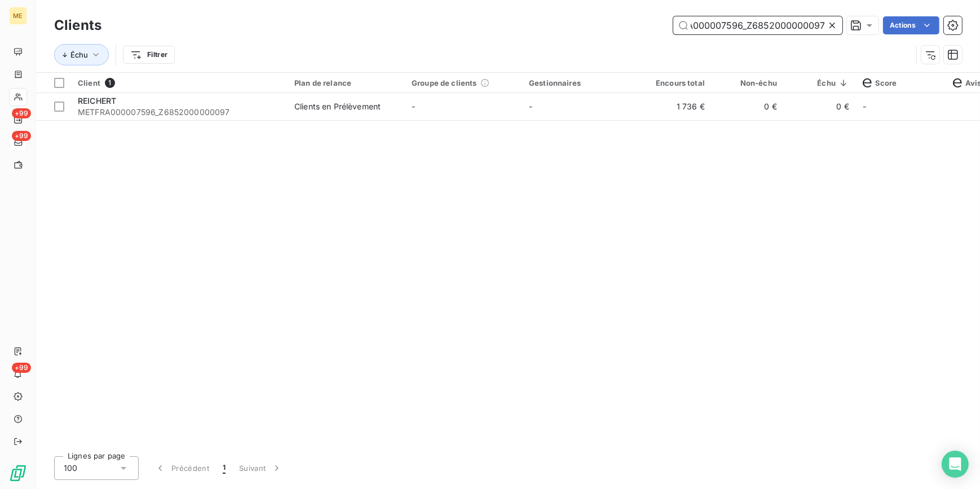
type input "METFRA000007596_Z6852000000097"
click at [641, 109] on td "1 736 €" at bounding box center [675, 106] width 72 height 27
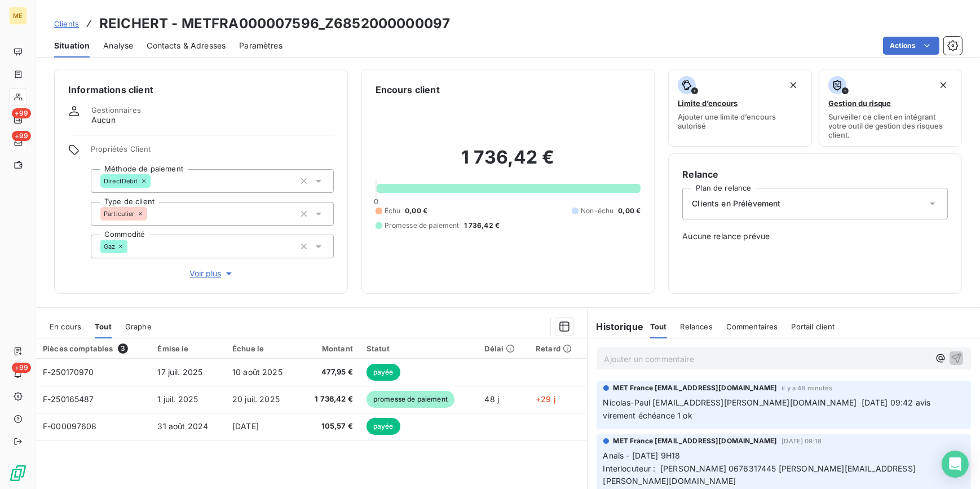
scroll to position [51, 0]
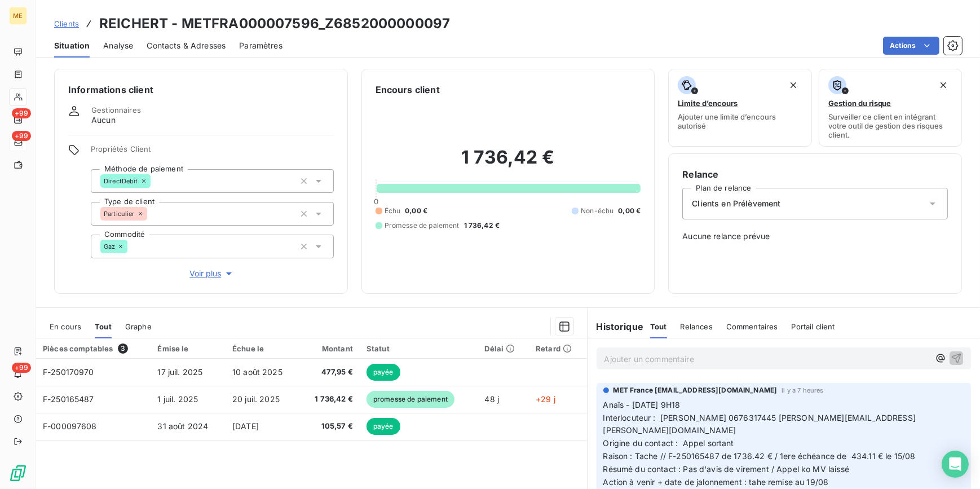
click at [58, 23] on span "Clients" at bounding box center [66, 23] width 25 height 9
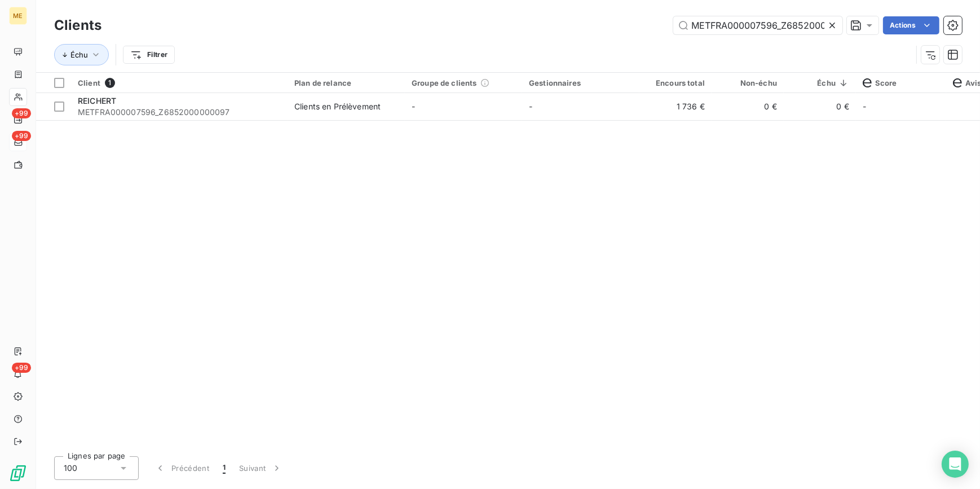
scroll to position [0, 34]
click at [835, 28] on div at bounding box center [835, 25] width 16 height 18
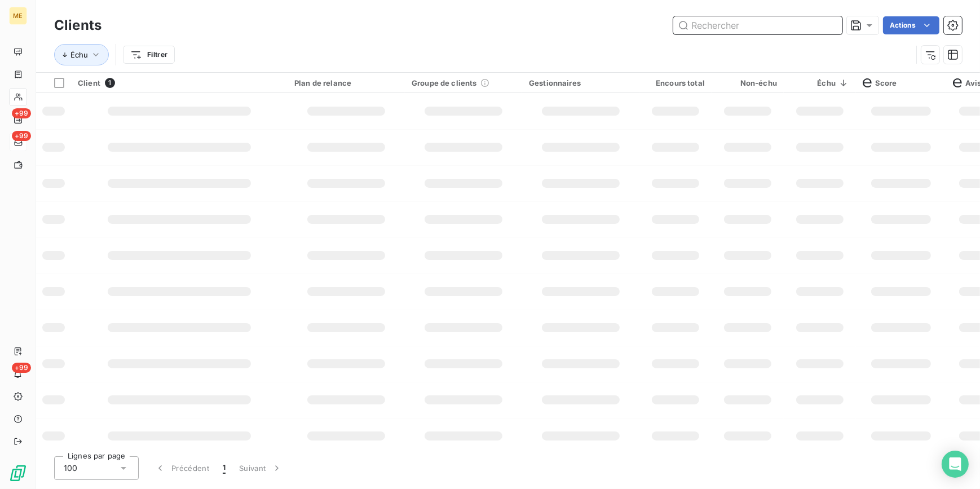
click at [830, 27] on input "text" at bounding box center [757, 25] width 169 height 18
paste input "METFRA000008645_19885238659706"
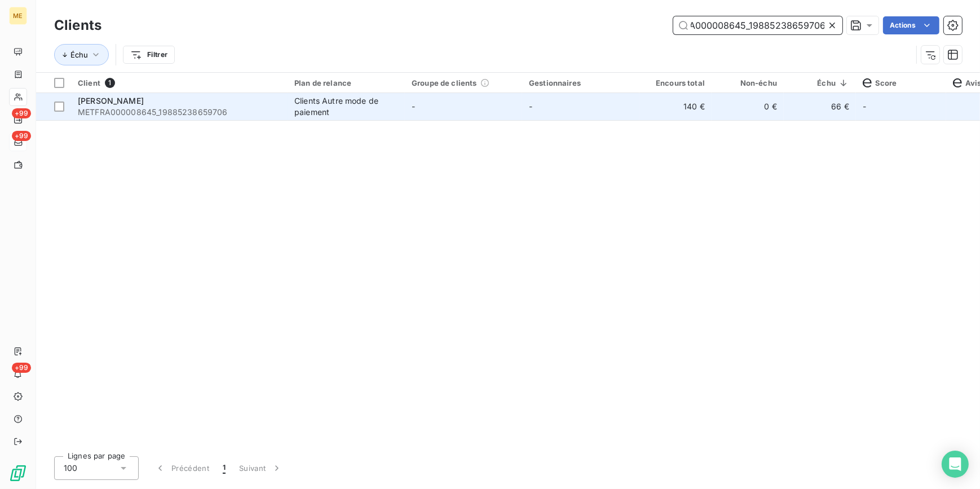
type input "METFRA000008645_19885238659706"
click at [659, 118] on td "140 €" at bounding box center [675, 106] width 72 height 27
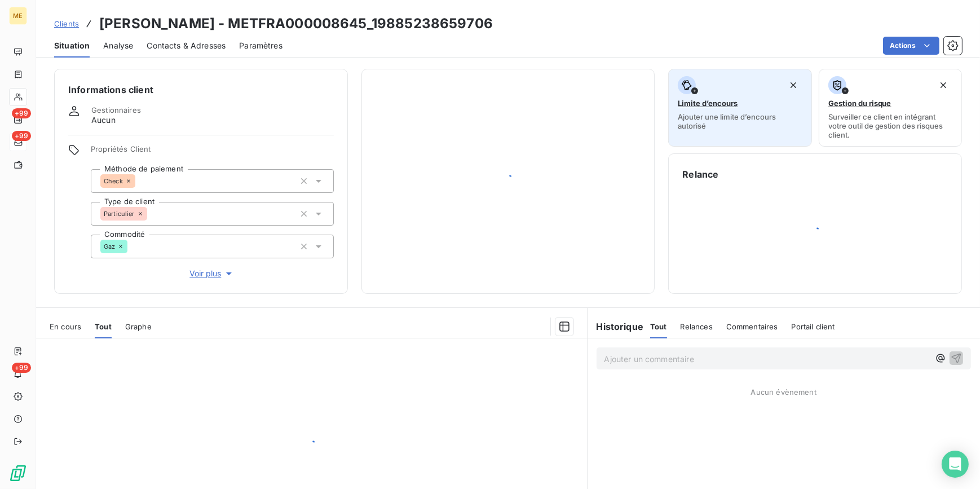
click at [668, 120] on button "Limite d’encours Ajouter une limite d’encours autorisé" at bounding box center [739, 108] width 143 height 78
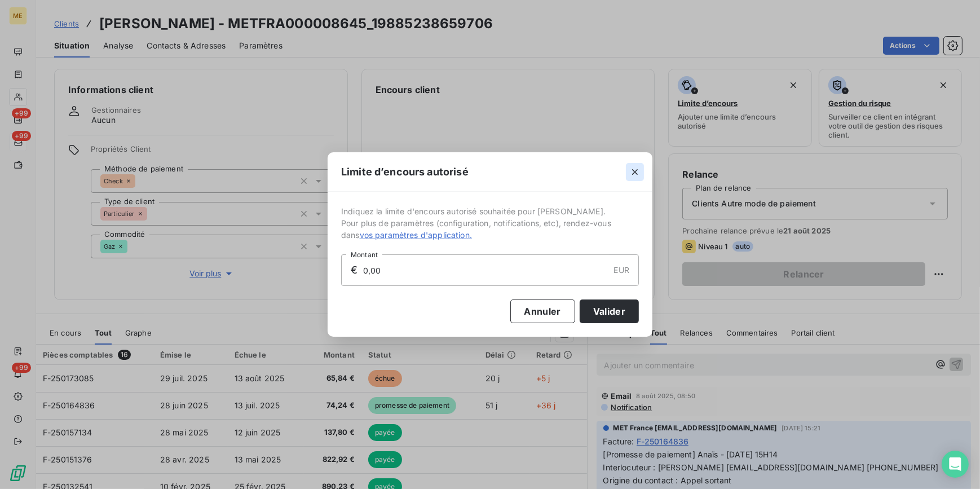
click at [637, 170] on icon "button" at bounding box center [635, 172] width 6 height 6
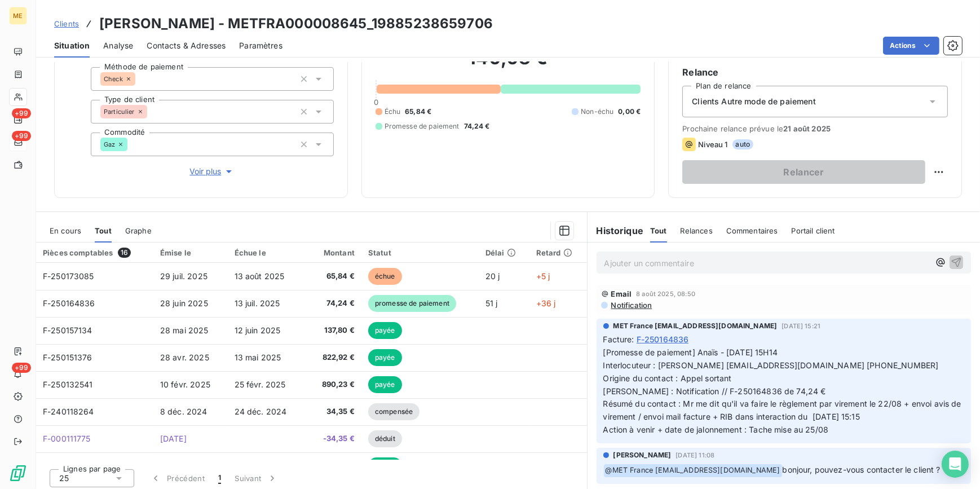
scroll to position [106, 0]
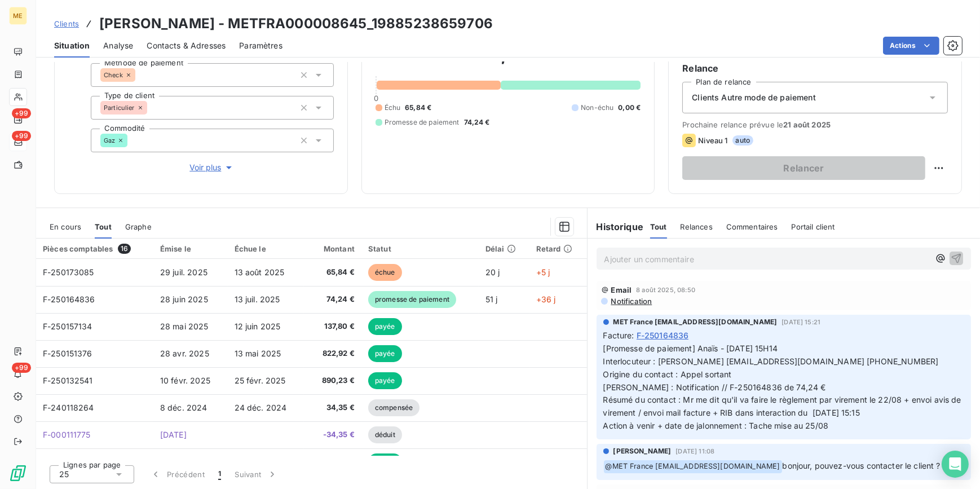
click at [52, 21] on div "Clients [PERSON_NAME] - METFRA000008645_19885238659706" at bounding box center [508, 24] width 944 height 20
click at [65, 28] on link "Clients" at bounding box center [66, 23] width 25 height 11
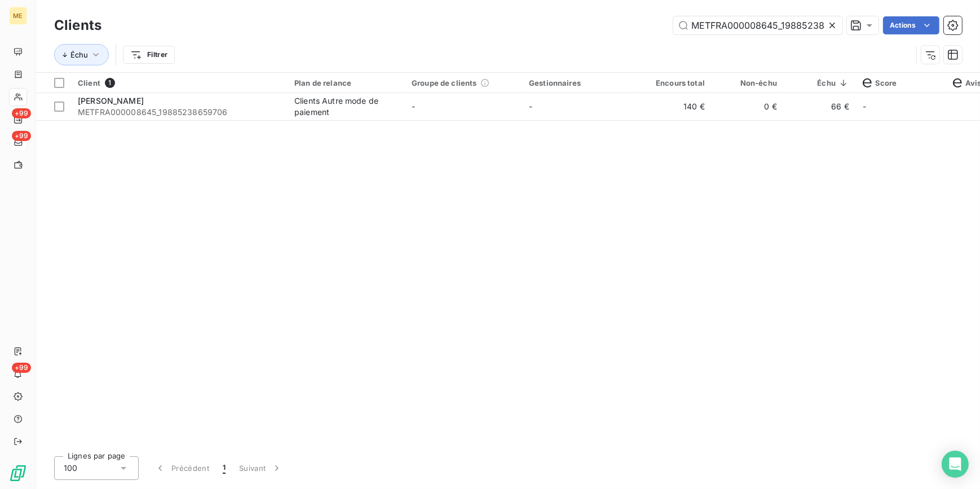
click at [835, 24] on icon at bounding box center [832, 25] width 11 height 11
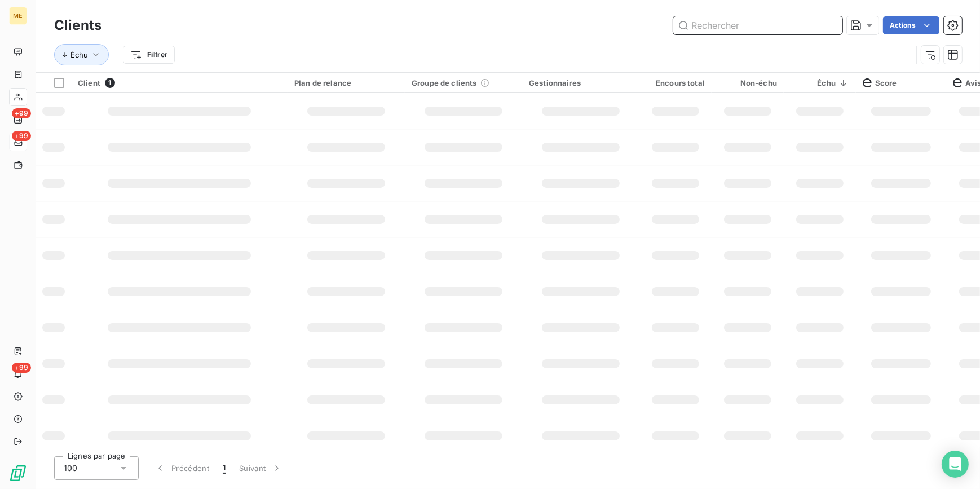
click at [818, 24] on input "text" at bounding box center [757, 25] width 169 height 18
paste input "METFRA000007933_Z7601900000010"
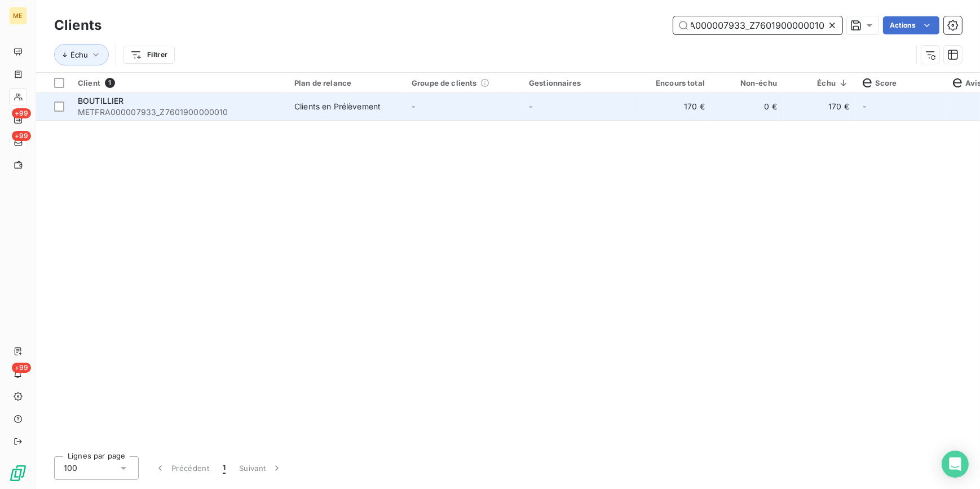
type input "METFRA000007933_Z7601900000010"
click at [524, 112] on td "-" at bounding box center [580, 106] width 117 height 27
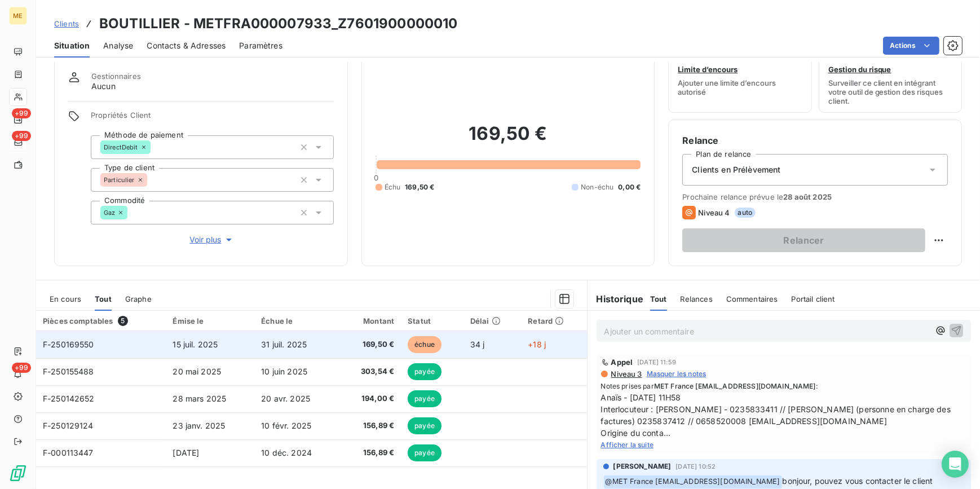
scroll to position [106, 0]
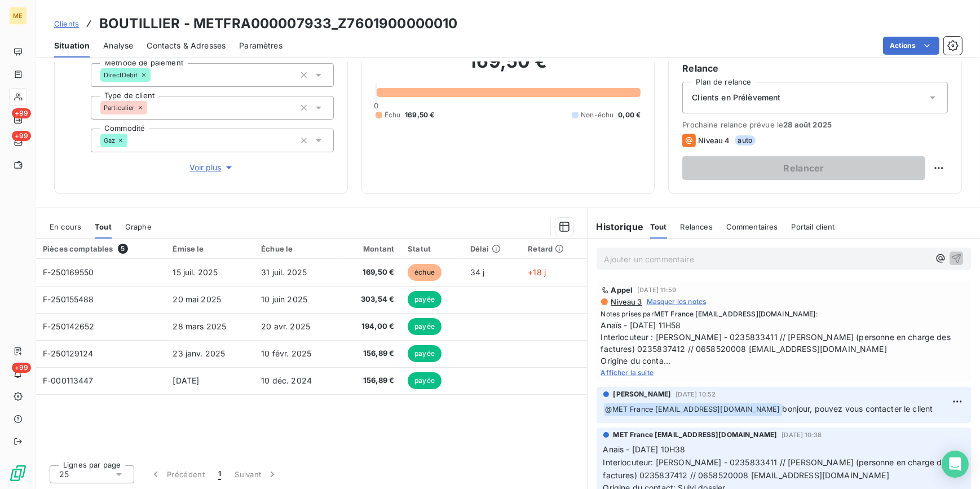
click at [626, 377] on span "Afficher la suite" at bounding box center [627, 372] width 53 height 8
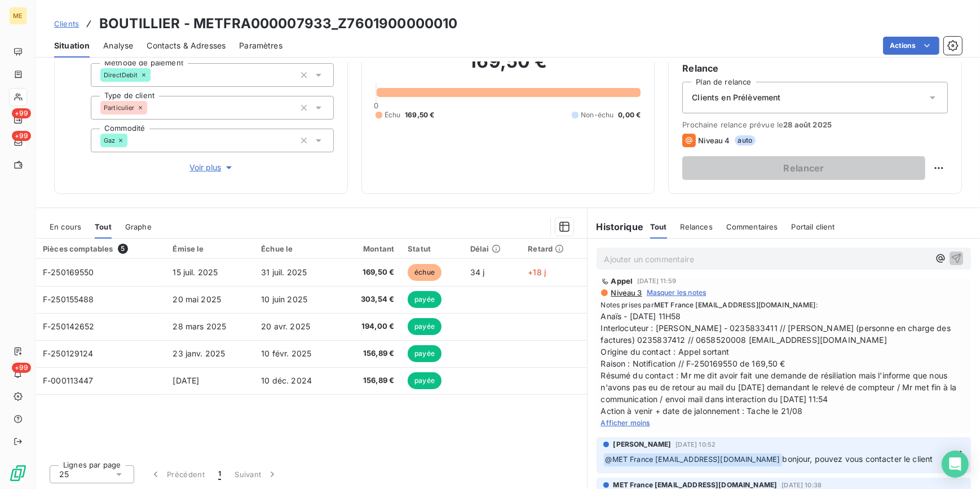
scroll to position [0, 0]
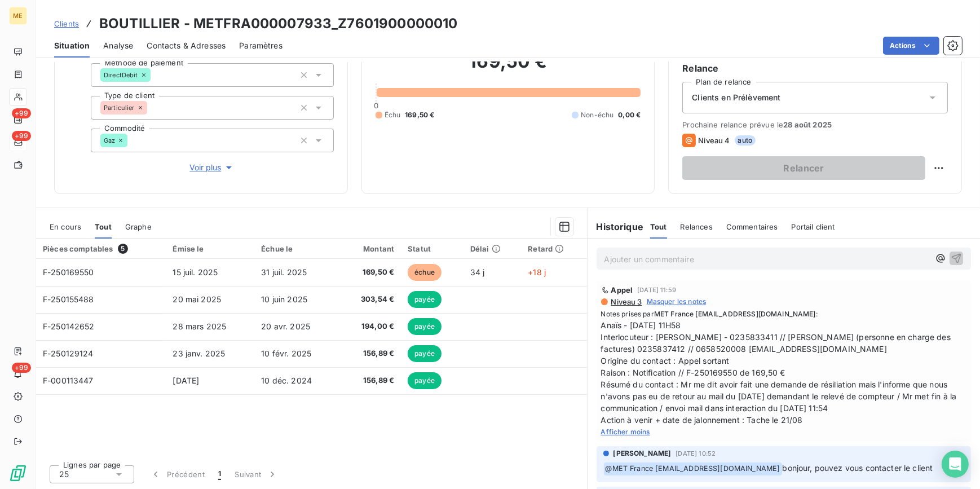
click at [65, 21] on span "Clients" at bounding box center [66, 23] width 25 height 9
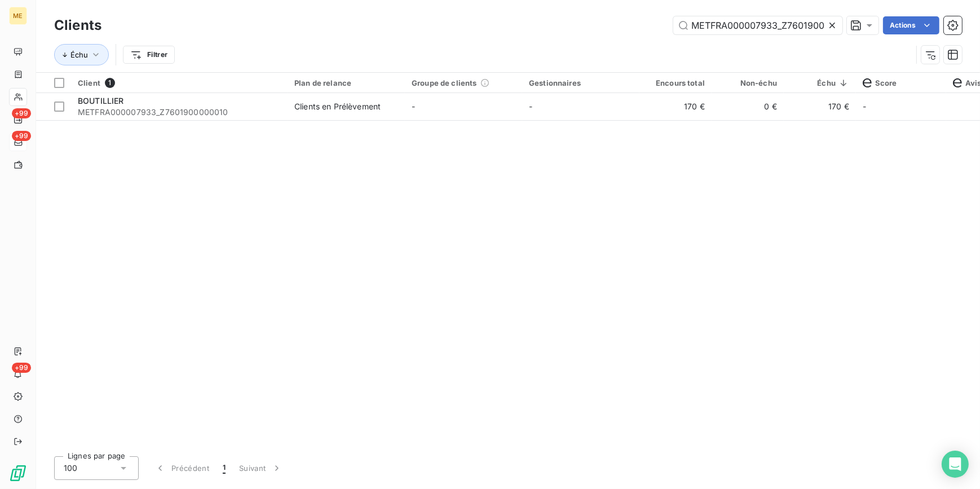
click at [833, 22] on icon at bounding box center [832, 25] width 11 height 11
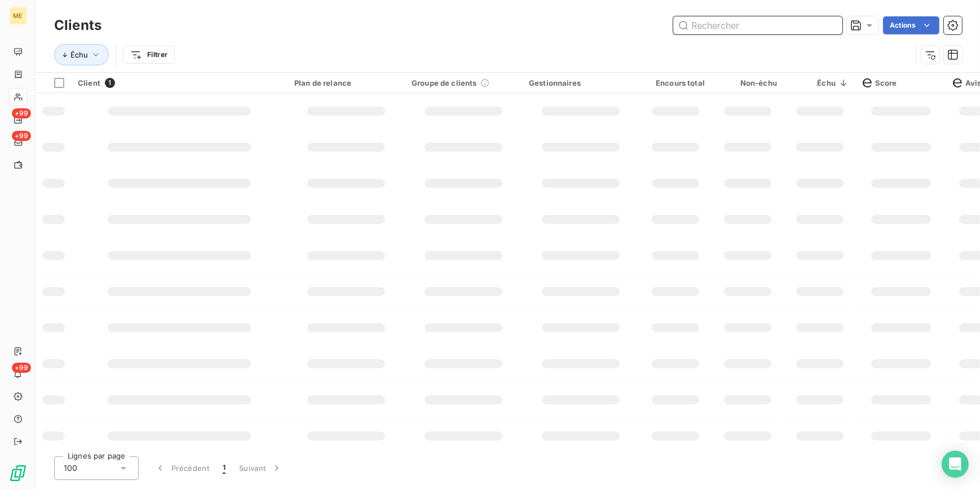
click at [823, 26] on input "text" at bounding box center [757, 25] width 169 height 18
paste input "METFRA000006702_Z1443800000021"
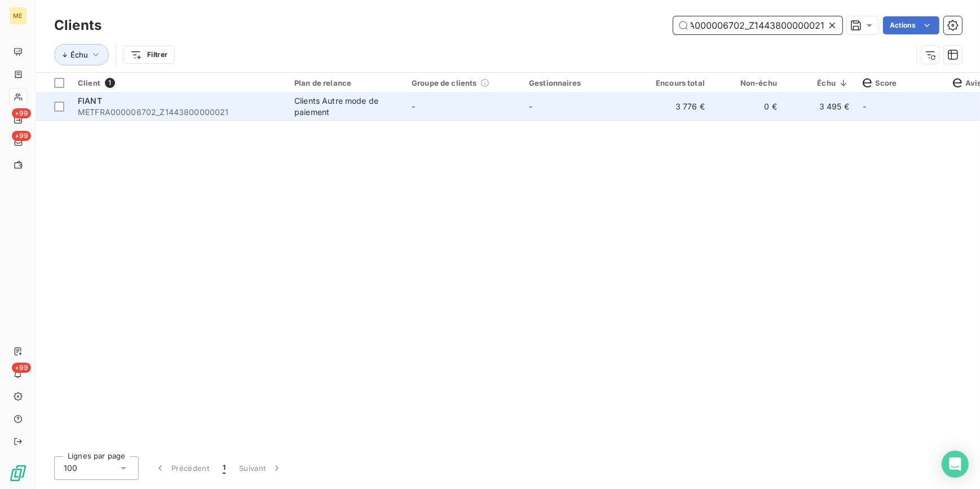
type input "METFRA000006702_Z1443800000021"
click at [513, 102] on td "-" at bounding box center [463, 106] width 117 height 27
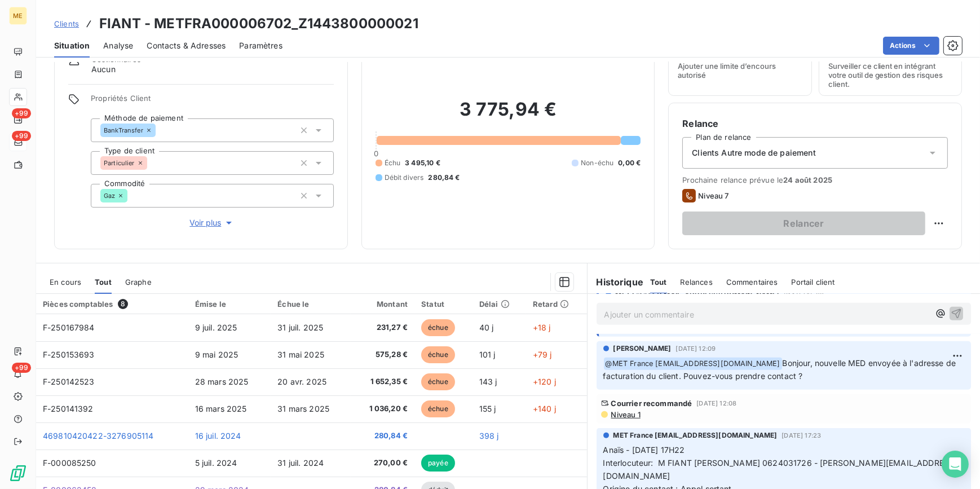
scroll to position [974, 0]
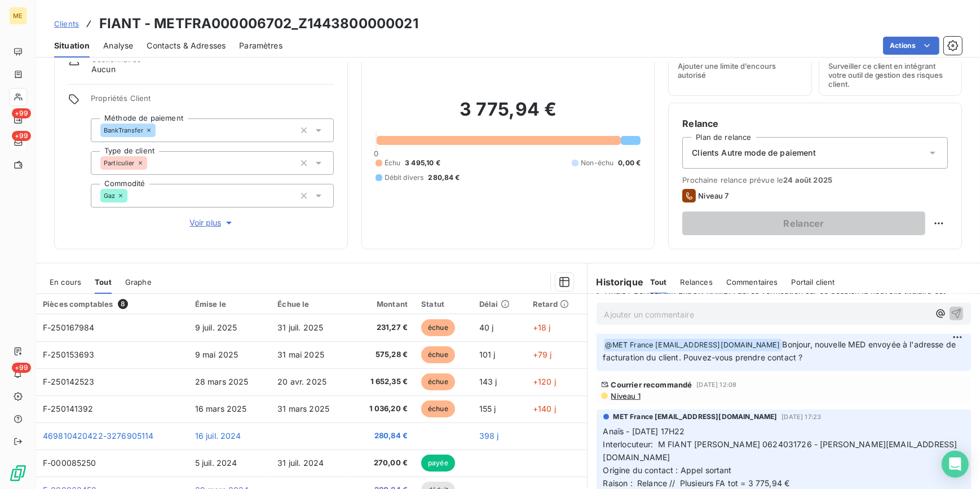
click at [64, 19] on span "Clients" at bounding box center [66, 23] width 25 height 9
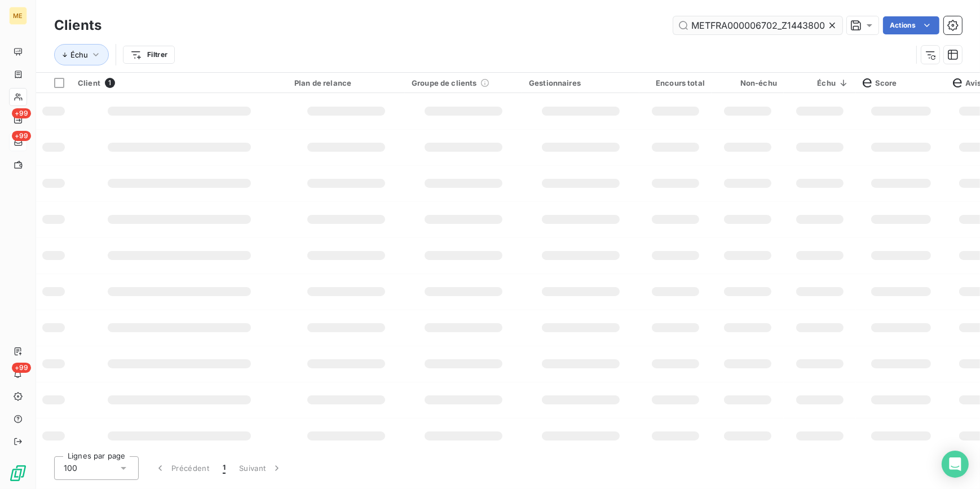
scroll to position [0, 33]
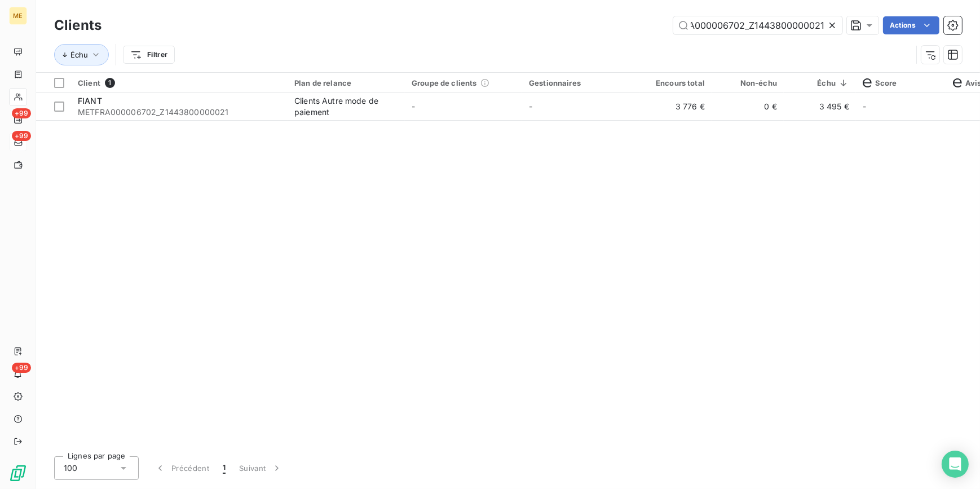
click at [832, 24] on icon at bounding box center [832, 25] width 11 height 11
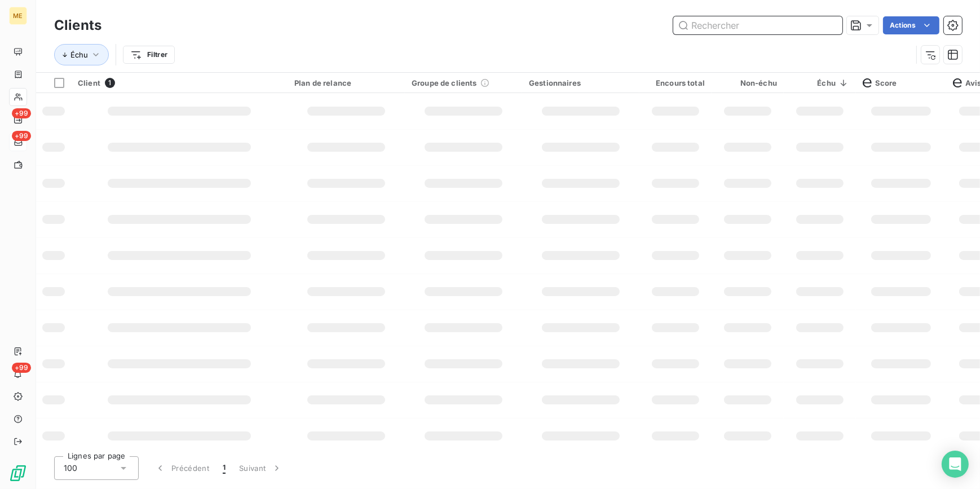
click at [820, 23] on input "text" at bounding box center [757, 25] width 169 height 18
paste input "METFRA000007886_67519Q"
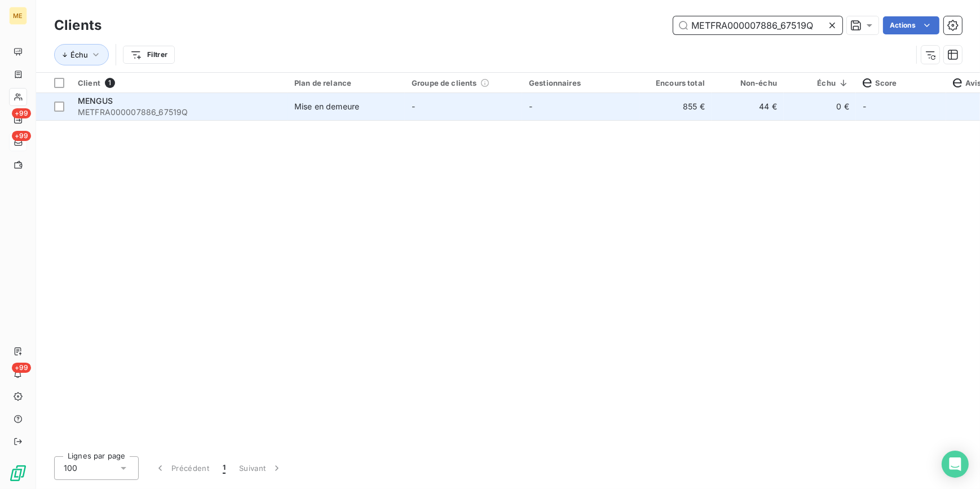
type input "METFRA000007886_67519Q"
click at [732, 108] on td "44 €" at bounding box center [748, 106] width 72 height 27
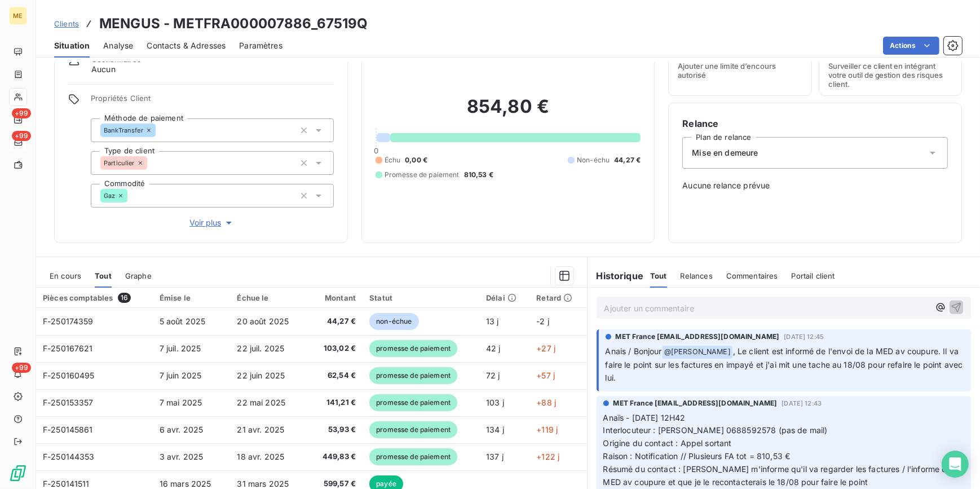
scroll to position [871, 0]
click at [59, 28] on span "Clients" at bounding box center [66, 23] width 25 height 9
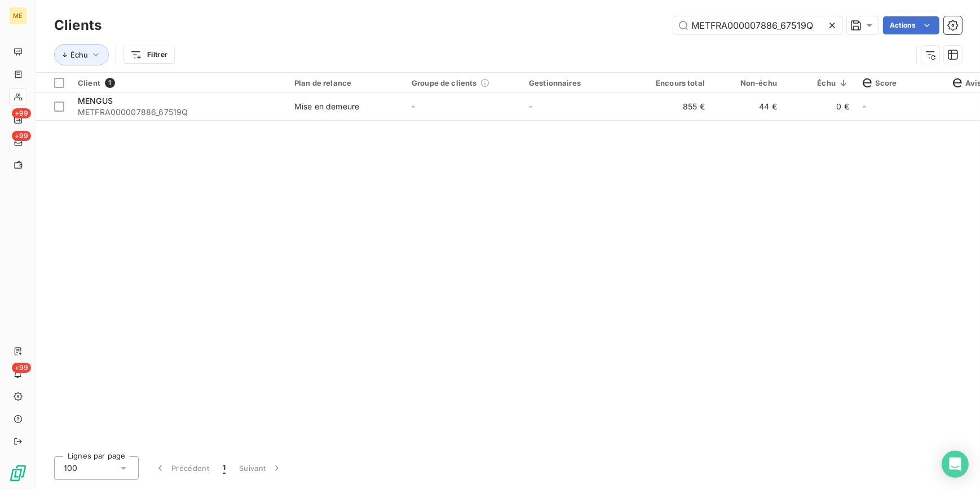
click at [829, 25] on icon at bounding box center [832, 25] width 11 height 11
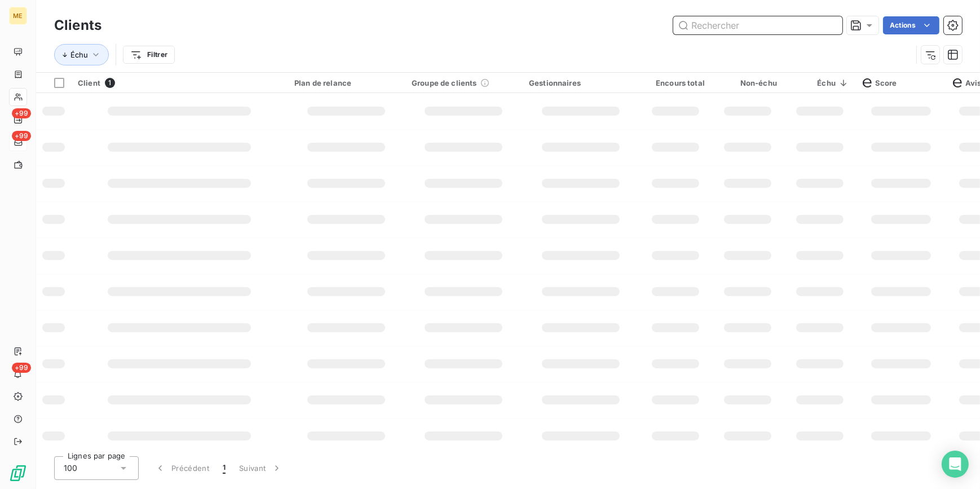
click at [826, 23] on input "text" at bounding box center [757, 25] width 169 height 18
paste input "METFRA000010867_30000510217189"
type input "METFRA000010867_30000510217189"
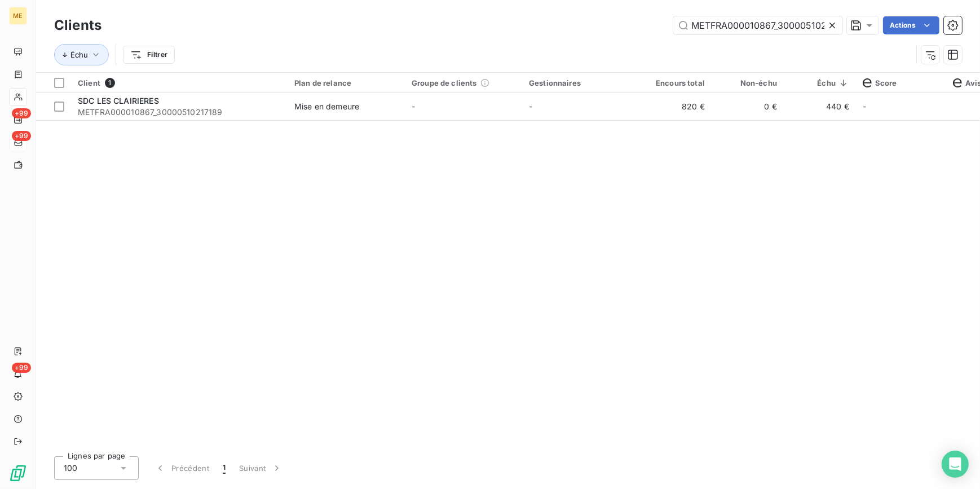
click at [691, 109] on td "820 €" at bounding box center [675, 106] width 72 height 27
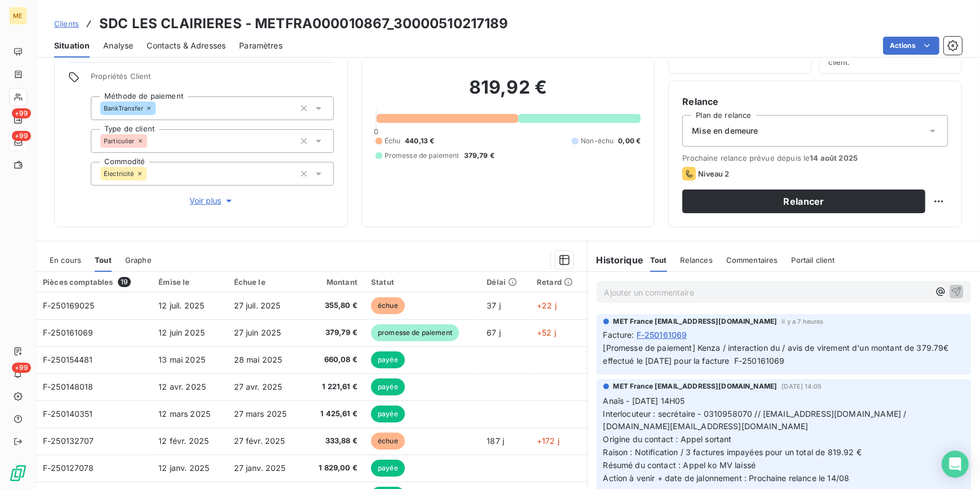
scroll to position [55, 0]
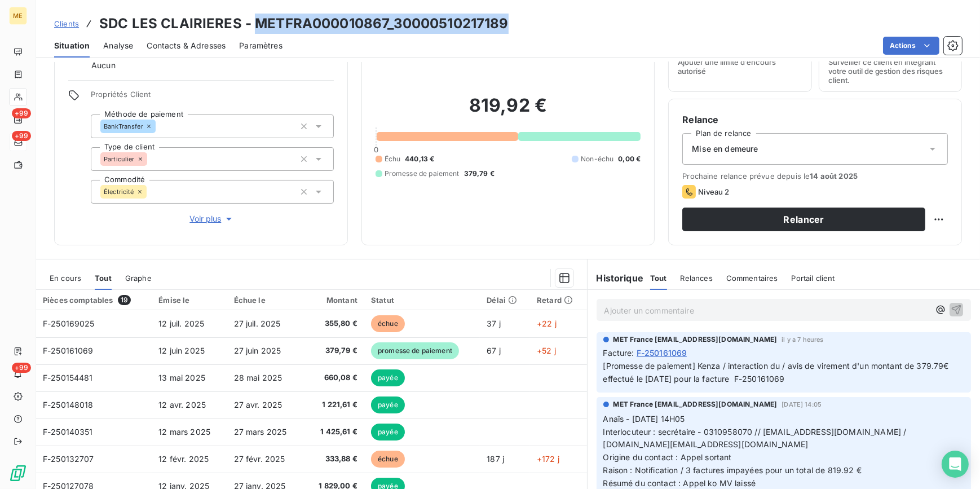
drag, startPoint x: 521, startPoint y: 19, endPoint x: 257, endPoint y: 23, distance: 264.5
click at [257, 23] on div "Clients SDC LES CLAIRIERES - METFRA000010867_30000510217189" at bounding box center [508, 24] width 944 height 20
copy h3 "METFRA000010867_30000510217189"
click at [56, 23] on span "Clients" at bounding box center [66, 23] width 25 height 9
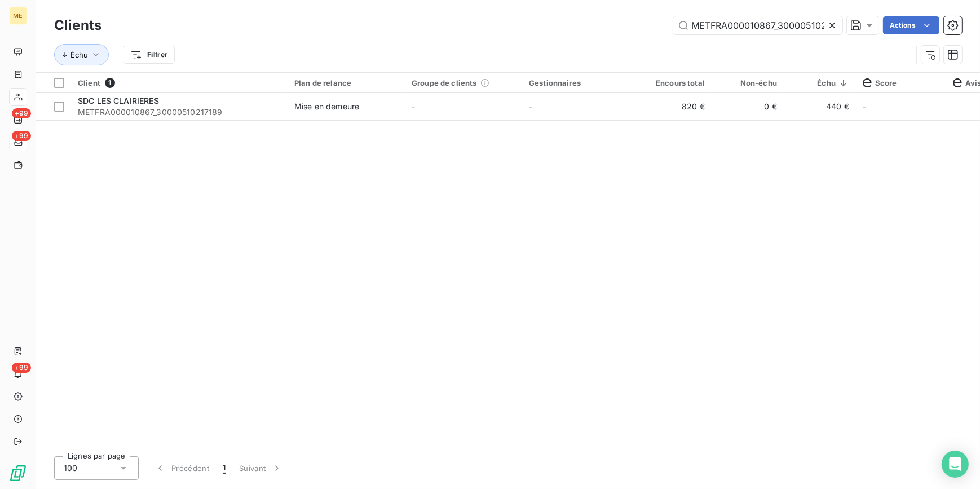
click at [833, 31] on div at bounding box center [835, 25] width 16 height 18
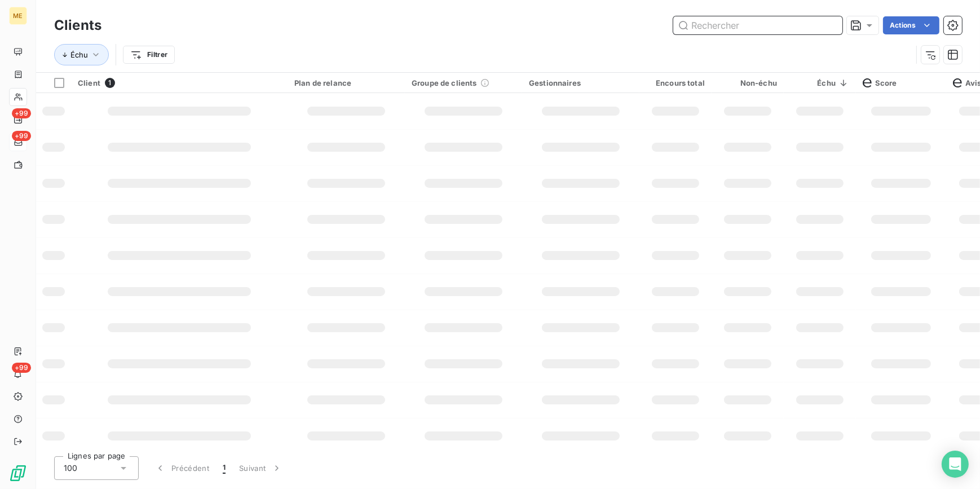
click at [815, 19] on input "text" at bounding box center [757, 25] width 169 height 18
paste input "METFRA000007704_15243909"
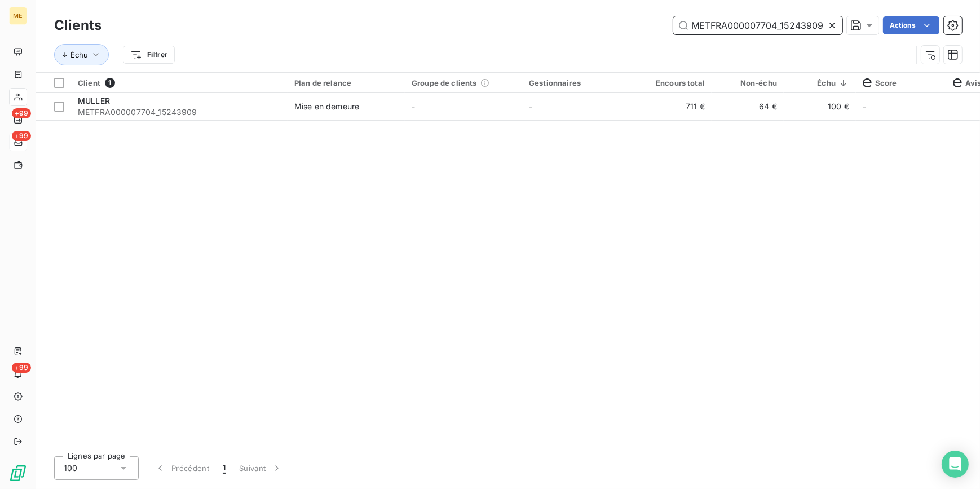
type input "METFRA000007704_15243909"
click at [641, 111] on td "711 €" at bounding box center [675, 106] width 72 height 27
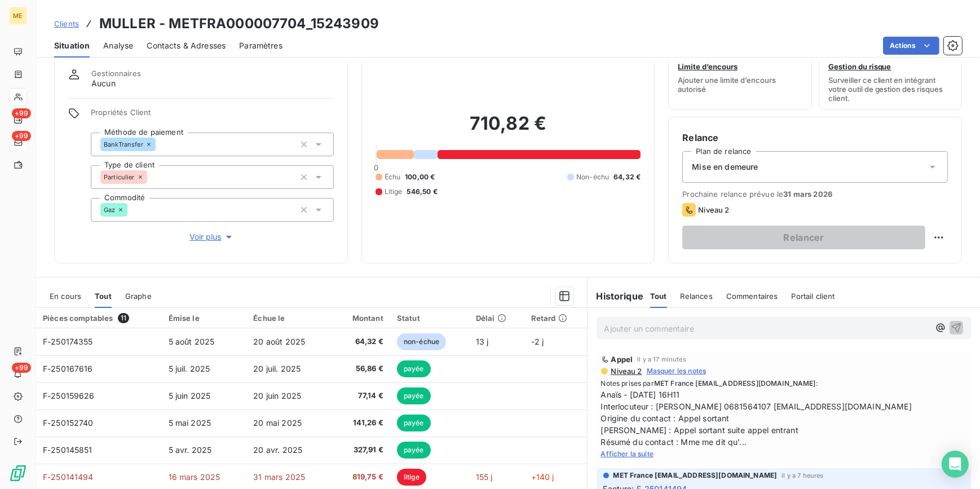
scroll to position [106, 0]
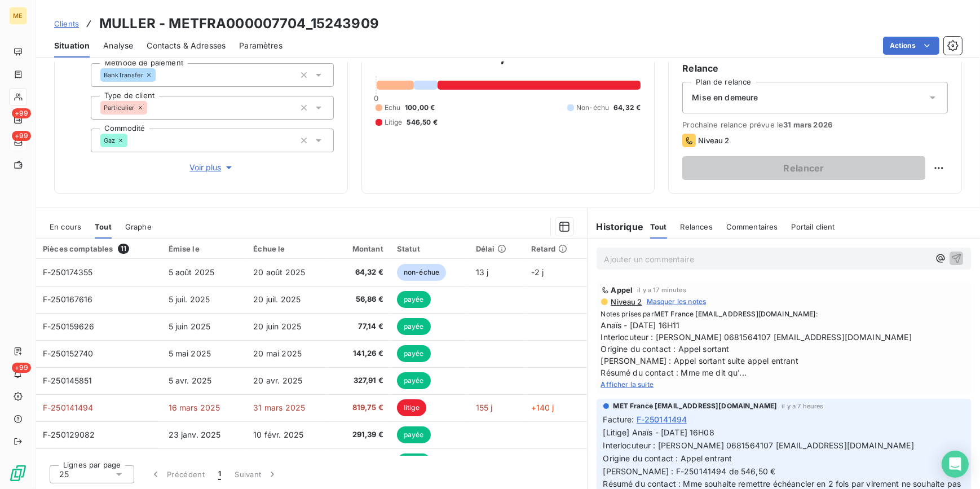
click at [633, 383] on span "Afficher la suite" at bounding box center [627, 384] width 53 height 8
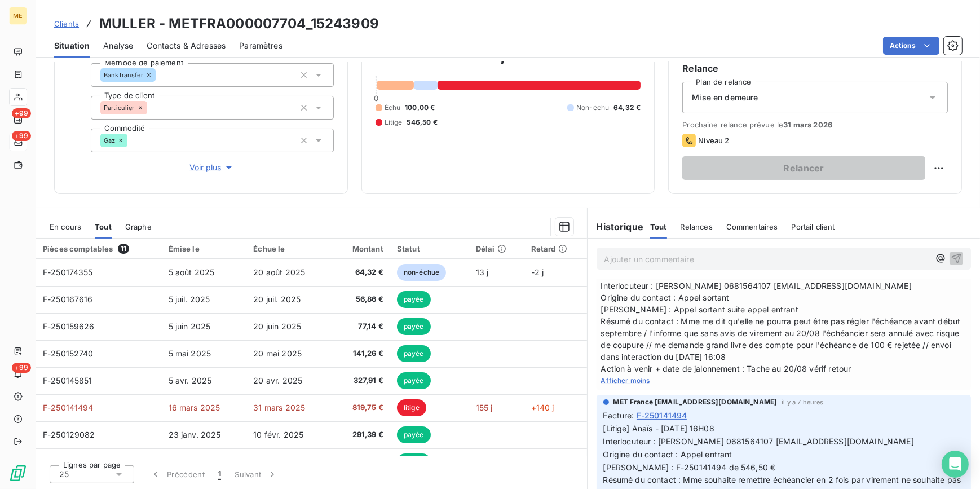
scroll to position [0, 0]
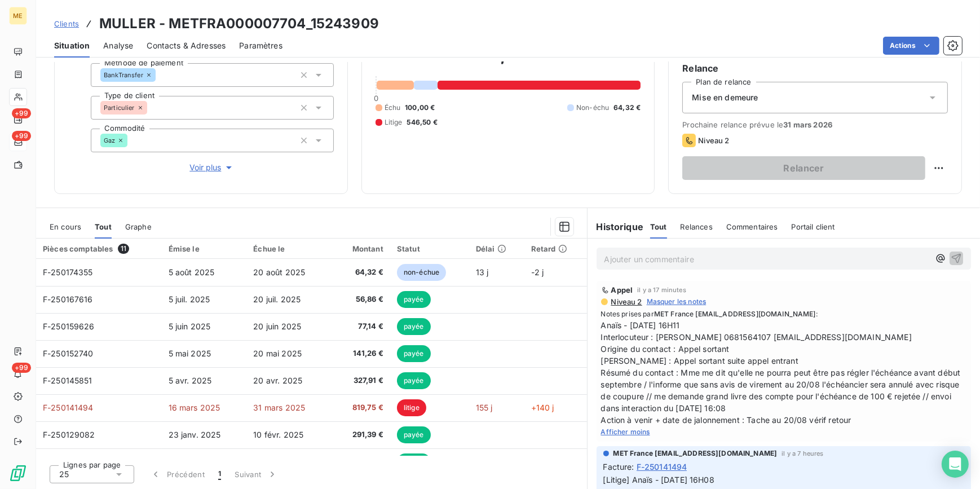
click at [67, 20] on span "Clients" at bounding box center [66, 23] width 25 height 9
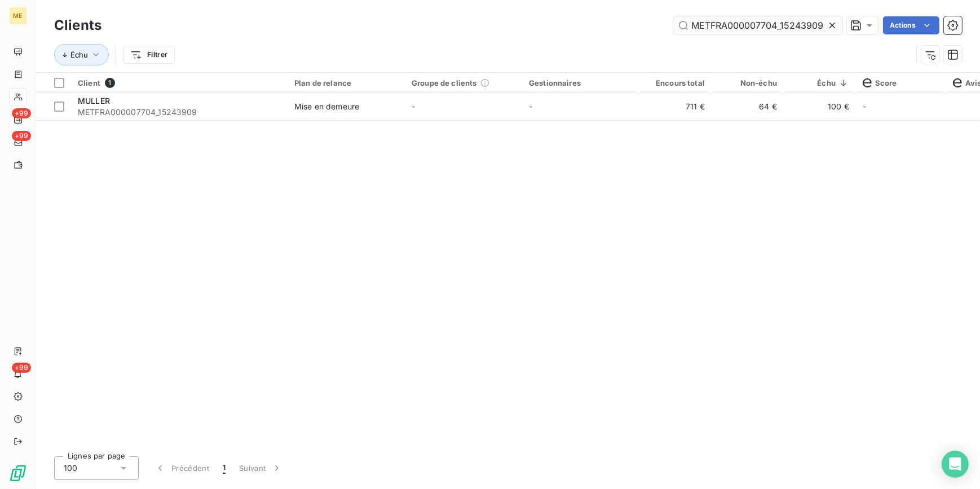
click at [831, 23] on icon at bounding box center [832, 25] width 11 height 11
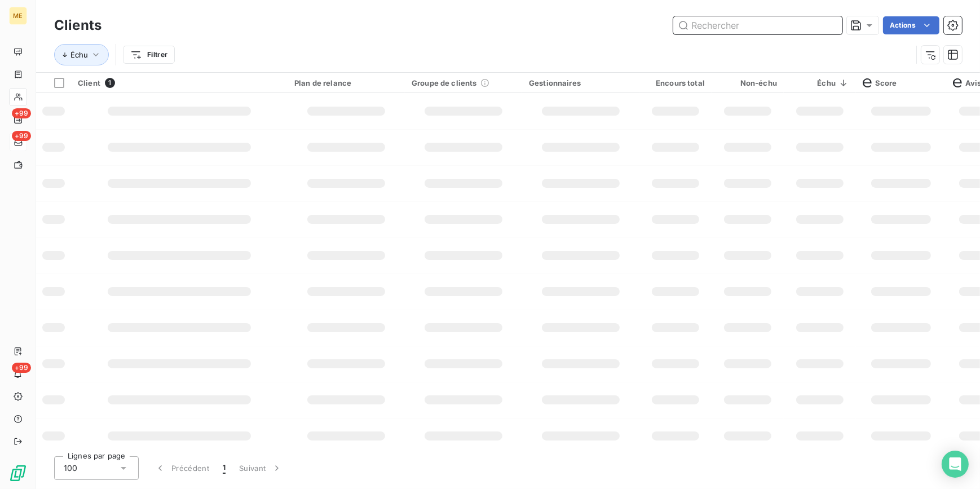
click at [831, 23] on input "text" at bounding box center [757, 25] width 169 height 18
paste input "METFRA000007346_04595803150999"
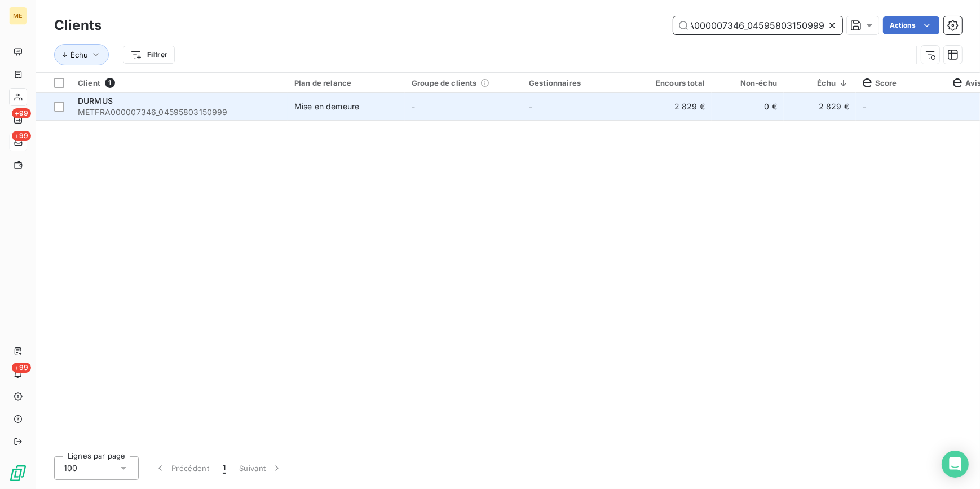
type input "METFRA000007346_04595803150999"
click at [744, 105] on td "0 €" at bounding box center [748, 106] width 72 height 27
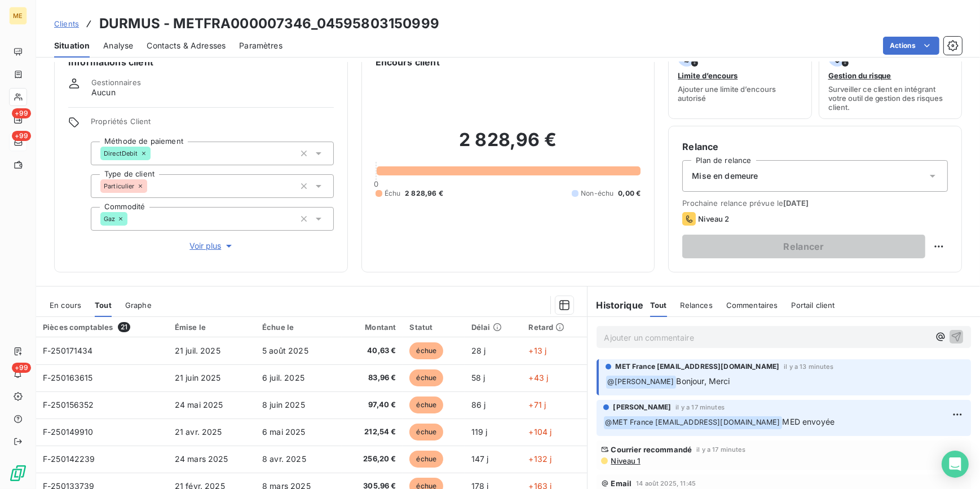
scroll to position [51, 0]
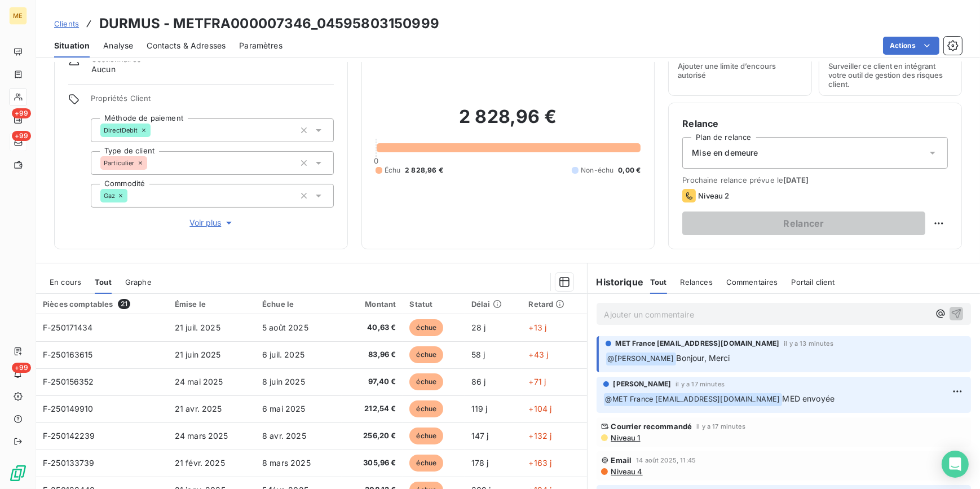
click at [63, 20] on span "Clients" at bounding box center [66, 23] width 25 height 9
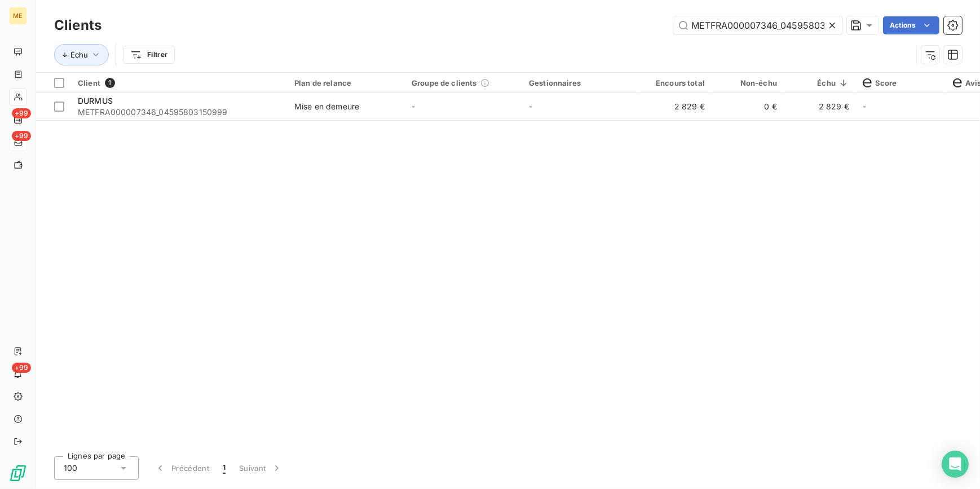
drag, startPoint x: 831, startPoint y: 25, endPoint x: 814, endPoint y: 16, distance: 19.7
click at [829, 25] on icon at bounding box center [832, 25] width 11 height 11
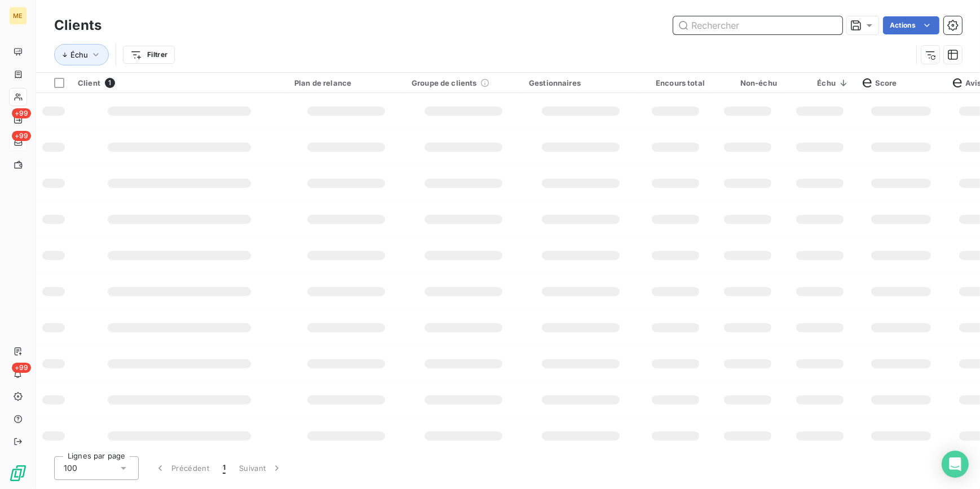
click at [814, 16] on input "text" at bounding box center [757, 25] width 169 height 18
paste input "METFRA000008602_Z1443800000155"
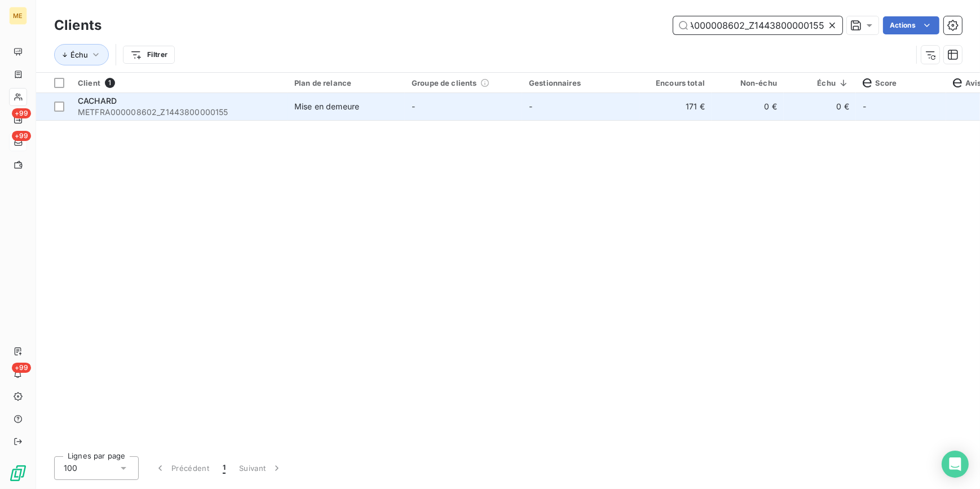
type input "METFRA000008602_Z1443800000155"
click at [679, 109] on td "171 €" at bounding box center [675, 106] width 72 height 27
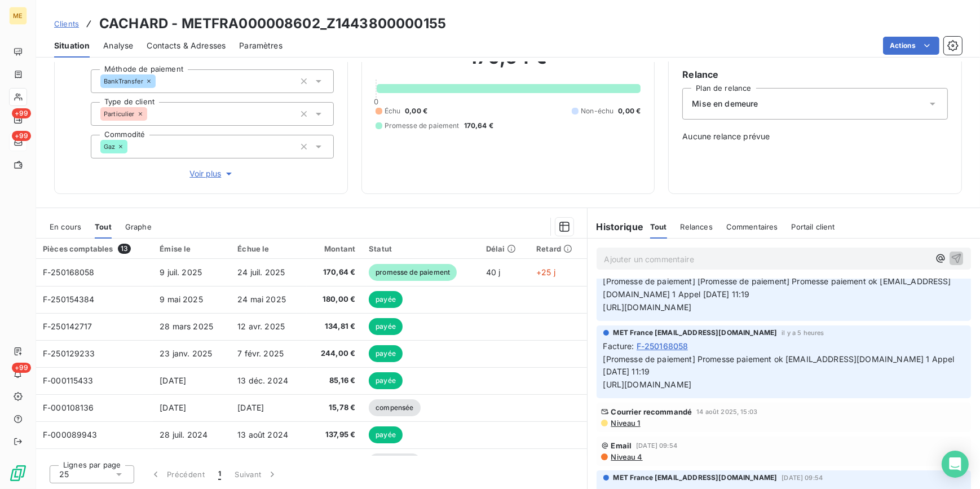
scroll to position [51, 0]
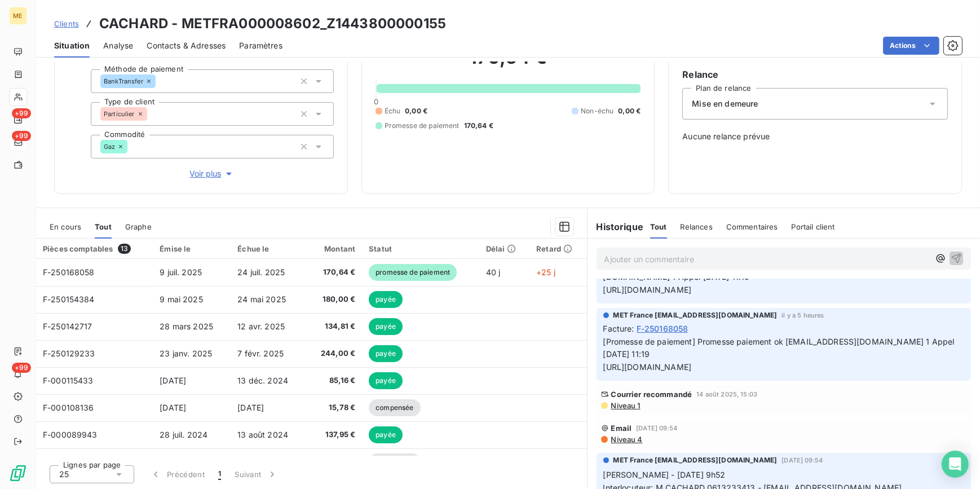
click at [627, 410] on span "Niveau 1" at bounding box center [625, 405] width 30 height 9
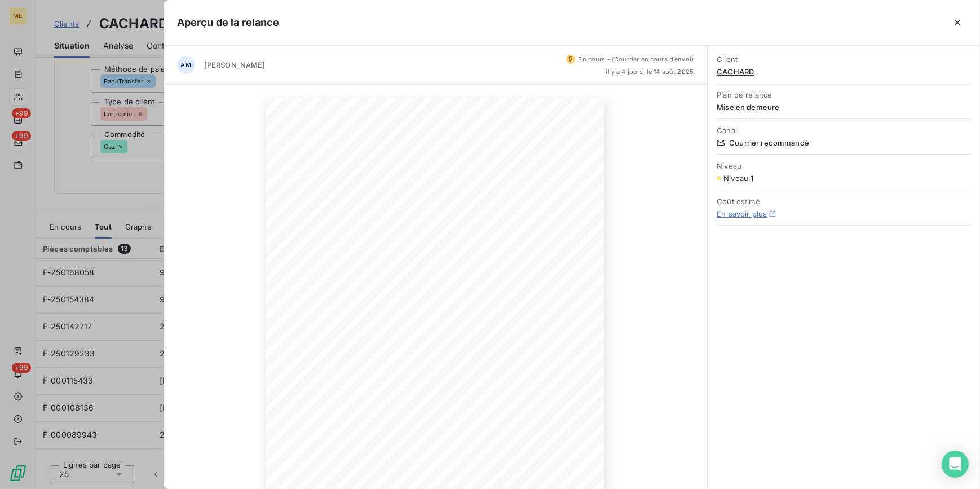
click at [153, 176] on div at bounding box center [490, 244] width 980 height 489
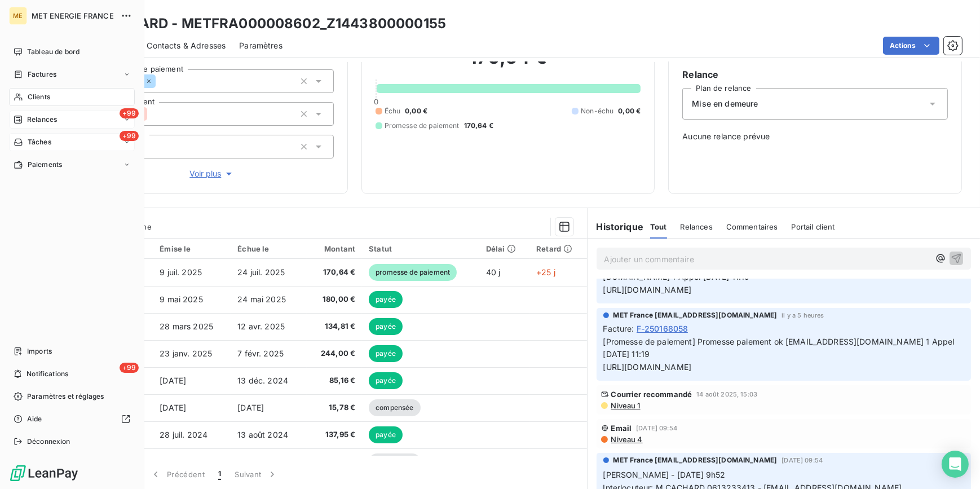
click at [57, 127] on div "+99 Relances" at bounding box center [72, 120] width 126 height 18
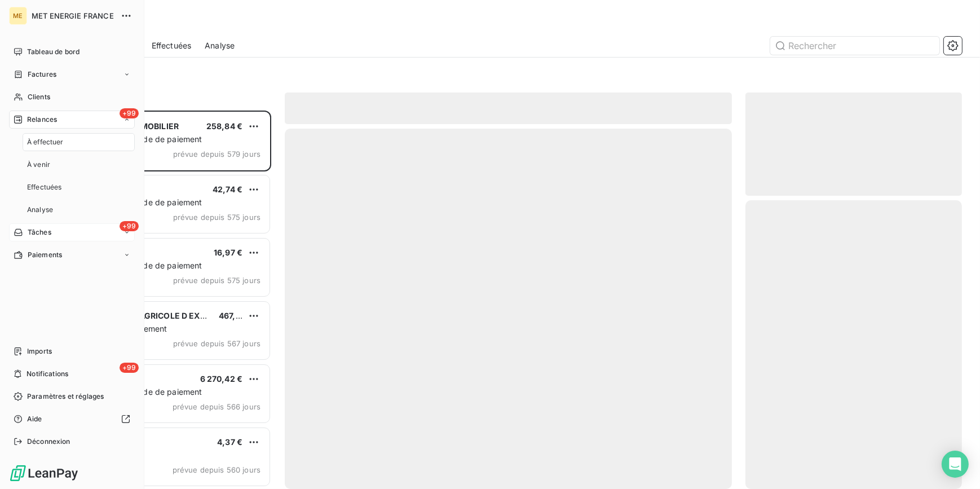
scroll to position [371, 209]
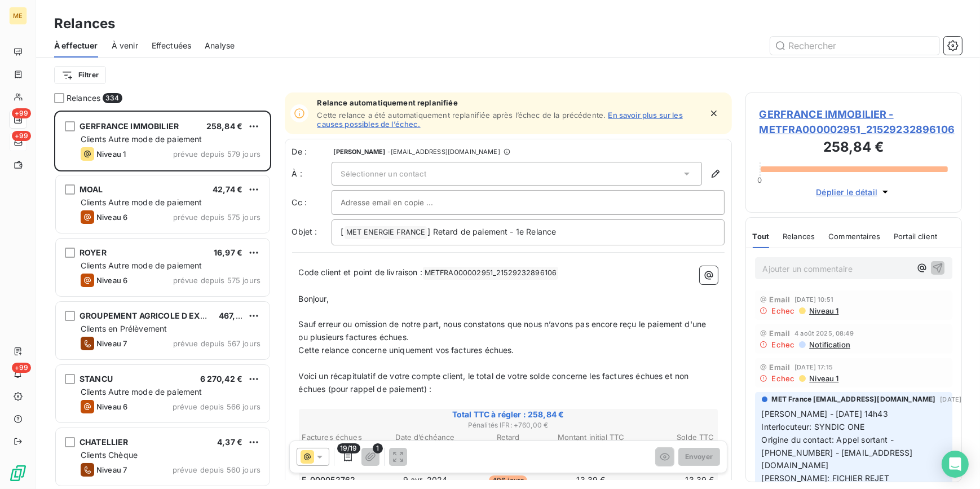
click at [171, 46] on span "Effectuées" at bounding box center [172, 45] width 40 height 11
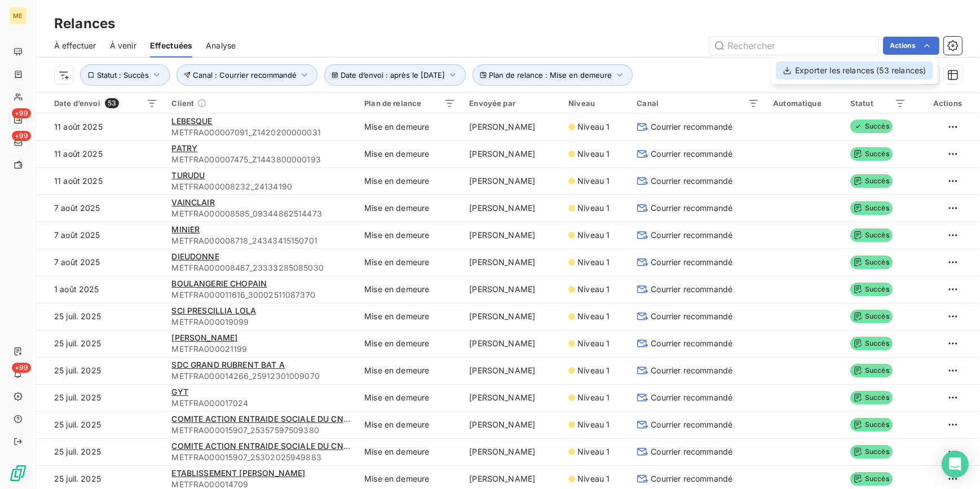
click at [859, 76] on div "Exporter les relances (53 relances)" at bounding box center [854, 70] width 157 height 18
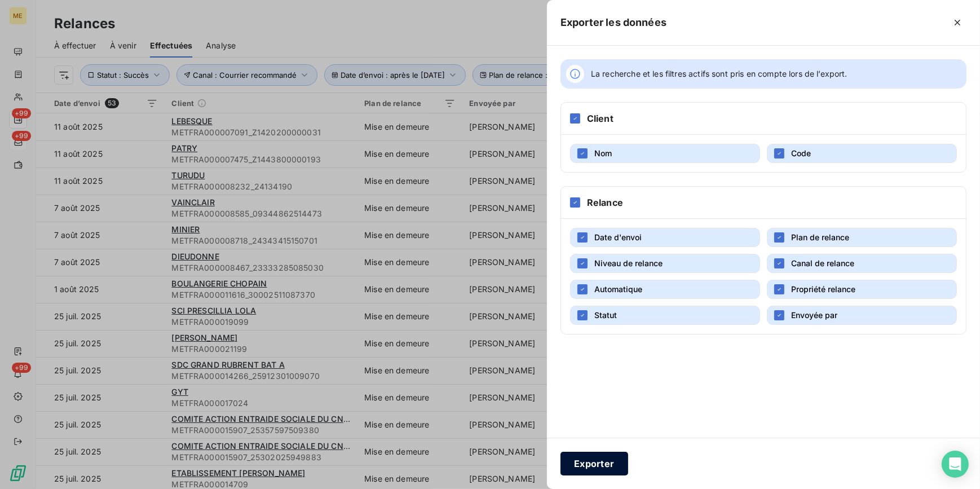
click at [616, 458] on button "Exporter" at bounding box center [594, 464] width 68 height 24
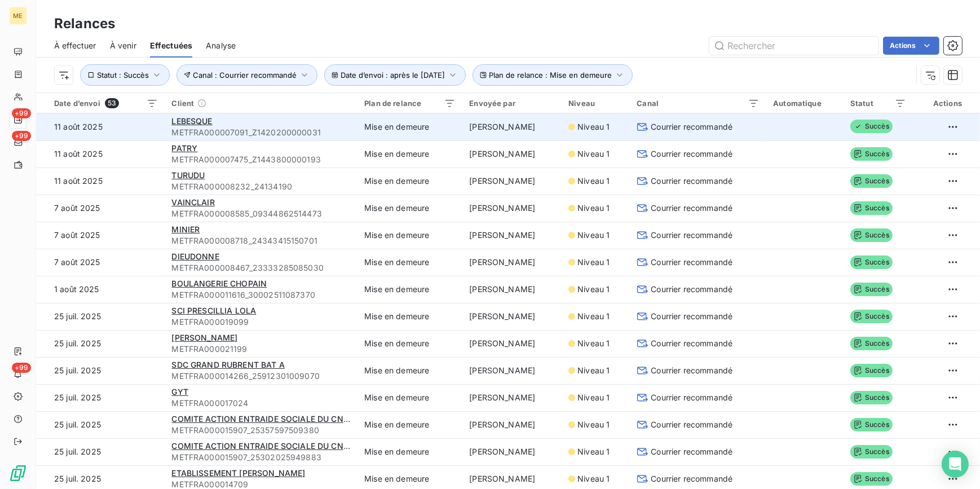
click at [925, 125] on td at bounding box center [946, 126] width 67 height 27
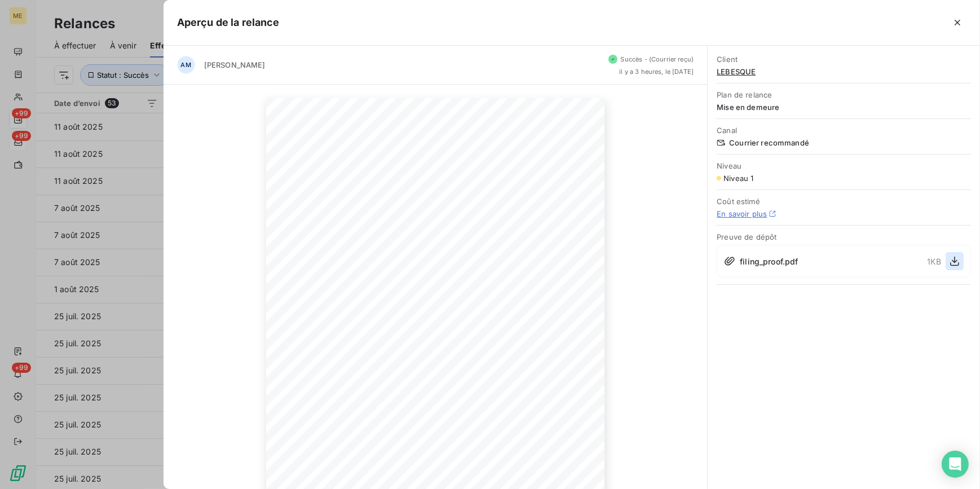
click at [953, 258] on icon "button" at bounding box center [954, 260] width 11 height 11
click at [650, 138] on div "[DATE] Objet : [MET ENERGIE FRANCE] Retard de paiement - Mise en demeure avant …" at bounding box center [436, 338] width 544 height 506
click at [739, 72] on span "LEBESQUE" at bounding box center [844, 71] width 254 height 9
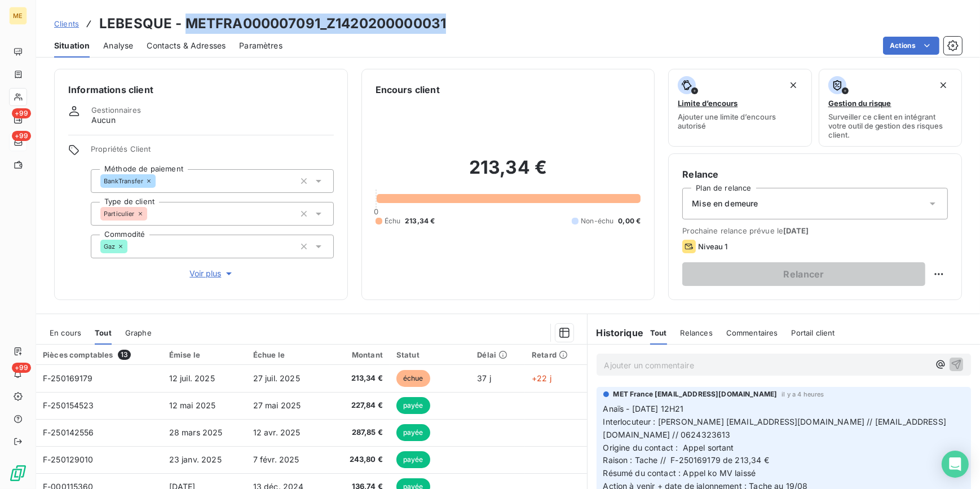
drag, startPoint x: 454, startPoint y: 24, endPoint x: 187, endPoint y: 15, distance: 267.4
click at [187, 15] on div "Clients LEBESQUE - METFRA000007091_Z1420200000031" at bounding box center [508, 24] width 944 height 20
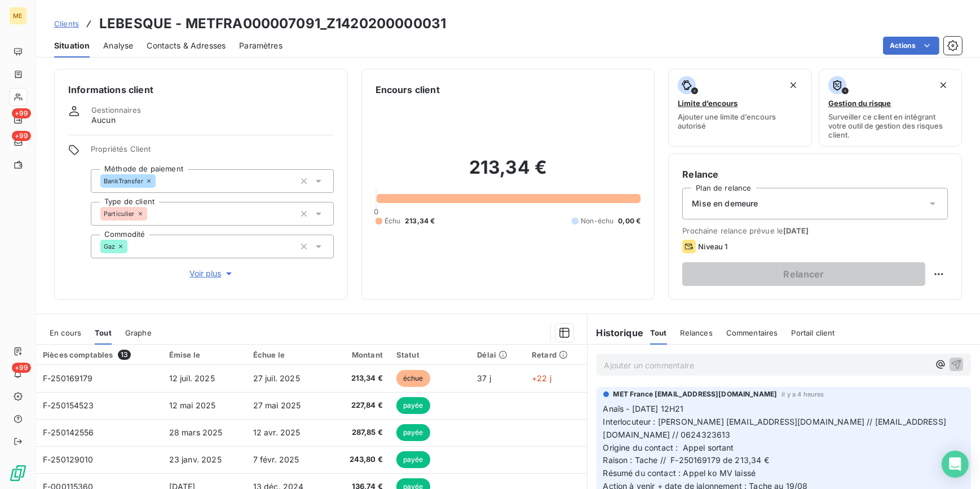
click at [152, 18] on h3 "LEBESQUE - METFRA000007091_Z1420200000031" at bounding box center [272, 24] width 347 height 20
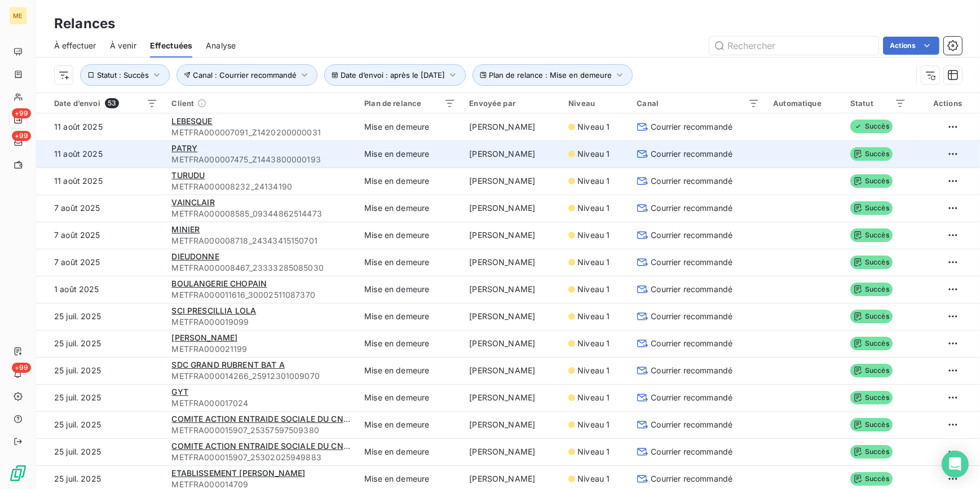
click at [703, 158] on span "Courrier recommandé" at bounding box center [692, 153] width 82 height 11
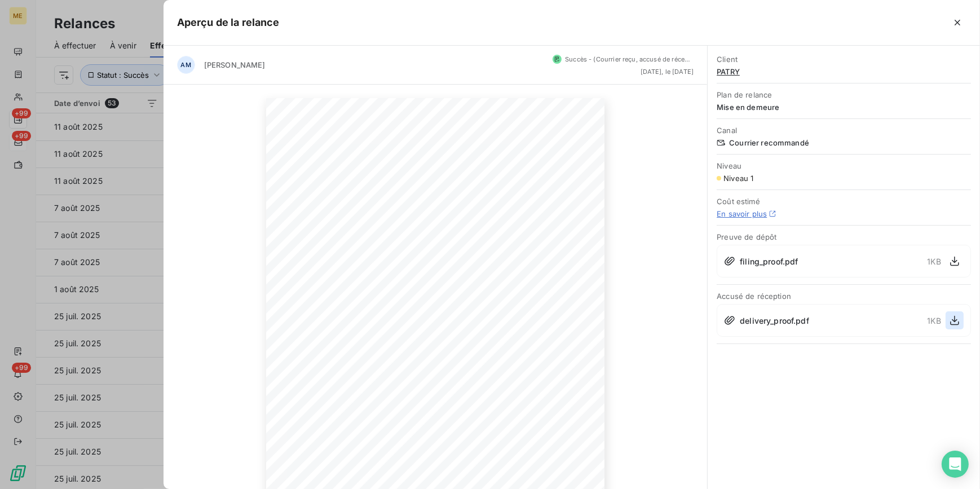
drag, startPoint x: 954, startPoint y: 321, endPoint x: 947, endPoint y: 326, distance: 7.7
click at [953, 321] on icon "button" at bounding box center [954, 320] width 11 height 11
click at [732, 76] on span "PATRY" at bounding box center [844, 71] width 254 height 9
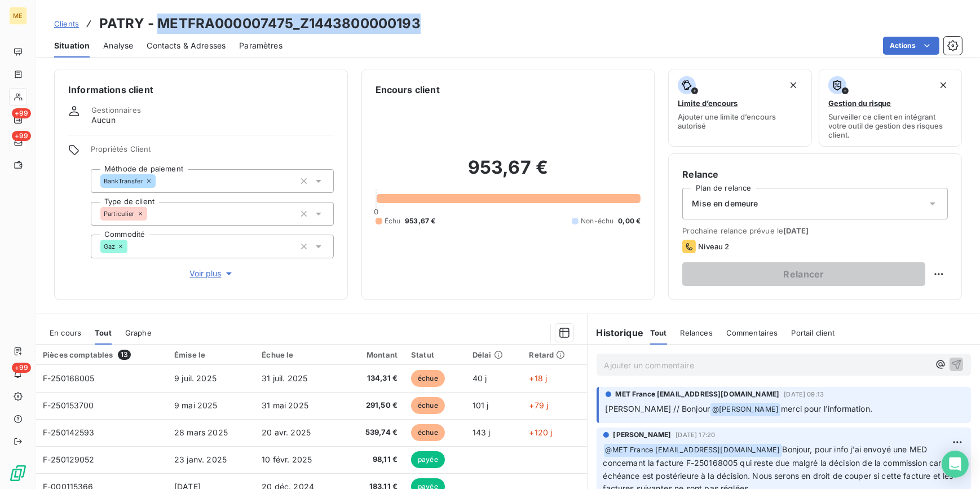
drag, startPoint x: 459, startPoint y: 23, endPoint x: 158, endPoint y: 21, distance: 300.6
click at [158, 21] on div "Clients PATRY - METFRA000007475_Z1443800000193" at bounding box center [508, 24] width 944 height 20
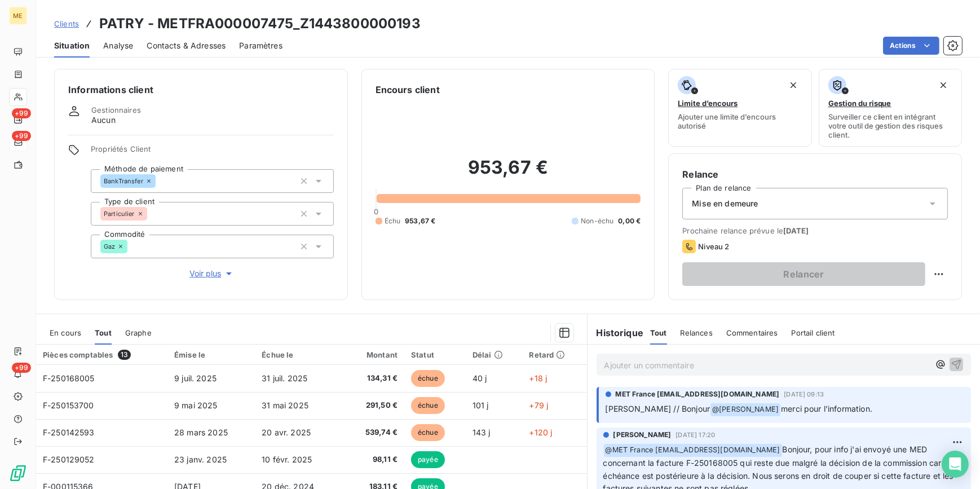
click at [118, 22] on h3 "PATRY - METFRA000007475_Z1443800000193" at bounding box center [259, 24] width 321 height 20
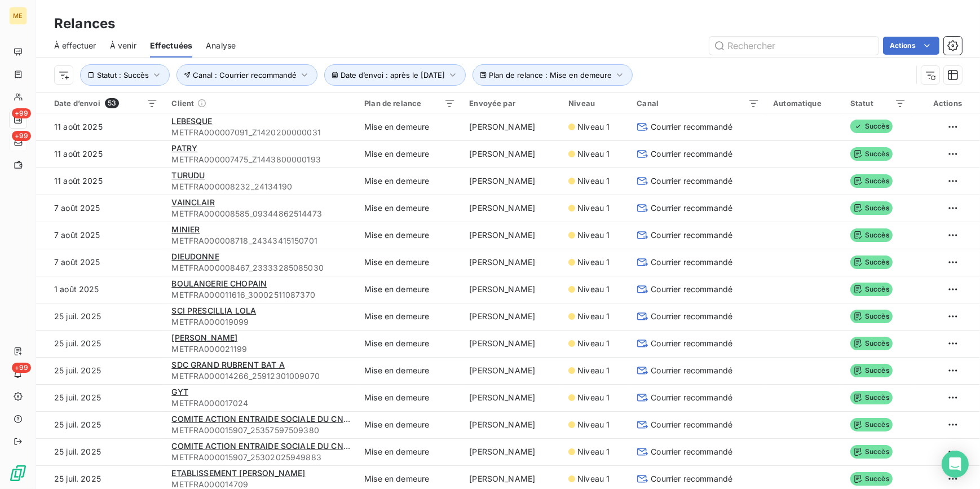
click at [941, 178] on html "ME +99 +99 +99 Relances À effectuer À venir Effectuées Analyse Actions Date d’e…" at bounding box center [490, 244] width 980 height 489
click at [754, 173] on html "ME +99 +99 +99 Relances À effectuer À venir Effectuées Analyse Actions Date d’e…" at bounding box center [490, 244] width 980 height 489
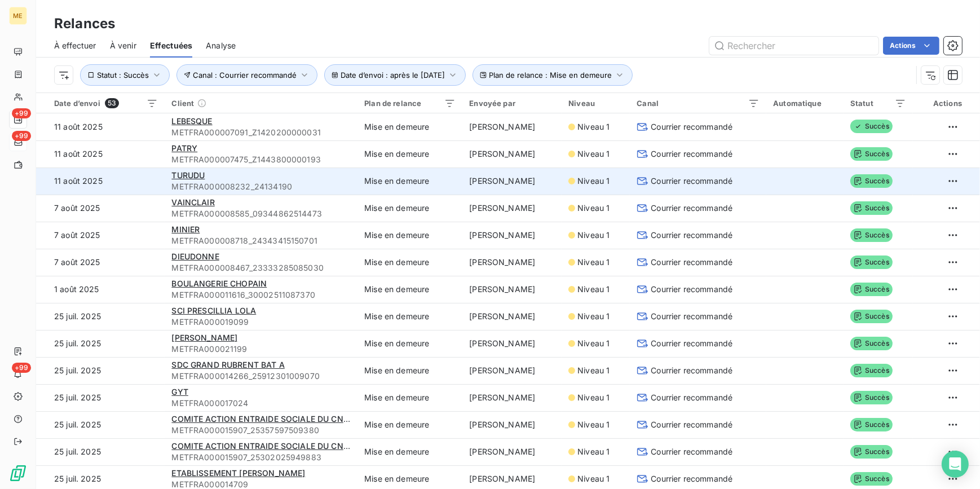
click at [718, 178] on span "Courrier recommandé" at bounding box center [692, 180] width 82 height 11
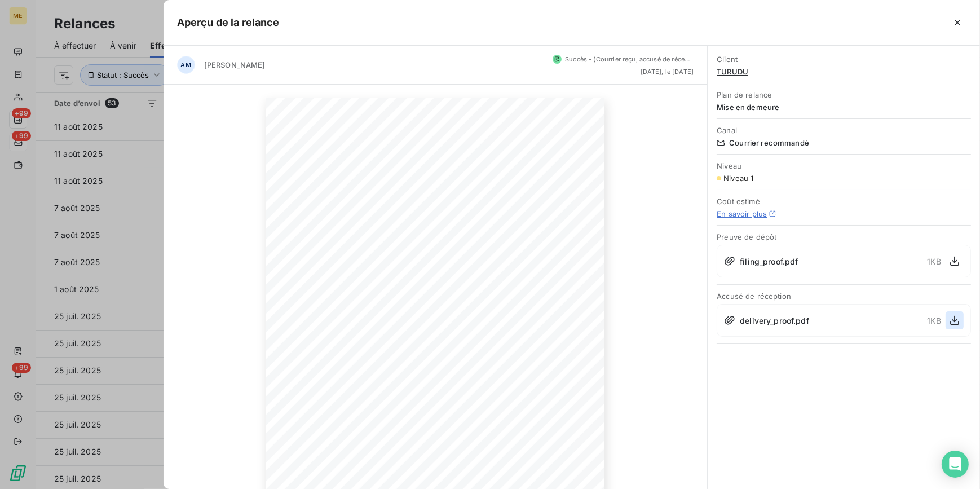
click at [953, 318] on icon "button" at bounding box center [954, 320] width 11 height 11
click at [735, 71] on span "TURUDU" at bounding box center [844, 71] width 254 height 9
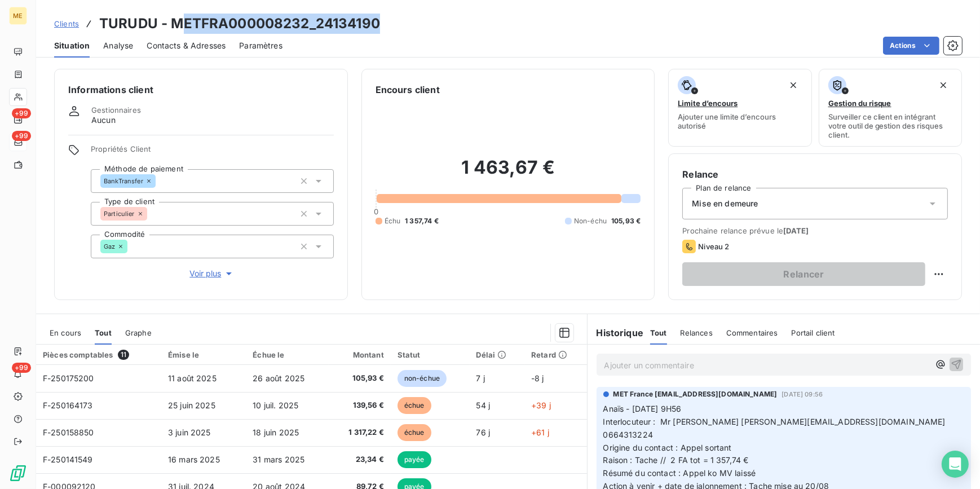
drag, startPoint x: 382, startPoint y: 24, endPoint x: 176, endPoint y: 26, distance: 205.8
click at [176, 26] on div "Clients TURUDU - METFRA000008232_24134190" at bounding box center [508, 24] width 944 height 20
drag, startPoint x: 423, startPoint y: 25, endPoint x: 385, endPoint y: 28, distance: 38.4
click at [423, 25] on div "Clients TURUDU - METFRA000008232_24134190" at bounding box center [508, 24] width 944 height 20
click at [466, 34] on div "Situation Analyse Contacts & Adresses Paramètres Actions" at bounding box center [508, 46] width 944 height 24
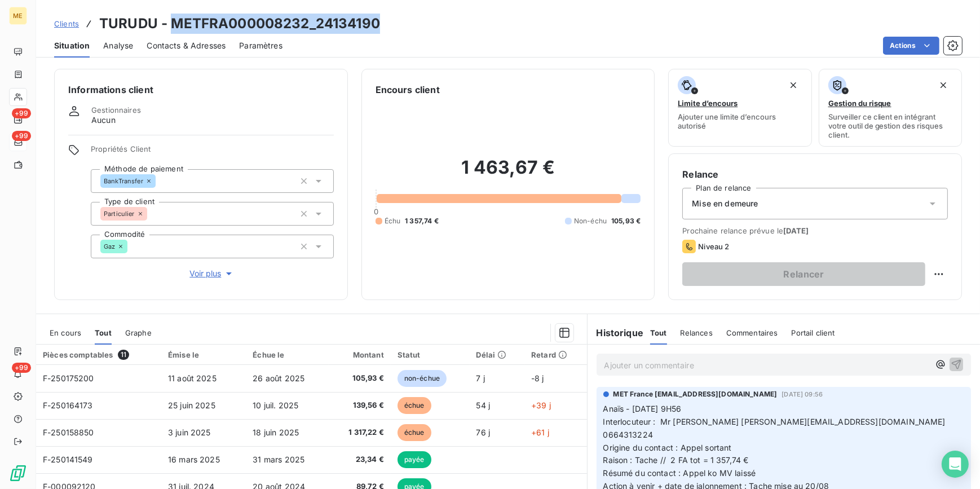
drag, startPoint x: 169, startPoint y: 22, endPoint x: 414, endPoint y: 16, distance: 245.4
click at [414, 16] on div "Clients TURUDU - METFRA000008232_24134190" at bounding box center [508, 24] width 944 height 20
click at [140, 32] on h3 "TURUDU - METFRA000008232_24134190" at bounding box center [239, 24] width 281 height 20
click at [135, 25] on h3 "TURUDU - METFRA000008232_24134190" at bounding box center [239, 24] width 281 height 20
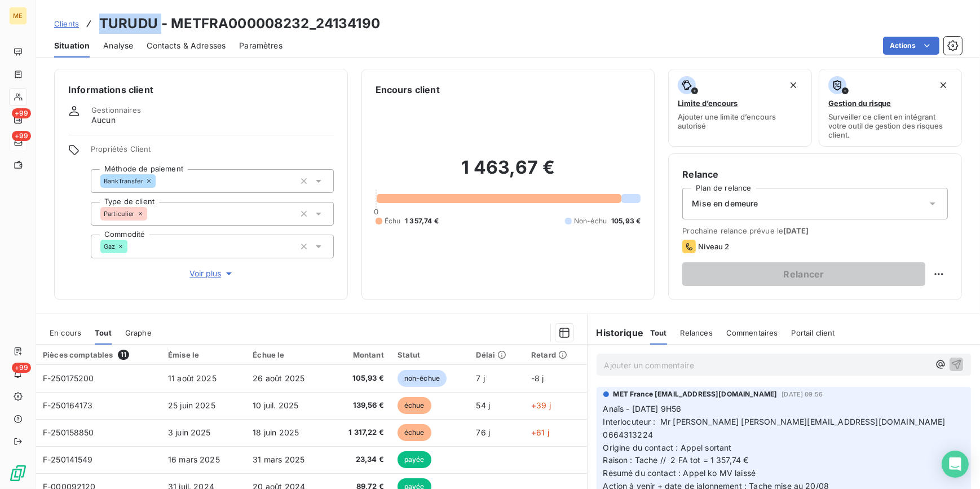
click at [135, 25] on h3 "TURUDU - METFRA000008232_24134190" at bounding box center [239, 24] width 281 height 20
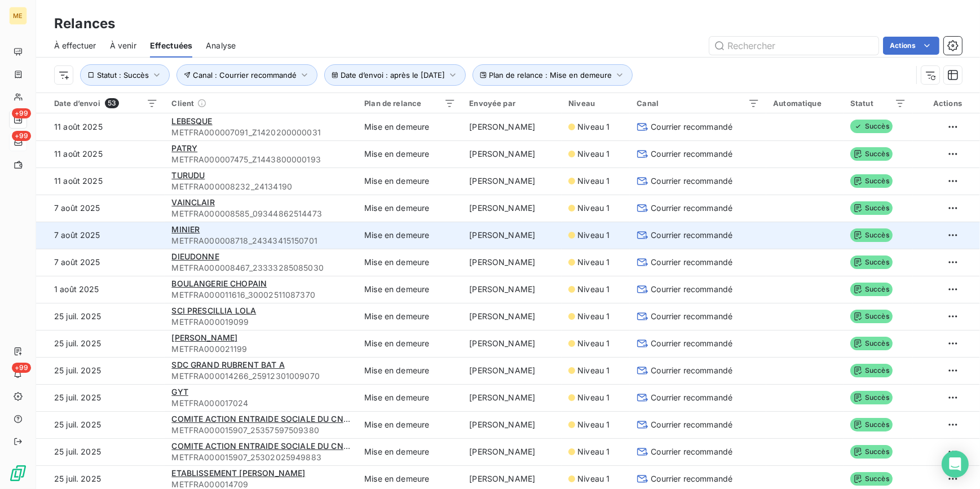
click at [281, 241] on span "METFRA000008718_24343415150701" at bounding box center [260, 240] width 179 height 11
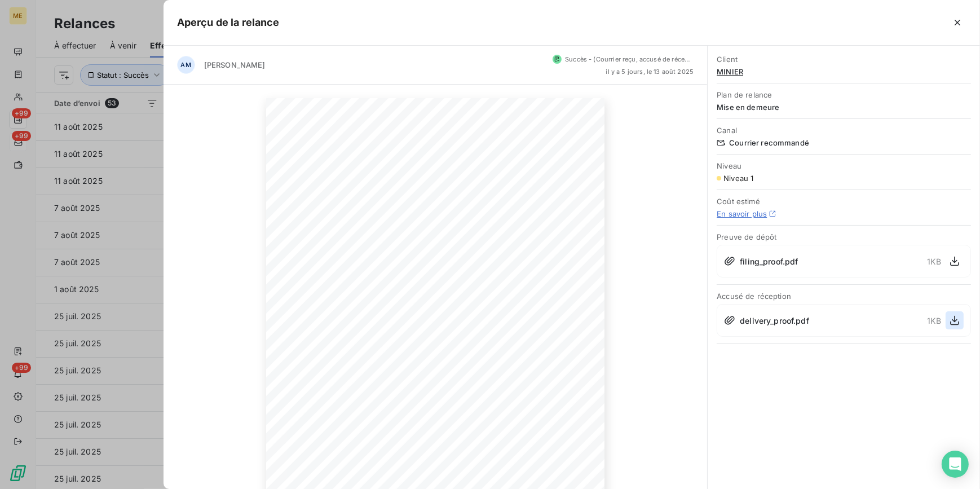
click at [950, 321] on icon "button" at bounding box center [954, 320] width 11 height 11
click at [730, 67] on span "MINIER" at bounding box center [844, 71] width 254 height 9
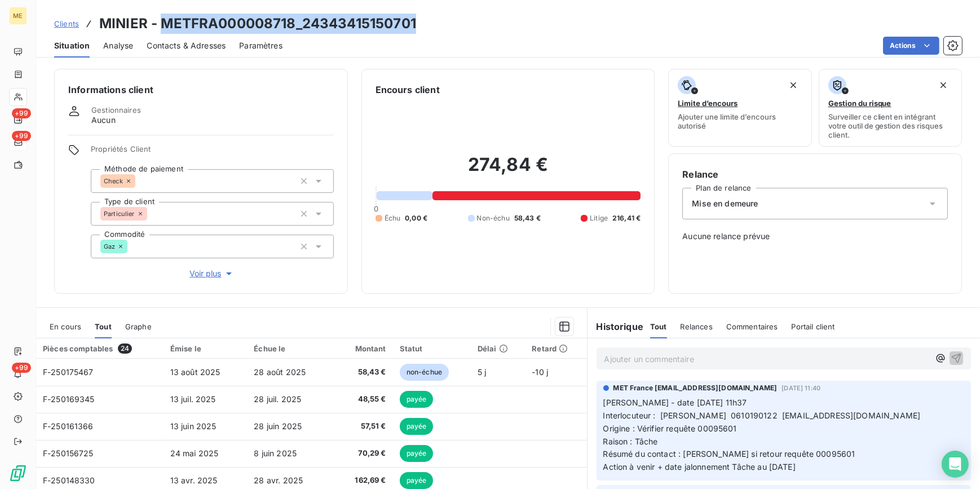
drag, startPoint x: 161, startPoint y: 21, endPoint x: 433, endPoint y: 12, distance: 272.5
click at [433, 12] on div "Clients MINIER - METFRA000008718_24343415150701 Situation Analyse Contacts & Ad…" at bounding box center [508, 29] width 944 height 58
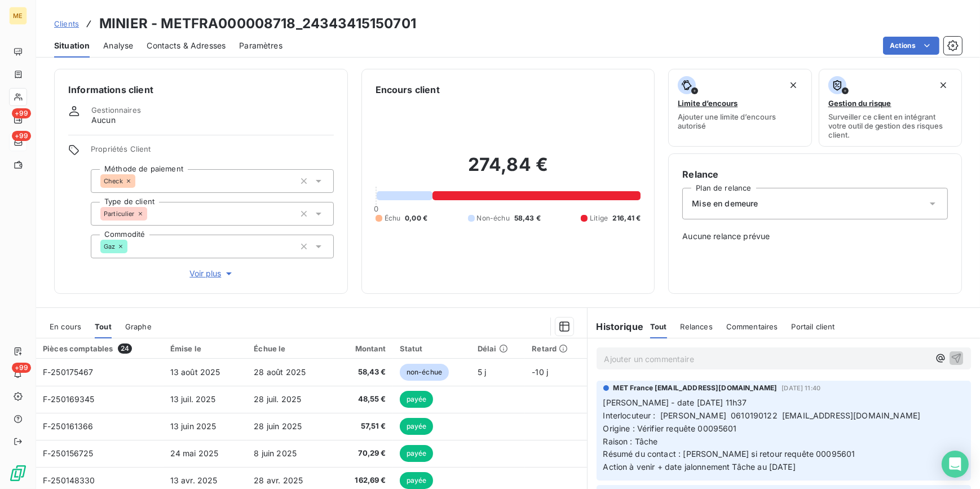
click at [128, 25] on h3 "MINIER - METFRA000008718_24343415150701" at bounding box center [257, 24] width 317 height 20
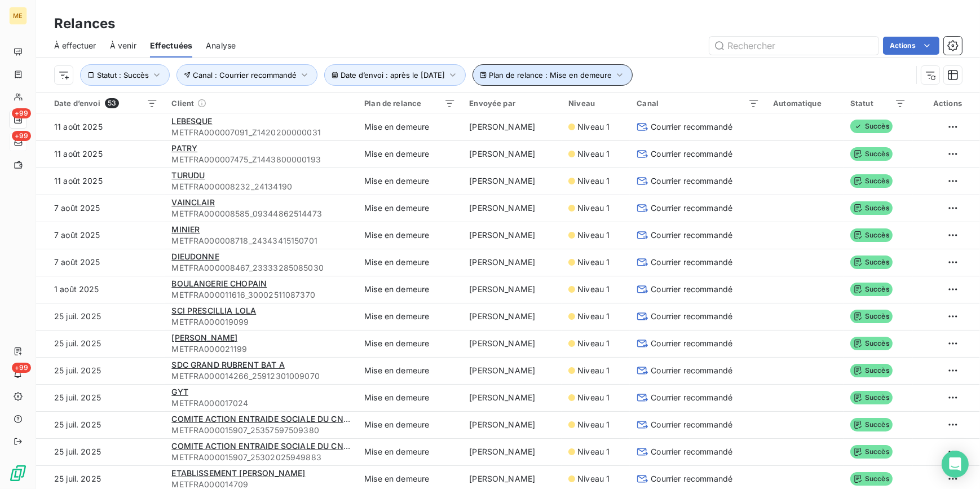
click at [616, 67] on button "Plan de relance : Mise en demeure" at bounding box center [553, 74] width 160 height 21
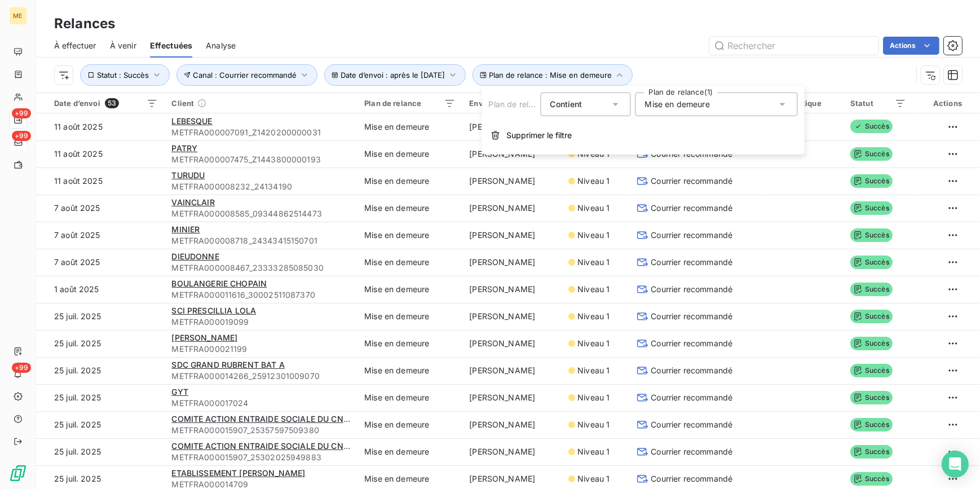
click at [750, 103] on div "Mise en demeure" at bounding box center [716, 104] width 162 height 24
click at [674, 6] on div "Relances À effectuer À venir Effectuées Analyse Actions Date d’envoi : après le…" at bounding box center [508, 46] width 944 height 92
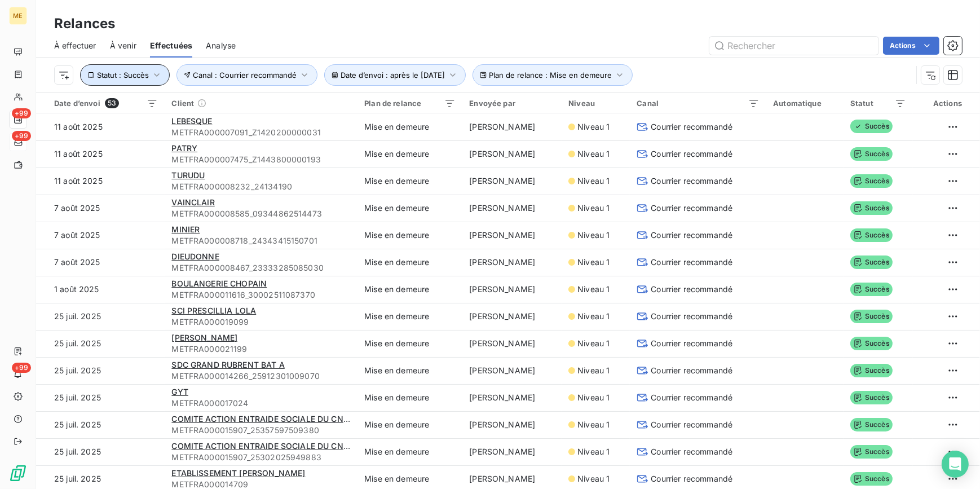
click at [143, 78] on span "Statut : Succès" at bounding box center [123, 74] width 52 height 9
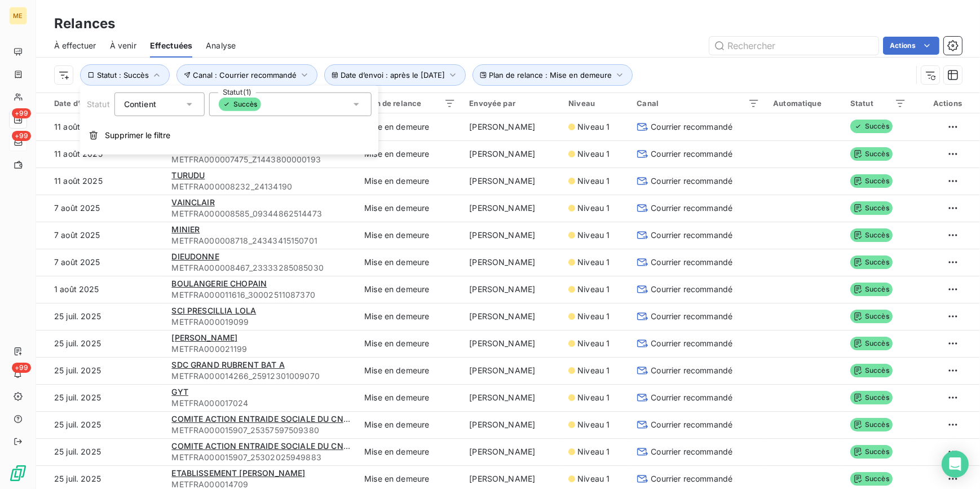
click at [276, 101] on div "Succès" at bounding box center [290, 104] width 162 height 24
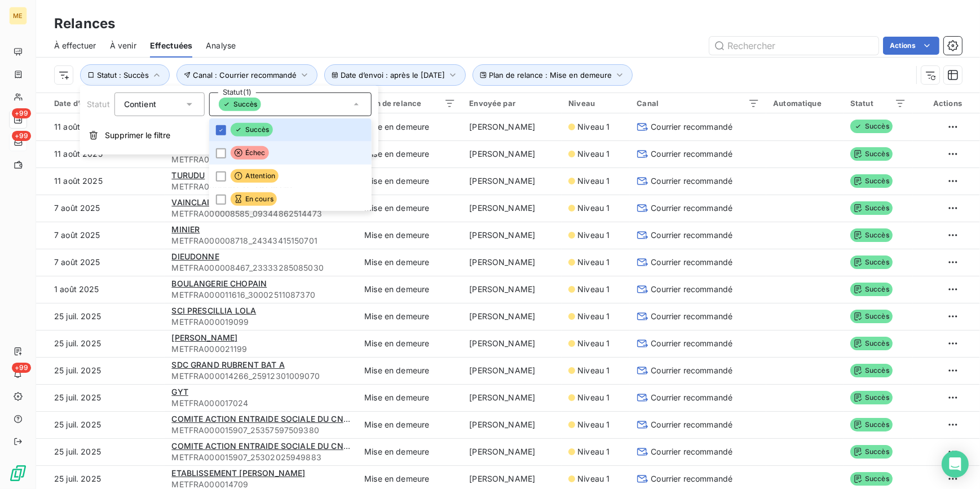
click at [239, 149] on icon at bounding box center [239, 153] width 8 height 8
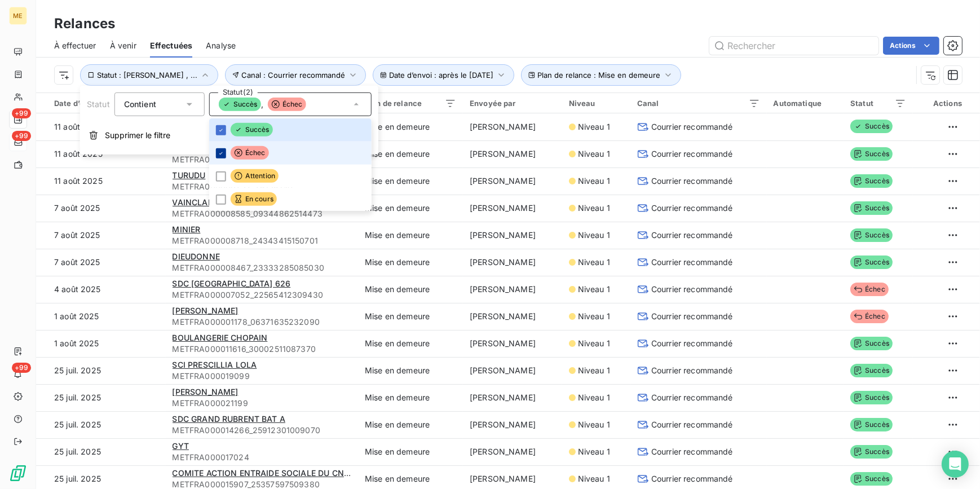
click at [220, 155] on icon at bounding box center [221, 152] width 7 height 7
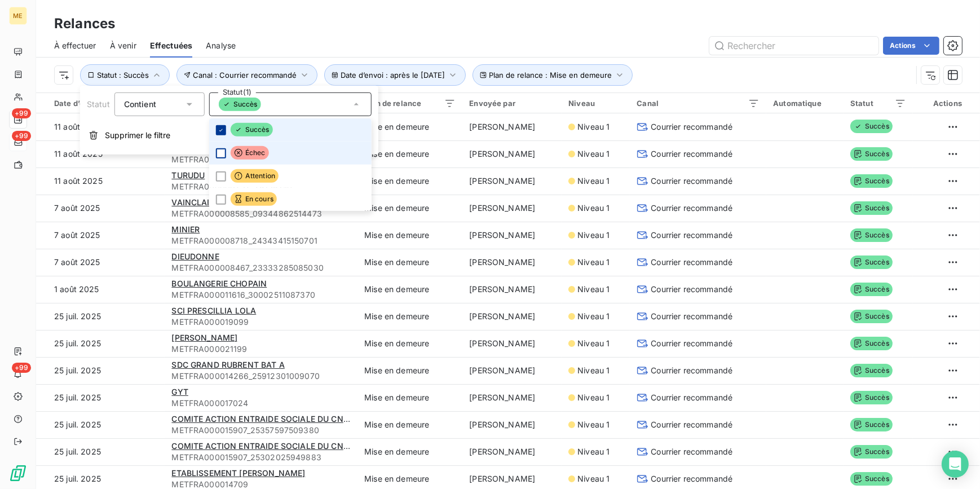
click at [223, 129] on icon at bounding box center [221, 129] width 7 height 7
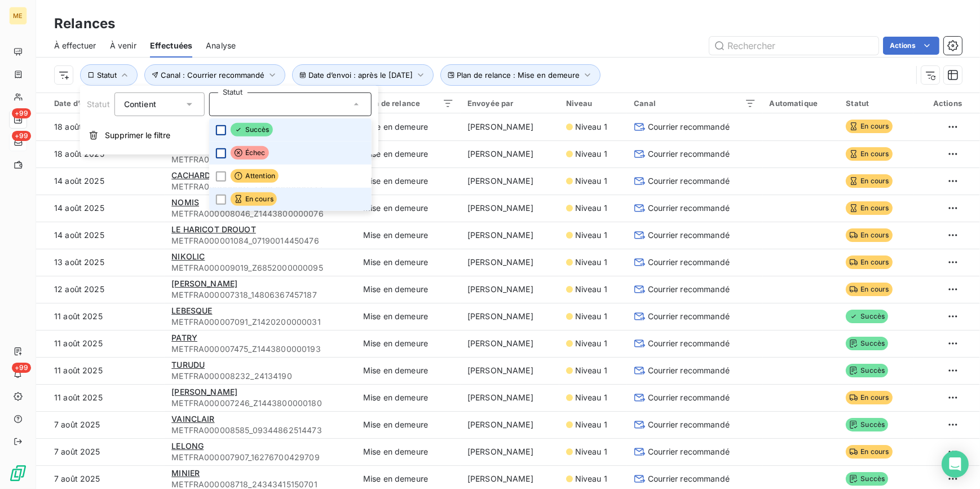
click at [238, 203] on icon at bounding box center [239, 199] width 6 height 8
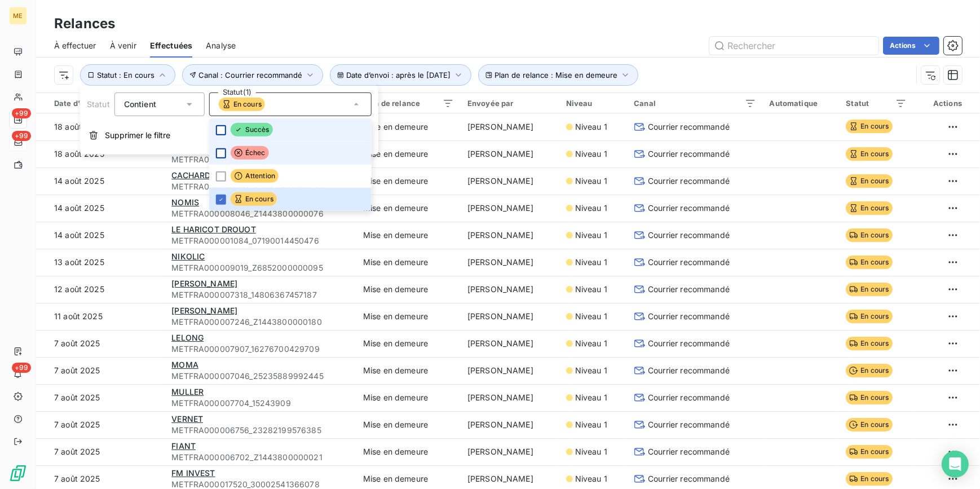
click at [540, 38] on div "Actions" at bounding box center [605, 46] width 713 height 18
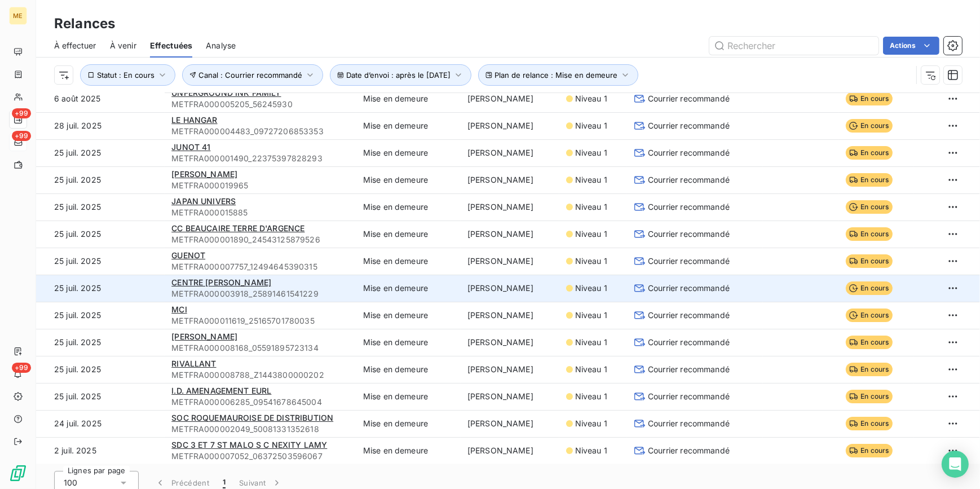
scroll to position [38, 0]
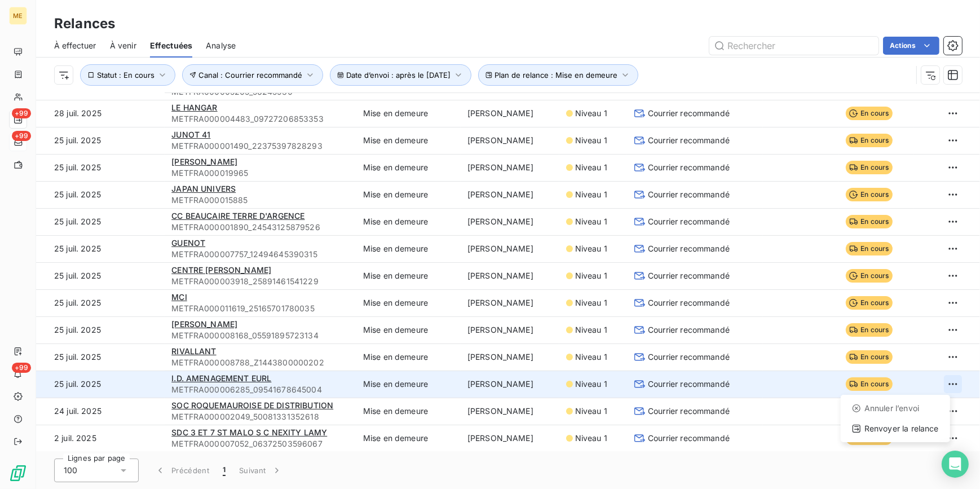
click at [936, 384] on html "ME +99 +99 +99 Relances À effectuer À venir Effectuées Analyse Actions Date d’e…" at bounding box center [490, 244] width 980 height 489
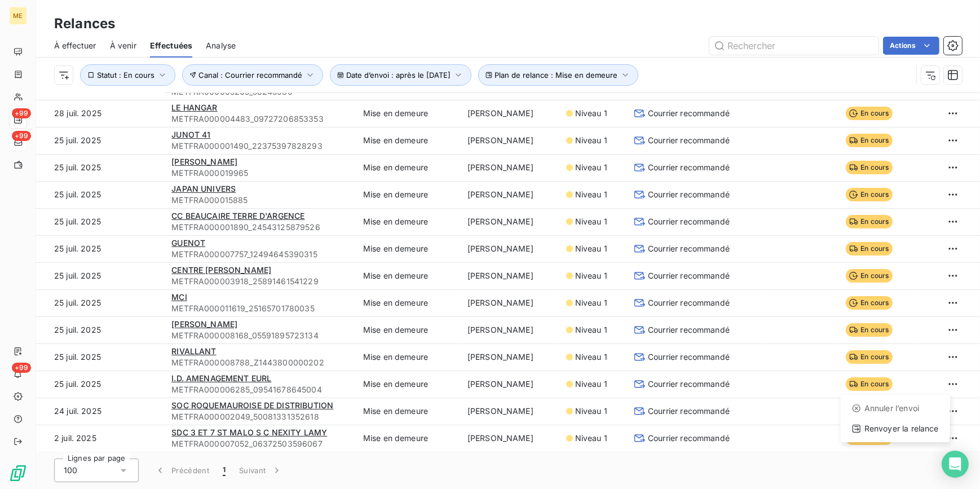
click at [688, 50] on html "ME +99 +99 +99 Relances À effectuer À venir Effectuées Analyse Actions Date d’e…" at bounding box center [490, 244] width 980 height 489
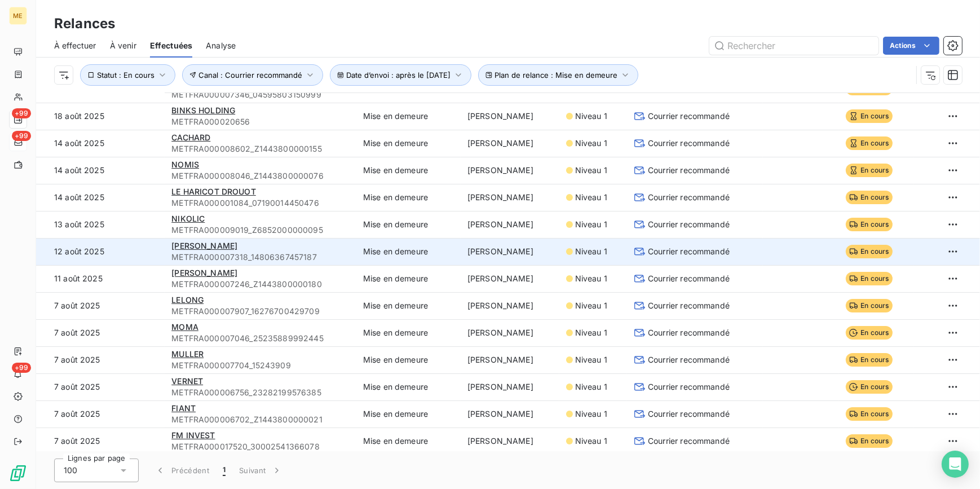
scroll to position [0, 0]
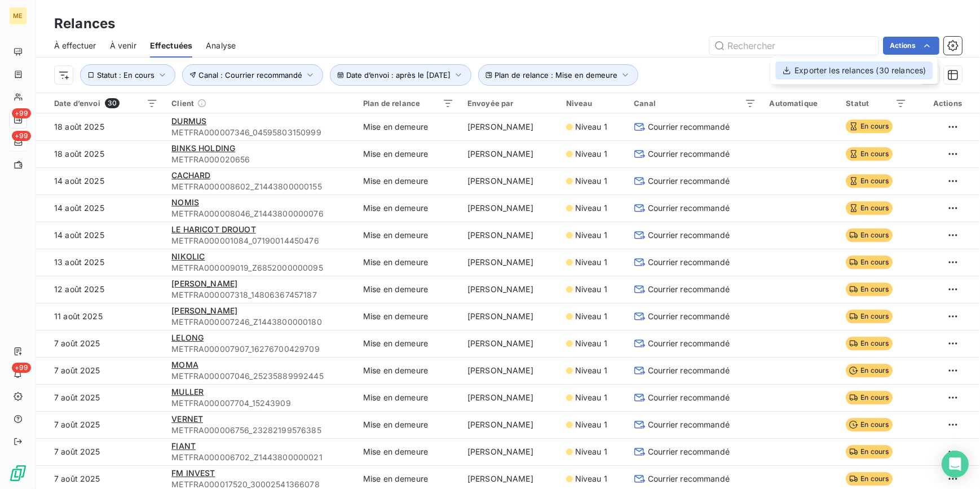
click at [863, 67] on div "Exporter les relances (30 relances)" at bounding box center [853, 70] width 157 height 18
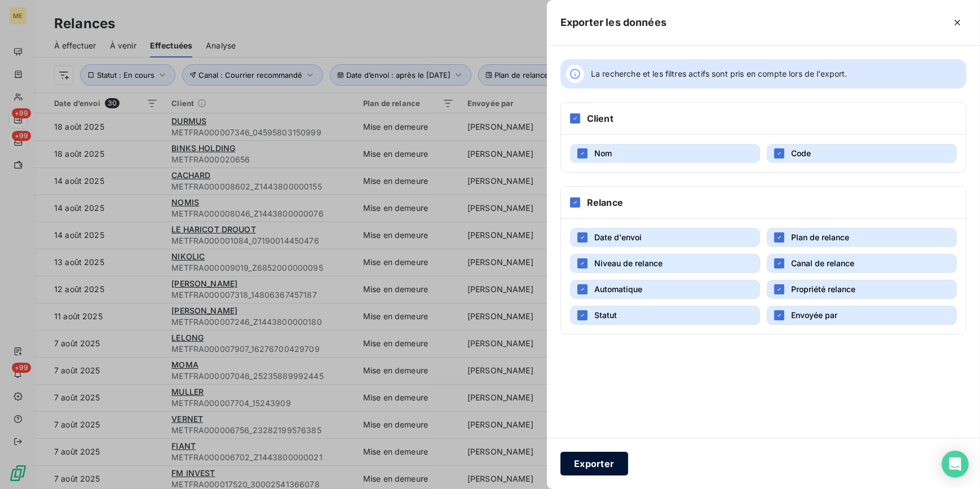
click at [619, 461] on button "Exporter" at bounding box center [594, 464] width 68 height 24
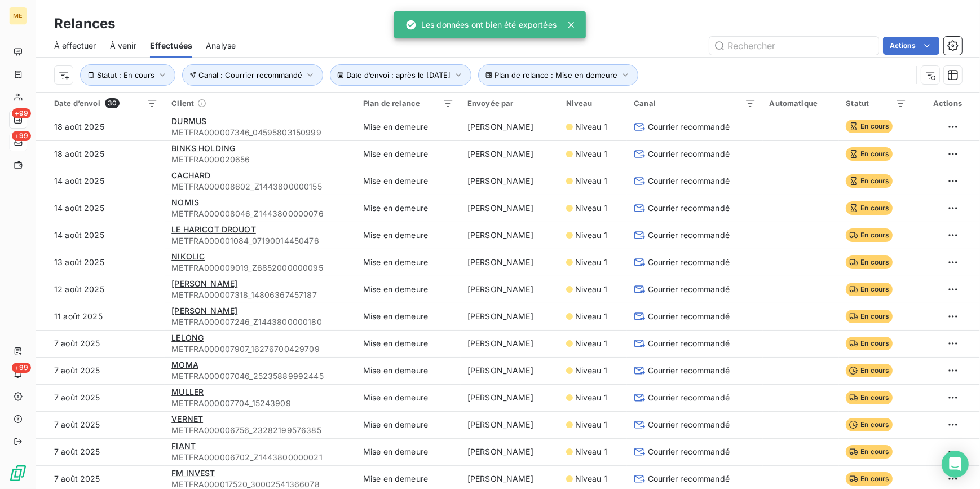
click at [651, 32] on div "Relances" at bounding box center [508, 24] width 944 height 20
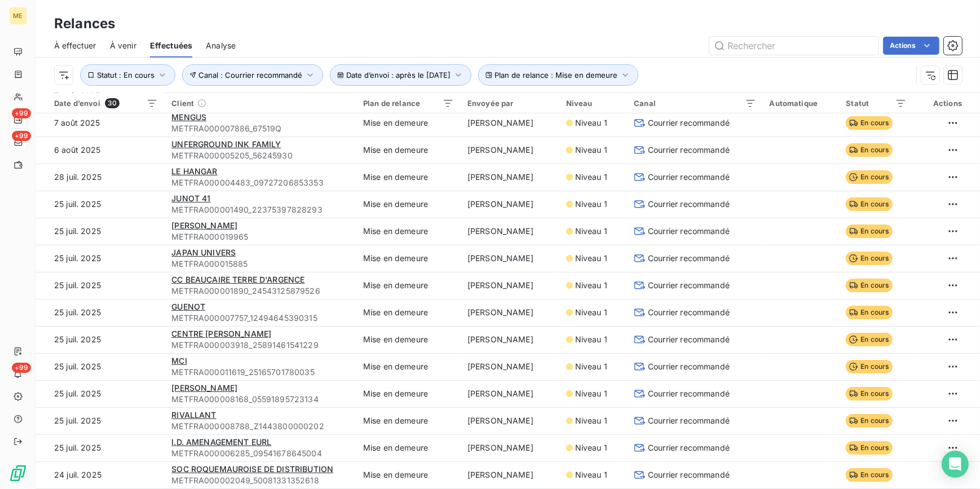
scroll to position [436, 0]
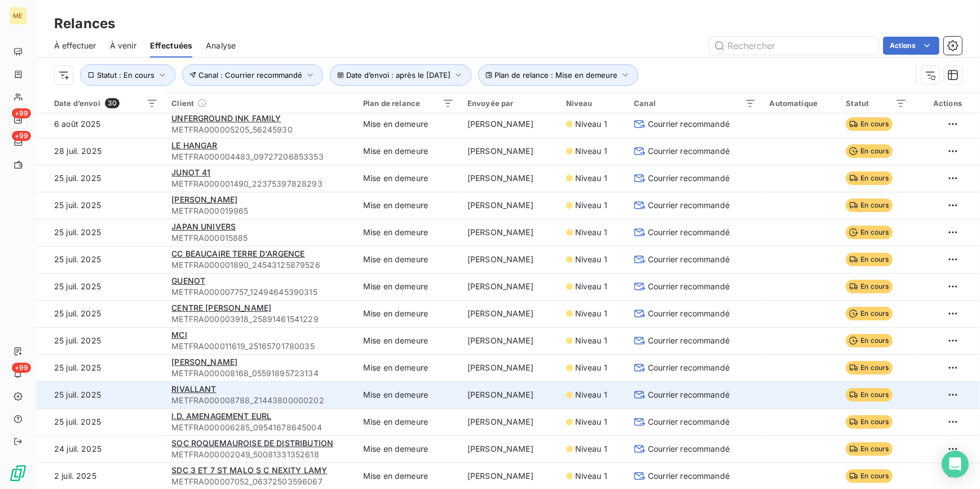
click at [732, 397] on div "Courrier recommandé" at bounding box center [695, 394] width 122 height 11
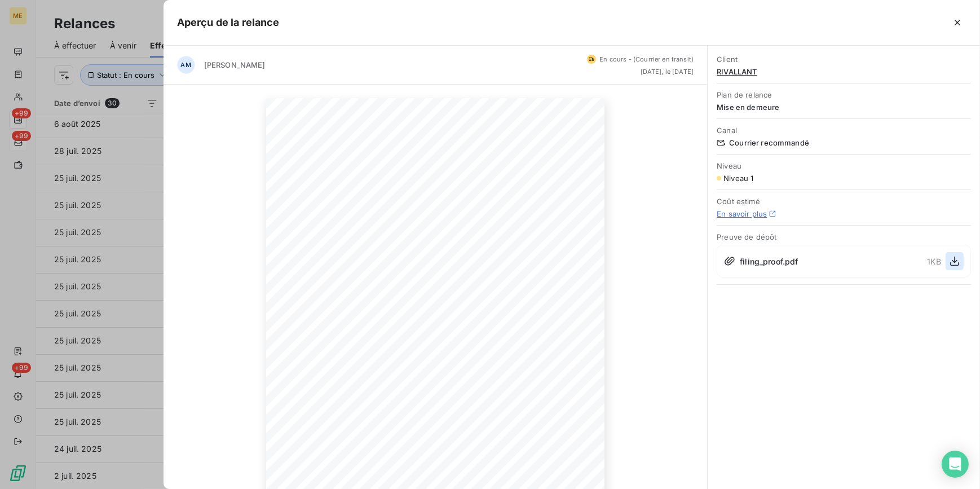
click at [946, 258] on div "1 KB" at bounding box center [946, 261] width 36 height 18
click at [954, 259] on icon "button" at bounding box center [954, 262] width 9 height 10
click at [86, 358] on div at bounding box center [490, 244] width 980 height 489
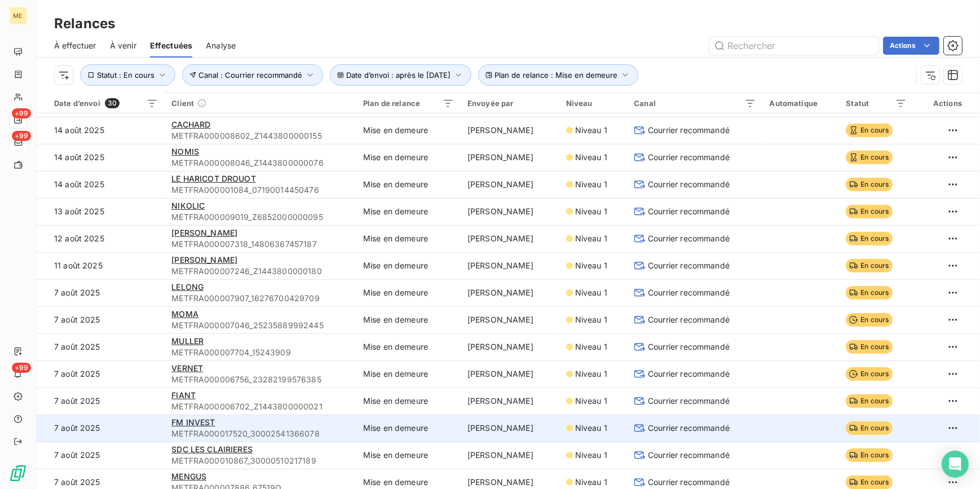
scroll to position [102, 0]
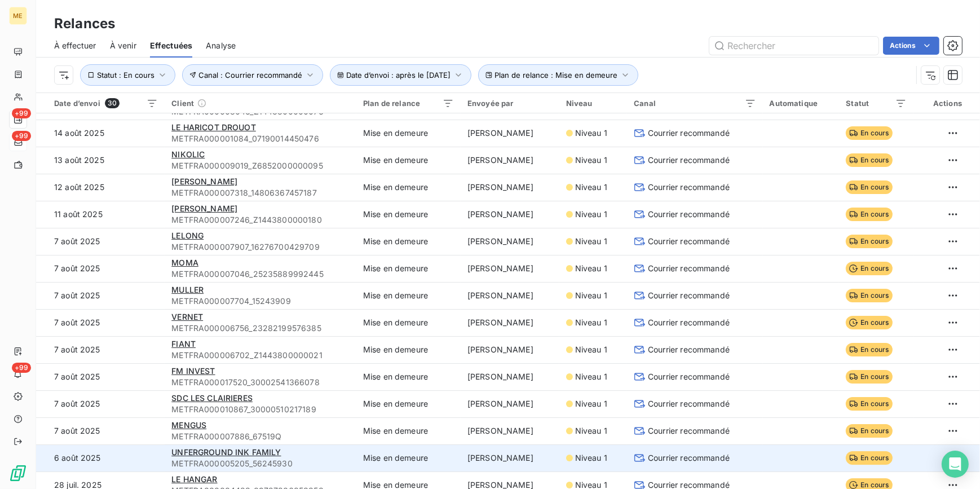
click at [302, 458] on span "METFRA000005205_56245930" at bounding box center [260, 463] width 178 height 11
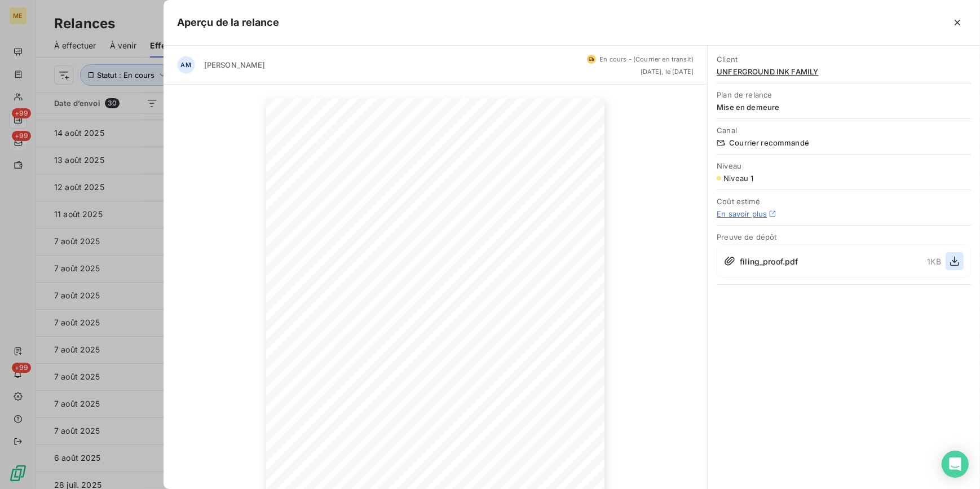
click at [957, 256] on icon "button" at bounding box center [954, 260] width 11 height 11
click at [21, 90] on div at bounding box center [490, 244] width 980 height 489
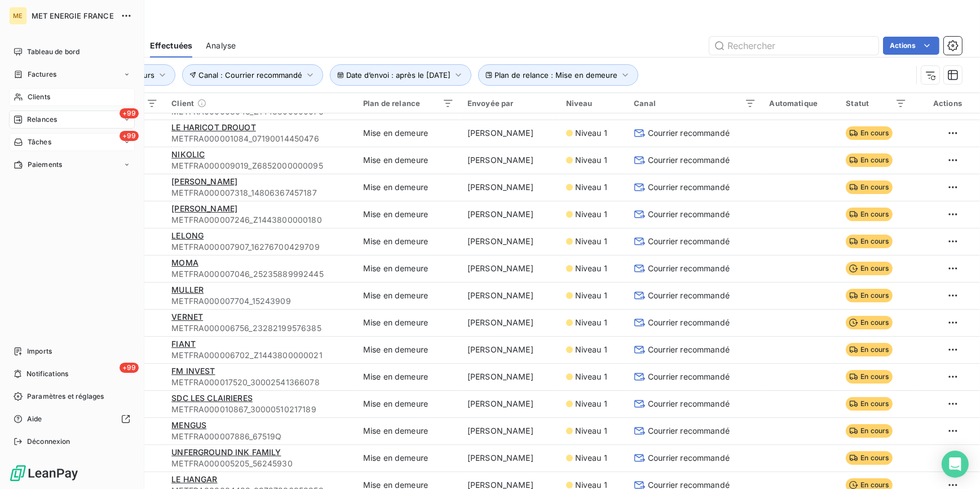
click at [25, 95] on div "Clients" at bounding box center [72, 97] width 126 height 18
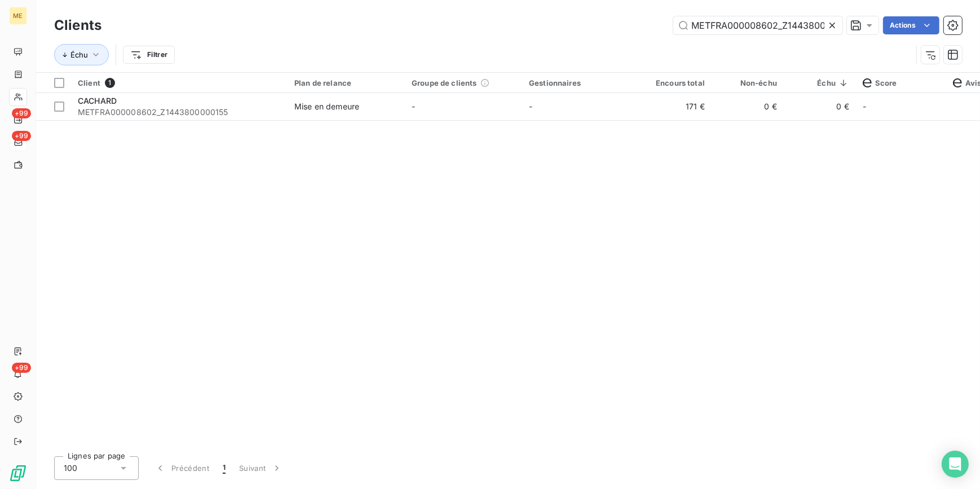
click at [835, 23] on icon at bounding box center [832, 25] width 11 height 11
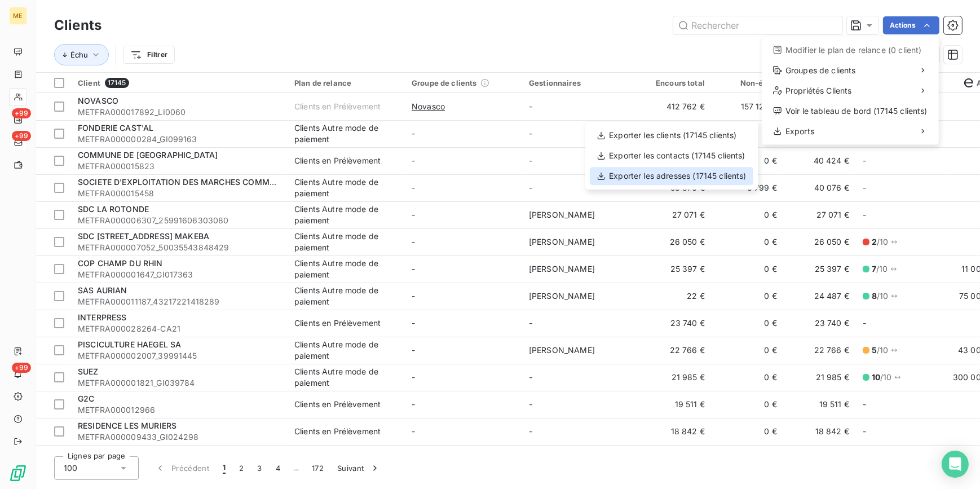
click at [700, 175] on div "Exporter les adresses (17145 clients)" at bounding box center [672, 176] width 164 height 18
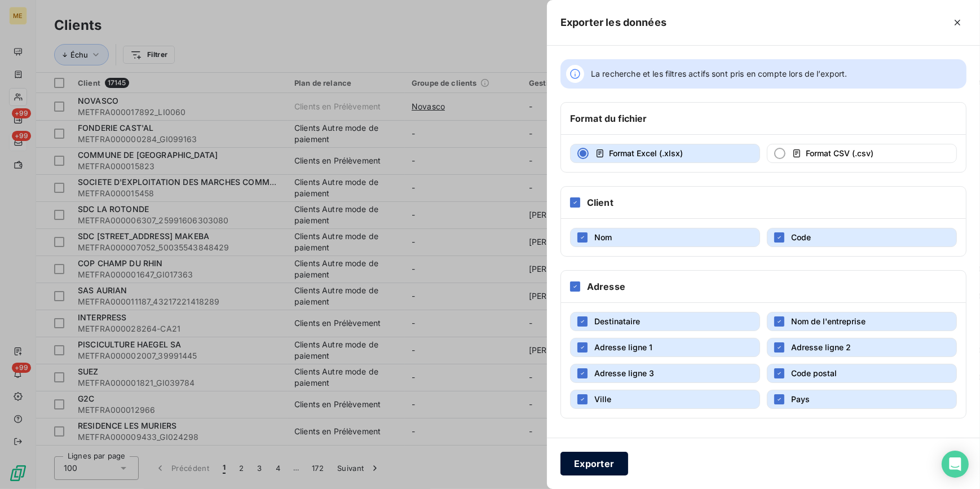
click at [608, 457] on button "Exporter" at bounding box center [594, 464] width 68 height 24
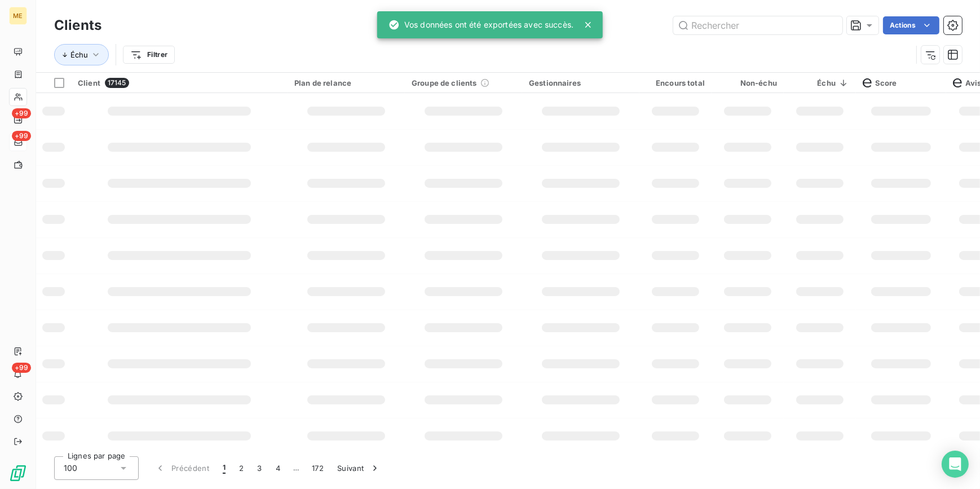
click at [648, 51] on div "Échu Filtrer" at bounding box center [483, 54] width 858 height 21
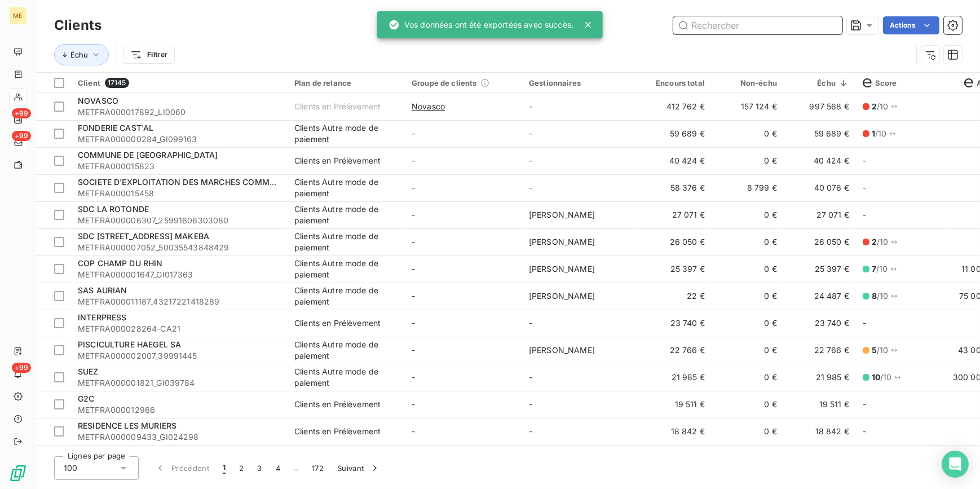
click at [729, 29] on input "text" at bounding box center [757, 25] width 169 height 18
paste input "METFRA000007117"
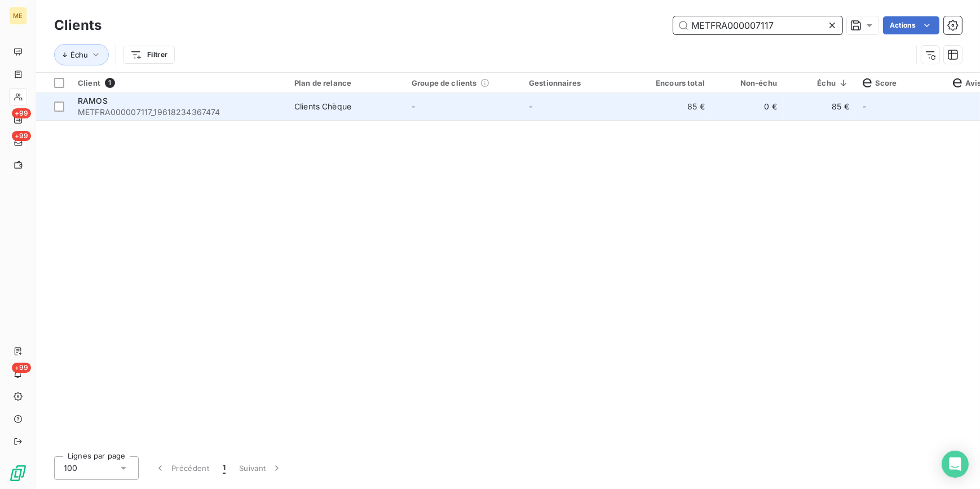
type input "METFRA000007117"
click at [691, 113] on td "85 €" at bounding box center [675, 106] width 72 height 27
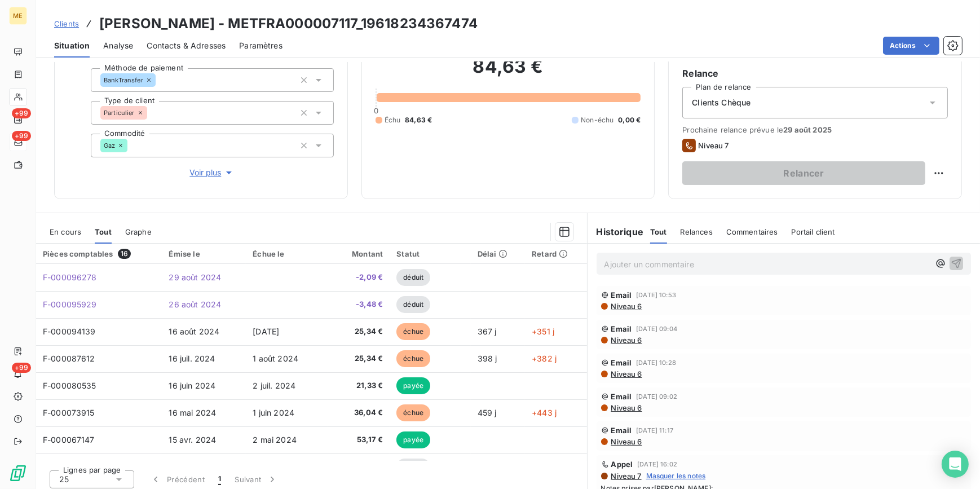
scroll to position [106, 0]
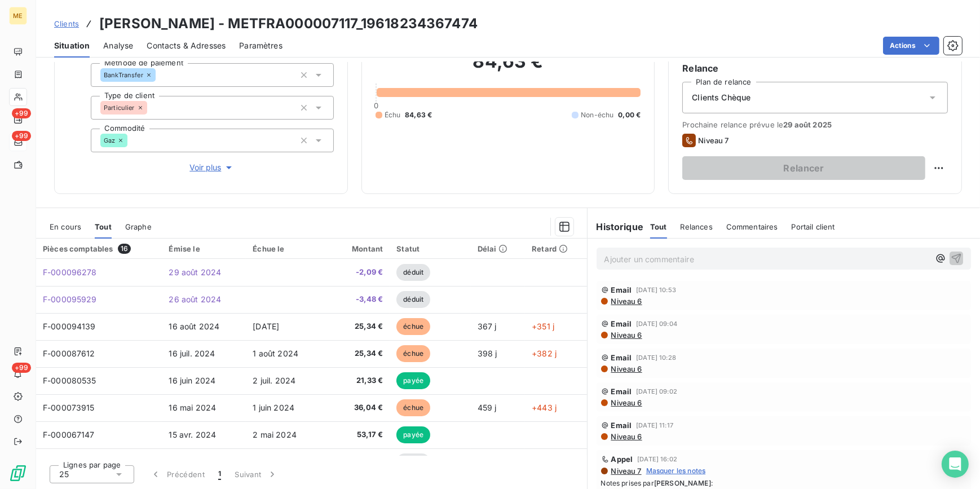
click at [62, 222] on span "En cours" at bounding box center [66, 226] width 32 height 9
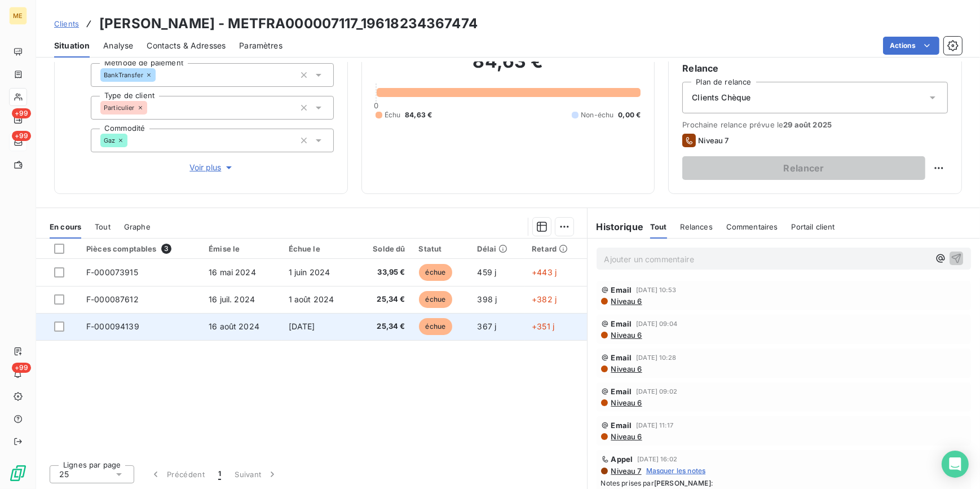
click at [118, 333] on td "F-000094139" at bounding box center [141, 326] width 122 height 27
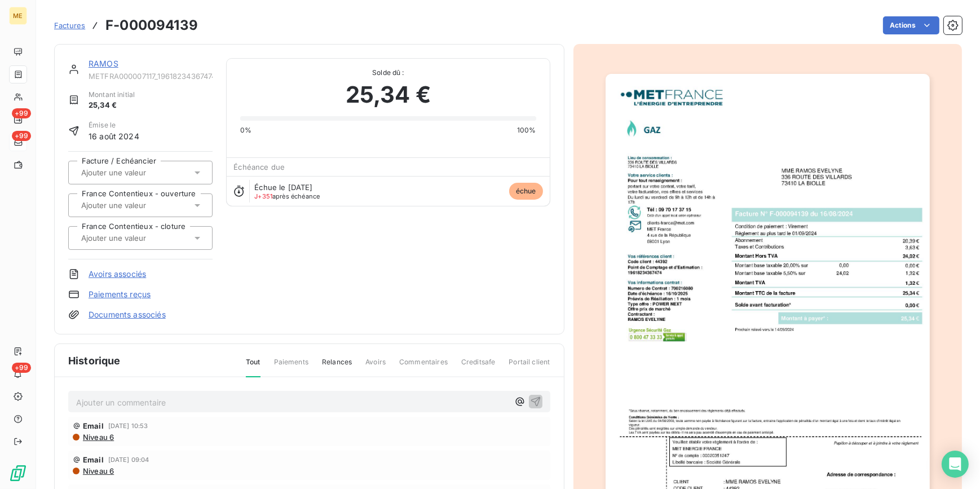
click at [673, 287] on img "button" at bounding box center [768, 303] width 324 height 459
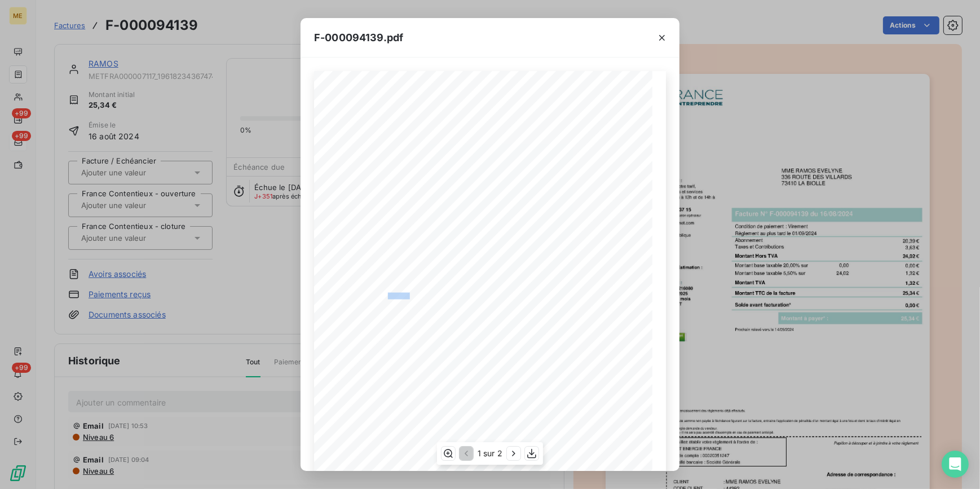
drag, startPoint x: 406, startPoint y: 293, endPoint x: 383, endPoint y: 295, distance: 22.6
click at [383, 295] on span "Numero de Contrat : 700216080" at bounding box center [378, 295] width 69 height 5
click at [360, 319] on div "*Sous réserve, notamment, du bon encaissement des règlements déjà effectués. Co…" at bounding box center [490, 310] width 352 height 478
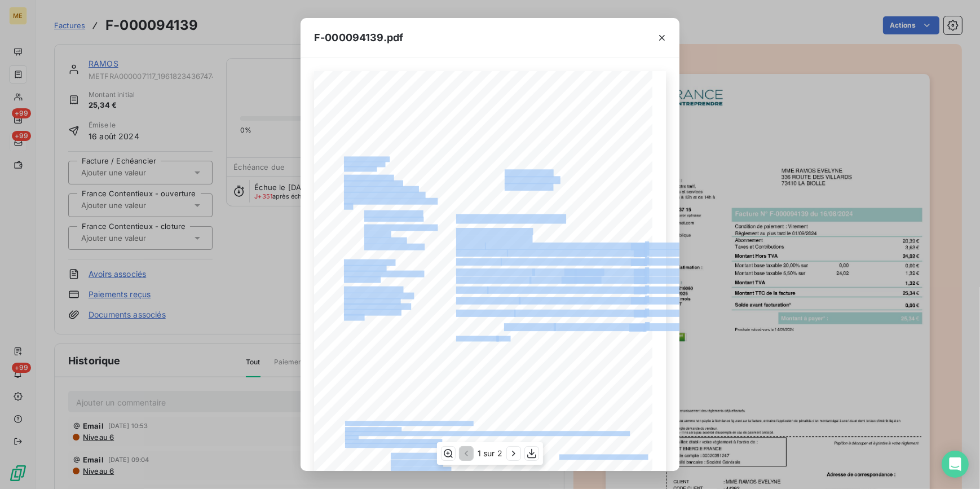
click at [400, 319] on div "*Sous réserve, notamment, du bon encaissement des règlements déjà effectués. Co…" at bounding box center [490, 310] width 352 height 478
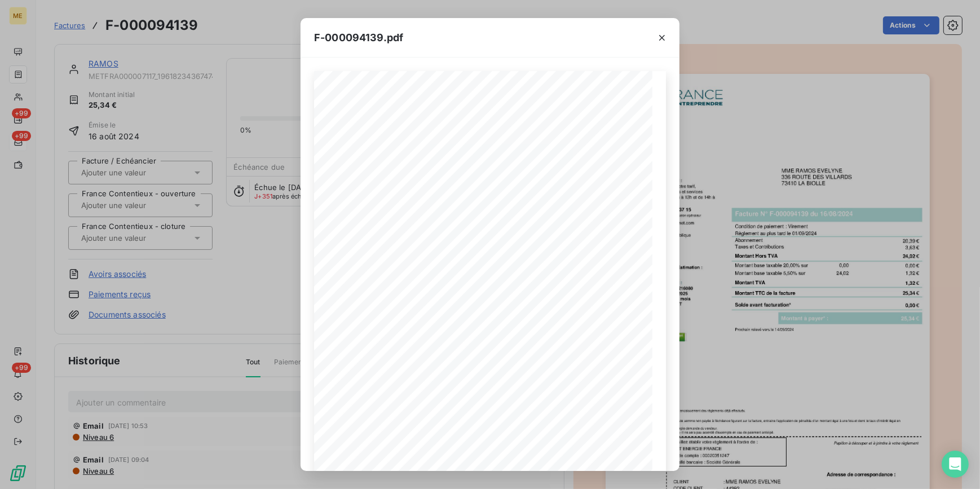
drag, startPoint x: 670, startPoint y: 28, endPoint x: 657, endPoint y: 52, distance: 26.7
click at [667, 28] on div at bounding box center [662, 37] width 35 height 39
click at [656, 32] on button "button" at bounding box center [662, 38] width 18 height 18
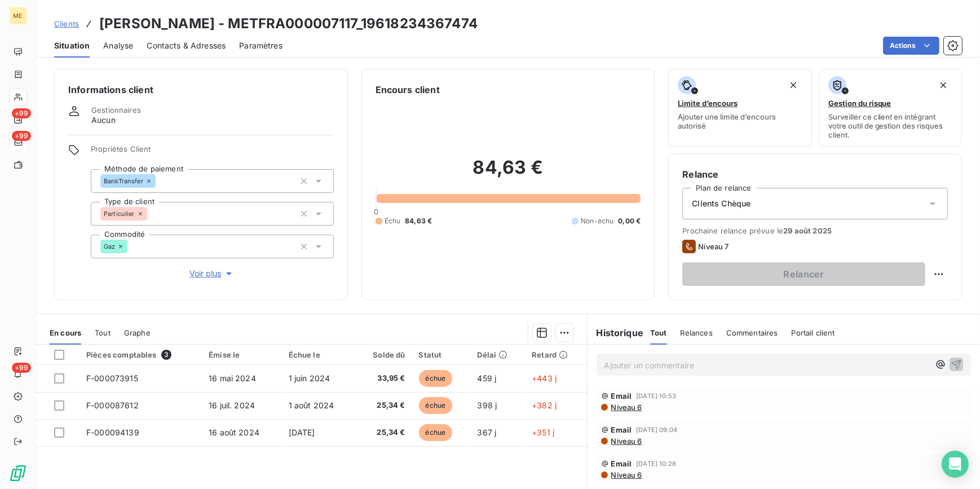
click at [64, 21] on span "Clients" at bounding box center [66, 23] width 25 height 9
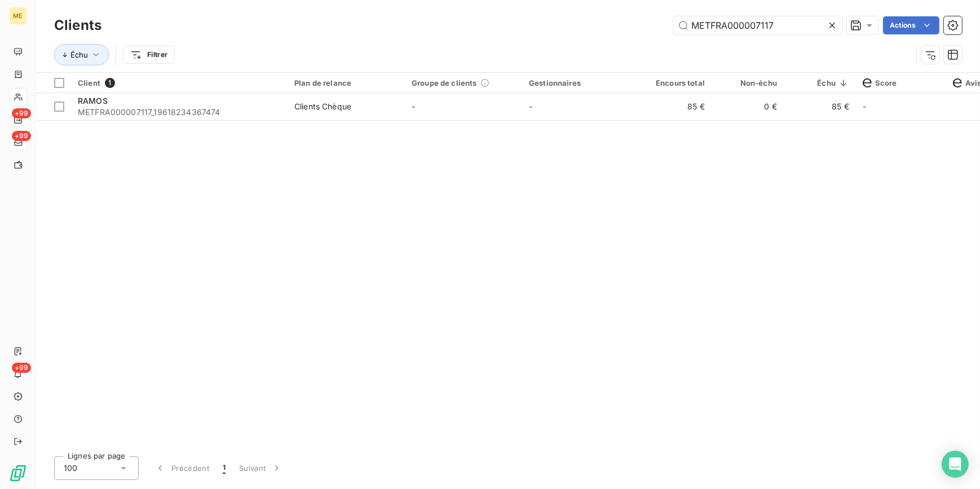
click at [832, 24] on icon at bounding box center [832, 26] width 6 height 6
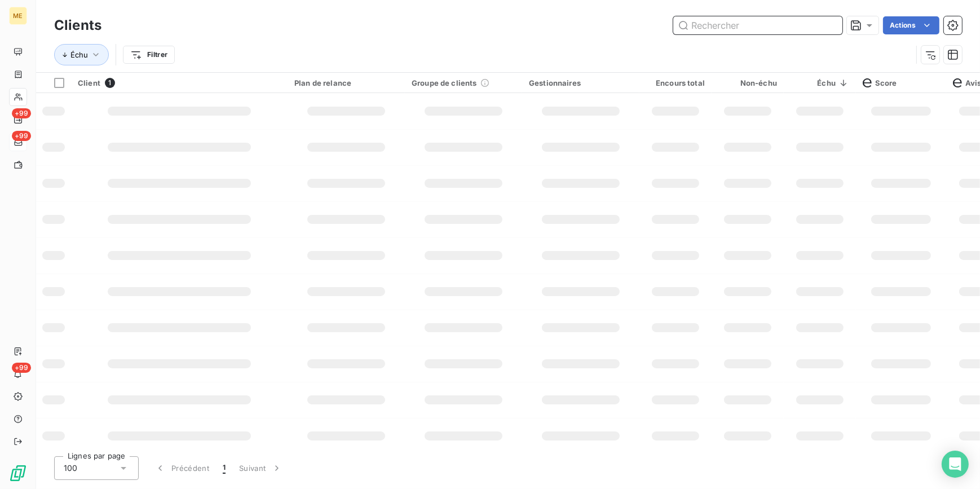
click at [832, 24] on input "text" at bounding box center [757, 25] width 169 height 18
paste input "METFRA000008176"
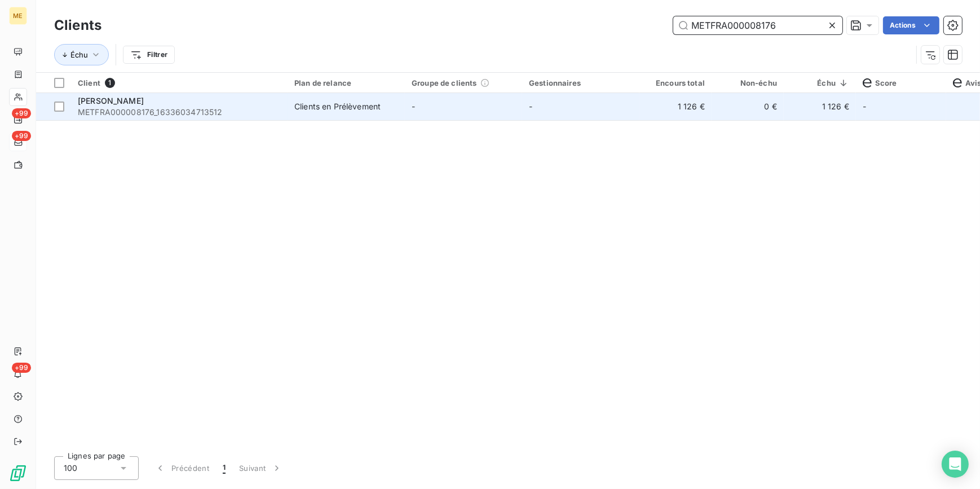
type input "METFRA000008176"
click at [626, 112] on td "-" at bounding box center [580, 106] width 117 height 27
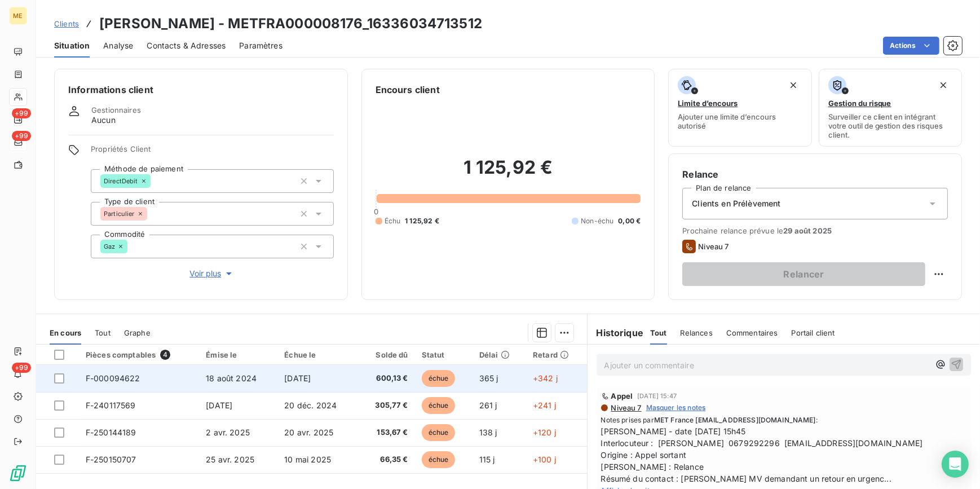
click at [310, 378] on span "[DATE]" at bounding box center [297, 378] width 27 height 10
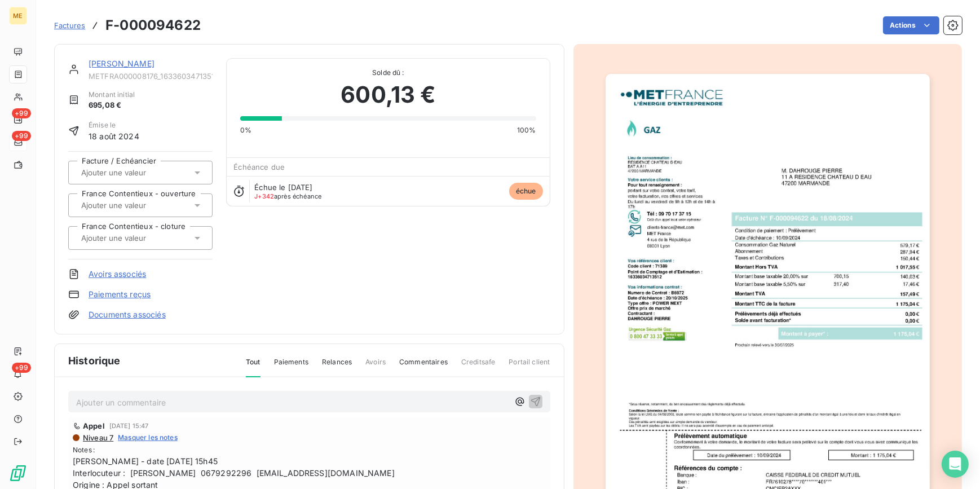
click at [714, 309] on img "button" at bounding box center [768, 303] width 324 height 459
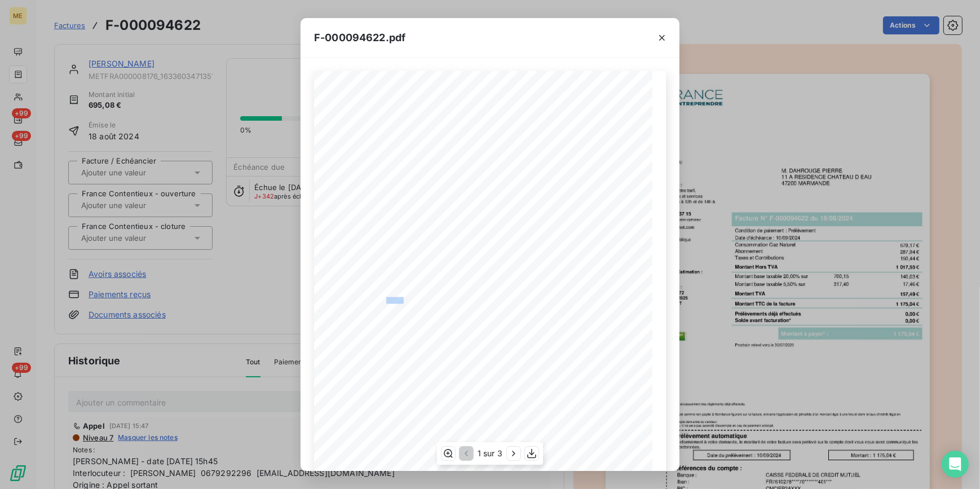
drag, startPoint x: 0, startPoint y: 0, endPoint x: 398, endPoint y: 301, distance: 499.2
click at [398, 301] on span "Numero de Contrat : B6972" at bounding box center [374, 299] width 60 height 5
copy span ": B6972"
drag, startPoint x: 731, startPoint y: 221, endPoint x: 721, endPoint y: 227, distance: 11.1
click at [731, 221] on div "F-000094622.pdf *Sous réserve, notamment, du bon encaissement des règlements dé…" at bounding box center [490, 244] width 980 height 489
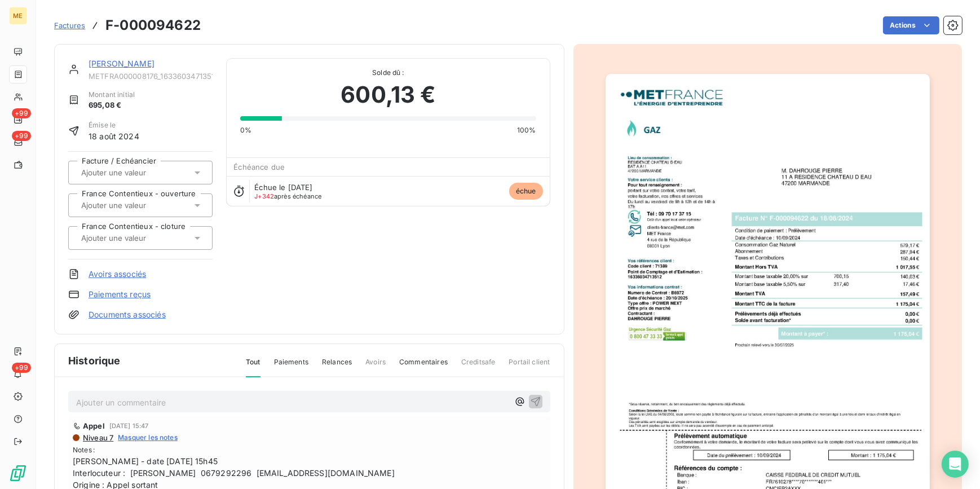
click at [64, 21] on span "Factures" at bounding box center [69, 25] width 31 height 9
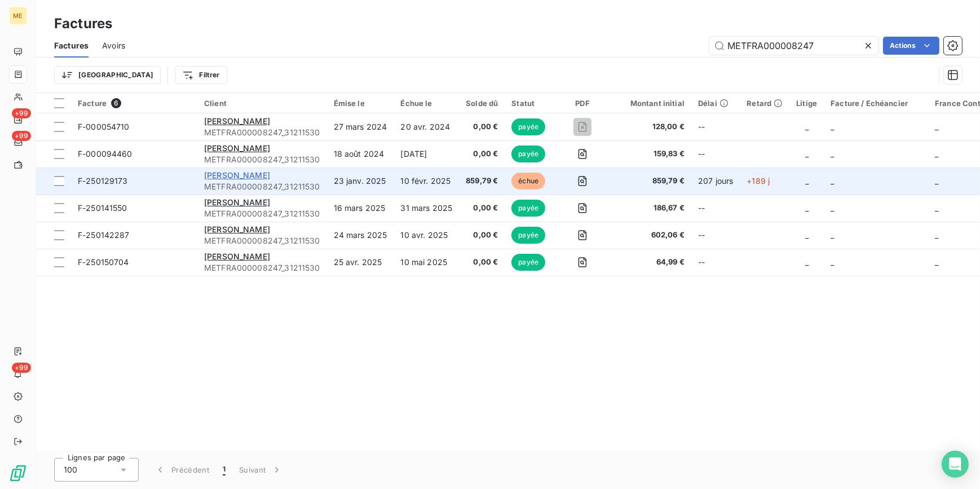
type input "METFRA000008247"
click at [225, 171] on span "[PERSON_NAME]" at bounding box center [237, 175] width 66 height 10
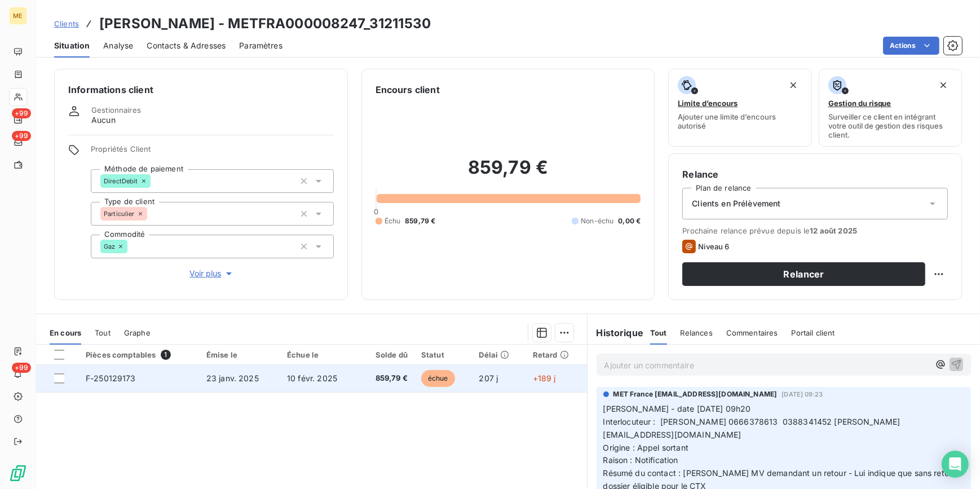
click at [271, 384] on td "23 janv. 2025" at bounding box center [240, 378] width 81 height 27
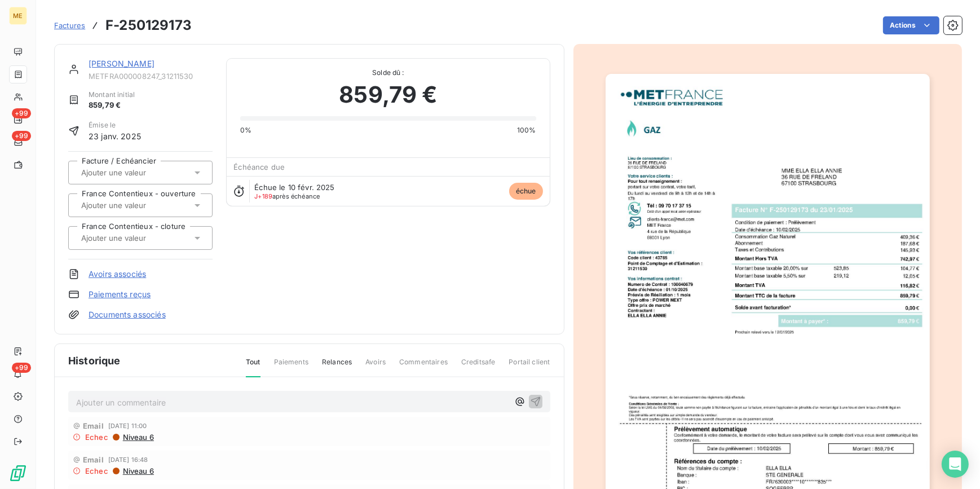
click at [664, 280] on img "button" at bounding box center [768, 303] width 324 height 459
